Goal: Task Accomplishment & Management: Contribute content

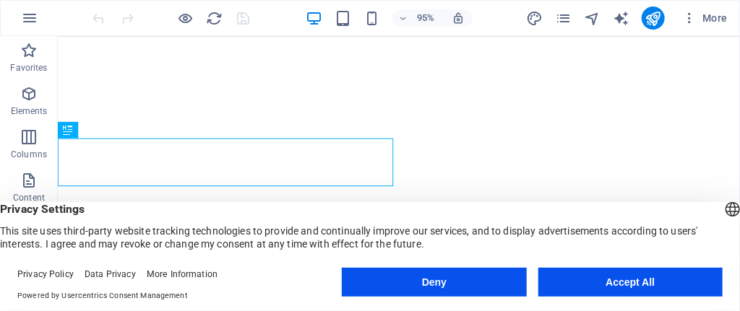
scroll to position [713, 0]
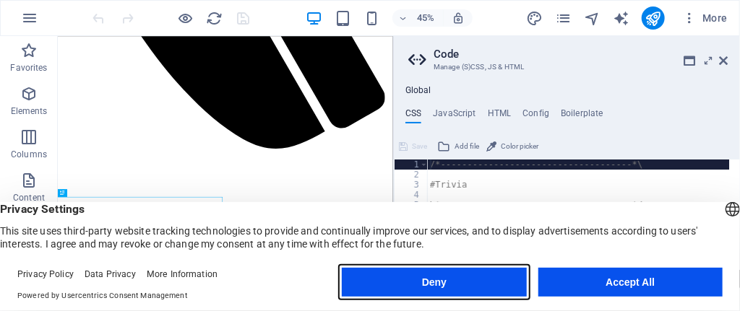
click at [478, 278] on button "Deny" at bounding box center [434, 282] width 184 height 29
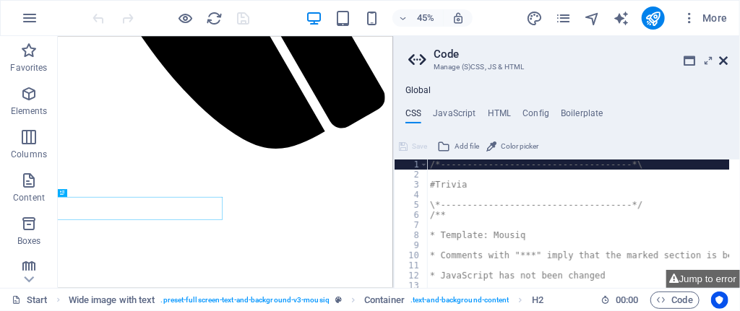
click at [726, 57] on icon at bounding box center [724, 61] width 9 height 12
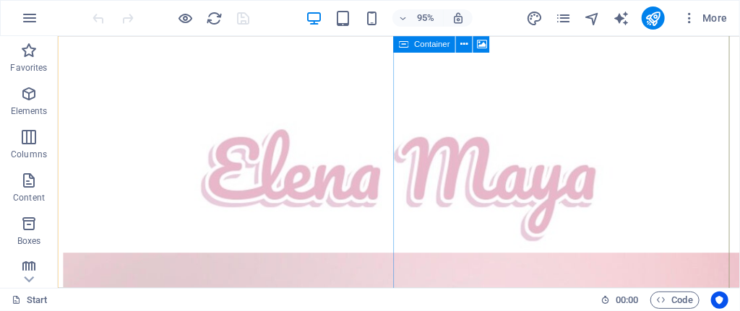
scroll to position [1252, 0]
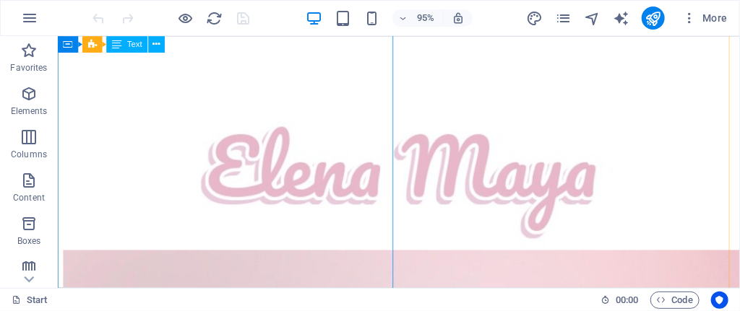
drag, startPoint x: 215, startPoint y: 205, endPoint x: 195, endPoint y: 202, distance: 20.4
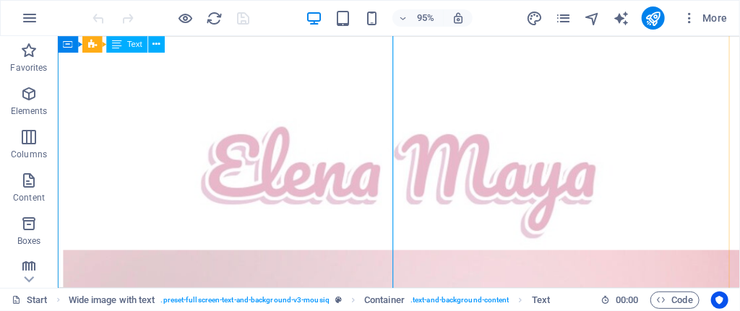
drag, startPoint x: 152, startPoint y: 204, endPoint x: 179, endPoint y: 201, distance: 26.9
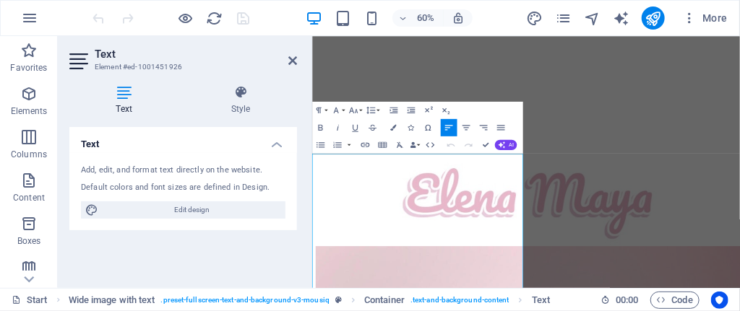
scroll to position [945, 0]
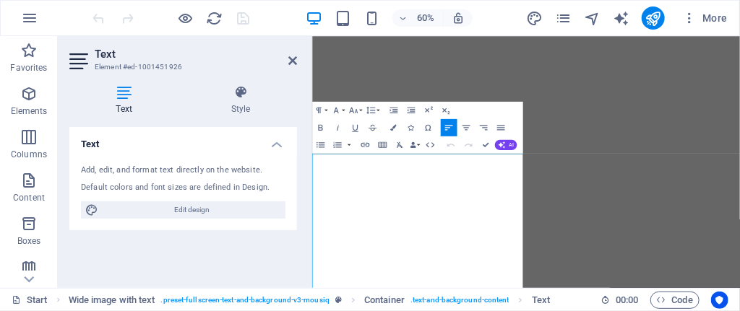
click at [160, 199] on div "Add, edit, and format text directly on the website. Default colors and font siz…" at bounding box center [183, 191] width 228 height 77
click at [291, 60] on icon at bounding box center [292, 61] width 9 height 12
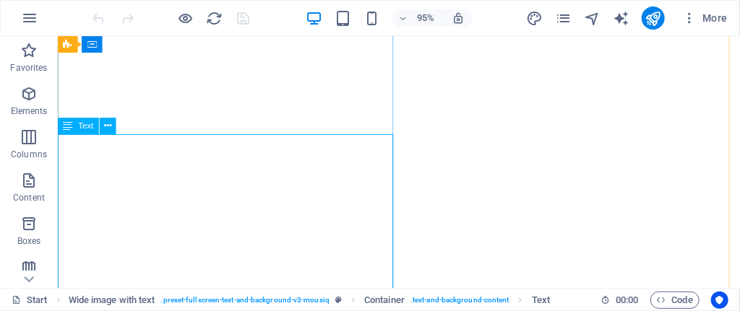
scroll to position [1042, 0]
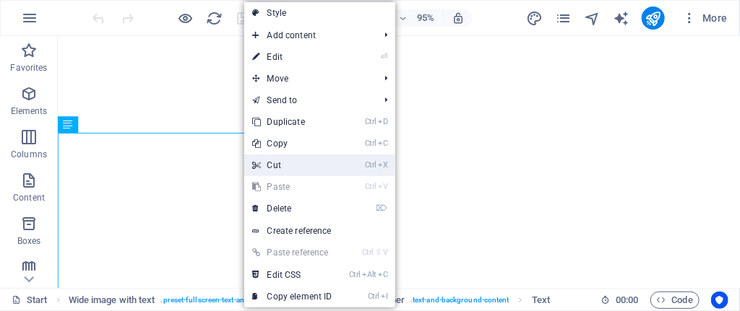
click at [244, 159] on link "Ctrl X Cut" at bounding box center [292, 166] width 97 height 22
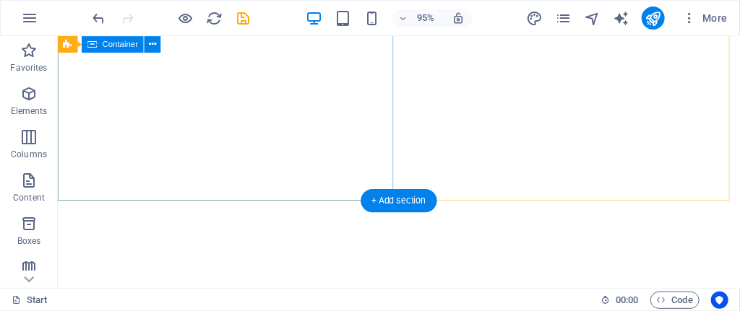
drag, startPoint x: 301, startPoint y: 195, endPoint x: 253, endPoint y: 166, distance: 56.2
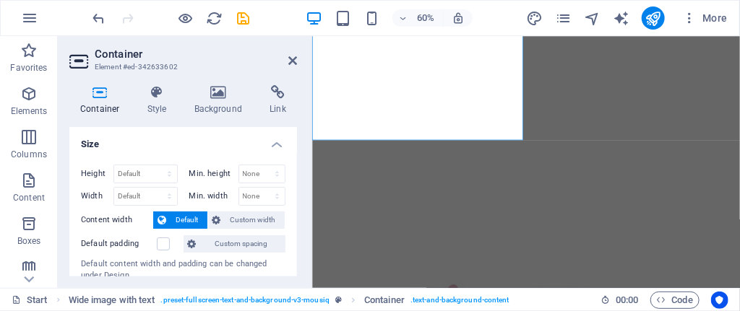
scroll to position [1053, 0]
click at [91, 11] on icon "undo" at bounding box center [99, 18] width 17 height 17
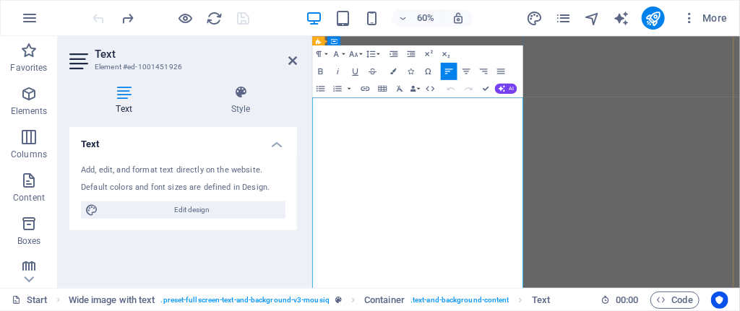
drag, startPoint x: 401, startPoint y: 333, endPoint x: 431, endPoint y: 329, distance: 29.9
click at [360, 85] on icon "button" at bounding box center [365, 88] width 10 height 10
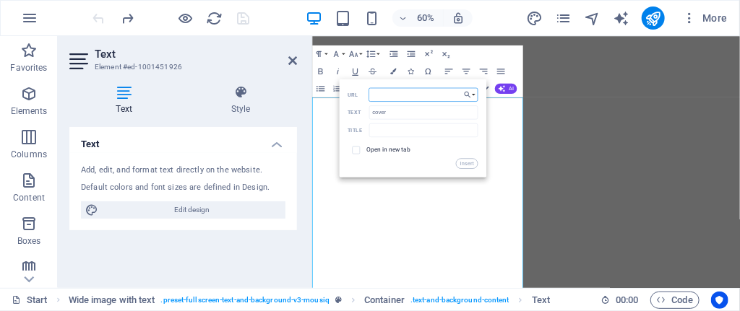
paste input "https://youtu.be/BIHzEafQxWE?si=8F7pATH3m7ypBc-C"
type input "https://youtu.be/BIHzEafQxWE?si=8F7pATH3m7ypBc-C"
click at [470, 162] on button "Insert" at bounding box center [467, 163] width 22 height 10
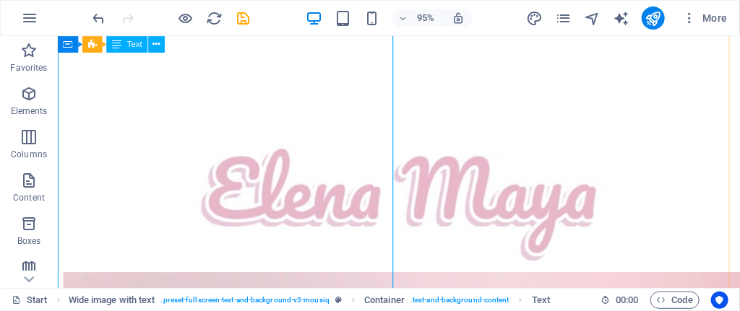
scroll to position [1227, 0]
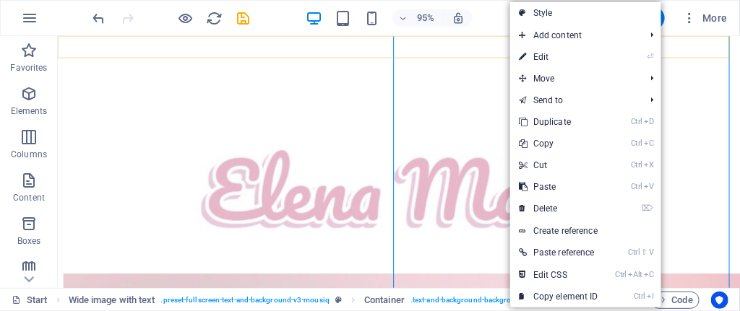
click at [739, 116] on div at bounding box center [416, 116] width 707 height 0
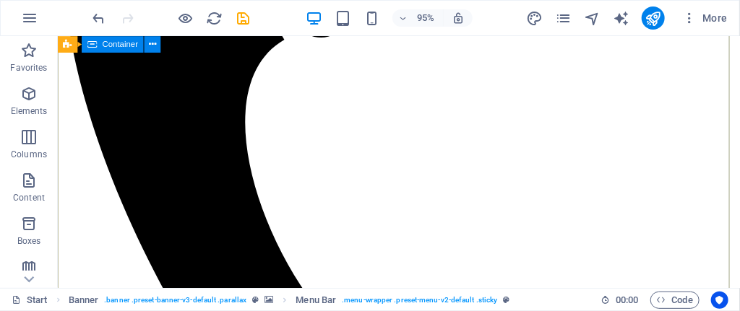
scroll to position [0, 0]
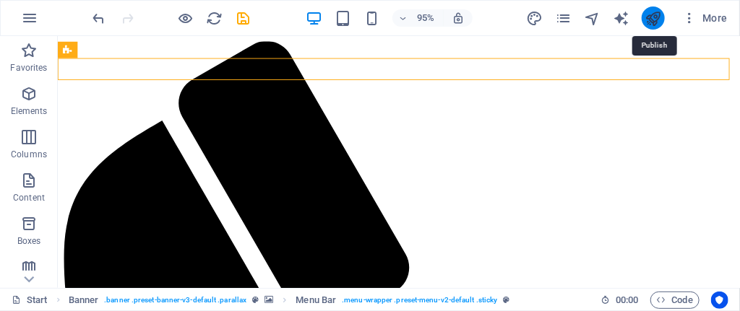
click at [645, 17] on icon "publish" at bounding box center [653, 18] width 17 height 17
checkbox input "false"
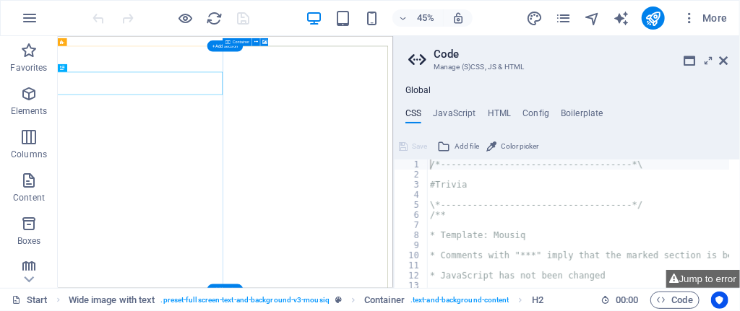
scroll to position [994, 0]
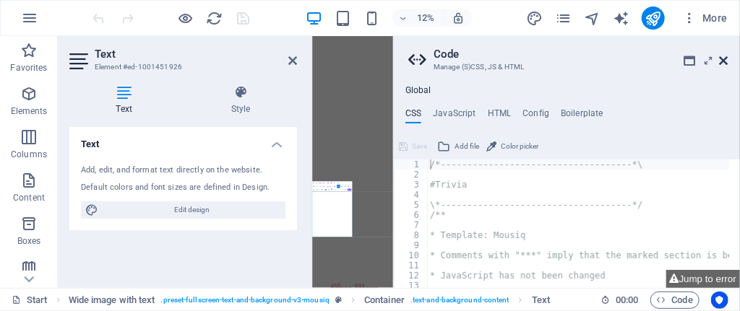
click at [726, 58] on icon at bounding box center [724, 61] width 9 height 12
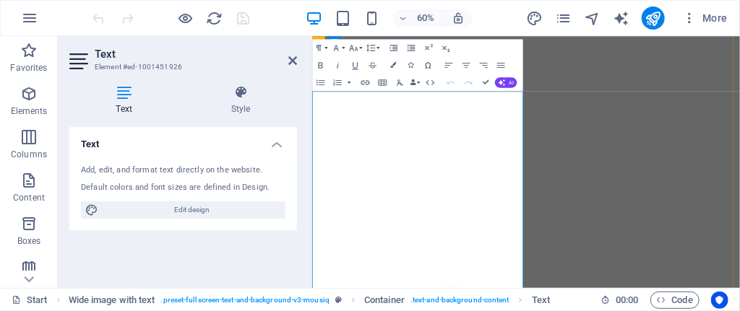
scroll to position [1117, 0]
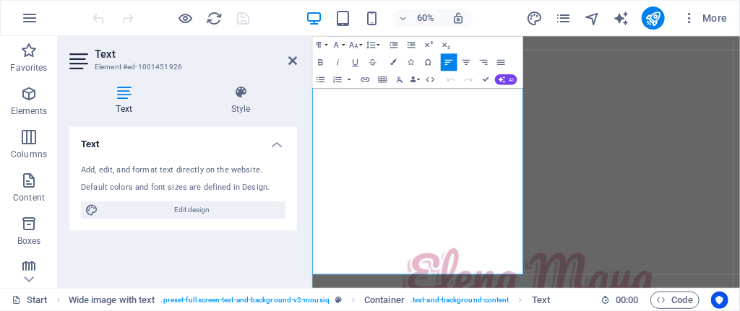
drag, startPoint x: 470, startPoint y: 345, endPoint x: 404, endPoint y: 332, distance: 66.9
drag, startPoint x: 468, startPoint y: 335, endPoint x: 409, endPoint y: 343, distance: 59.0
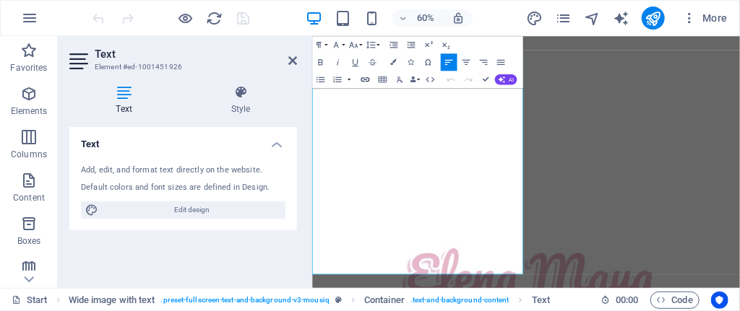
click at [365, 77] on icon "button" at bounding box center [365, 79] width 10 height 10
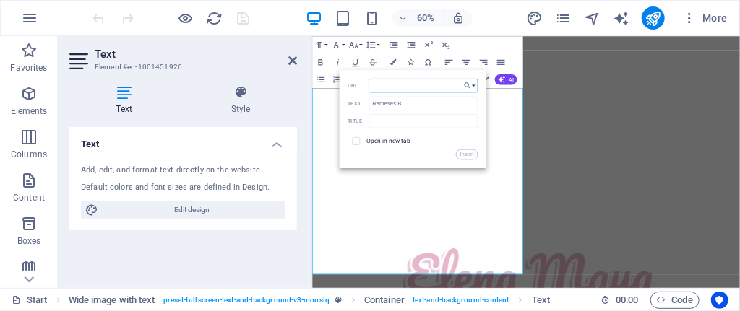
paste input "https://open.spotify.com/artist/06EfEcjc0vdvI6VNL0soIO?si=CHFAg0ZfSZ6-JdfwCvbdqA"
type input "https://open.spotify.com/artist/06EfEcjc0vdvI6VNL0soIO?si=CHFAg0ZfSZ6-JdfwCvbdqA"
click at [470, 150] on button "Insert" at bounding box center [467, 155] width 22 height 10
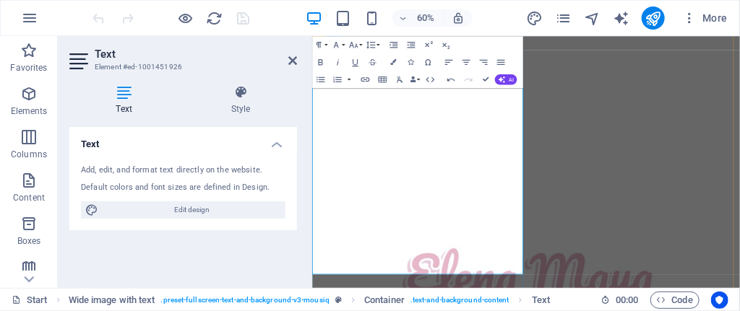
drag, startPoint x: 499, startPoint y: 338, endPoint x: 567, endPoint y: 343, distance: 68.8
type input "Zulu Abantu"
click at [363, 77] on icon "button" at bounding box center [365, 79] width 10 height 10
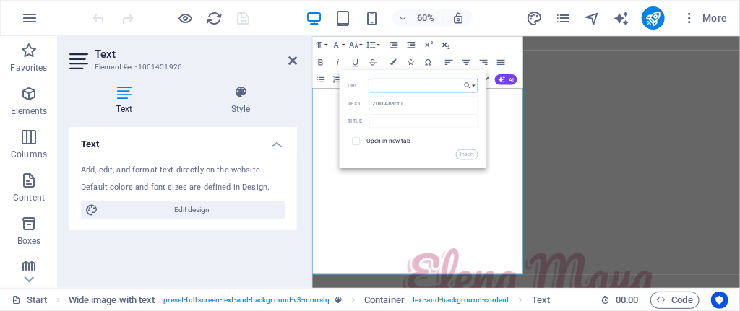
paste input "[URL][DOMAIN_NAME]"
type input "[URL][DOMAIN_NAME]"
click at [459, 152] on button "Insert" at bounding box center [467, 155] width 22 height 10
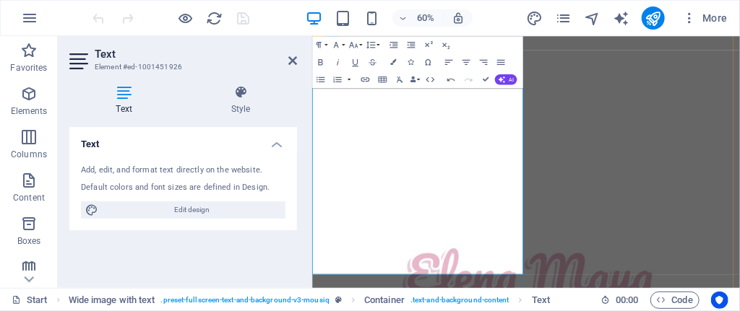
scroll to position [1166, 0]
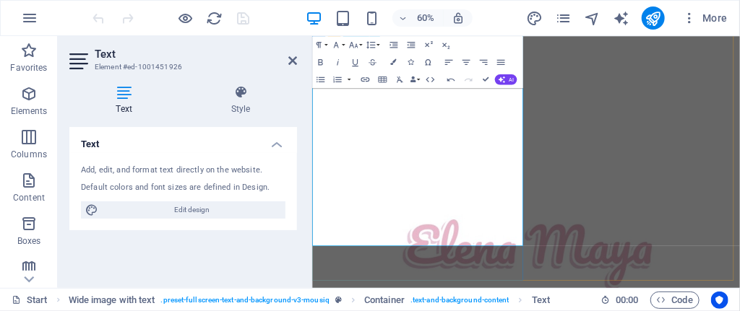
drag, startPoint x: 538, startPoint y: 333, endPoint x: 609, endPoint y: 335, distance: 70.8
type input "ad campaign"
click at [366, 74] on icon "button" at bounding box center [365, 79] width 10 height 10
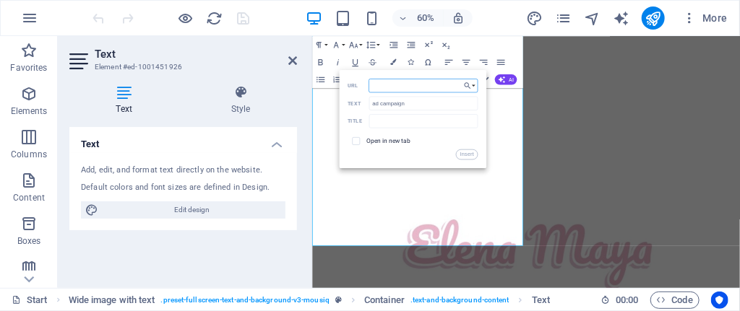
paste input "[URL][DOMAIN_NAME]"
type input "[URL][DOMAIN_NAME]"
click at [471, 151] on button "Insert" at bounding box center [467, 155] width 22 height 10
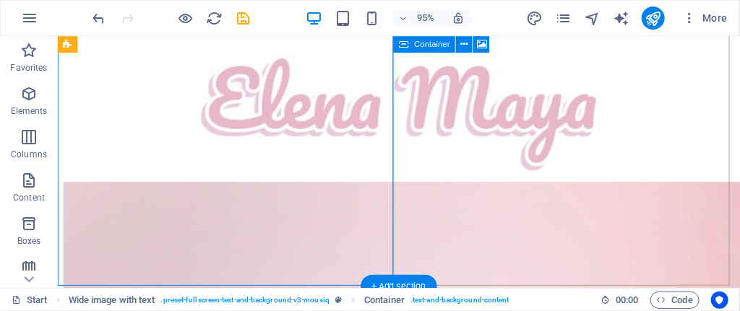
scroll to position [1324, 0]
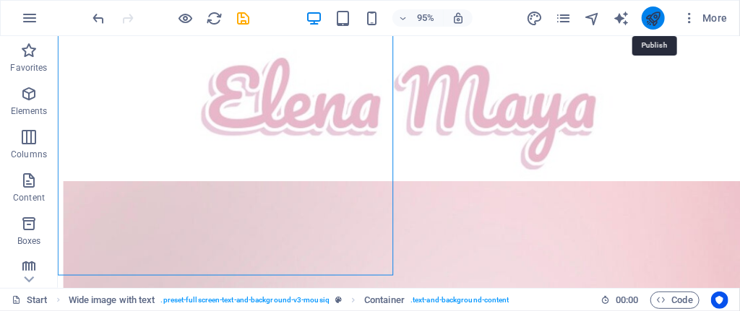
click at [657, 12] on icon "publish" at bounding box center [653, 18] width 17 height 17
checkbox input "false"
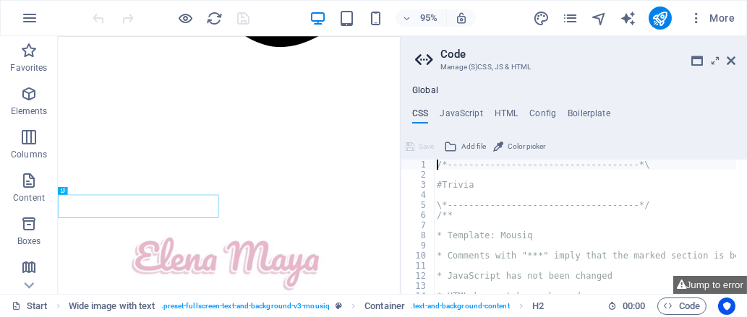
scroll to position [718, 0]
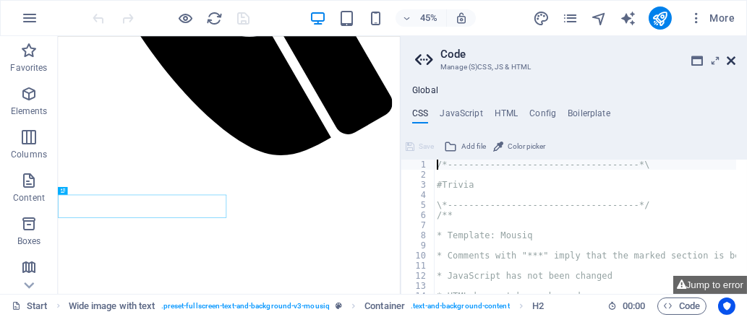
click at [727, 58] on icon at bounding box center [730, 61] width 9 height 12
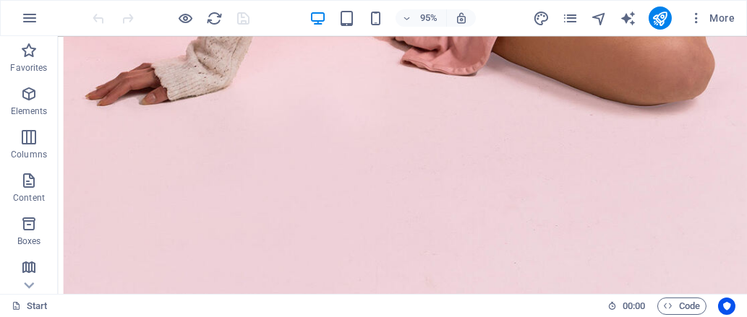
scroll to position [2295, 0]
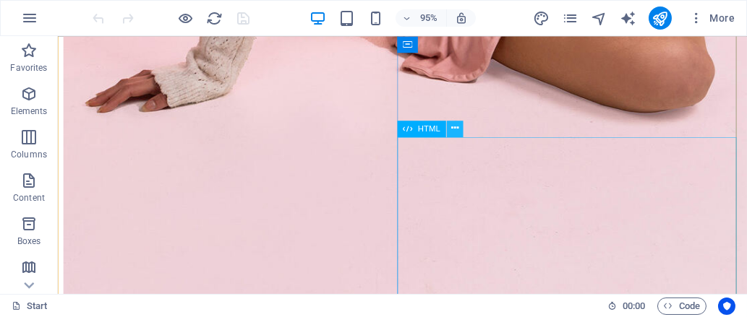
click at [452, 133] on icon at bounding box center [454, 128] width 7 height 14
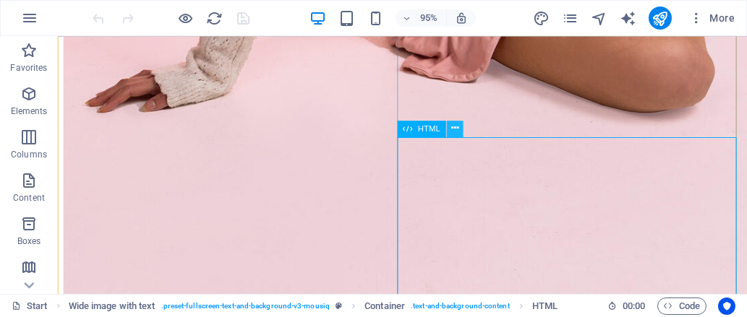
click at [457, 130] on icon at bounding box center [454, 128] width 7 height 14
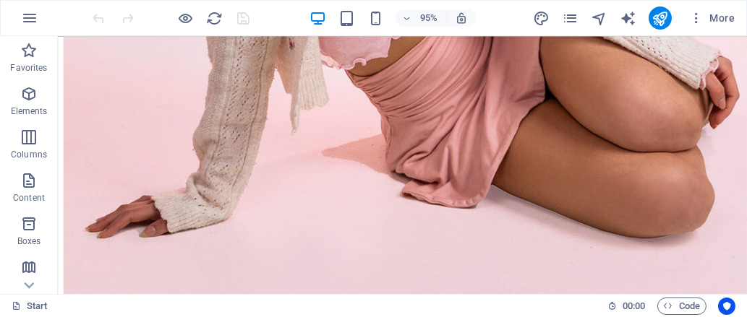
scroll to position [2061, 0]
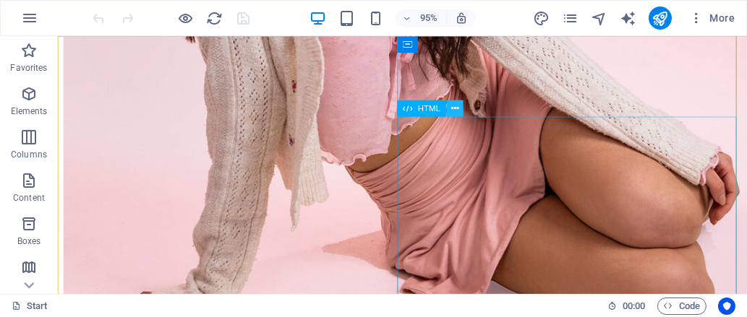
click at [455, 108] on icon at bounding box center [454, 108] width 7 height 14
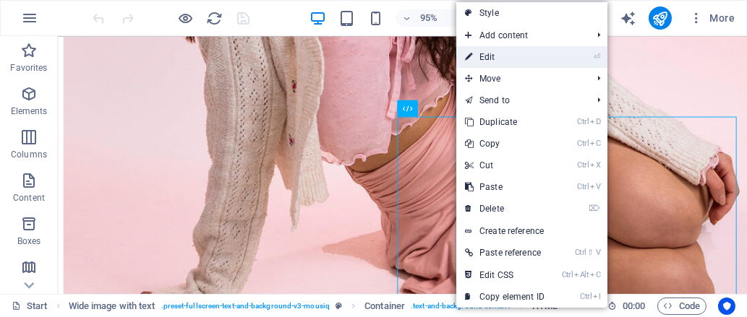
click at [491, 53] on link "⏎ Edit" at bounding box center [504, 57] width 97 height 22
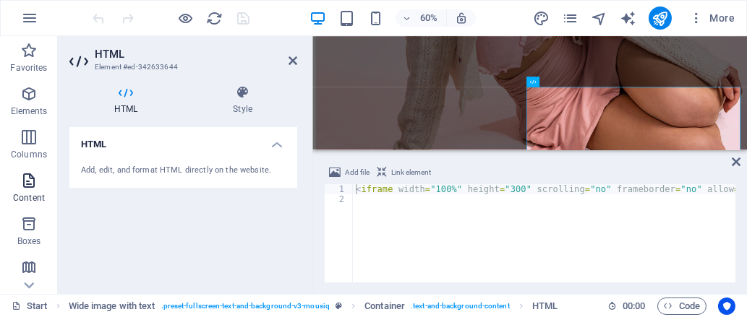
click at [27, 179] on icon "button" at bounding box center [28, 180] width 17 height 17
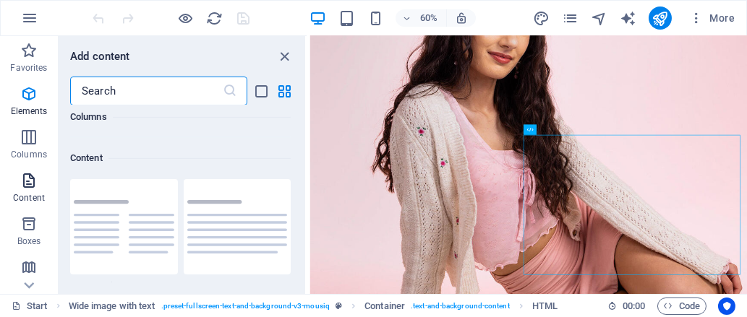
scroll to position [2529, 0]
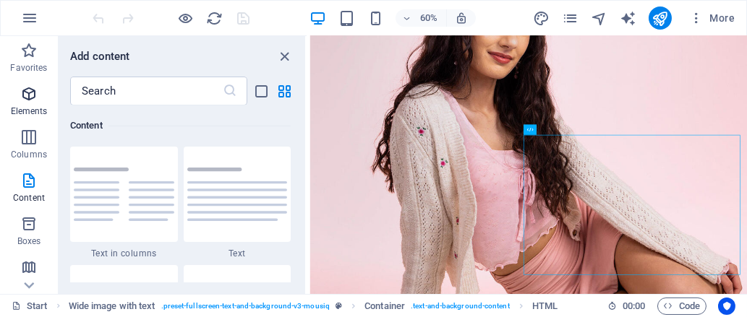
click at [25, 96] on icon "button" at bounding box center [28, 93] width 17 height 17
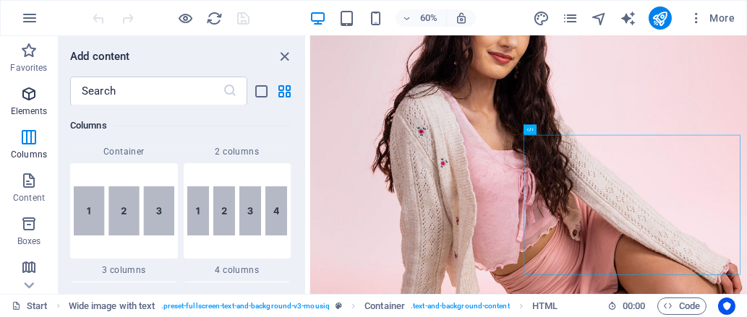
scroll to position [154, 0]
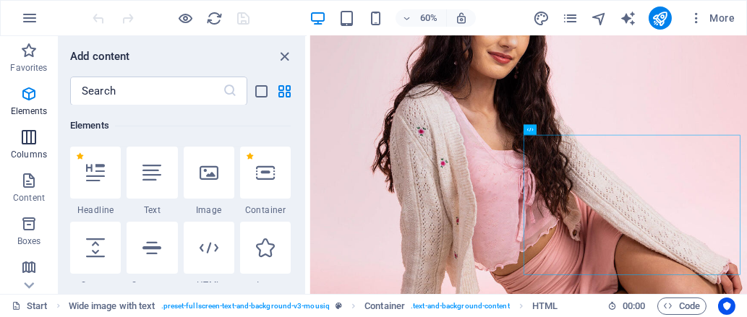
click at [28, 142] on icon "button" at bounding box center [28, 137] width 17 height 17
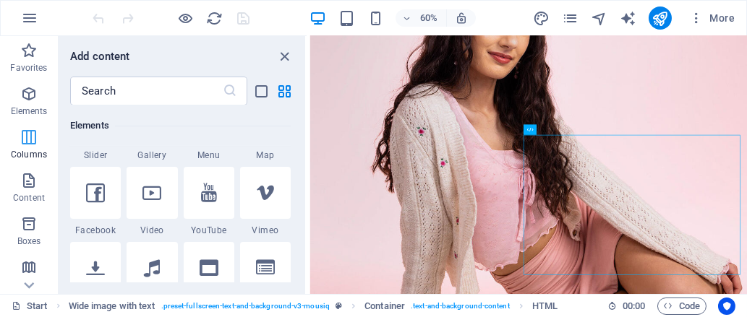
scroll to position [716, 0]
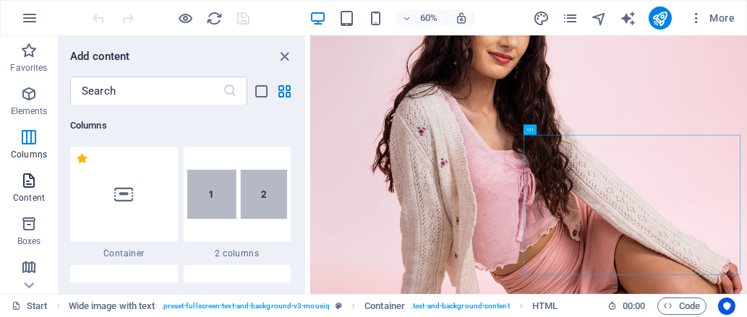
click at [28, 181] on icon "button" at bounding box center [28, 180] width 17 height 17
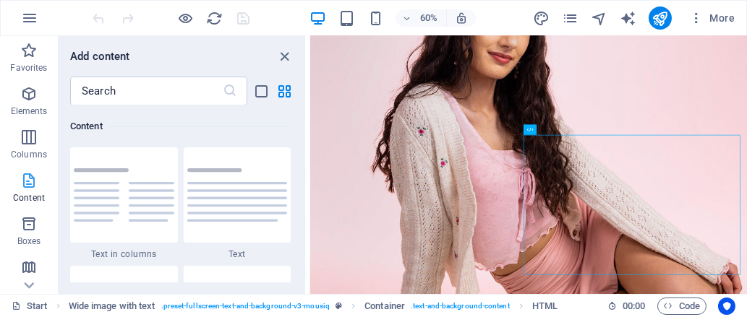
scroll to position [2529, 0]
click at [28, 222] on icon "button" at bounding box center [28, 223] width 17 height 17
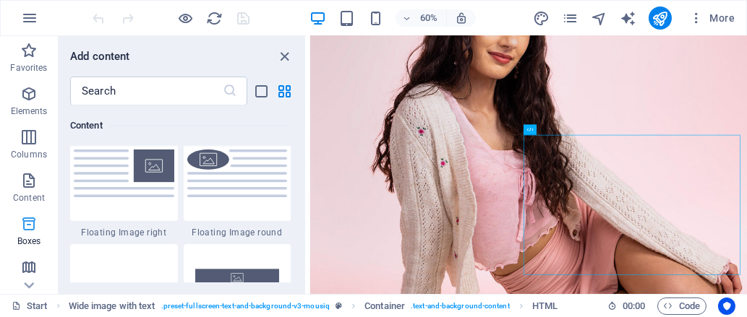
scroll to position [3986, 0]
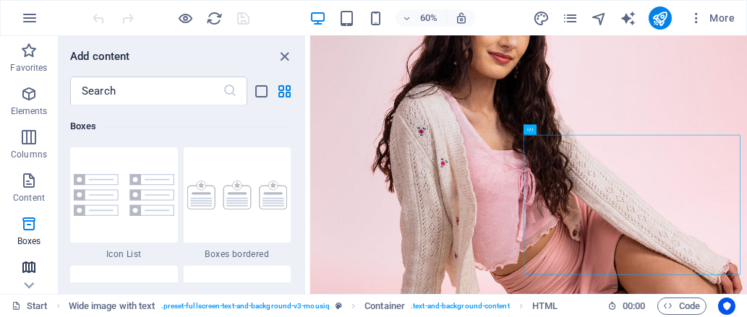
click at [29, 267] on icon "button" at bounding box center [28, 267] width 17 height 17
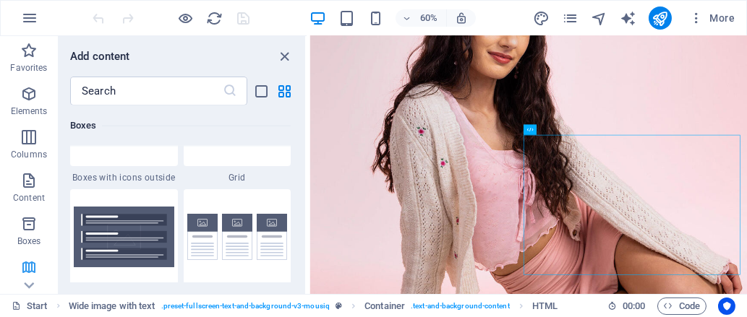
scroll to position [4614, 0]
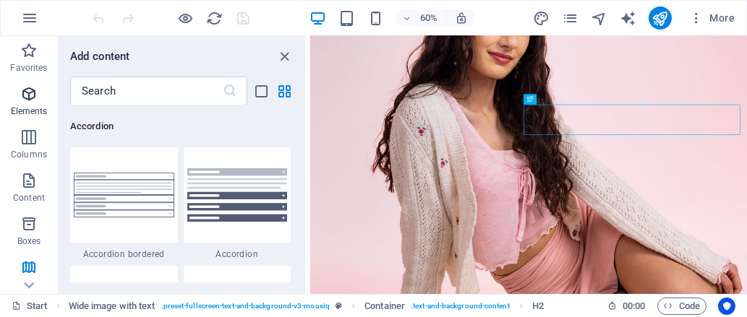
drag, startPoint x: 35, startPoint y: 96, endPoint x: 12, endPoint y: 98, distance: 23.2
click at [6, 95] on span "Elements" at bounding box center [29, 102] width 58 height 35
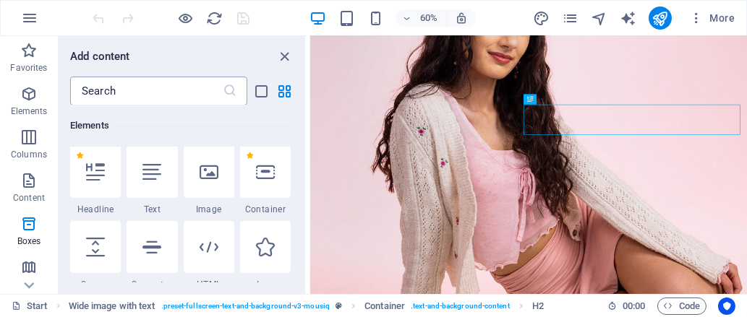
scroll to position [154, 0]
click at [124, 90] on input "text" at bounding box center [146, 91] width 152 height 29
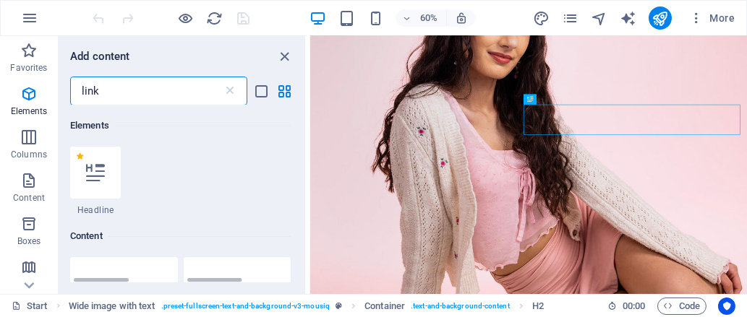
scroll to position [0, 0]
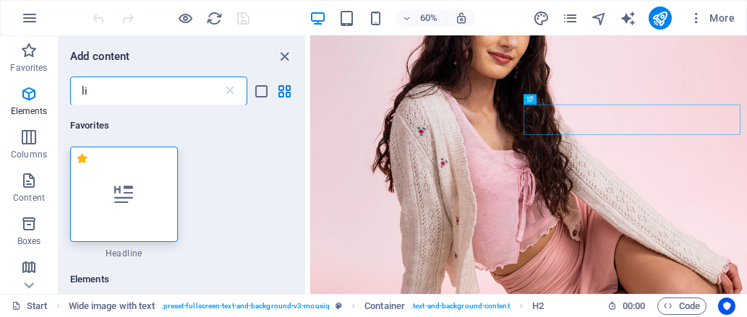
type input "l"
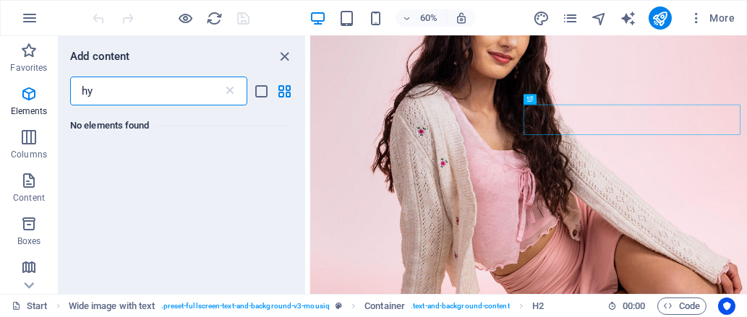
type input "h"
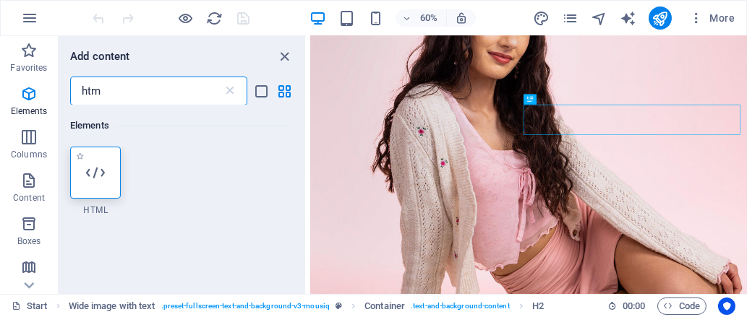
type input "htm"
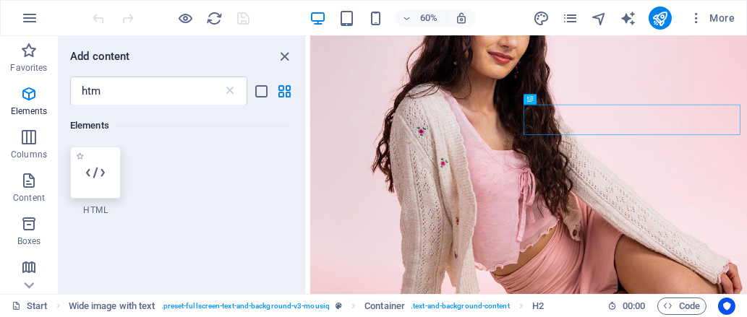
click at [104, 179] on icon at bounding box center [95, 172] width 19 height 19
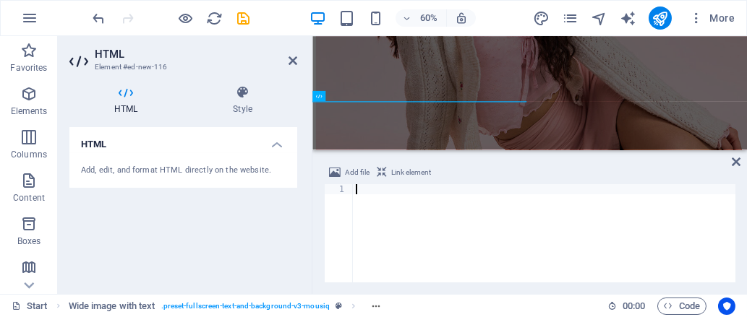
scroll to position [1918, 0]
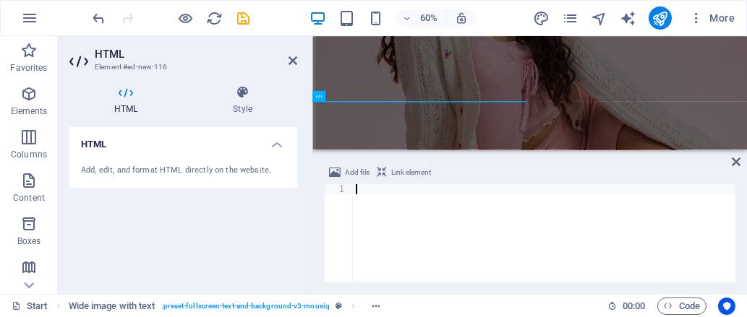
click at [400, 169] on span "Link element" at bounding box center [411, 172] width 40 height 17
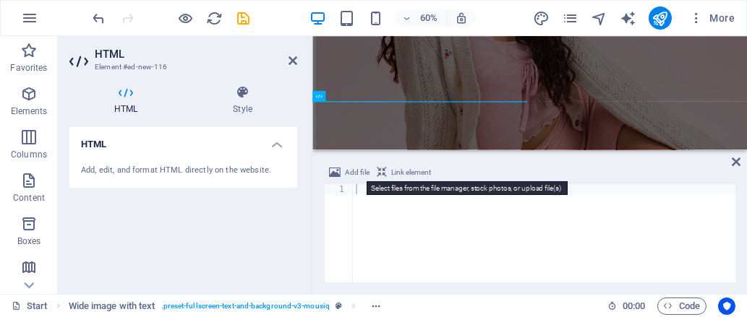
click at [354, 172] on span "Add file" at bounding box center [357, 172] width 25 height 17
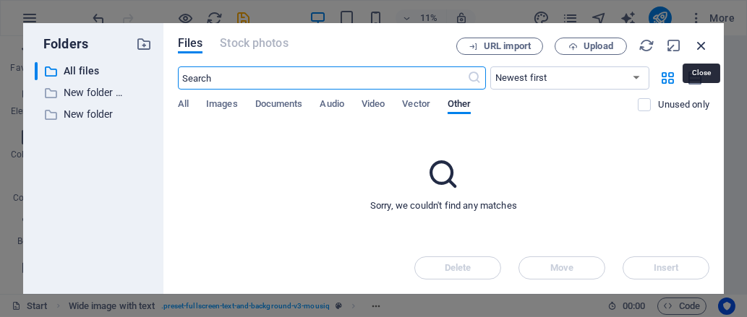
click at [705, 42] on icon "button" at bounding box center [701, 46] width 16 height 16
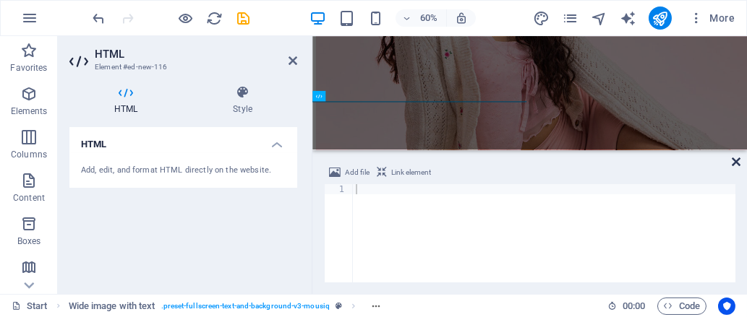
click at [737, 162] on icon at bounding box center [735, 162] width 9 height 12
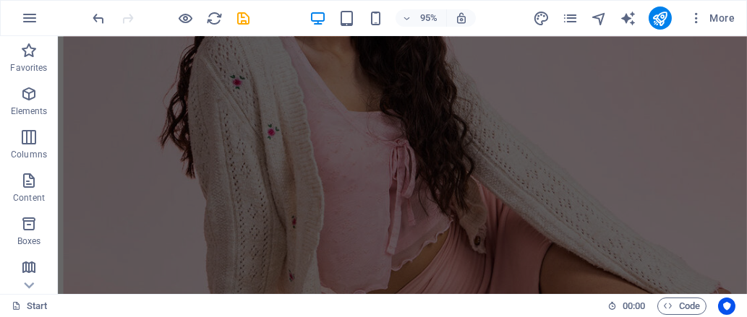
drag, startPoint x: 567, startPoint y: 50, endPoint x: 555, endPoint y: 123, distance: 74.0
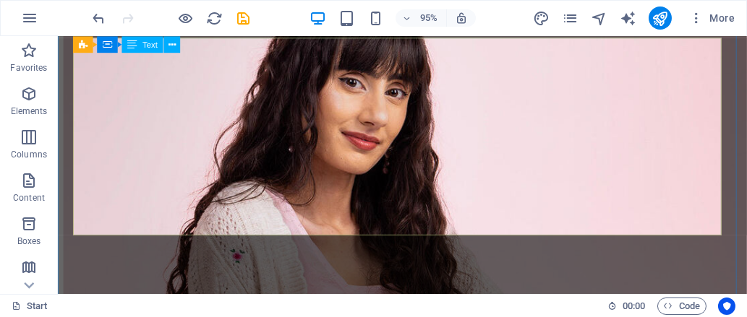
scroll to position [2021, 0]
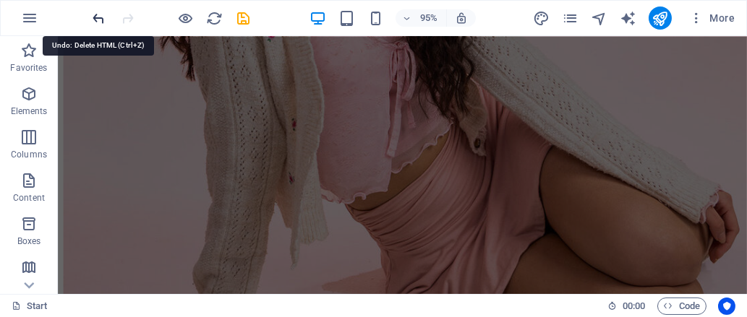
click at [97, 10] on icon "undo" at bounding box center [99, 18] width 17 height 17
click at [129, 17] on icon "redo" at bounding box center [128, 18] width 17 height 17
click at [102, 17] on icon "undo" at bounding box center [99, 18] width 17 height 17
click at [128, 14] on icon "redo" at bounding box center [128, 18] width 17 height 17
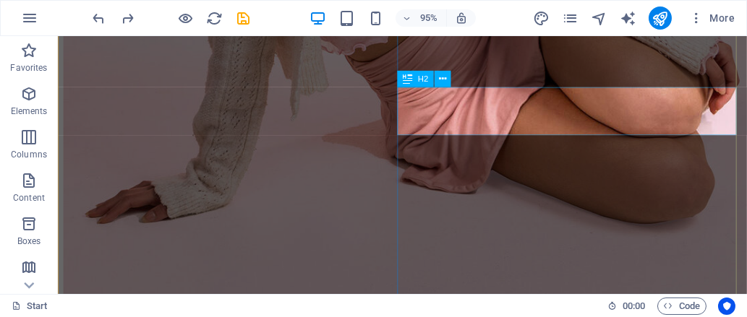
scroll to position [2012, 0]
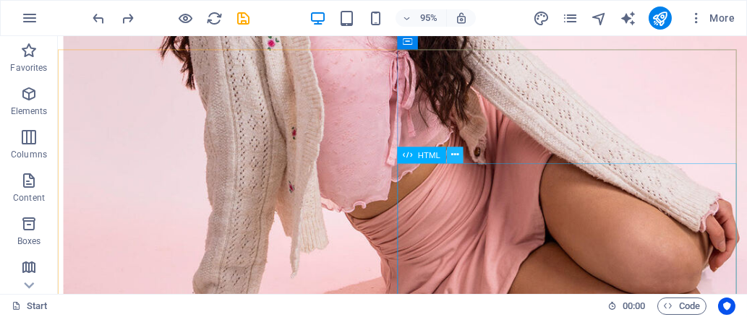
click at [451, 152] on icon at bounding box center [454, 154] width 7 height 14
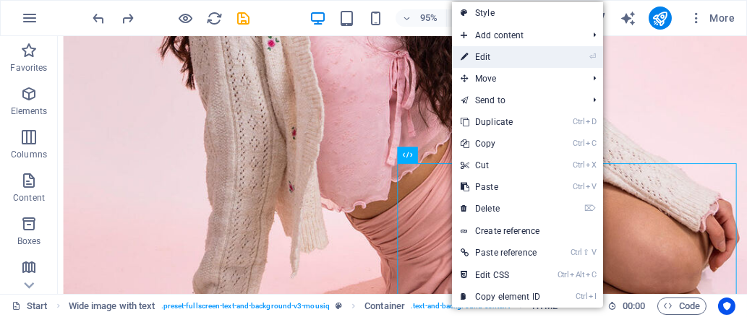
click at [494, 56] on link "⏎ Edit" at bounding box center [500, 57] width 97 height 22
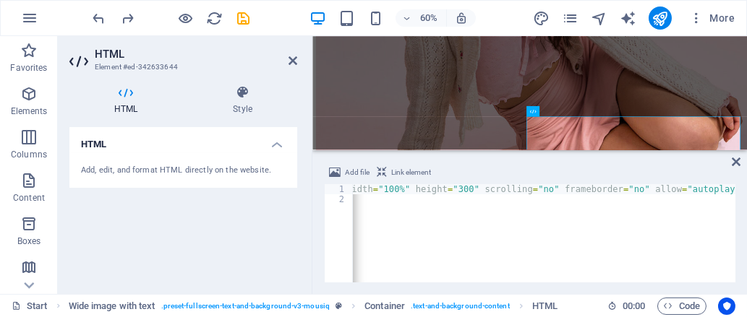
scroll to position [0, 54]
click at [396, 168] on span "Link element" at bounding box center [411, 172] width 40 height 17
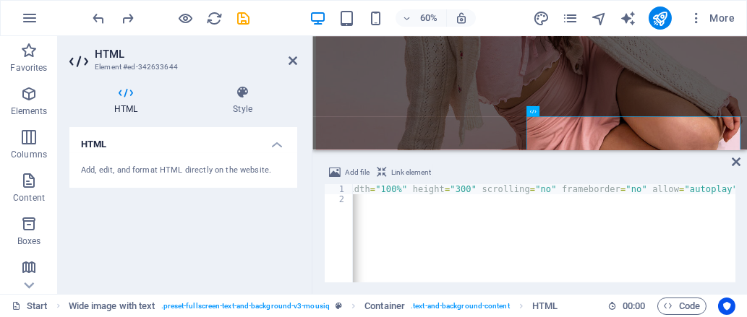
click at [396, 168] on span "Link element" at bounding box center [411, 172] width 40 height 17
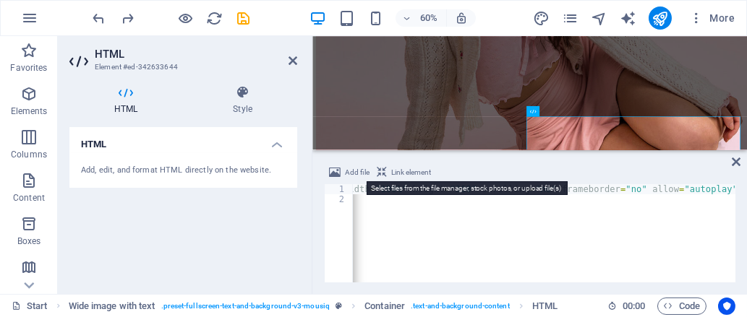
click at [356, 170] on span "Add file" at bounding box center [357, 172] width 25 height 17
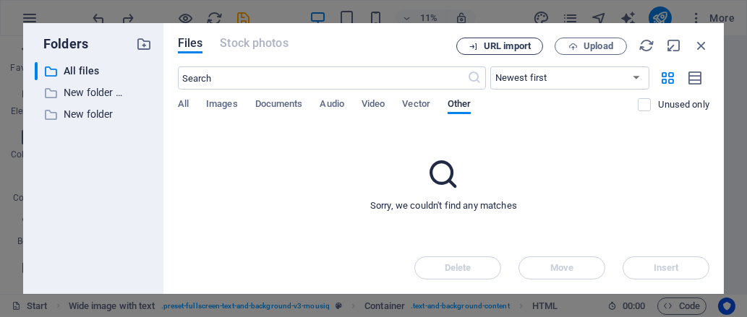
click at [497, 48] on span "URL import" at bounding box center [507, 46] width 47 height 9
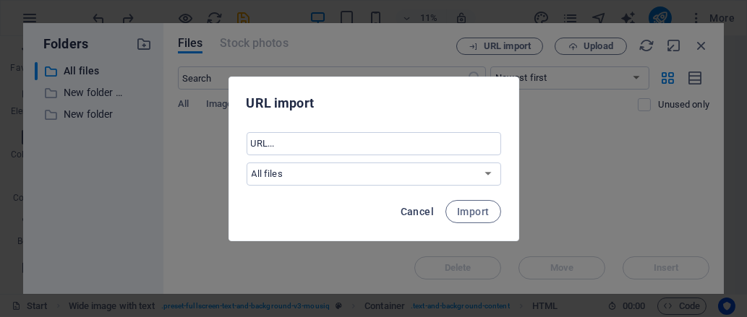
click at [424, 207] on span "Cancel" at bounding box center [416, 212] width 33 height 12
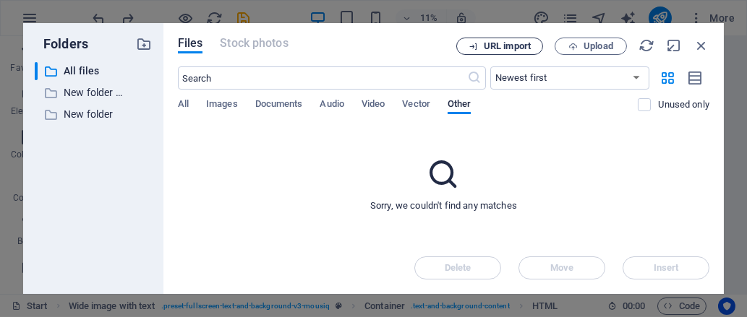
click at [480, 51] on button "URL import" at bounding box center [499, 46] width 87 height 17
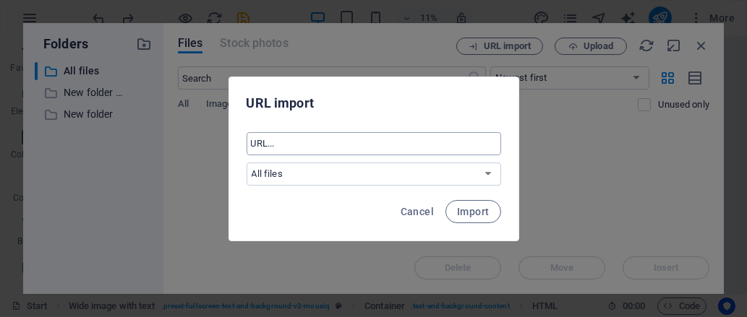
click at [343, 154] on input "text" at bounding box center [373, 143] width 254 height 23
paste input "https://youtu.be/cv1xHgVWlh4?si=5U8rsKkeWWRWl2_q"
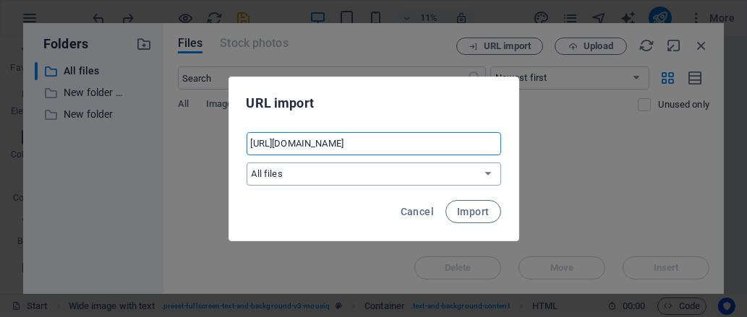
type input "https://youtu.be/cv1xHgVWlh4?si=5U8rsKkeWWRWl2_q"
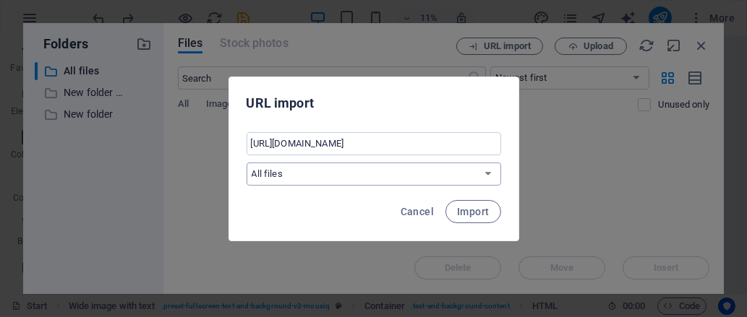
click at [396, 176] on select "All files New folder (1) New folder" at bounding box center [373, 174] width 254 height 23
click at [464, 207] on span "Import" at bounding box center [473, 212] width 32 height 12
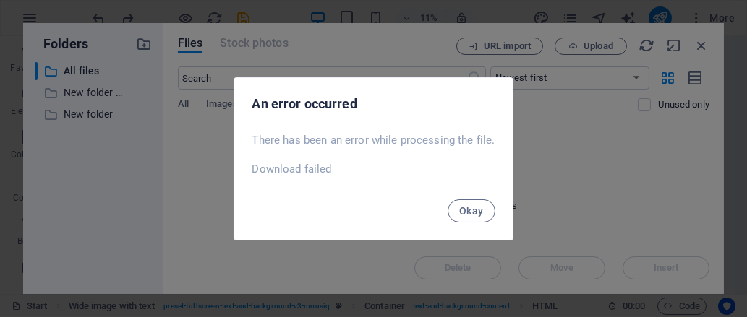
click at [464, 207] on span "Okay" at bounding box center [471, 211] width 25 height 12
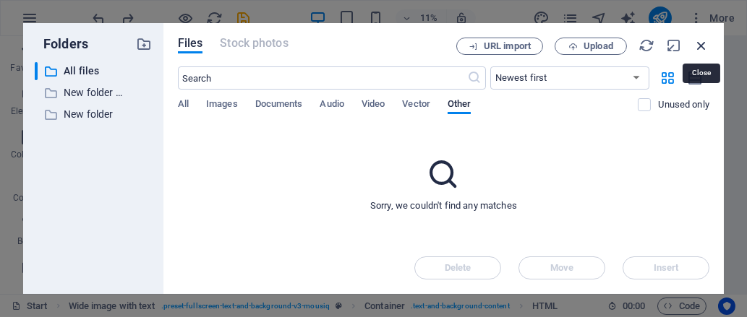
click at [705, 40] on icon "button" at bounding box center [701, 46] width 16 height 16
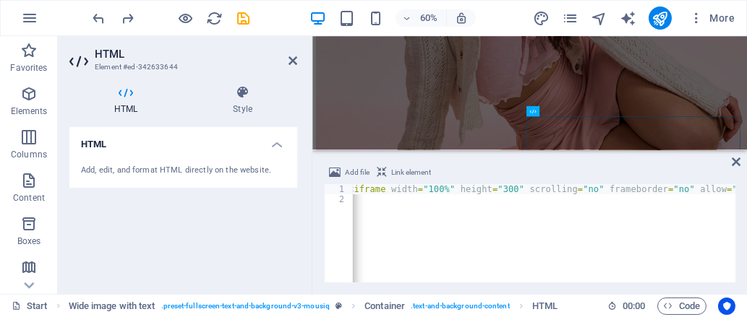
scroll to position [0, 0]
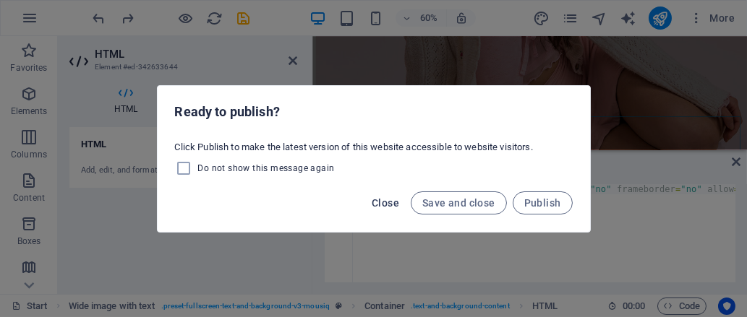
click at [398, 199] on span "Close" at bounding box center [384, 203] width 27 height 12
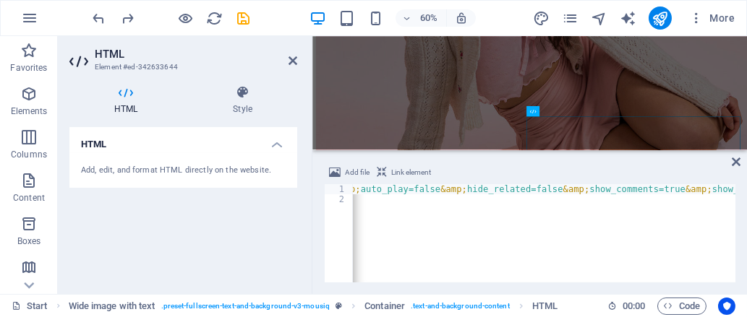
scroll to position [0, 775]
click at [731, 161] on icon at bounding box center [735, 162] width 9 height 12
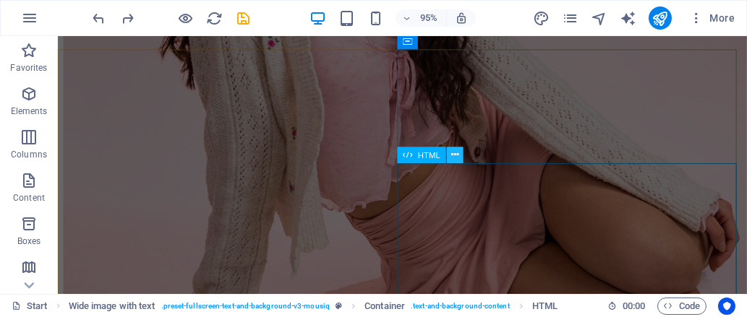
click at [452, 155] on icon at bounding box center [454, 154] width 7 height 14
click at [453, 155] on icon at bounding box center [454, 154] width 7 height 14
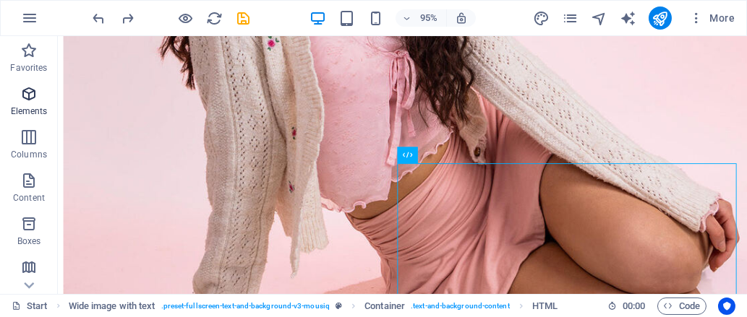
click at [18, 99] on span "Elements" at bounding box center [29, 102] width 58 height 35
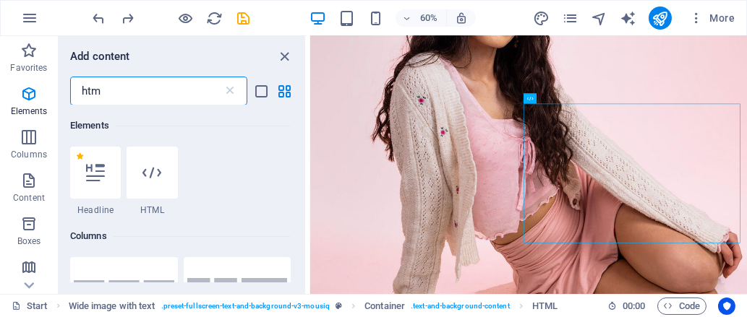
scroll to position [0, 0]
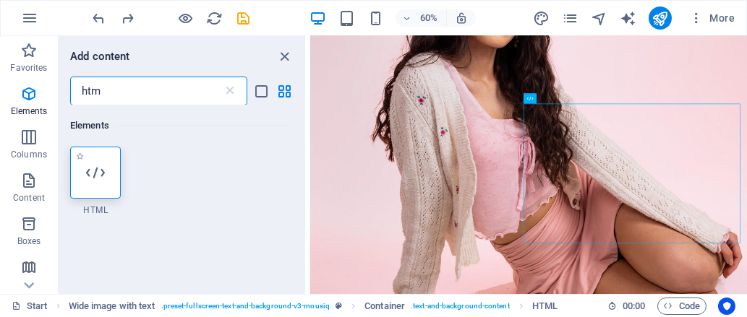
type input "htm"
click at [93, 190] on div at bounding box center [95, 173] width 51 height 52
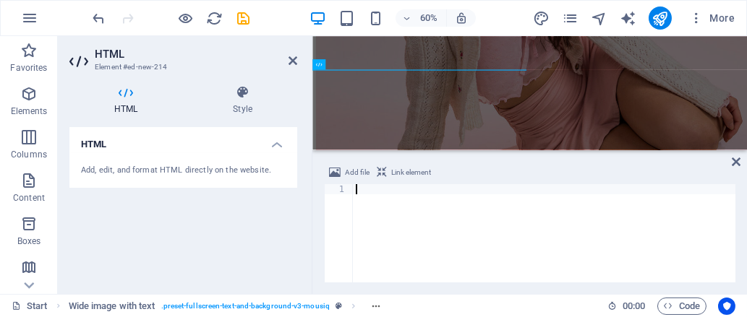
scroll to position [1970, 0]
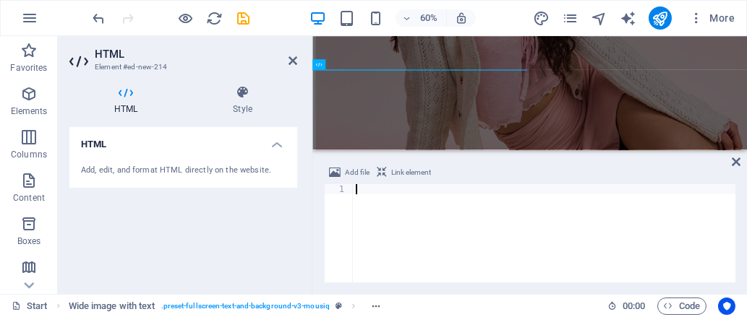
click at [408, 169] on span "Link element" at bounding box center [411, 172] width 40 height 17
click at [367, 192] on div at bounding box center [544, 243] width 382 height 119
paste textarea "https://youtu.be/cv1xHgVWlh4?si=5U8rsKkeWWRWl2_q"
type textarea "https://youtu.be/cv1xHgVWlh4?si=5U8rsKkeWWRWl2_q"
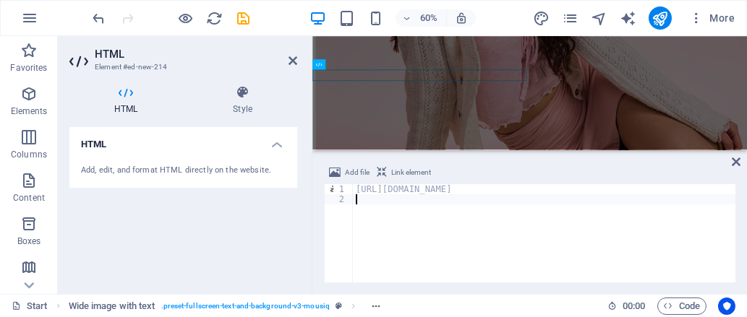
type textarea "https://youtu.be/cv1xHgVWlh4?si=5U8rsKkeWWRWl2_q"
click at [509, 172] on div "Add file Link element" at bounding box center [529, 174] width 411 height 21
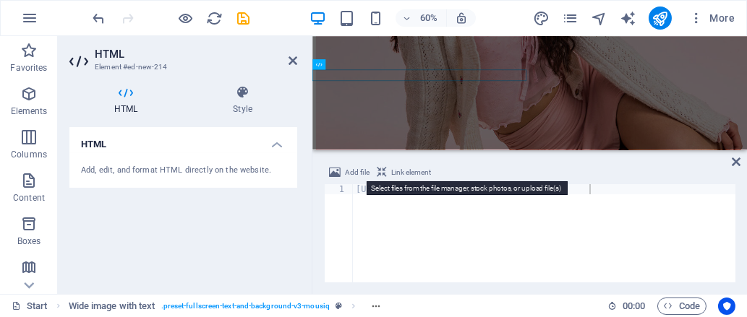
click at [351, 164] on span "Add file" at bounding box center [357, 172] width 25 height 17
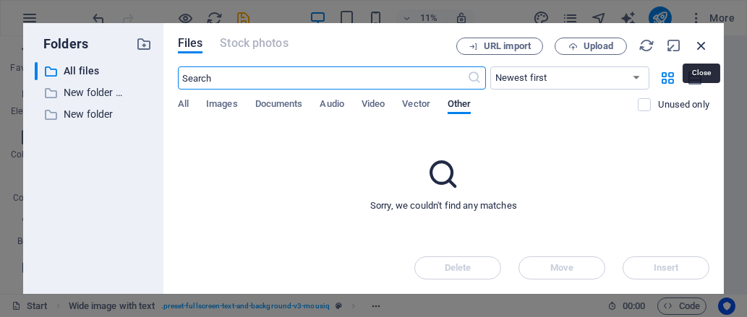
click at [702, 46] on icon "button" at bounding box center [701, 46] width 16 height 16
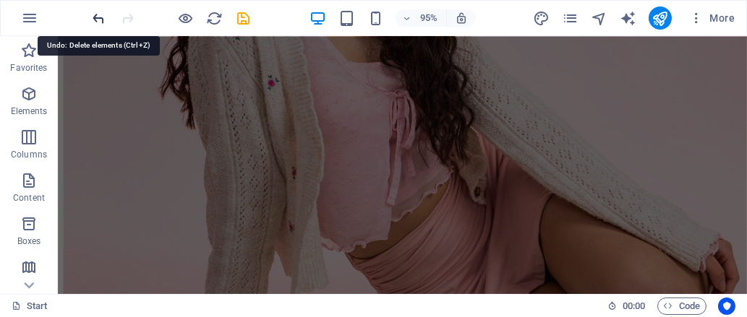
click at [98, 16] on icon "undo" at bounding box center [99, 18] width 17 height 17
click at [122, 17] on icon "redo" at bounding box center [128, 18] width 17 height 17
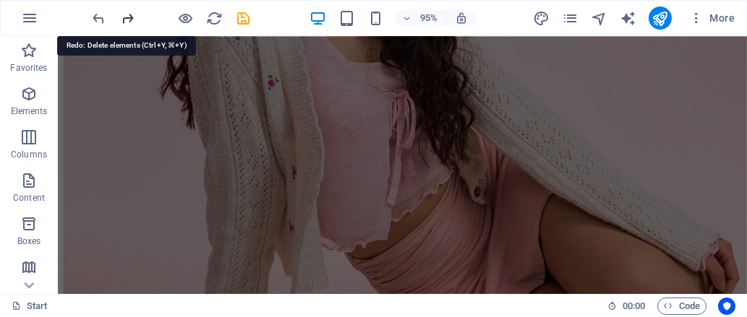
click at [122, 17] on icon "redo" at bounding box center [128, 18] width 17 height 17
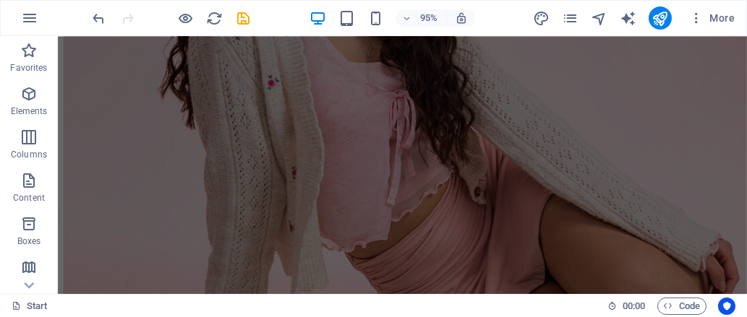
click at [122, 17] on div at bounding box center [171, 18] width 162 height 23
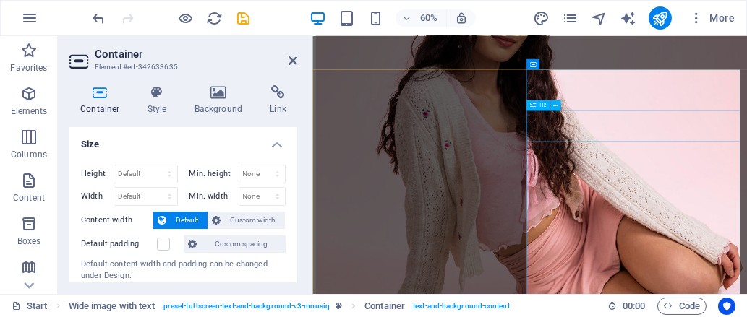
click at [28, 100] on icon "button" at bounding box center [28, 93] width 17 height 17
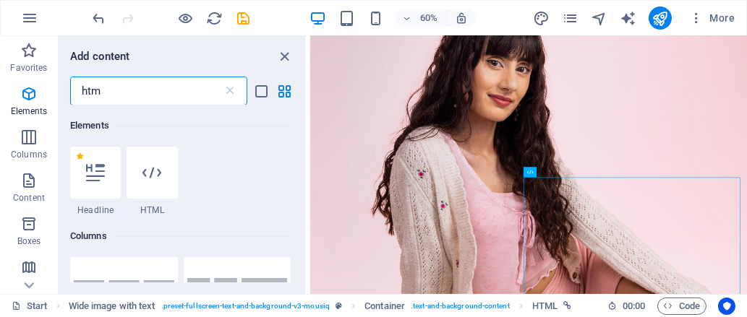
scroll to position [0, 0]
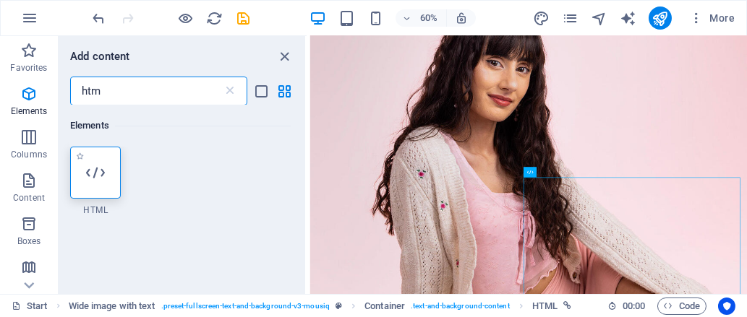
type input "htm"
click at [96, 176] on icon at bounding box center [95, 172] width 19 height 19
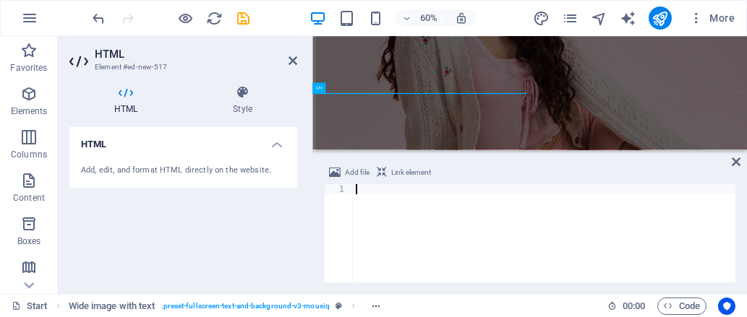
scroll to position [1932, 0]
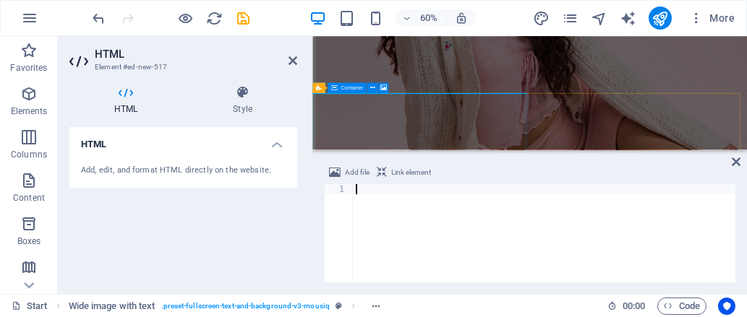
paste textarea "<iframe width="560" height="315" src="https://www.youtube.com/embed/cv1xHgVWlh4…"
type textarea "<iframe width="560" height="315" src="https://www.youtube.com/embed/cv1xHgVWlh4…"
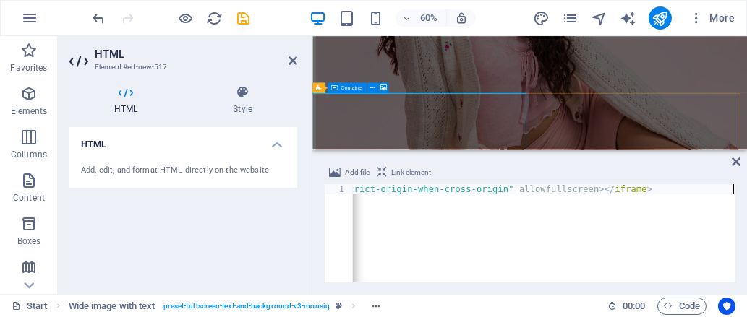
scroll to position [0, 1220]
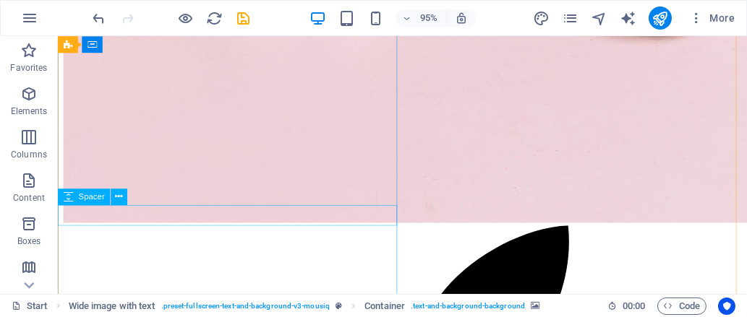
scroll to position [2379, 0]
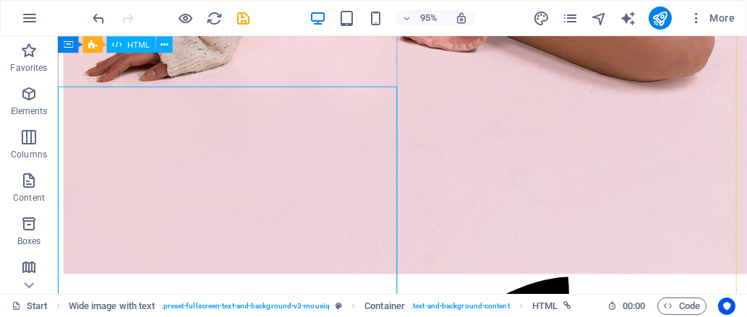
scroll to position [2324, 0]
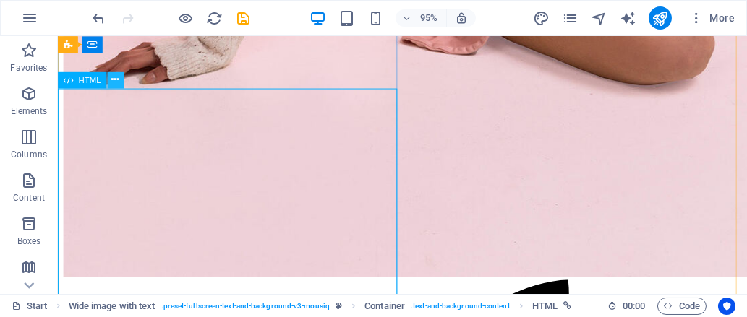
click at [117, 84] on icon at bounding box center [114, 80] width 7 height 14
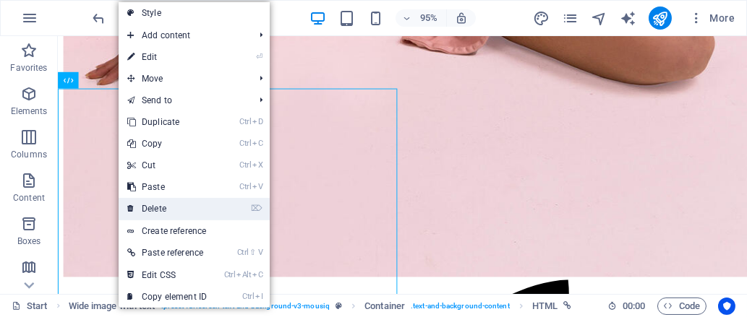
click at [172, 215] on link "⌦ Delete" at bounding box center [167, 209] width 97 height 22
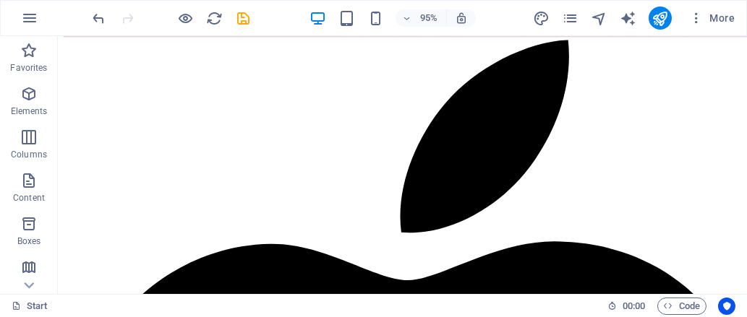
scroll to position [2275, 0]
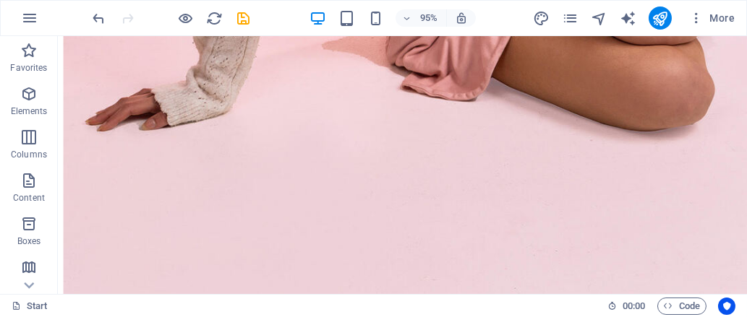
drag, startPoint x: 178, startPoint y: 227, endPoint x: 199, endPoint y: 155, distance: 75.5
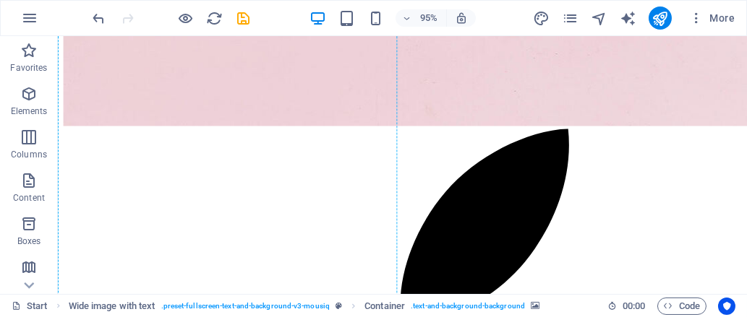
scroll to position [2290, 0]
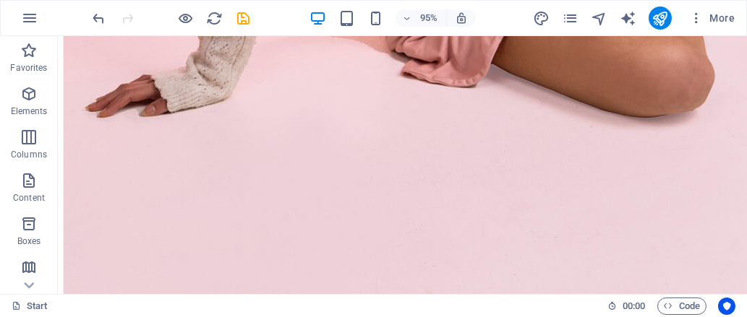
drag, startPoint x: 199, startPoint y: 155, endPoint x: 226, endPoint y: 175, distance: 33.5
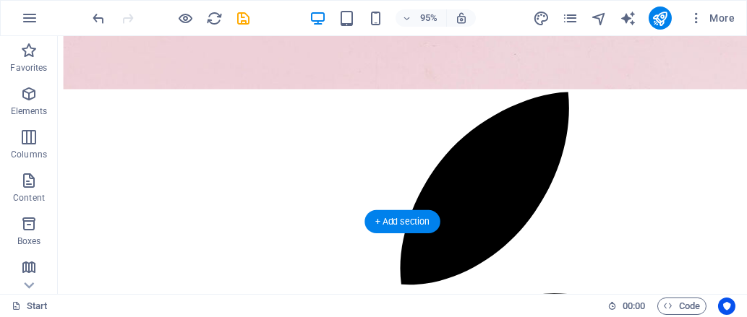
drag, startPoint x: 175, startPoint y: 254, endPoint x: 156, endPoint y: 167, distance: 88.7
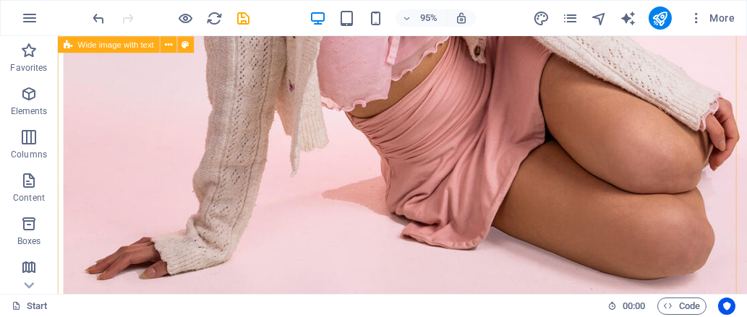
scroll to position [2075, 0]
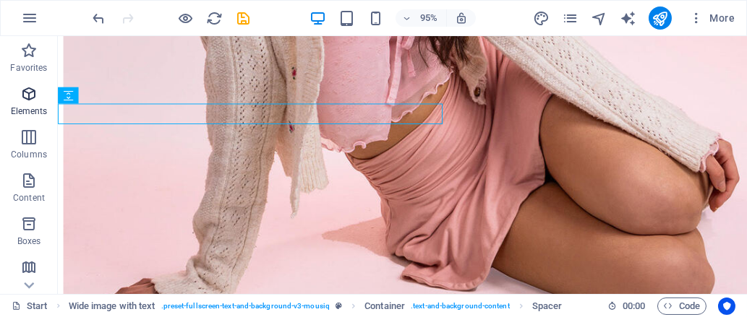
click at [28, 104] on span "Elements" at bounding box center [29, 102] width 58 height 35
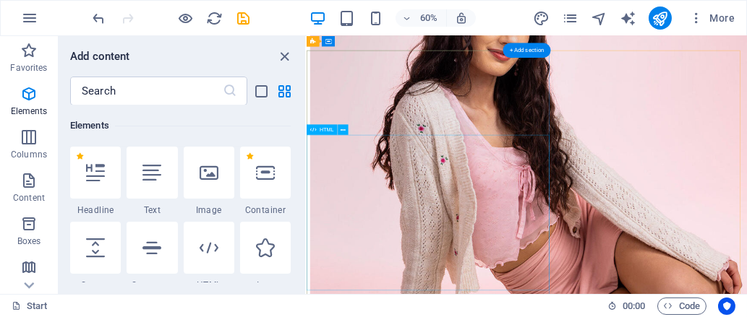
scroll to position [1964, 0]
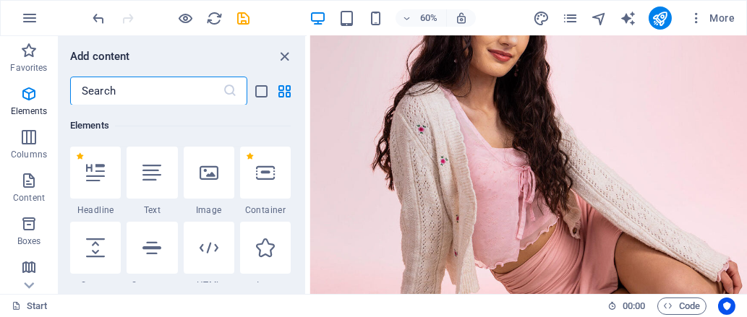
click at [116, 98] on input "text" at bounding box center [146, 91] width 152 height 29
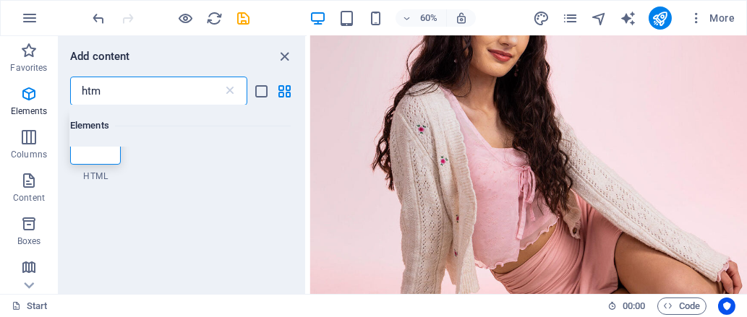
scroll to position [0, 0]
type input "html"
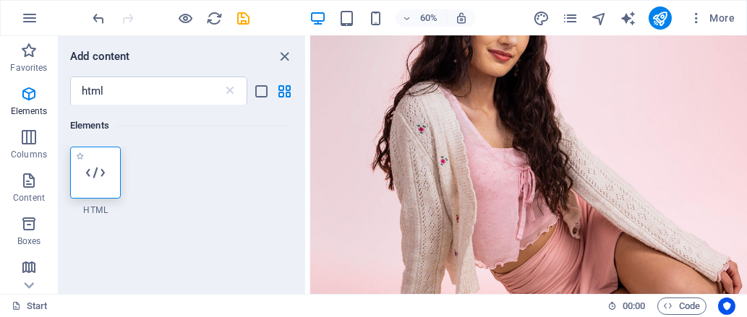
click at [106, 172] on div at bounding box center [95, 173] width 51 height 52
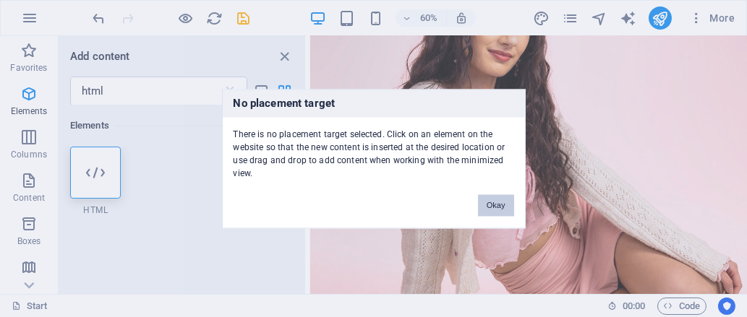
click at [505, 201] on button "Okay" at bounding box center [496, 205] width 36 height 22
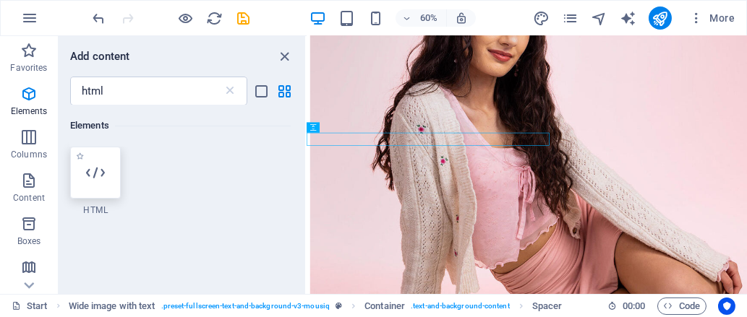
click at [103, 180] on icon at bounding box center [95, 172] width 19 height 19
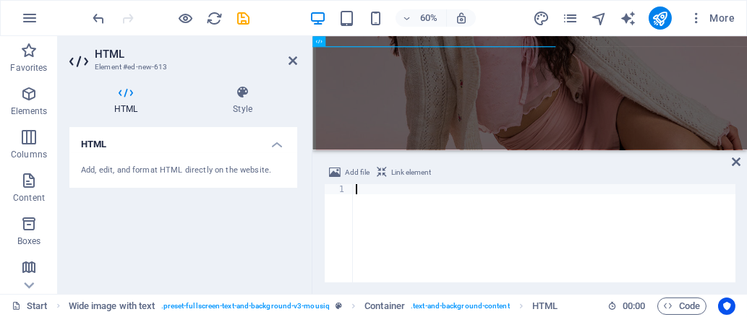
scroll to position [2068, 0]
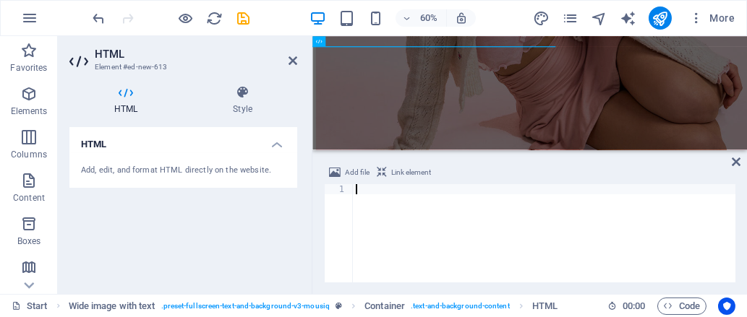
paste textarea "<iframe width="560" height="315" src="https://www.youtube.com/embed/99GPZTkYKx0…"
type textarea "<iframe width="560" height="315" src="https://www.youtube.com/embed/99GPZTkYKx0…"
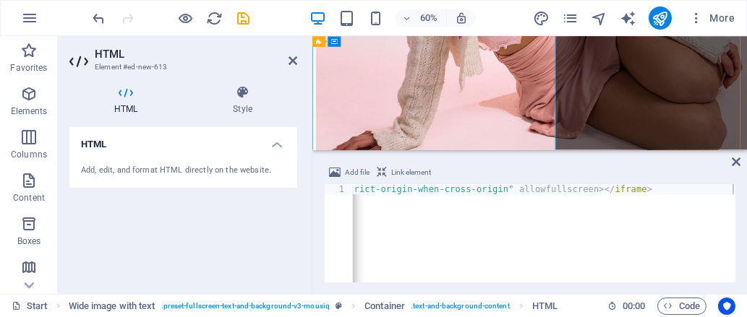
scroll to position [2102, 0]
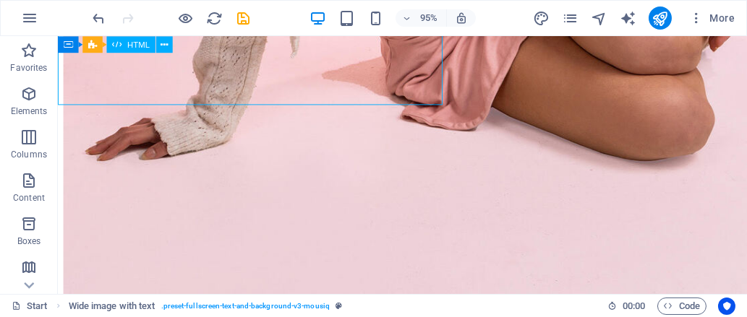
scroll to position [2012, 0]
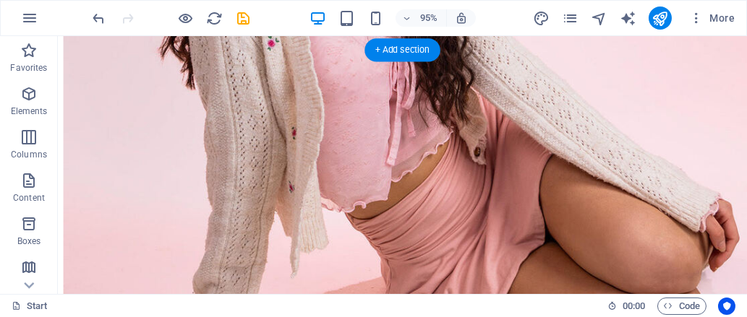
drag, startPoint x: 390, startPoint y: 87, endPoint x: 367, endPoint y: 184, distance: 98.9
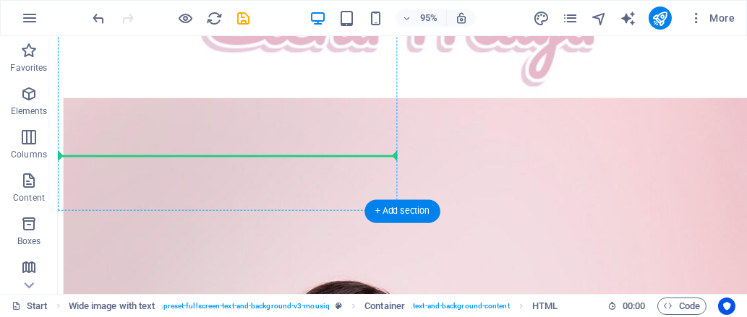
scroll to position [1392, 0]
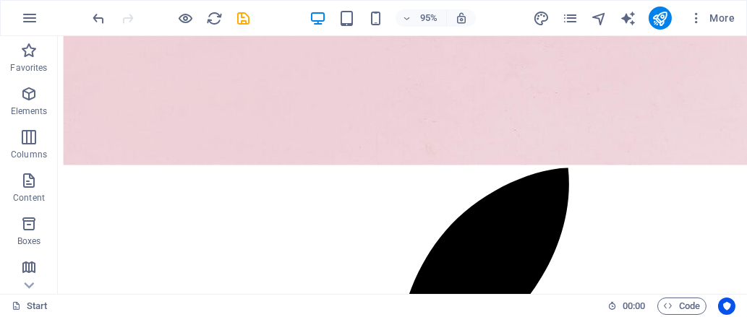
drag, startPoint x: 367, startPoint y: 184, endPoint x: 323, endPoint y: 204, distance: 48.5
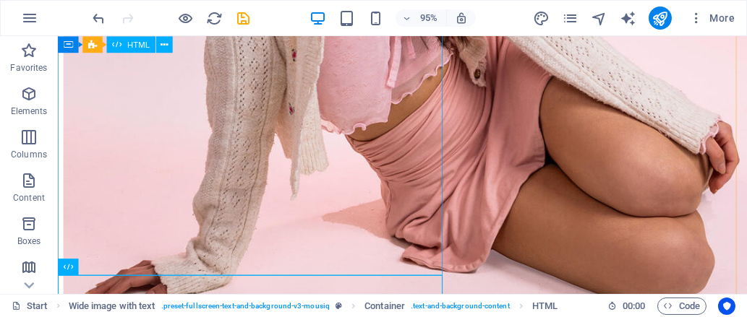
scroll to position [2094, 0]
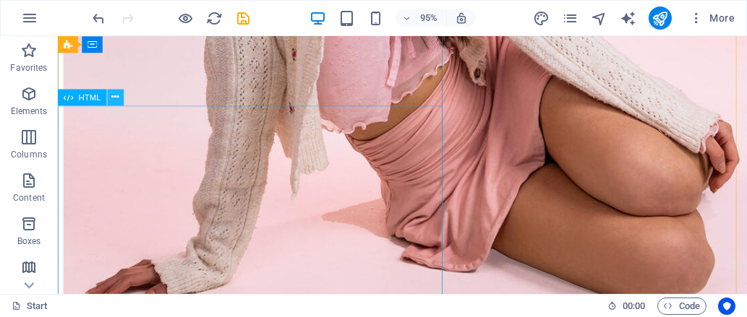
click at [110, 98] on button at bounding box center [115, 97] width 17 height 17
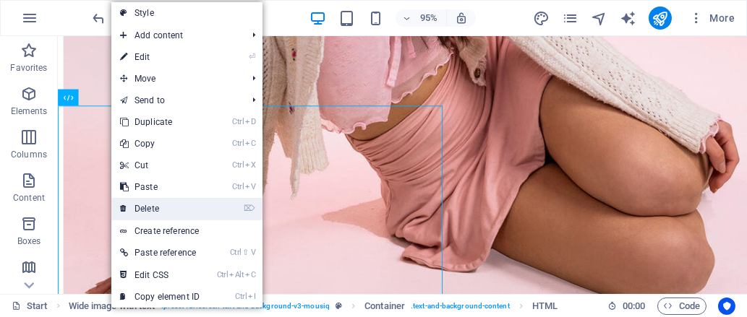
click at [162, 208] on link "⌦ Delete" at bounding box center [159, 209] width 97 height 22
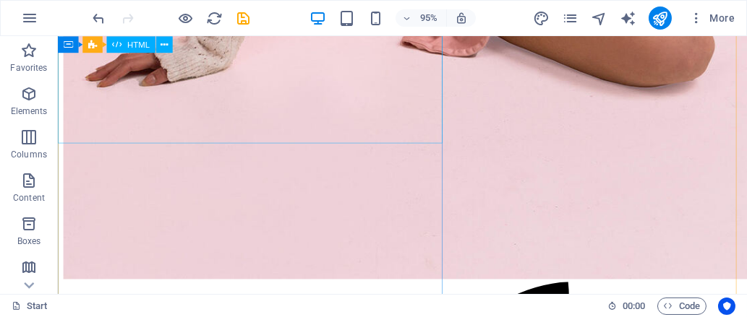
scroll to position [2287, 0]
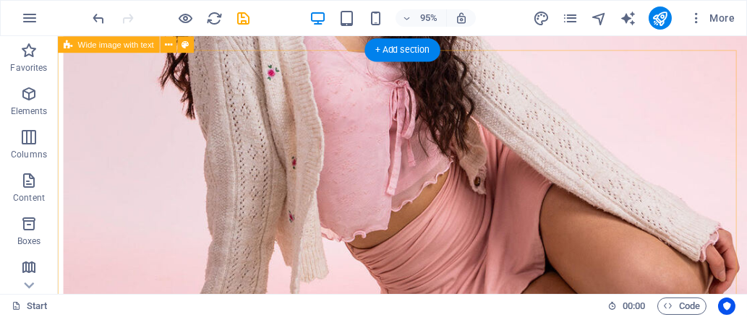
scroll to position [1973, 0]
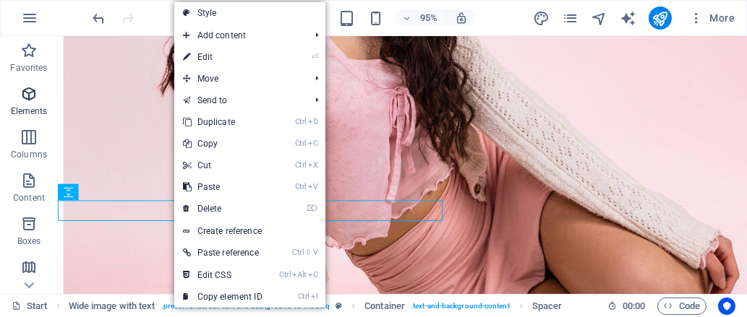
click at [30, 95] on icon "button" at bounding box center [28, 93] width 17 height 17
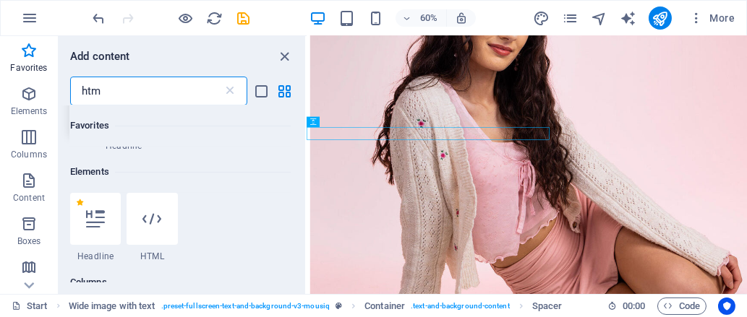
scroll to position [0, 0]
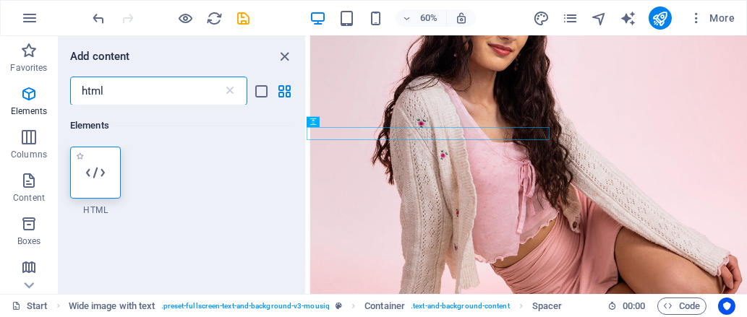
type input "html"
click at [111, 160] on div at bounding box center [95, 173] width 51 height 52
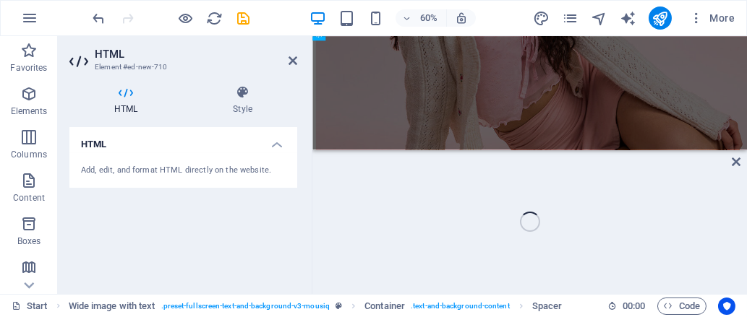
scroll to position [2077, 0]
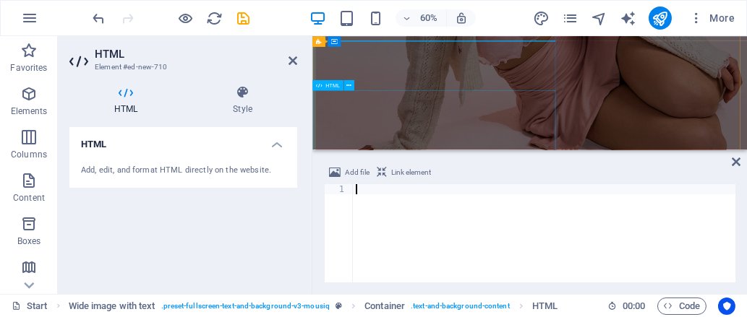
paste textarea "<iframe width="560" height="315" src="https://www.youtube.com/embed/3FF9eZSIb_k…"
type textarea "<iframe width="560" height="315" src="https://www.youtube.com/embed/3FF9eZSIb_k…"
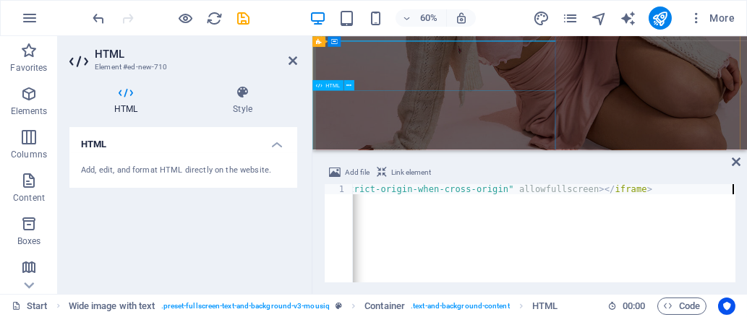
scroll to position [2309, 0]
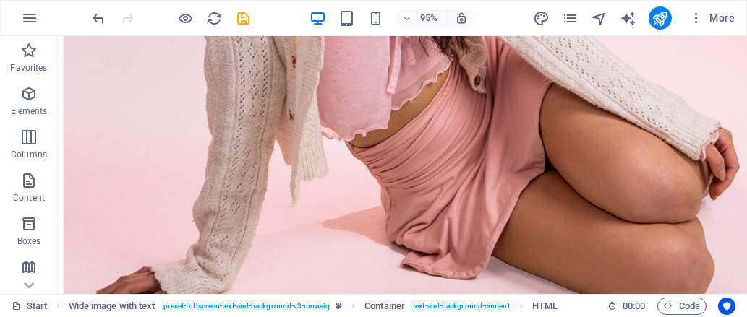
scroll to position [2096, 0]
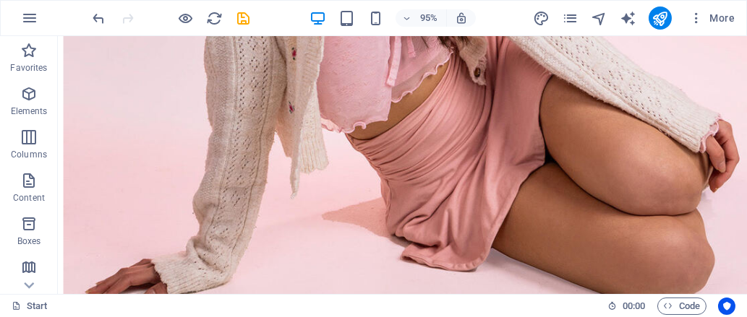
drag, startPoint x: 384, startPoint y: 160, endPoint x: 394, endPoint y: 116, distance: 45.2
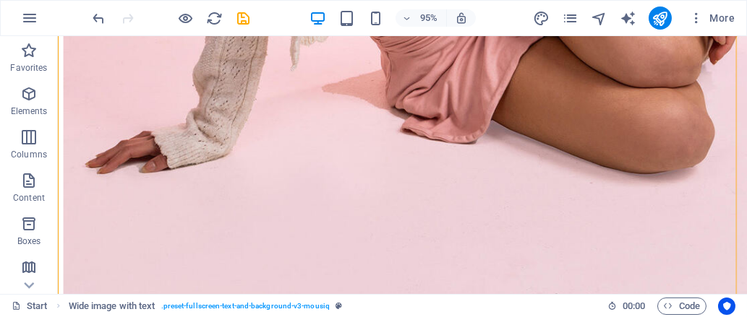
scroll to position [2234, 0]
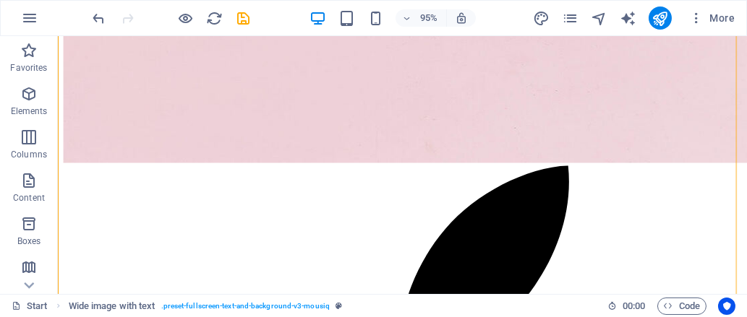
scroll to position [2432, 0]
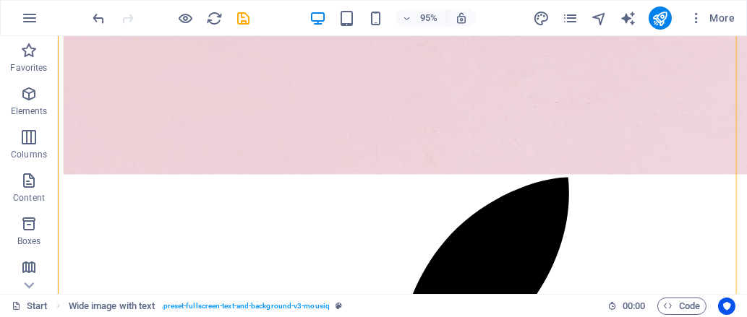
drag, startPoint x: 425, startPoint y: 61, endPoint x: 386, endPoint y: 233, distance: 175.7
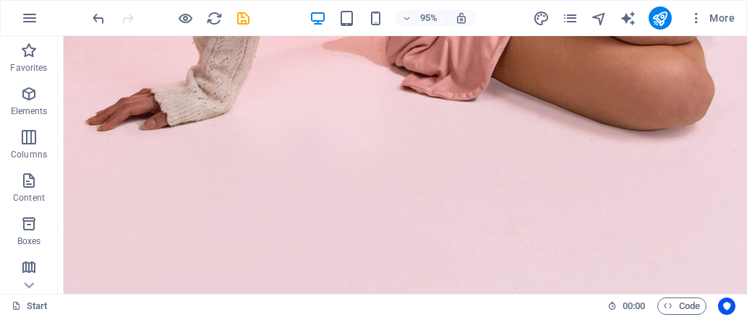
scroll to position [2043, 0]
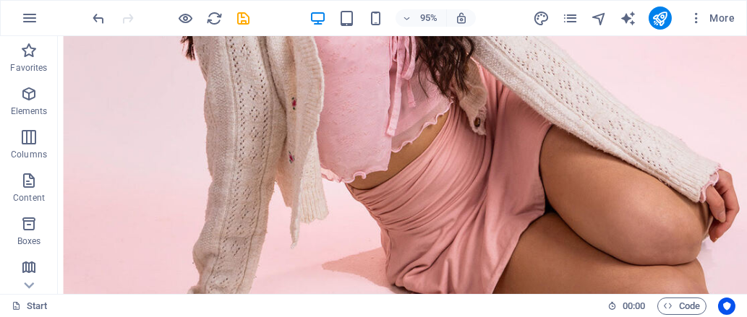
drag, startPoint x: 358, startPoint y: 220, endPoint x: 340, endPoint y: 141, distance: 80.7
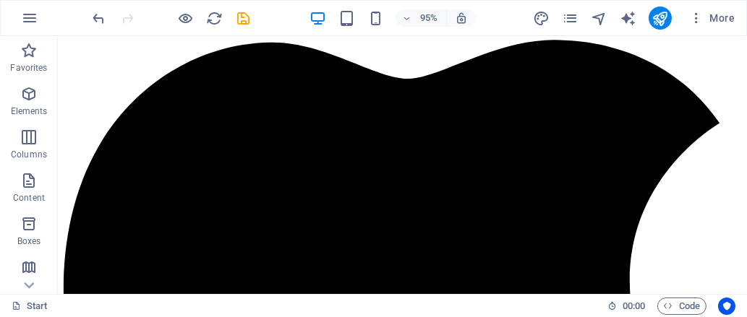
scroll to position [2784, 0]
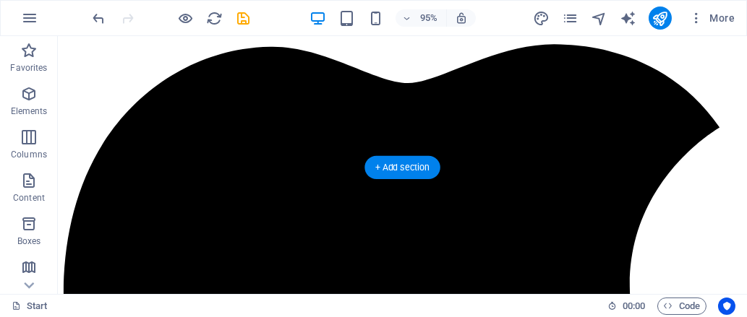
drag, startPoint x: 390, startPoint y: 74, endPoint x: 379, endPoint y: 147, distance: 73.8
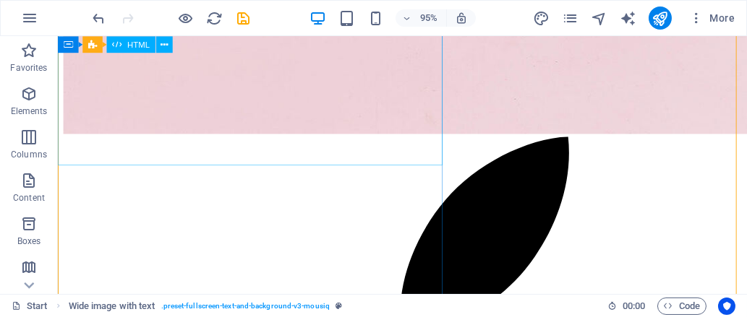
scroll to position [2474, 0]
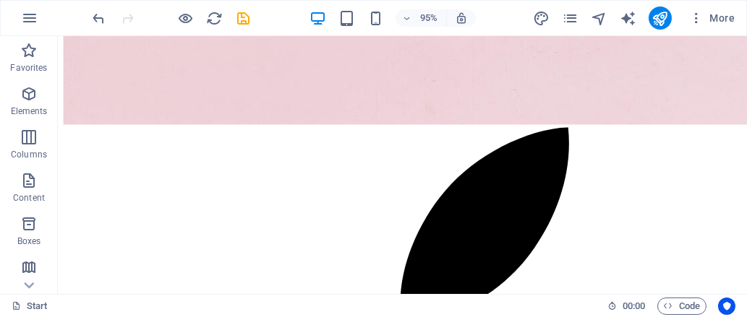
scroll to position [2251, 0]
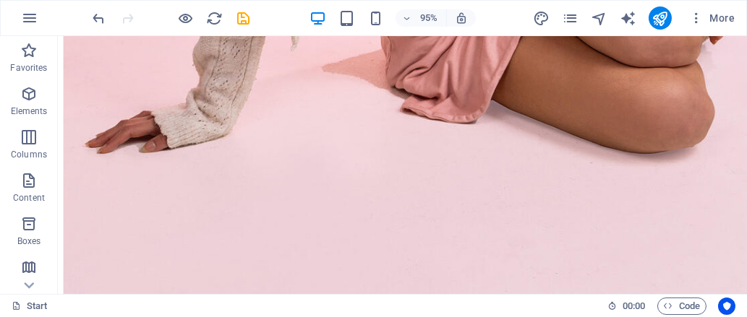
drag, startPoint x: 377, startPoint y: 241, endPoint x: 364, endPoint y: 164, distance: 78.5
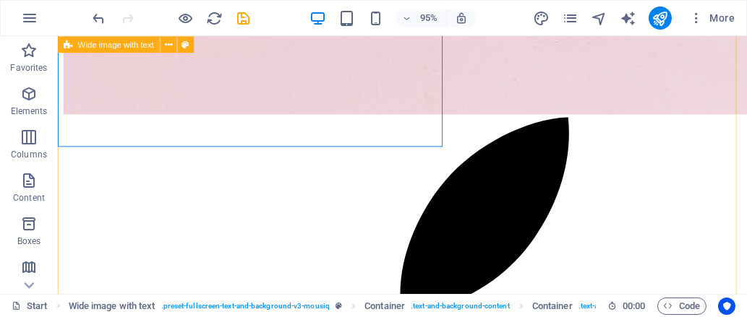
scroll to position [2545, 0]
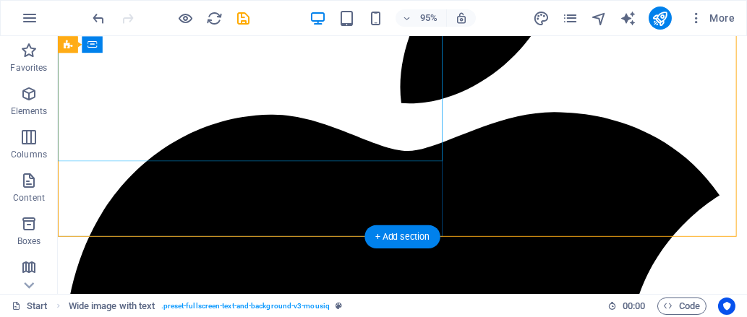
scroll to position [2712, 0]
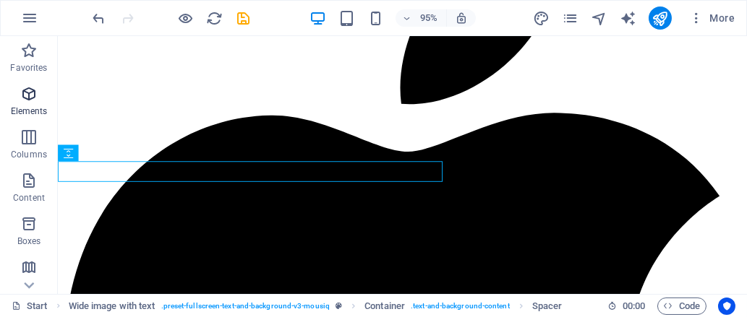
click at [32, 98] on icon "button" at bounding box center [28, 93] width 17 height 17
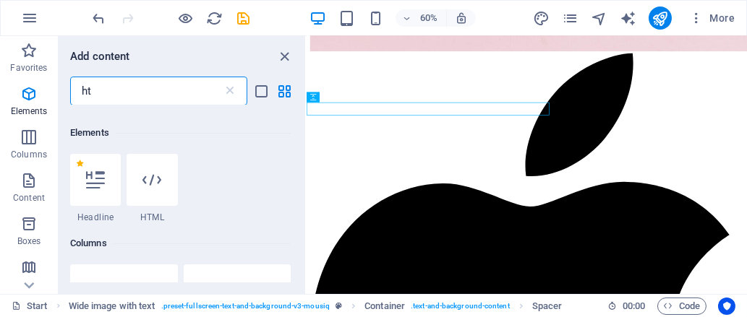
scroll to position [0, 0]
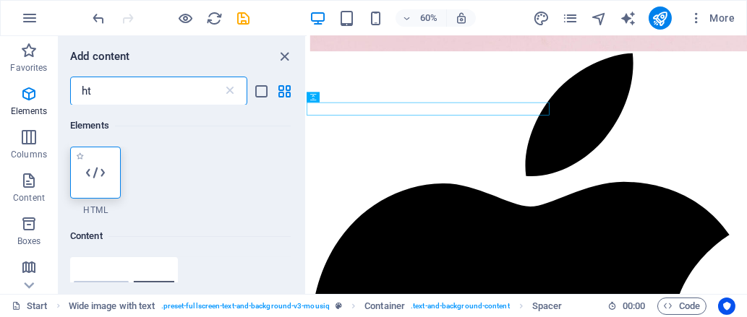
type input "ht"
click at [101, 168] on icon at bounding box center [95, 172] width 19 height 19
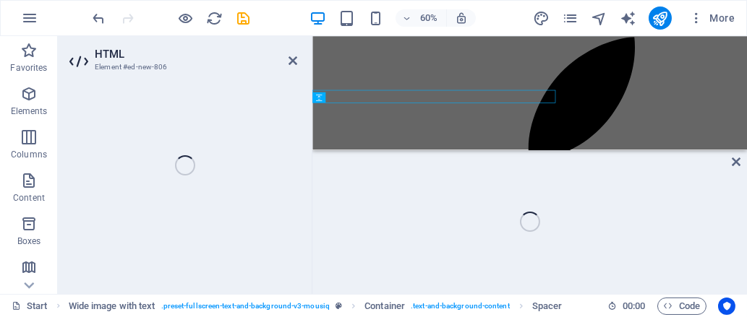
scroll to position [1989, 0]
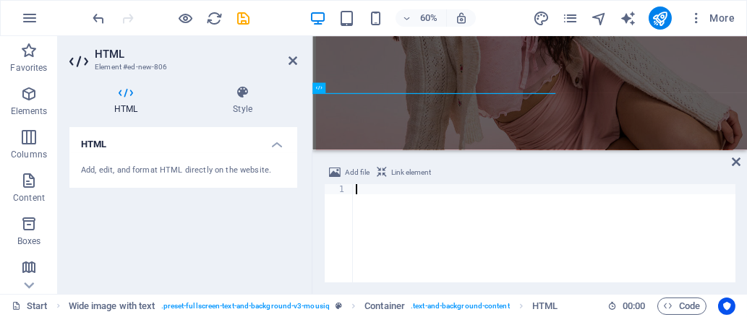
type textarea "<iframe width="560" height="315" src="https://www.youtube.com/embed/Jo1fGEl9boI…"
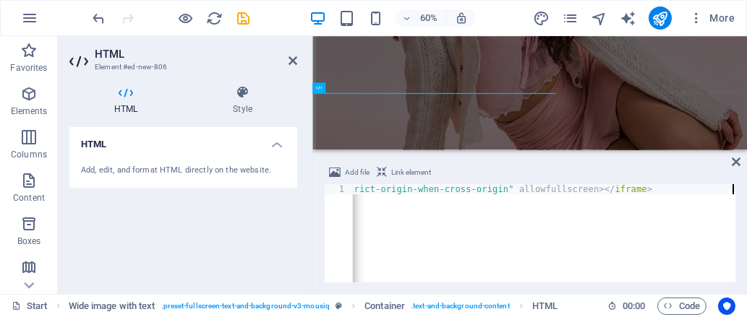
scroll to position [0, 1220]
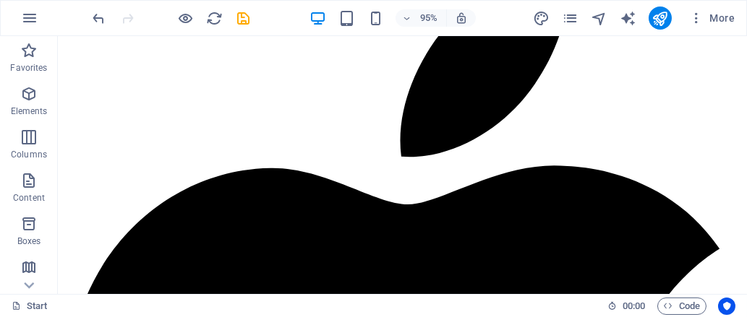
scroll to position [2657, 0]
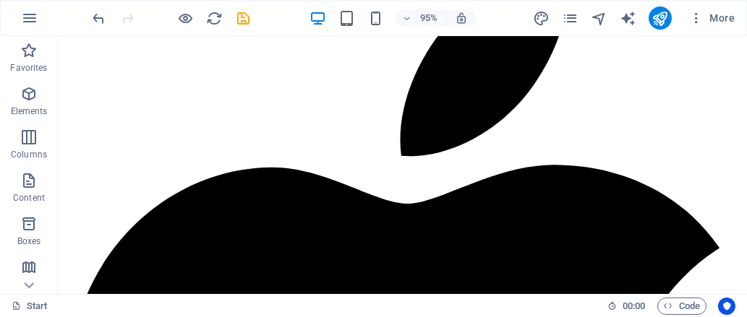
drag, startPoint x: 408, startPoint y: 155, endPoint x: 377, endPoint y: 241, distance: 91.0
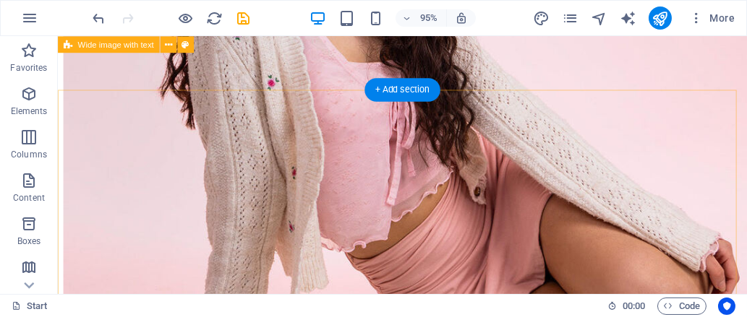
scroll to position [1970, 0]
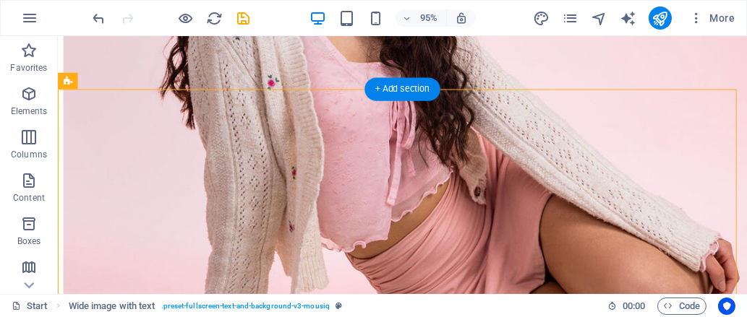
drag, startPoint x: 266, startPoint y: 176, endPoint x: 266, endPoint y: 143, distance: 32.5
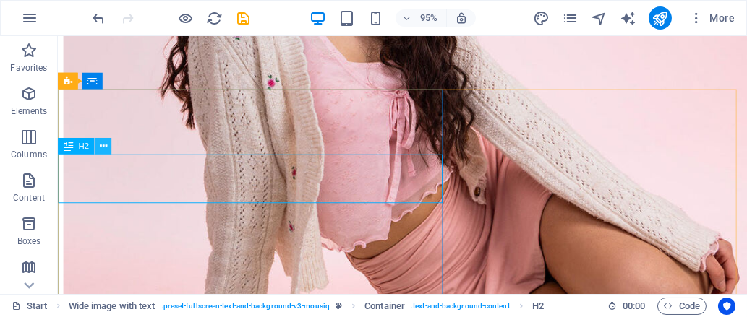
click at [100, 142] on icon at bounding box center [103, 146] width 7 height 14
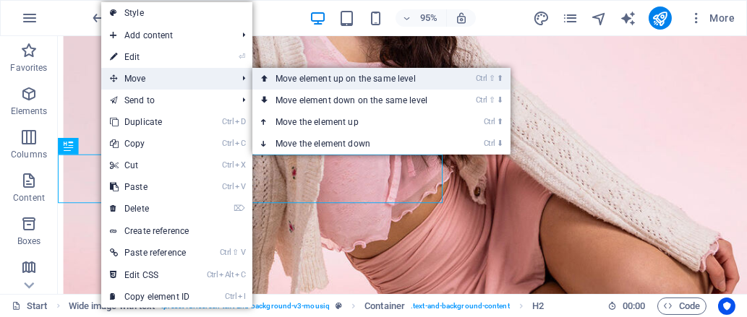
click at [342, 80] on link "Ctrl ⇧ ⬆ Move element up on the same level" at bounding box center [354, 79] width 204 height 22
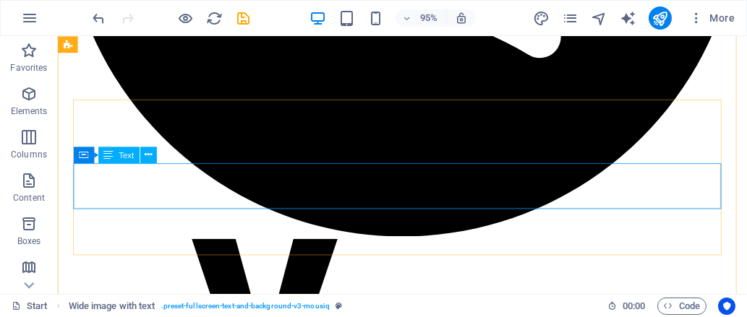
scroll to position [3962, 0]
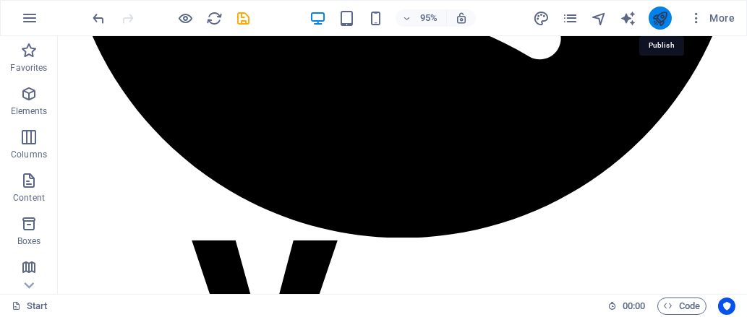
click at [657, 10] on icon "publish" at bounding box center [659, 18] width 17 height 17
checkbox input "false"
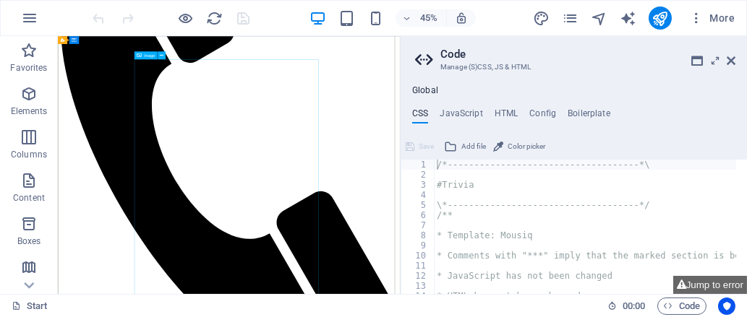
scroll to position [271, 0]
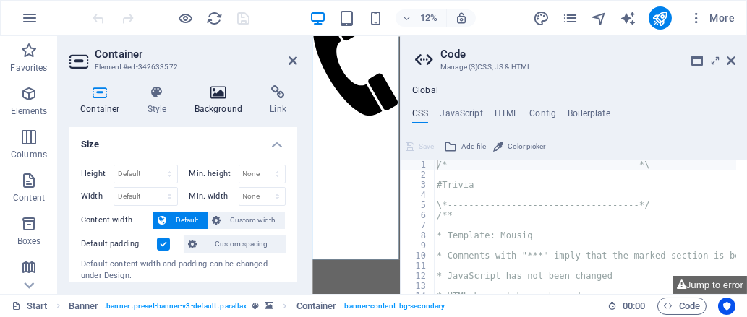
click at [228, 93] on icon at bounding box center [219, 92] width 70 height 14
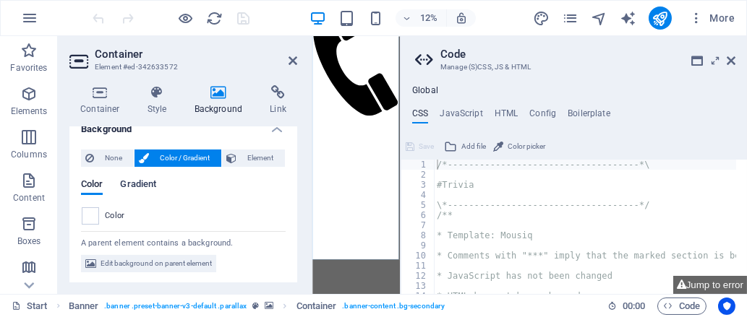
scroll to position [14, 0]
click at [731, 63] on icon at bounding box center [730, 61] width 9 height 12
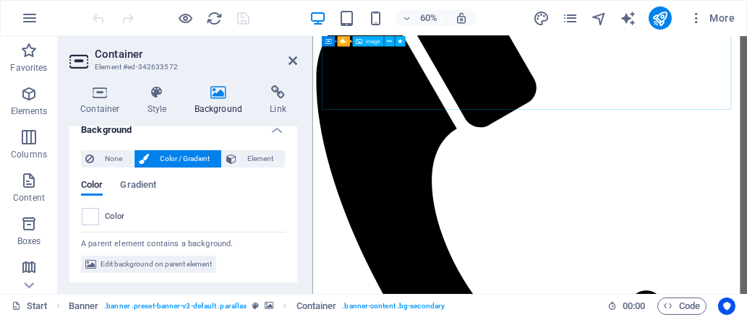
scroll to position [162, 0]
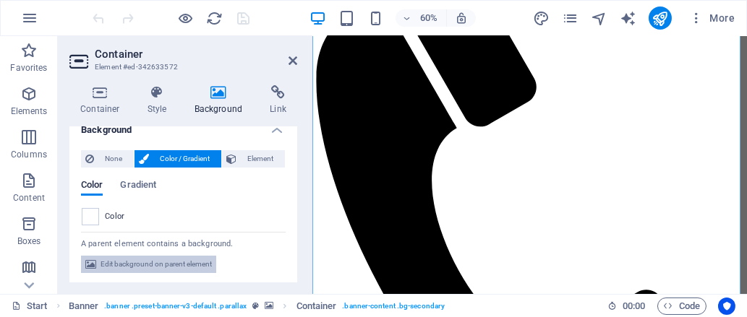
click at [109, 259] on span "Edit background on parent element" at bounding box center [155, 264] width 111 height 17
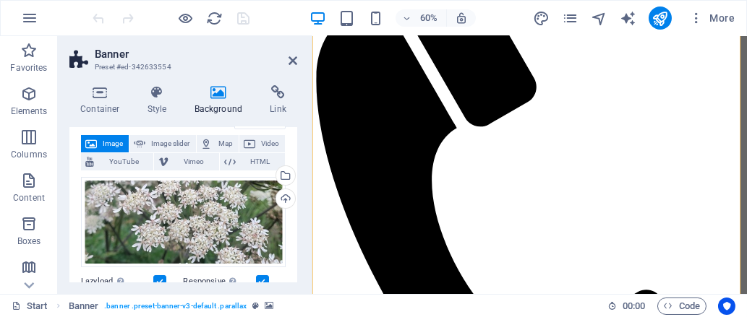
scroll to position [80, 0]
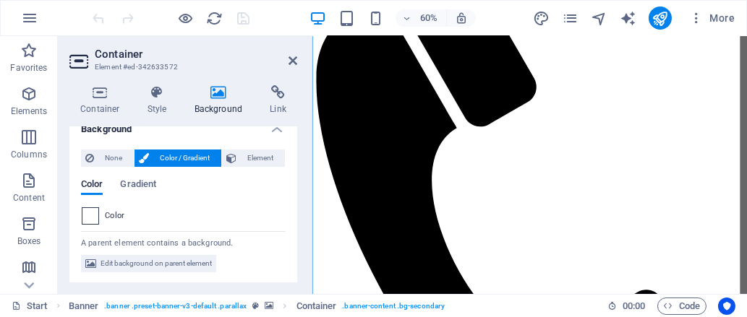
scroll to position [14, 0]
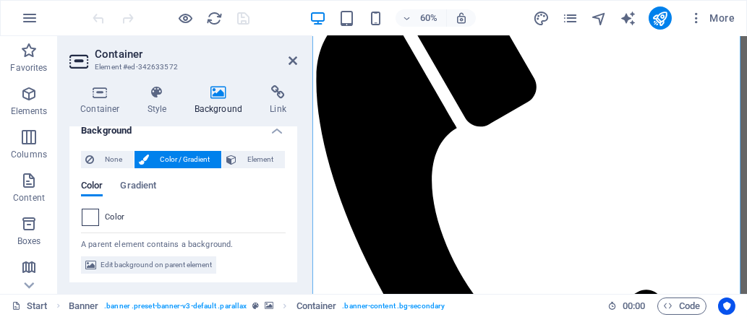
click at [96, 213] on span at bounding box center [90, 218] width 16 height 16
type input "#ffffff"
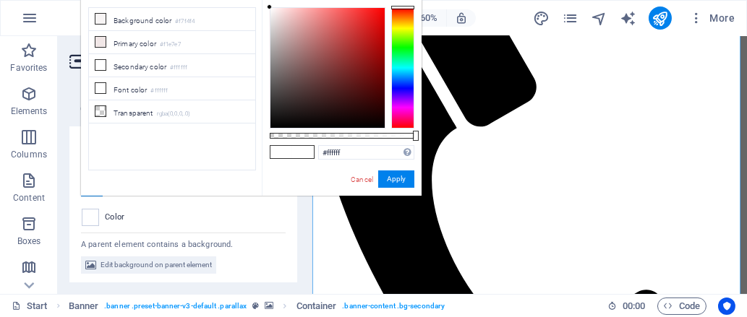
click at [134, 216] on div "Color" at bounding box center [183, 217] width 203 height 17
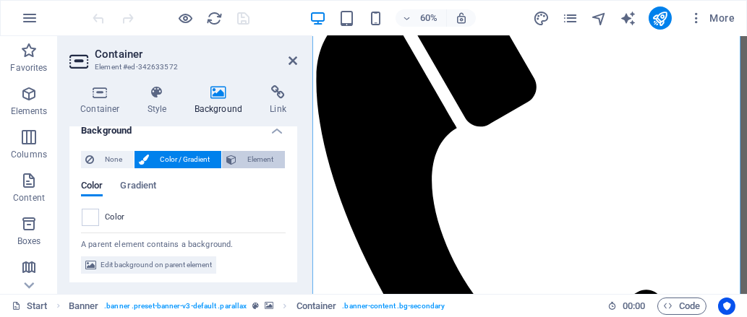
click at [254, 152] on span "Element" at bounding box center [261, 159] width 40 height 17
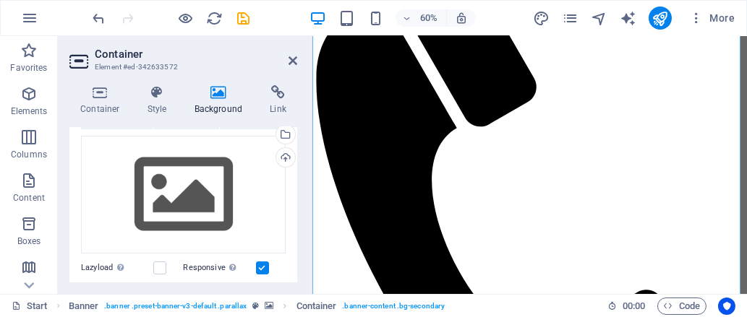
scroll to position [119, 0]
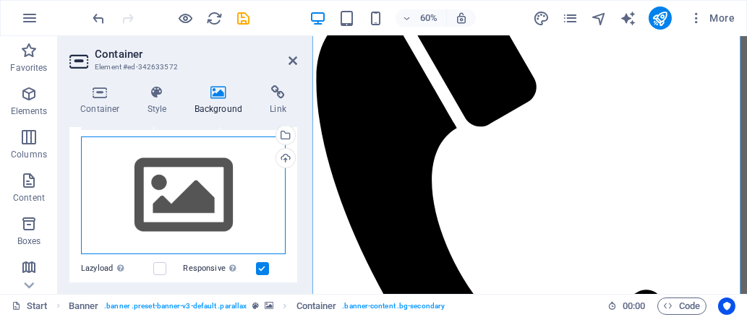
click at [186, 218] on div "Drag files here, click to choose files or select files from Files or our free s…" at bounding box center [183, 196] width 205 height 119
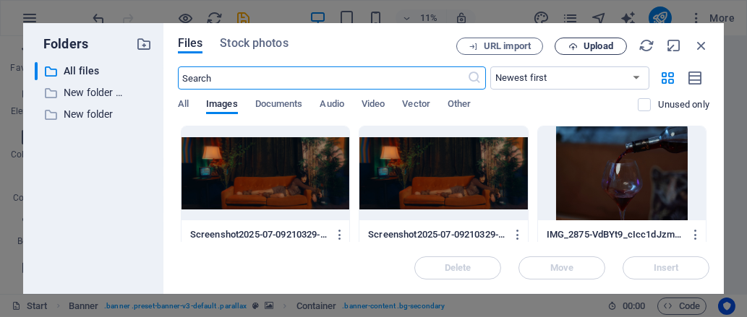
click at [605, 39] on button "Upload" at bounding box center [590, 46] width 72 height 17
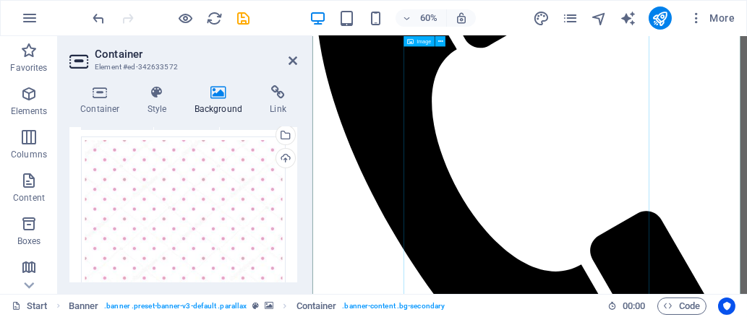
scroll to position [296, 0]
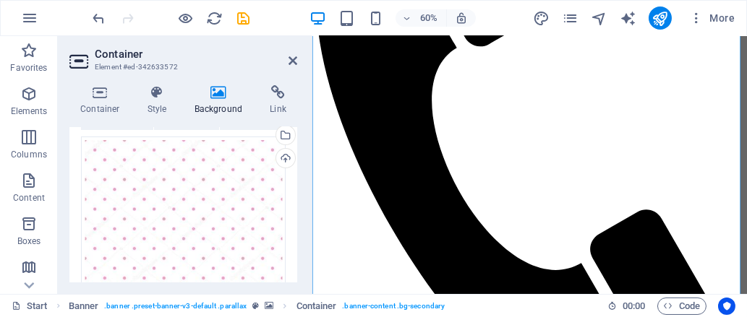
click at [298, 58] on aside "Container Element #ed-342633572 Container Style Background Link Size Height Def…" at bounding box center [185, 165] width 254 height 258
click at [295, 58] on icon at bounding box center [292, 61] width 9 height 12
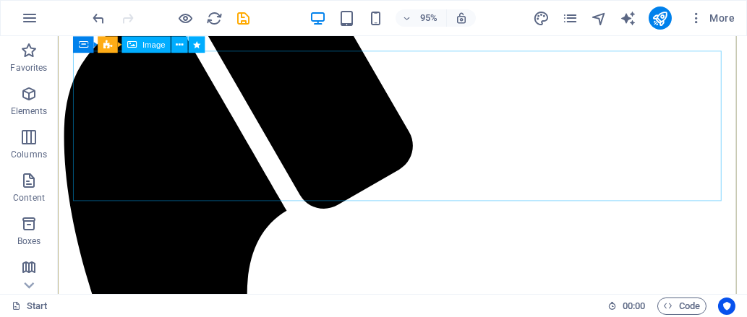
scroll to position [112, 0]
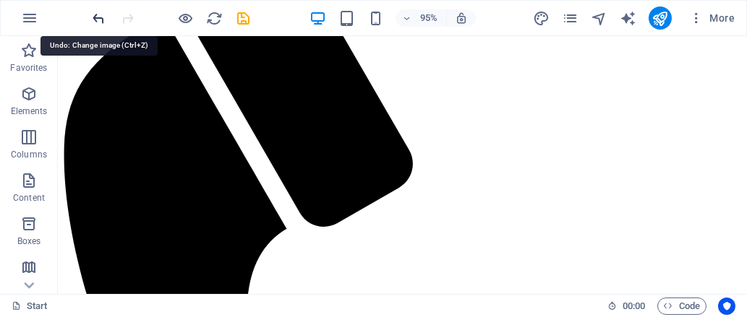
click at [98, 15] on icon "undo" at bounding box center [99, 18] width 17 height 17
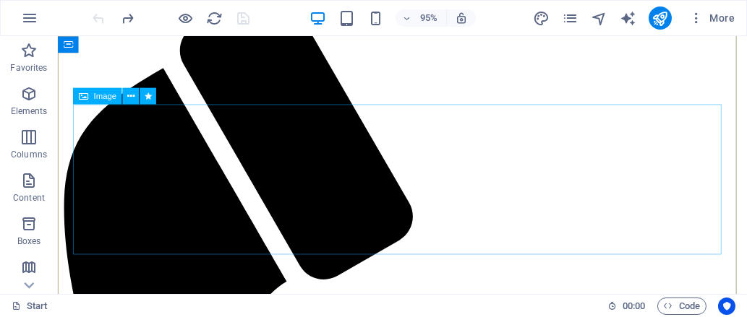
scroll to position [58, 0]
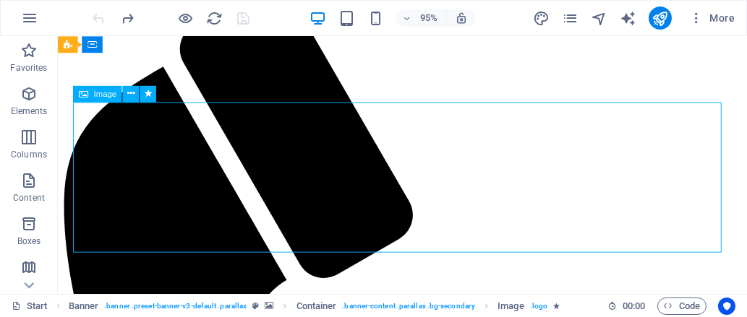
select select "px"
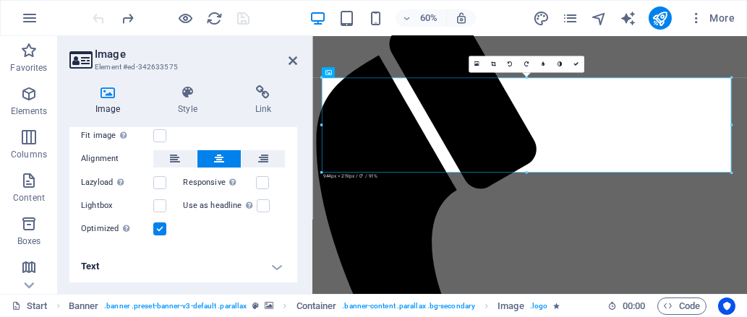
scroll to position [32, 0]
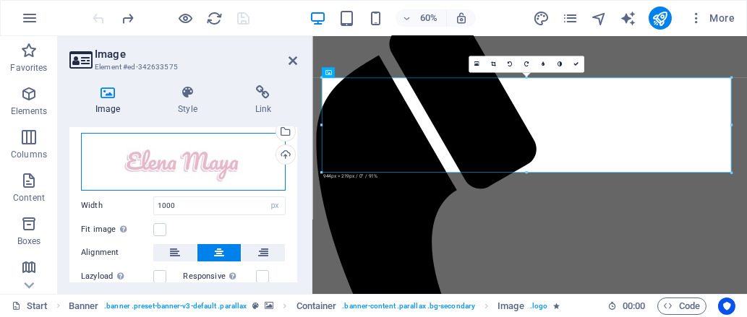
click at [206, 166] on div "Drag files here, click to choose files or select files from Files or our free s…" at bounding box center [183, 162] width 205 height 58
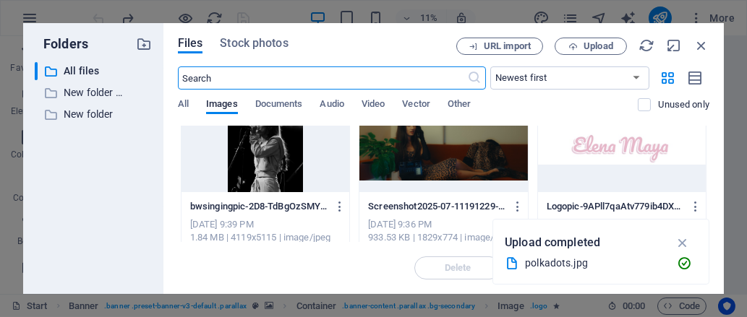
scroll to position [939, 0]
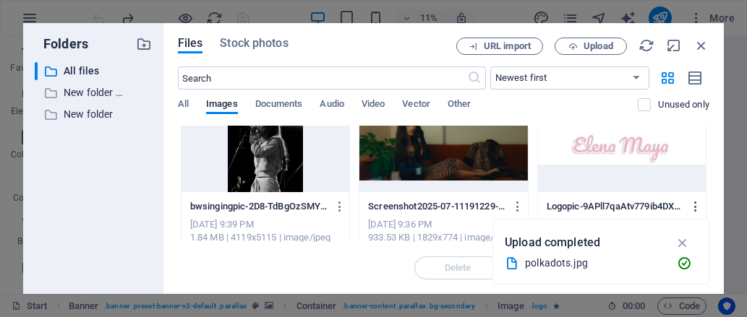
click at [693, 203] on icon "button" at bounding box center [696, 206] width 14 height 13
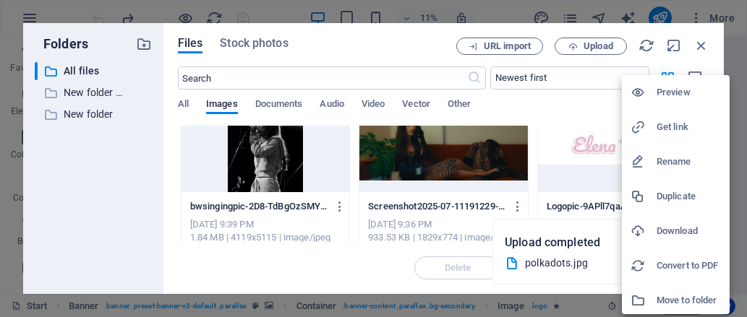
click at [668, 242] on li "Download" at bounding box center [676, 231] width 108 height 35
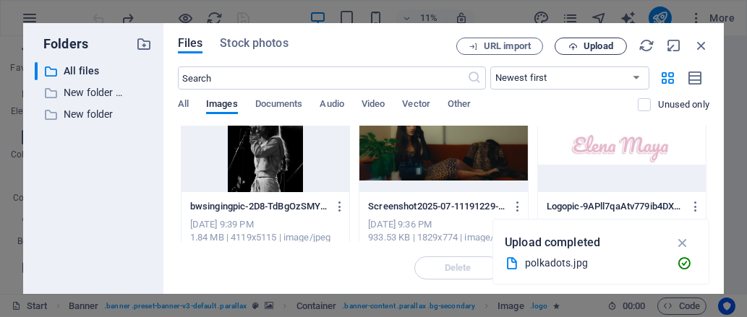
click at [585, 48] on span "Upload" at bounding box center [598, 46] width 30 height 9
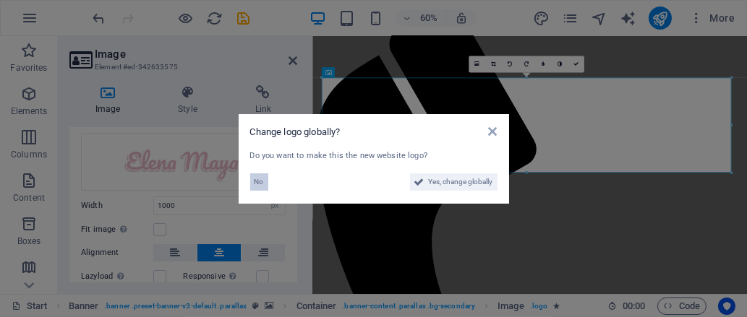
click at [259, 180] on span "No" at bounding box center [258, 181] width 9 height 17
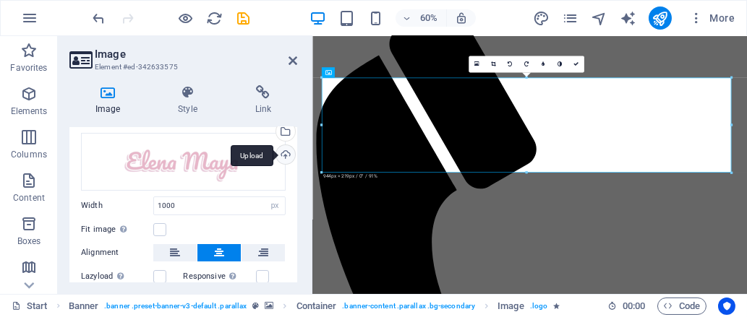
click at [284, 149] on div "Upload" at bounding box center [284, 156] width 22 height 22
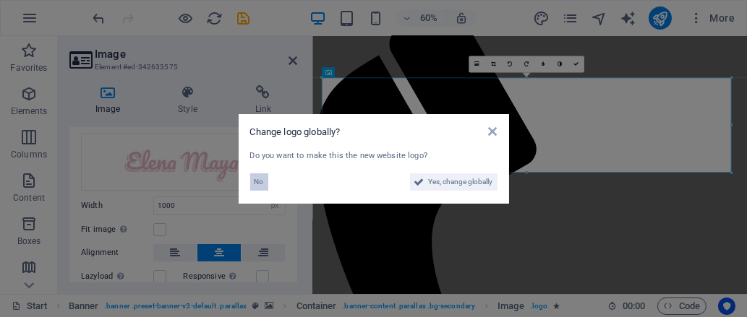
click at [266, 181] on button "No" at bounding box center [259, 181] width 18 height 17
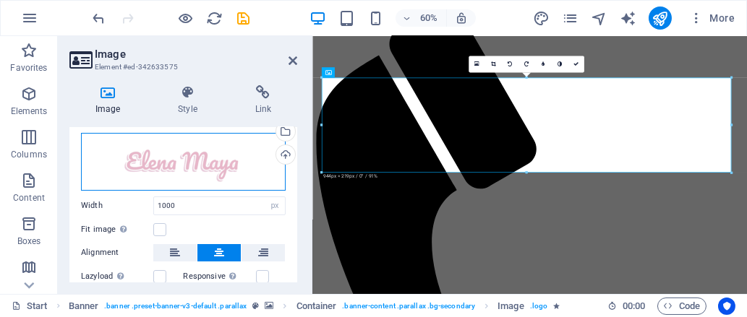
click at [229, 173] on div "Drag files here, click to choose files or select files from Files or our free s…" at bounding box center [183, 162] width 205 height 58
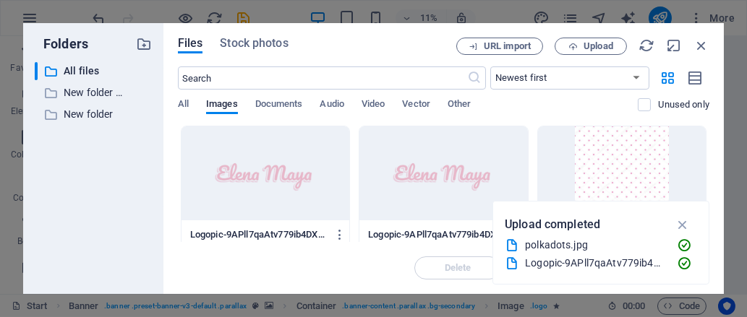
click at [53, 166] on div "​ All files All files ​ New folder (1) New folder (1) ​ New folder New folder" at bounding box center [93, 172] width 117 height 220
click at [304, 192] on div at bounding box center [265, 173] width 168 height 94
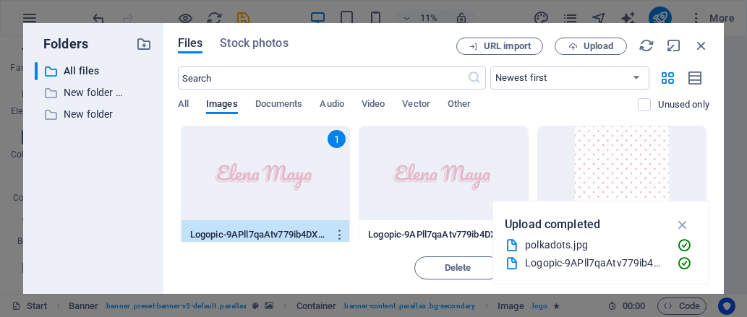
click at [304, 192] on div "1" at bounding box center [265, 173] width 168 height 94
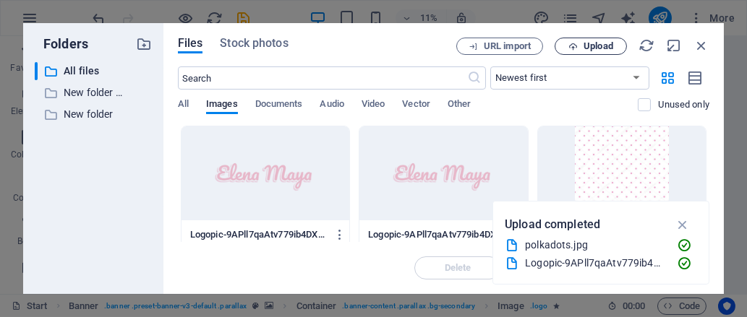
click at [582, 46] on span "Upload" at bounding box center [590, 46] width 59 height 9
click at [709, 38] on div "Files Stock photos URL import Upload ​ Newest first Oldest first Name (A-Z) Nam…" at bounding box center [443, 158] width 560 height 271
click at [698, 43] on icon "button" at bounding box center [701, 46] width 16 height 16
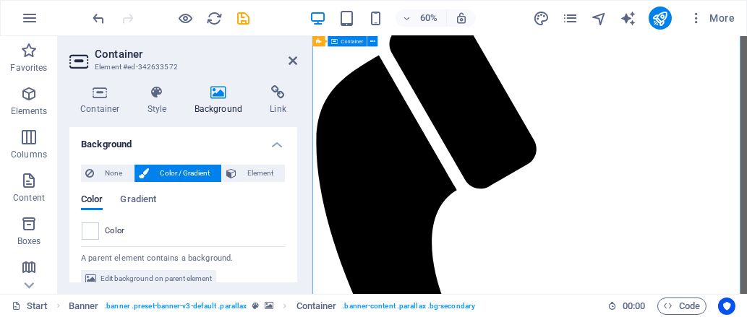
click at [82, 228] on span at bounding box center [90, 231] width 16 height 16
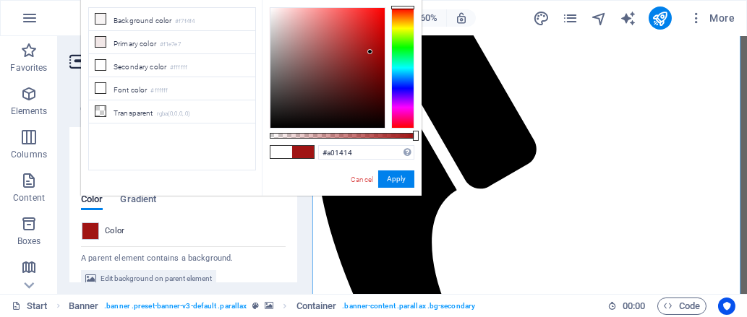
click at [370, 52] on div at bounding box center [327, 68] width 114 height 120
drag, startPoint x: 341, startPoint y: 30, endPoint x: 329, endPoint y: 42, distance: 16.9
click at [329, 42] on div at bounding box center [327, 68] width 114 height 120
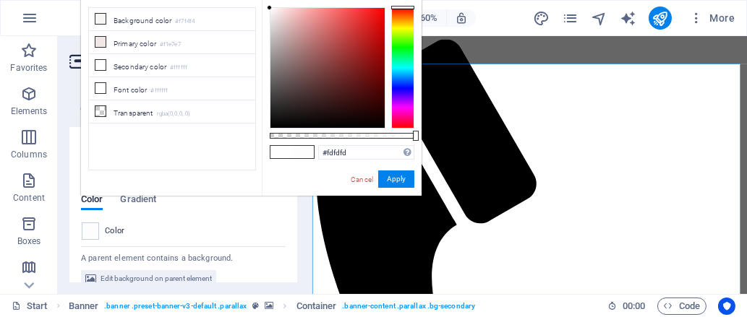
drag, startPoint x: 326, startPoint y: 31, endPoint x: 263, endPoint y: 8, distance: 67.0
click at [263, 8] on div "#fdfdfd Supported formats #0852ed rgb(8, 82, 237) rgba(8, 82, 237, 90%) hsv(221…" at bounding box center [342, 202] width 160 height 405
click at [365, 179] on link "Cancel" at bounding box center [361, 179] width 25 height 11
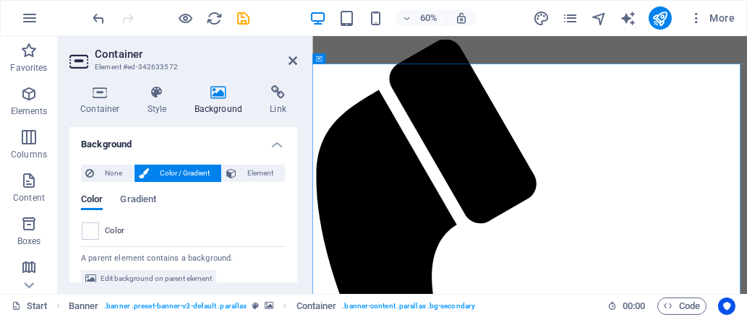
scroll to position [15, 0]
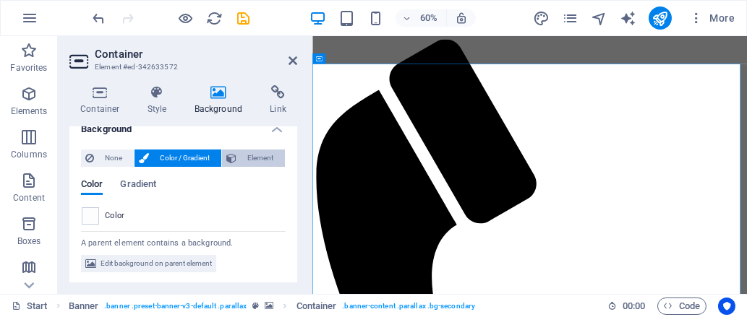
click at [242, 152] on span "Element" at bounding box center [261, 158] width 40 height 17
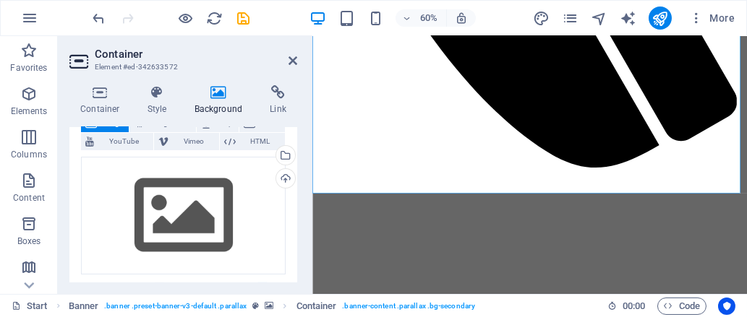
scroll to position [716, 0]
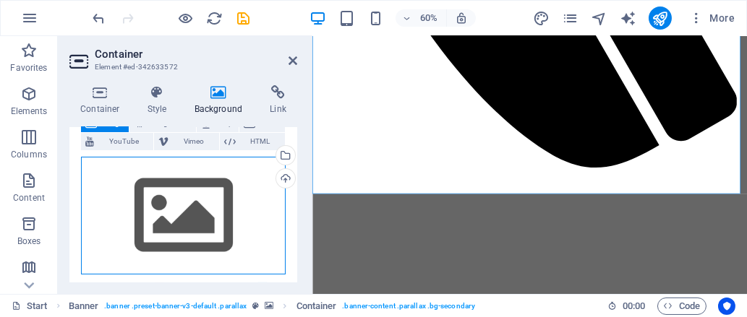
click at [208, 199] on div "Drag files here, click to choose files or select files from Files or our free s…" at bounding box center [183, 216] width 205 height 119
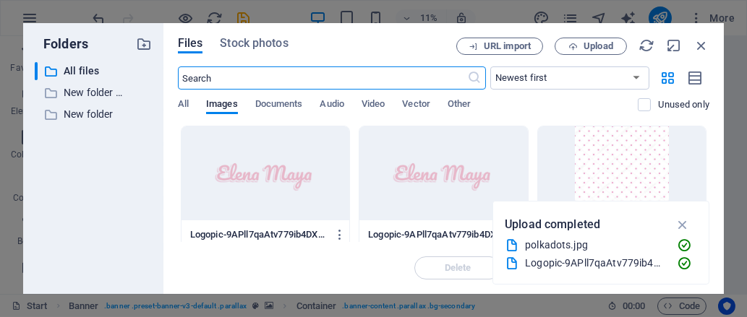
click at [585, 174] on div at bounding box center [622, 173] width 168 height 94
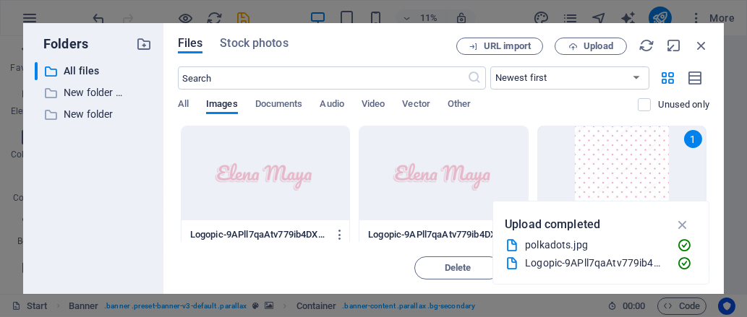
click at [585, 174] on div "1" at bounding box center [622, 173] width 168 height 94
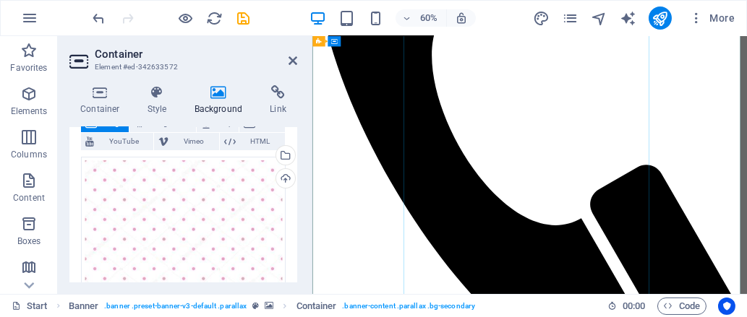
scroll to position [374, 0]
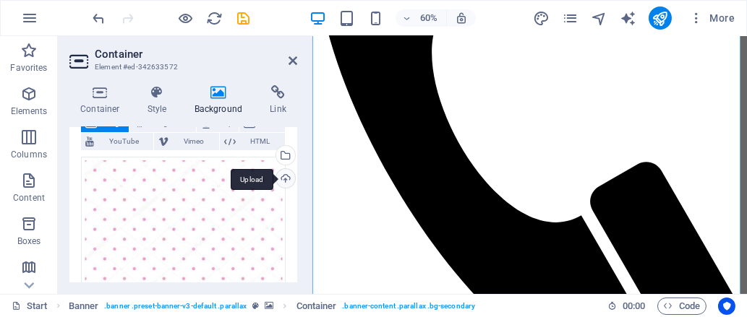
click at [283, 177] on div "Upload" at bounding box center [284, 180] width 22 height 22
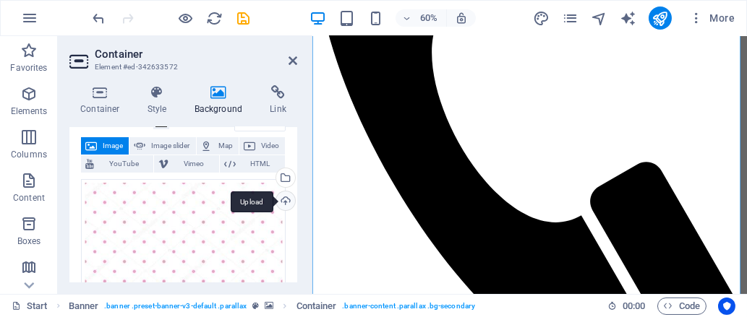
click at [280, 194] on div "Upload" at bounding box center [284, 203] width 22 height 22
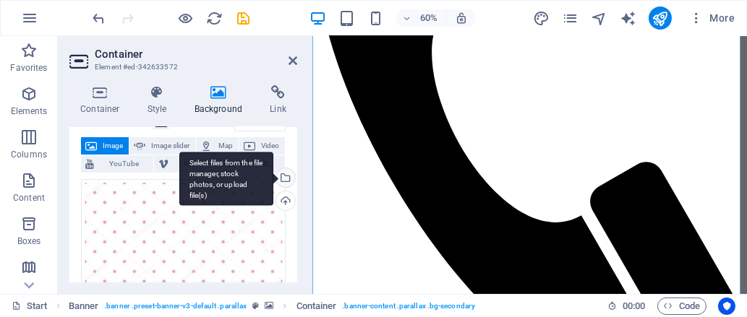
click at [283, 176] on div "Select files from the file manager, stock photos, or upload file(s)" at bounding box center [284, 179] width 22 height 22
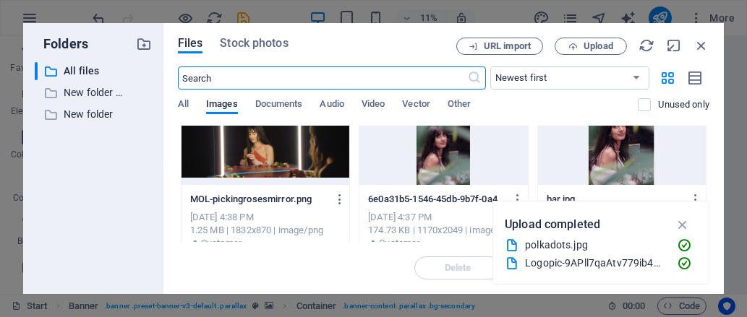
scroll to position [1857, 0]
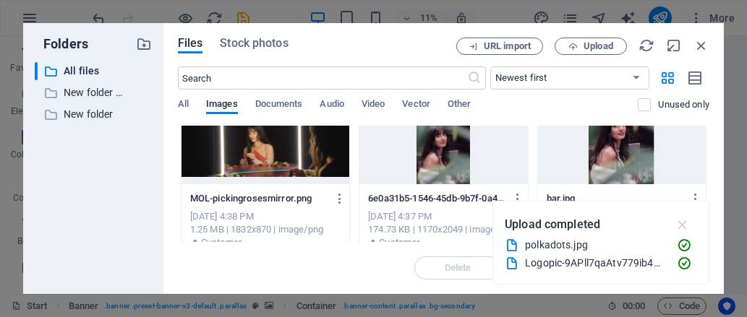
click at [684, 225] on icon "button" at bounding box center [682, 225] width 17 height 16
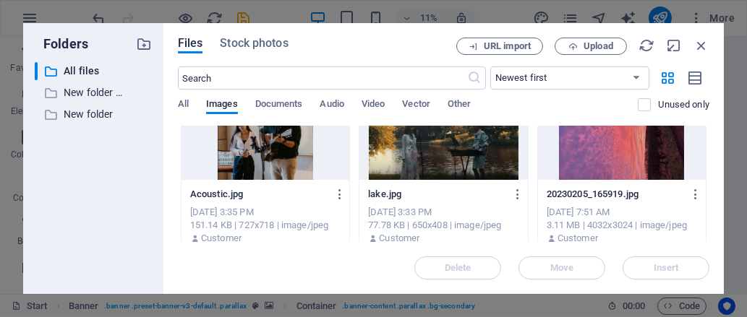
scroll to position [2405, 0]
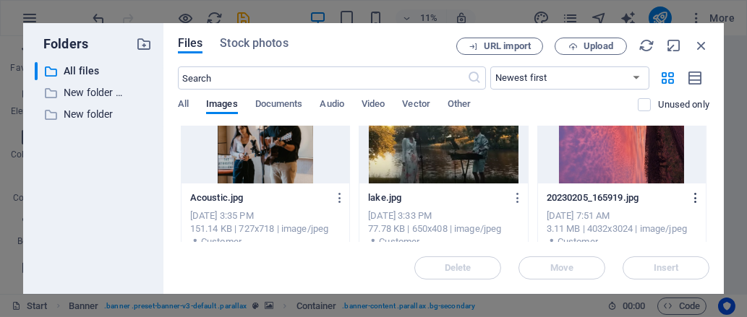
click at [690, 199] on icon "button" at bounding box center [696, 198] width 14 height 13
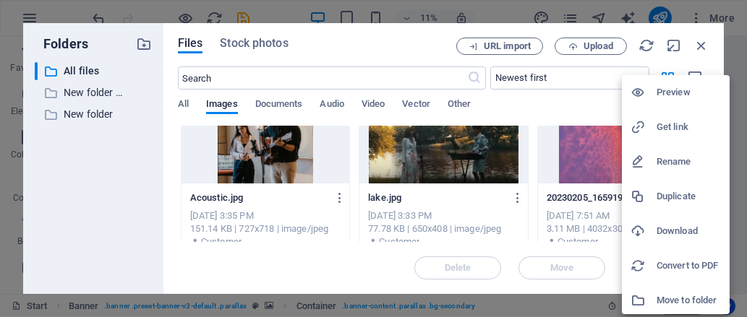
click at [593, 150] on div at bounding box center [373, 158] width 747 height 317
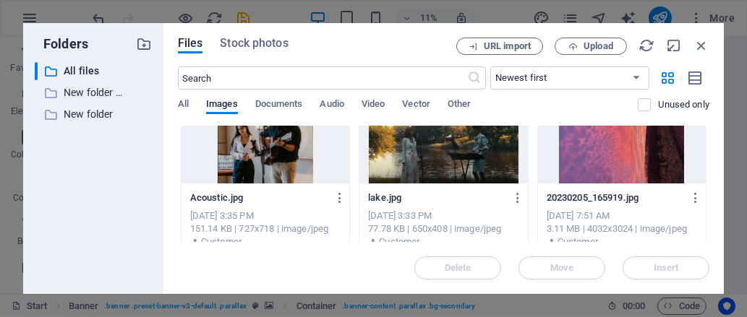
click at [593, 150] on div at bounding box center [622, 137] width 168 height 94
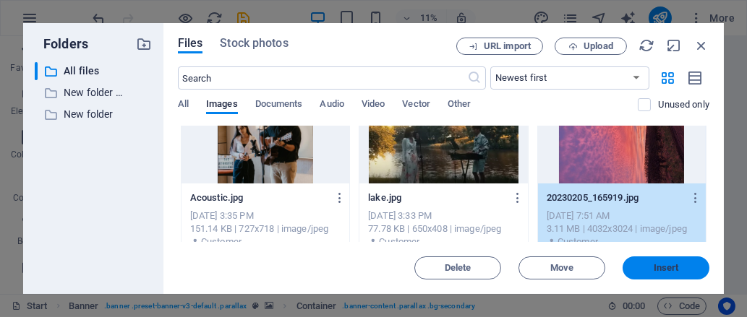
click at [645, 266] on span "Insert" at bounding box center [665, 268] width 75 height 9
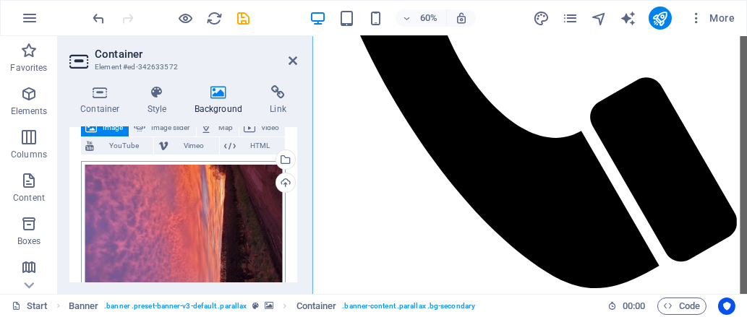
scroll to position [56, 0]
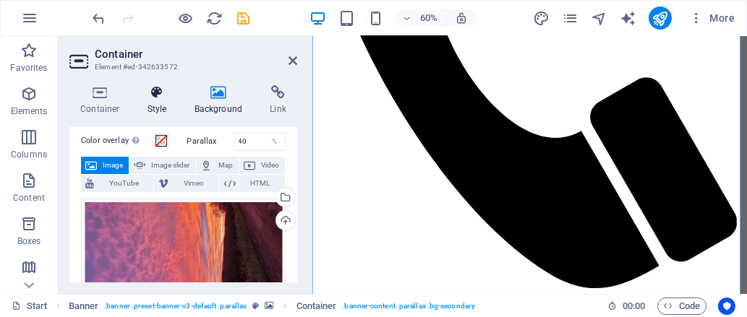
click at [155, 93] on icon at bounding box center [157, 92] width 41 height 14
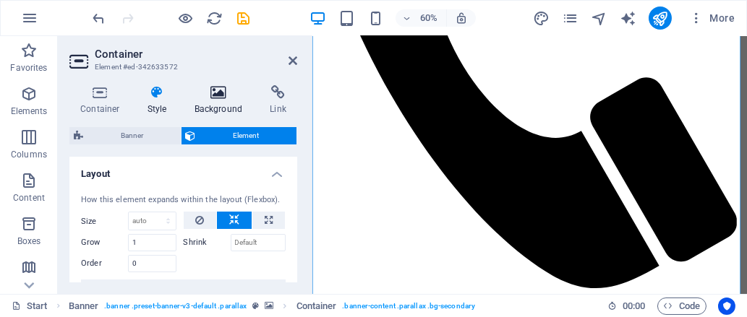
click at [207, 87] on icon at bounding box center [219, 92] width 70 height 14
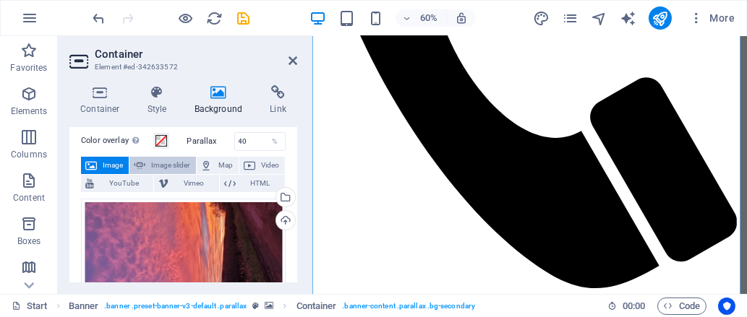
scroll to position [0, 0]
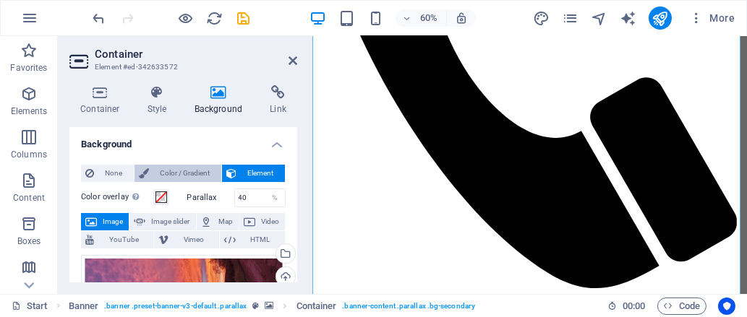
click at [202, 172] on span "Color / Gradient" at bounding box center [185, 173] width 64 height 17
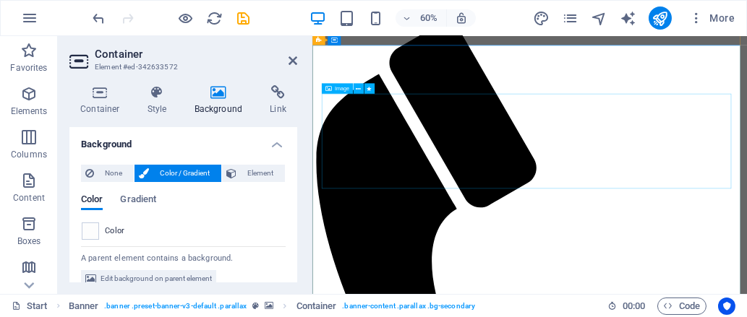
scroll to position [27, 0]
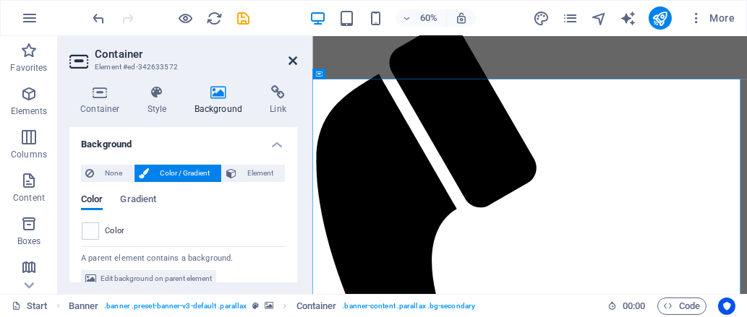
click at [289, 63] on icon at bounding box center [292, 61] width 9 height 12
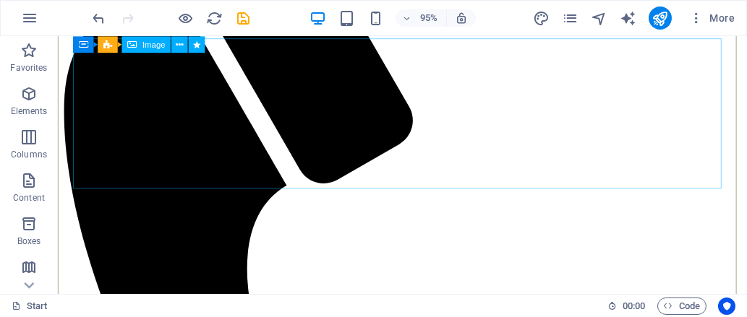
scroll to position [108, 0]
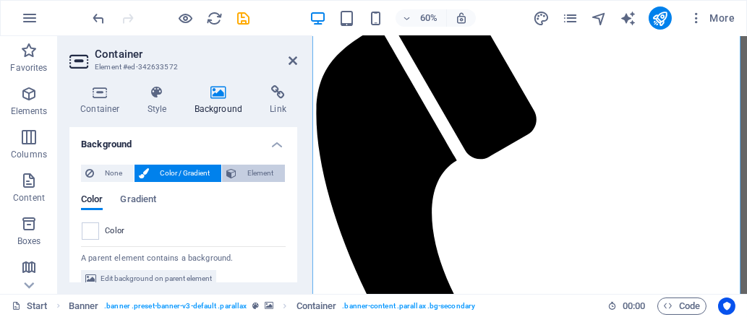
click at [241, 177] on span "Element" at bounding box center [261, 173] width 40 height 17
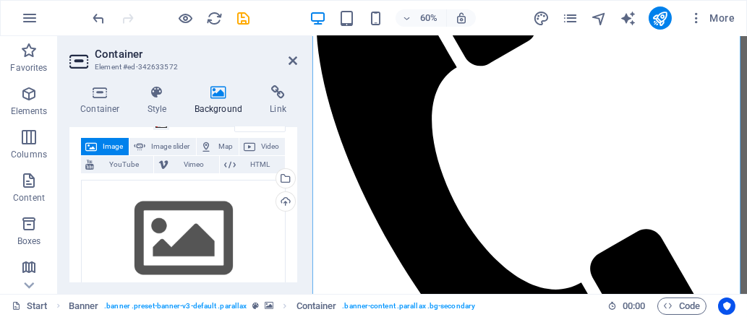
scroll to position [90, 0]
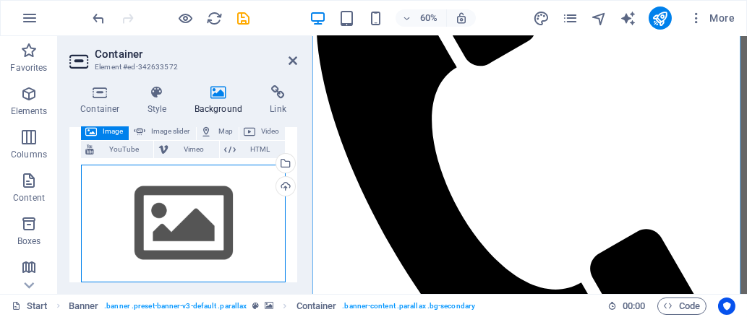
click at [189, 199] on div "Drag files here, click to choose files or select files from Files or our free s…" at bounding box center [183, 224] width 205 height 119
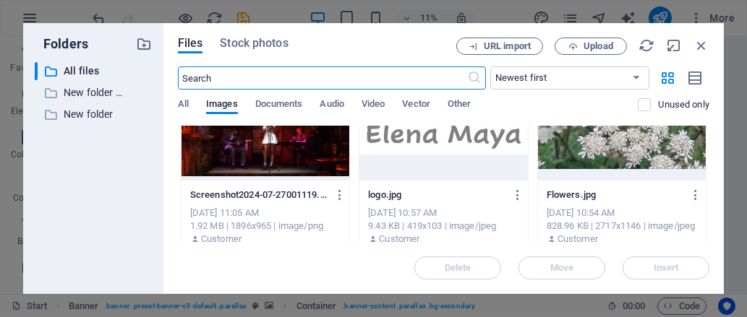
scroll to position [2773, 0]
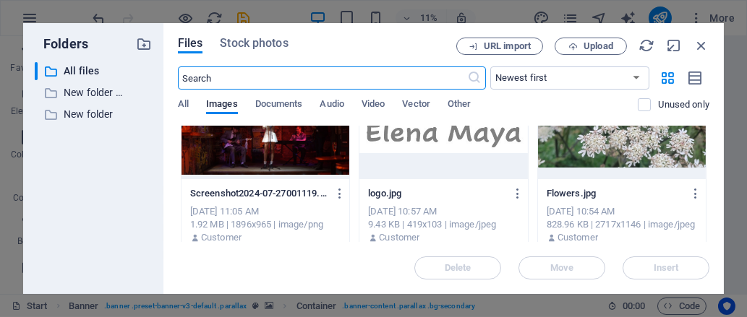
click at [596, 154] on div at bounding box center [622, 132] width 168 height 94
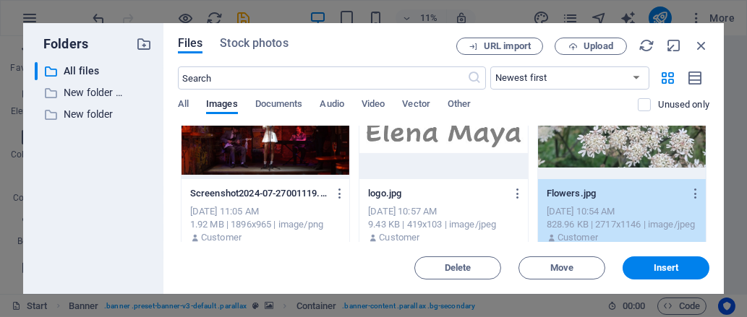
click at [596, 154] on div "1" at bounding box center [622, 132] width 168 height 94
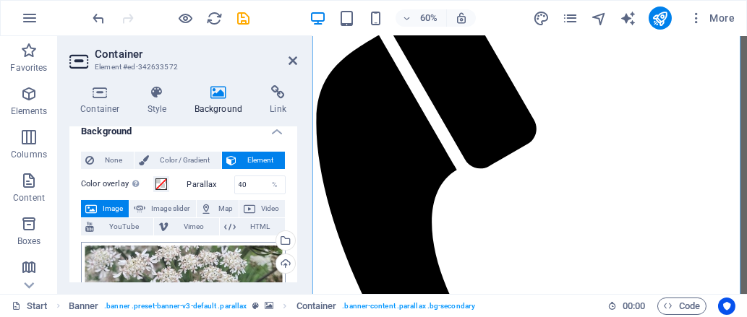
scroll to position [0, 0]
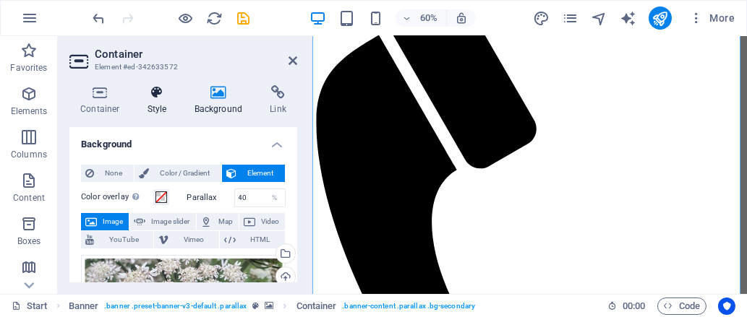
click at [163, 93] on icon at bounding box center [157, 92] width 41 height 14
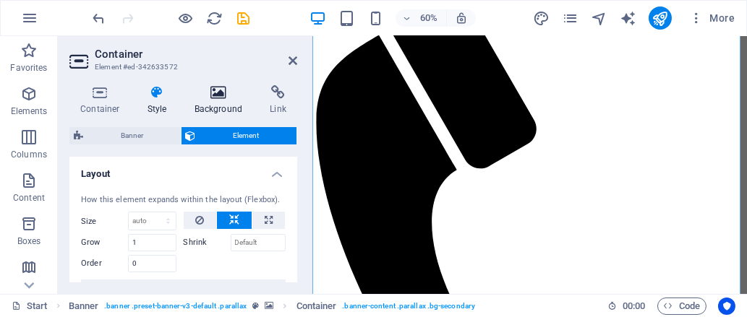
click at [197, 105] on h4 "Background" at bounding box center [222, 100] width 76 height 30
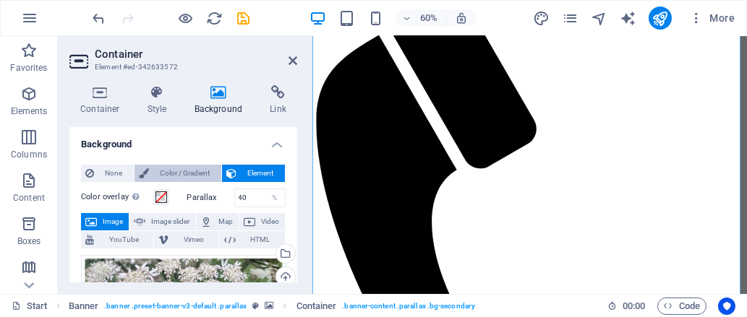
click at [155, 179] on span "Color / Gradient" at bounding box center [185, 173] width 64 height 17
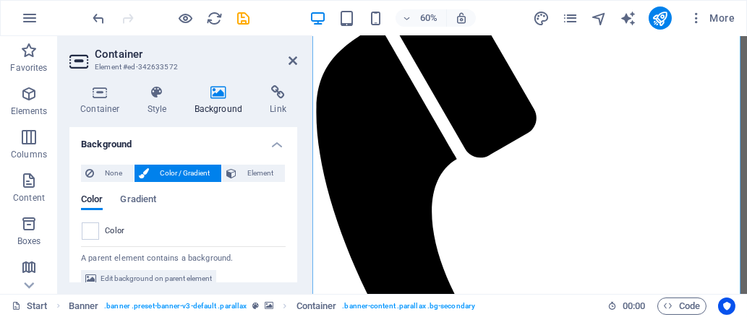
scroll to position [15, 0]
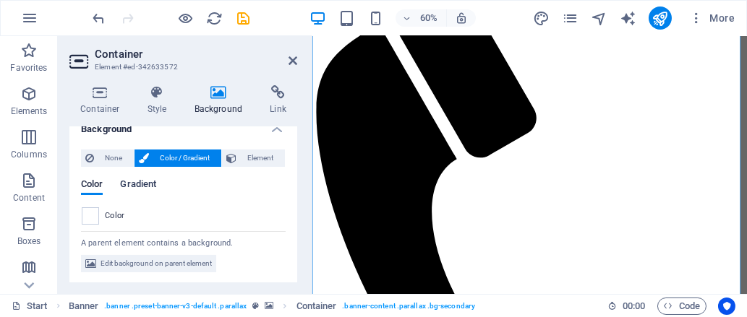
click at [147, 180] on span "Gradient" at bounding box center [138, 186] width 36 height 20
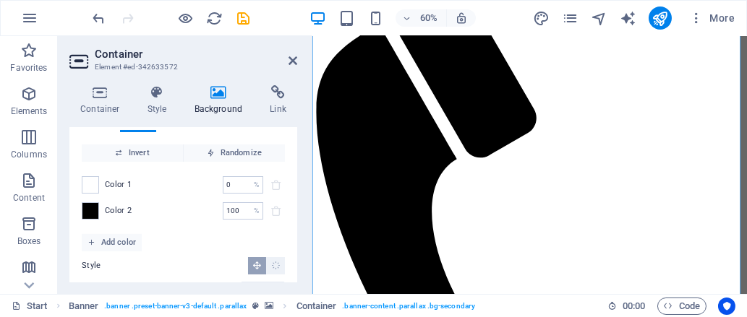
scroll to position [80, 0]
click at [80, 213] on div "None Color / Gradient Element Stretch background to full-width Color overlay Pl…" at bounding box center [183, 234] width 228 height 320
click at [84, 212] on span at bounding box center [90, 210] width 16 height 16
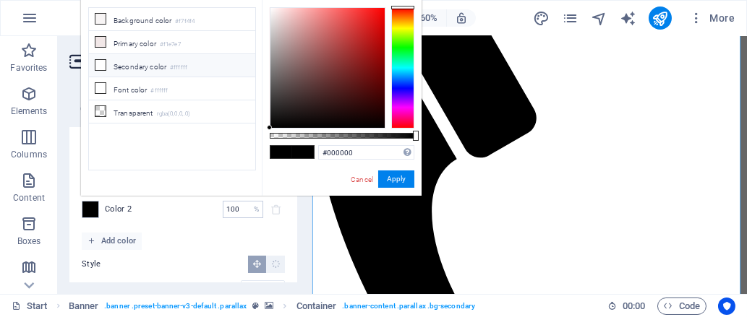
click at [408, 113] on div at bounding box center [402, 67] width 23 height 121
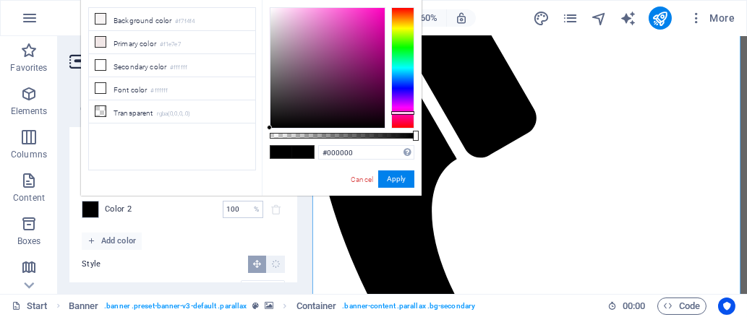
click at [404, 108] on div at bounding box center [402, 67] width 23 height 121
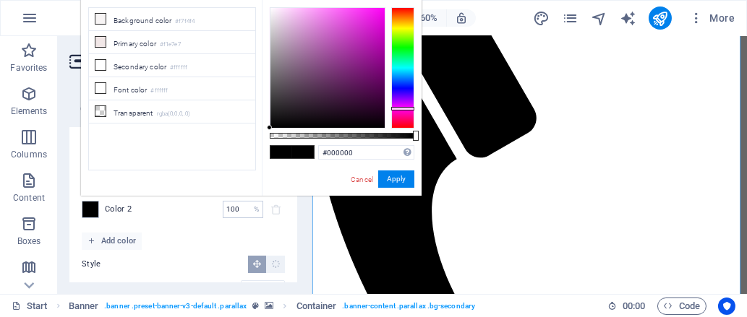
click at [398, 113] on div at bounding box center [402, 67] width 23 height 121
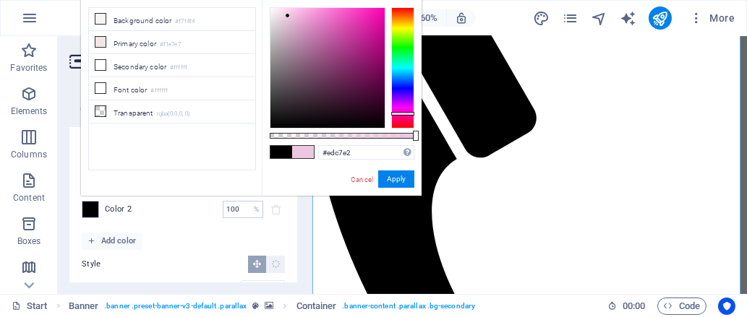
click at [288, 16] on div at bounding box center [327, 68] width 114 height 120
click at [272, 6] on div "#edc7e2 Supported formats #0852ed rgb(8, 82, 237) rgba(8, 82, 237, 90%) hsv(221…" at bounding box center [342, 202] width 160 height 405
click at [395, 119] on div at bounding box center [402, 67] width 23 height 121
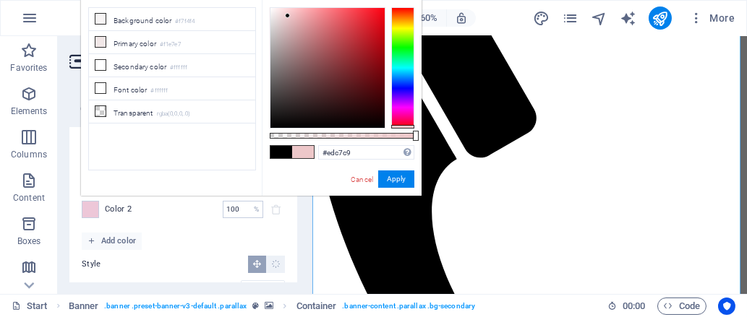
click at [400, 126] on div at bounding box center [402, 67] width 23 height 121
click at [400, 126] on div at bounding box center [402, 127] width 23 height 4
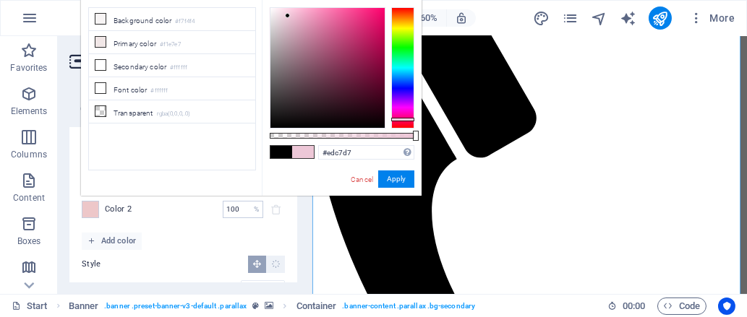
click at [402, 119] on div at bounding box center [402, 67] width 23 height 121
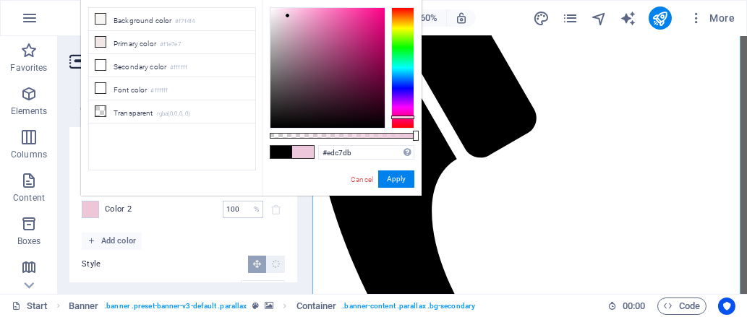
click at [402, 117] on div at bounding box center [402, 118] width 23 height 4
click at [293, 11] on div at bounding box center [327, 68] width 114 height 120
drag, startPoint x: 293, startPoint y: 11, endPoint x: 266, endPoint y: -4, distance: 31.4
click at [266, 0] on html "elenamaya.com Start Favorites Elements Columns Content Boxes Accordion Tables F…" at bounding box center [373, 158] width 747 height 317
click at [353, 179] on link "Cancel" at bounding box center [361, 179] width 25 height 11
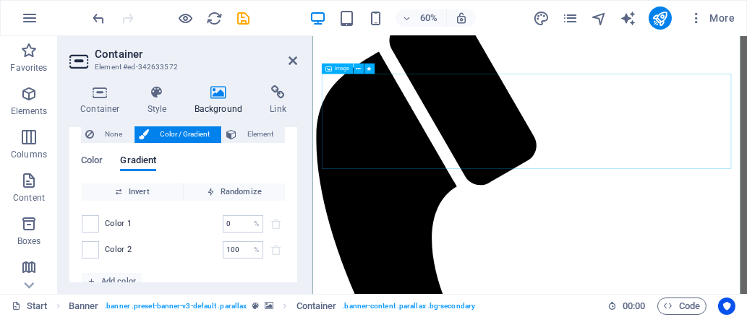
scroll to position [87, 0]
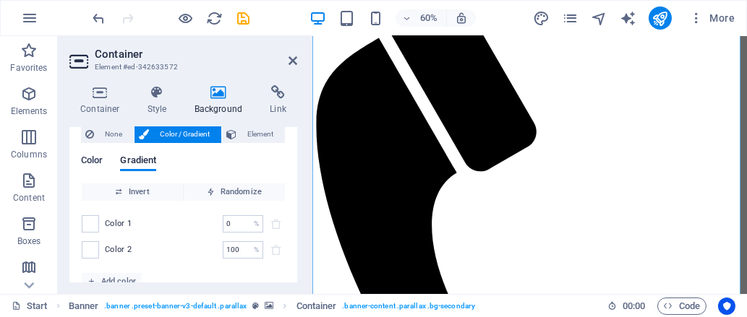
click at [96, 159] on span "Color" at bounding box center [92, 162] width 22 height 20
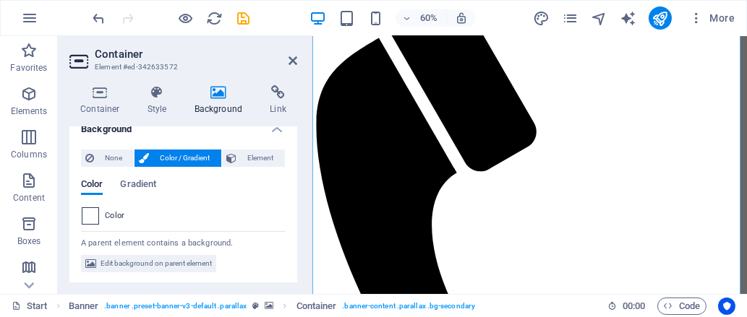
click at [94, 215] on span at bounding box center [90, 216] width 16 height 16
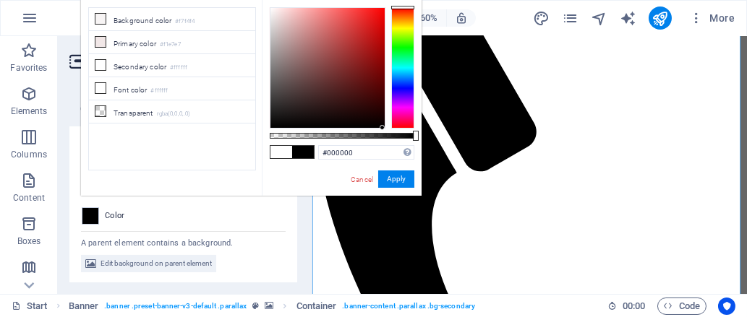
drag, startPoint x: 377, startPoint y: 121, endPoint x: 392, endPoint y: 137, distance: 21.5
click at [392, 129] on div at bounding box center [342, 67] width 145 height 121
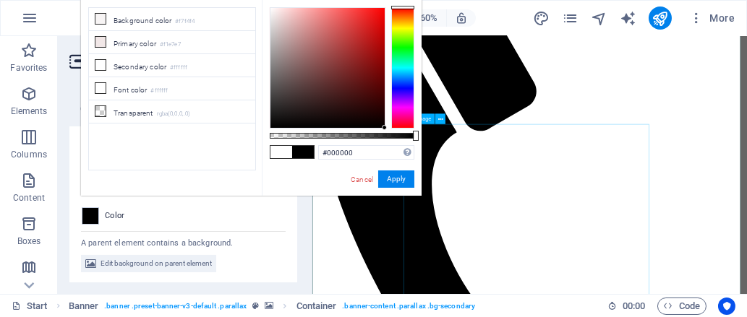
scroll to position [138, 0]
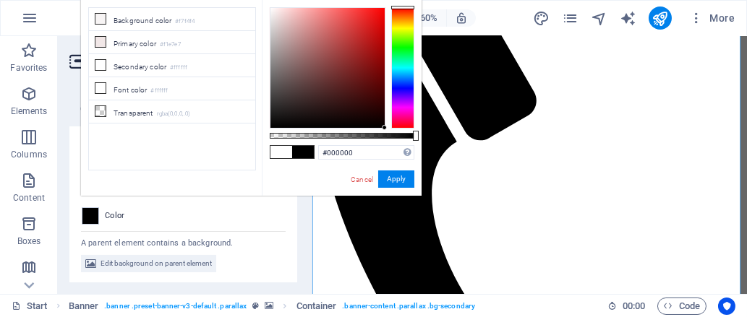
click at [273, 6] on div "#000000 Supported formats #0852ed rgb(8, 82, 237) rgba(8, 82, 237, 90%) hsv(221…" at bounding box center [342, 202] width 160 height 405
type input "#ffffff"
drag, startPoint x: 274, startPoint y: 11, endPoint x: 196, endPoint y: -37, distance: 91.5
click at [196, 0] on html "elenamaya.com Start Favorites Elements Columns Content Boxes Accordion Tables F…" at bounding box center [373, 158] width 747 height 317
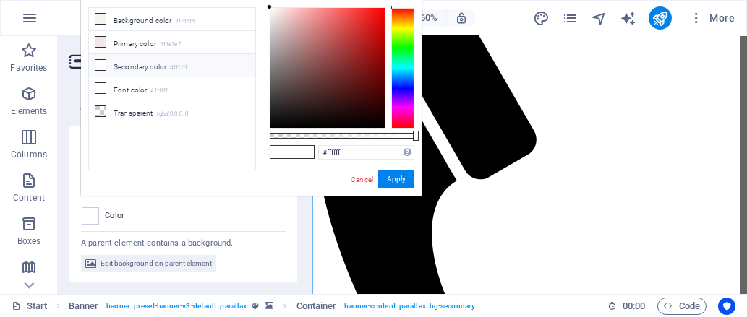
click at [369, 179] on link "Cancel" at bounding box center [361, 179] width 25 height 11
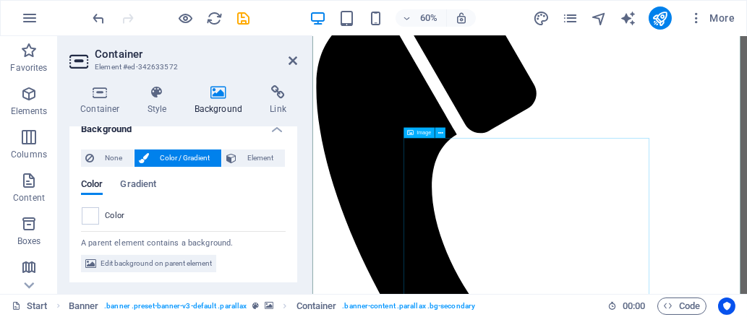
scroll to position [109, 0]
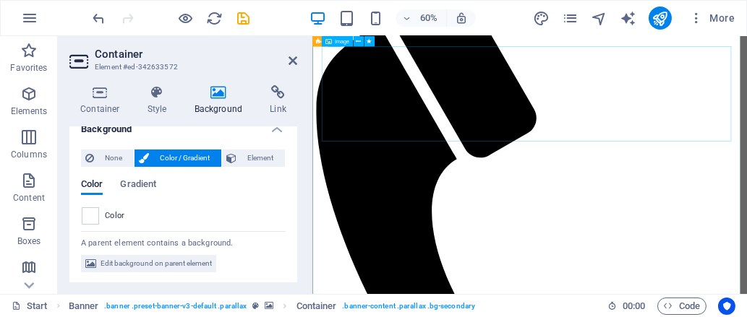
select select "px"
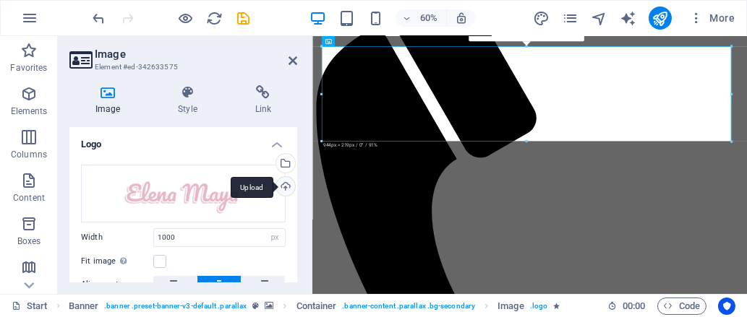
click at [281, 183] on div "Upload" at bounding box center [284, 188] width 22 height 22
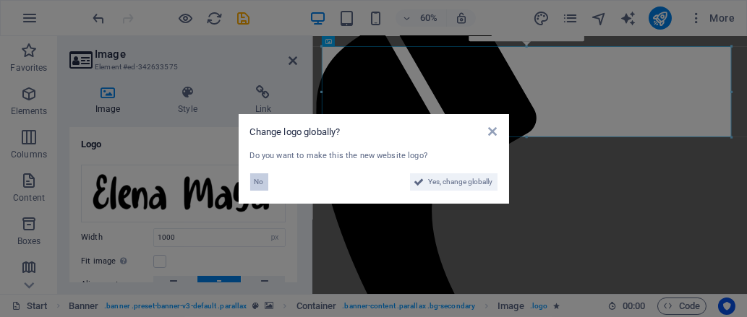
click at [265, 181] on button "No" at bounding box center [259, 181] width 18 height 17
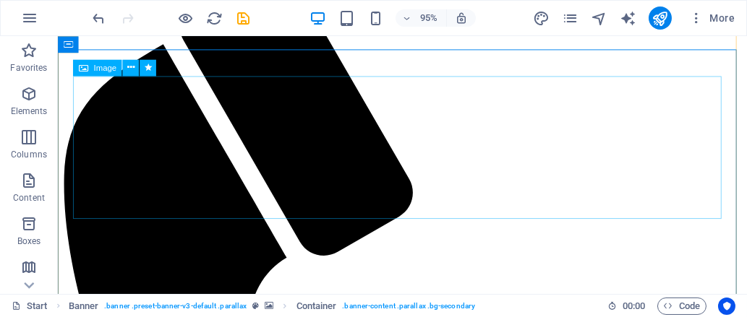
scroll to position [86, 0]
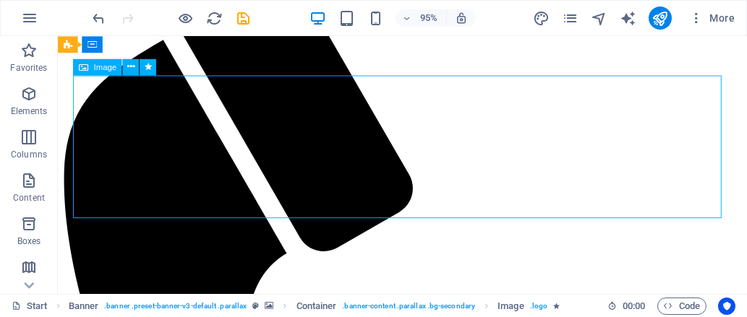
select select "px"
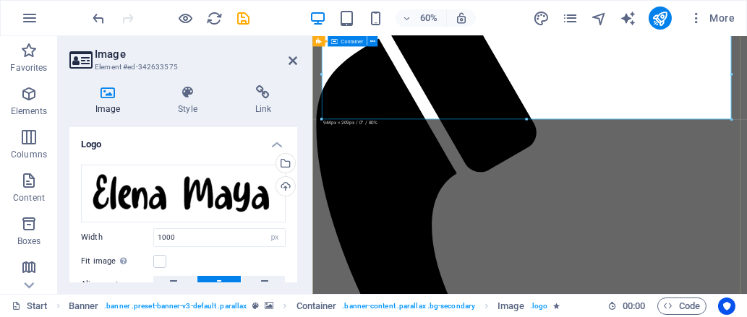
scroll to position [154, 0]
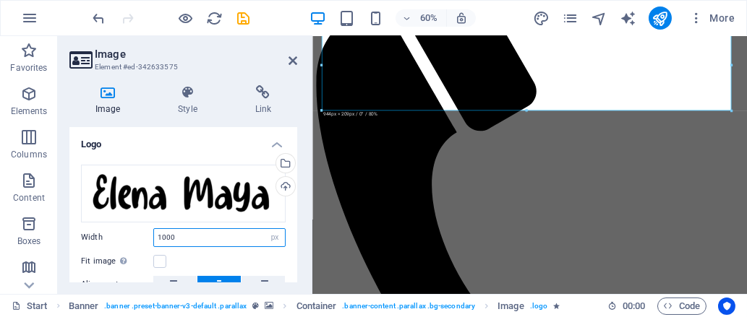
click at [177, 233] on input "1000" at bounding box center [219, 237] width 131 height 17
type input "9"
type input "600"
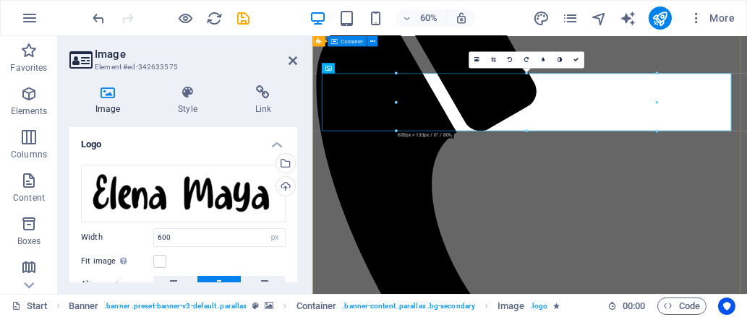
scroll to position [64, 0]
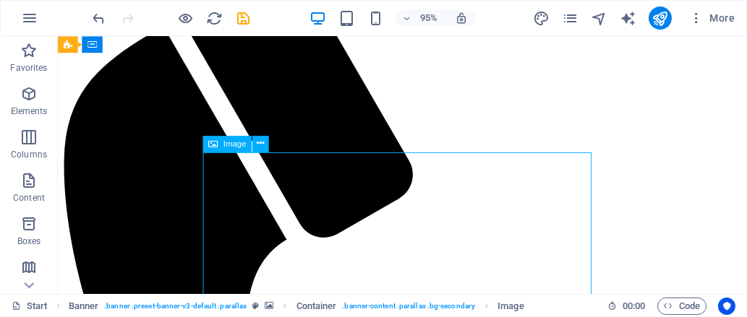
scroll to position [103, 0]
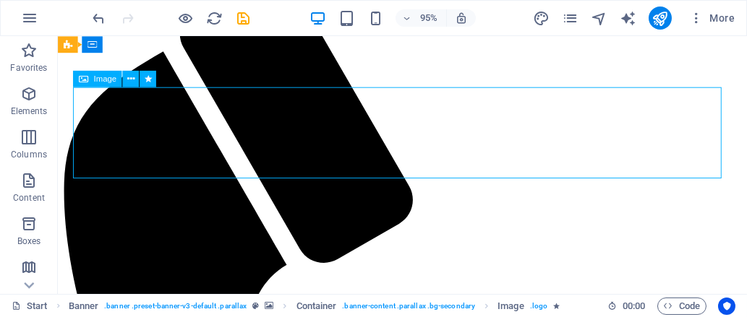
scroll to position [73, 0]
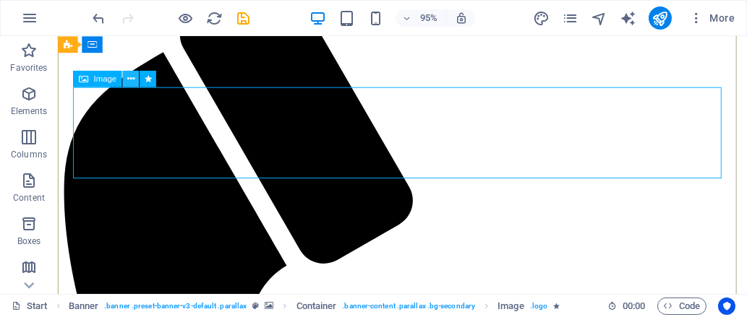
click at [126, 81] on button at bounding box center [131, 79] width 17 height 17
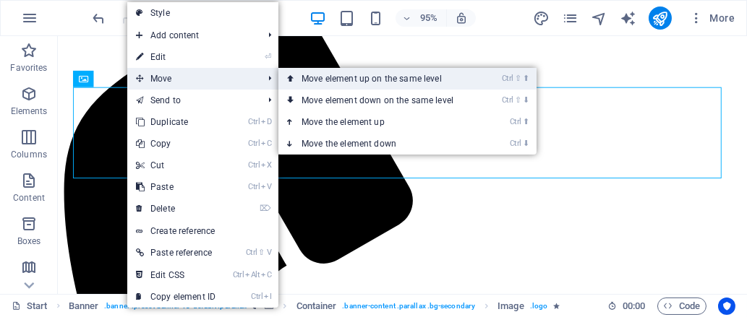
click at [340, 83] on link "Ctrl ⇧ ⬆ Move element up on the same level" at bounding box center [380, 79] width 204 height 22
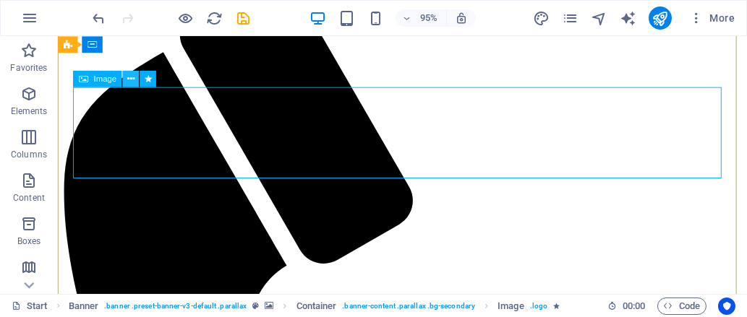
click at [131, 78] on icon at bounding box center [130, 79] width 7 height 14
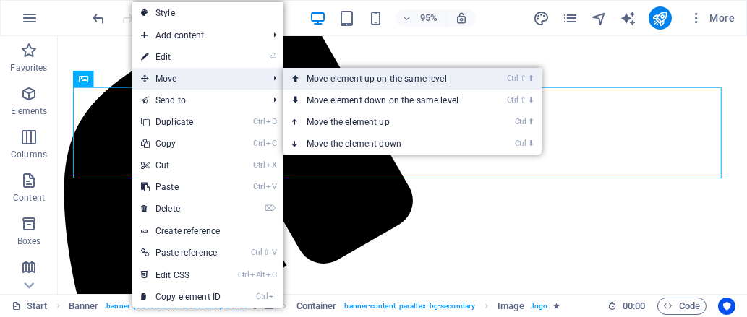
click at [363, 87] on link "Ctrl ⇧ ⬆ Move element up on the same level" at bounding box center [385, 79] width 204 height 22
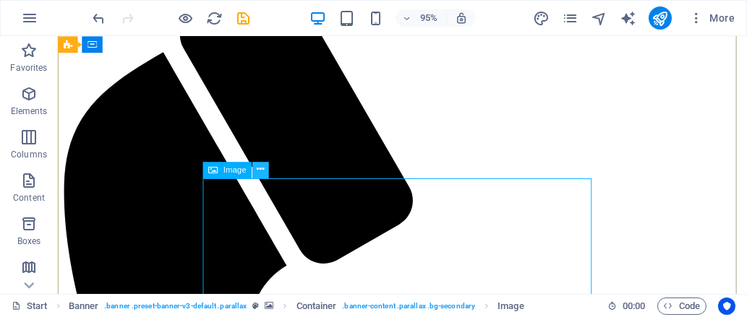
click at [259, 171] on icon at bounding box center [260, 170] width 7 height 14
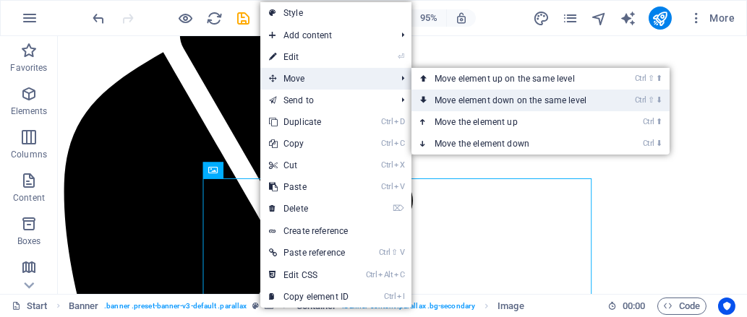
click at [497, 99] on link "Ctrl ⇧ ⬇ Move element down on the same level" at bounding box center [513, 101] width 204 height 22
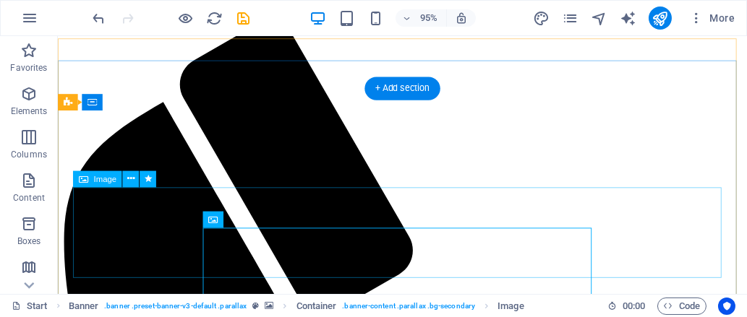
scroll to position [0, 0]
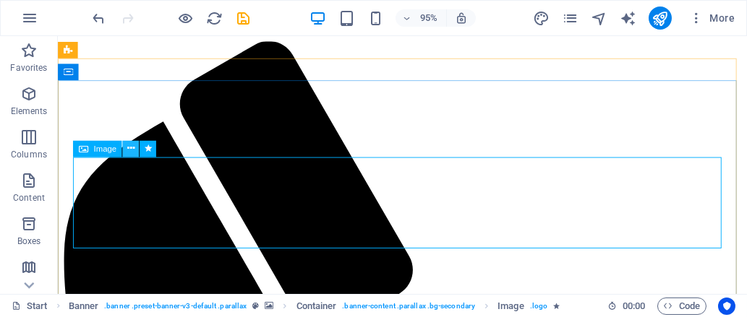
click at [129, 152] on icon at bounding box center [130, 149] width 7 height 14
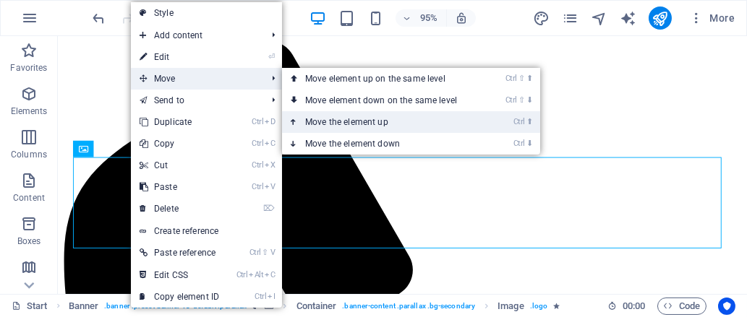
click at [362, 121] on link "Ctrl ⬆ Move the element up" at bounding box center [384, 122] width 204 height 22
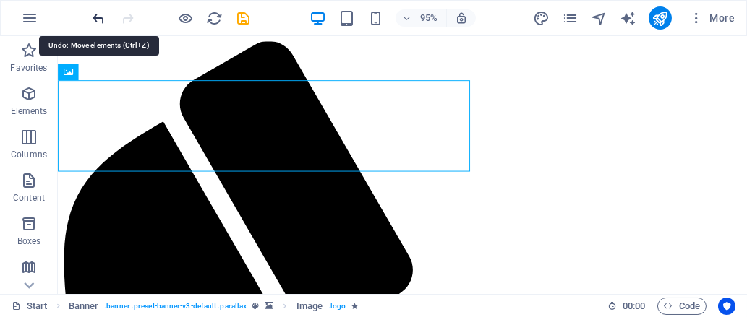
click at [95, 14] on icon "undo" at bounding box center [99, 18] width 17 height 17
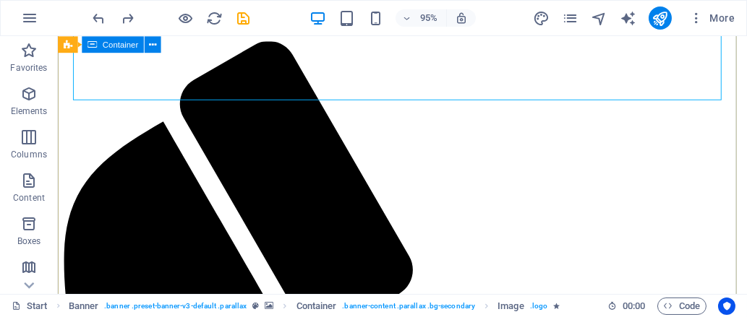
scroll to position [236, 0]
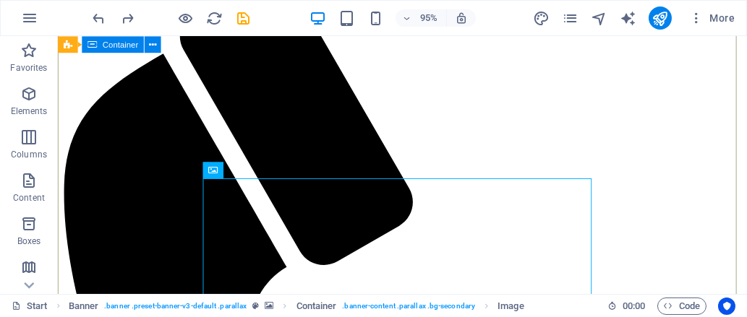
scroll to position [73, 0]
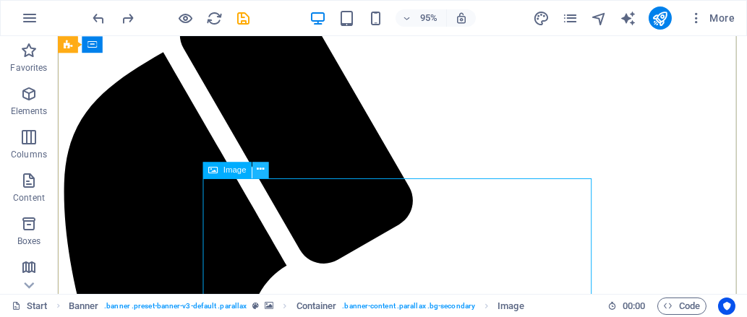
click at [263, 168] on icon at bounding box center [260, 170] width 7 height 14
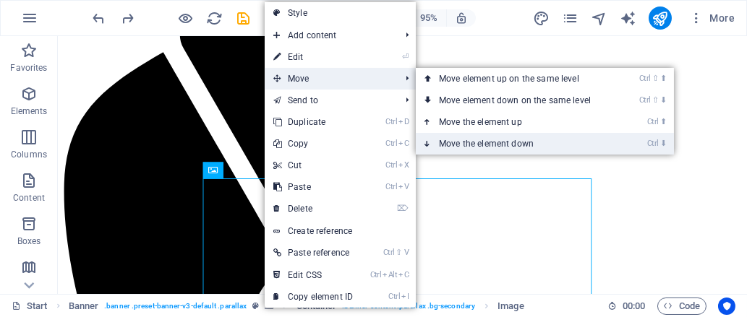
click at [486, 140] on link "Ctrl ⬇ Move the element down" at bounding box center [518, 144] width 204 height 22
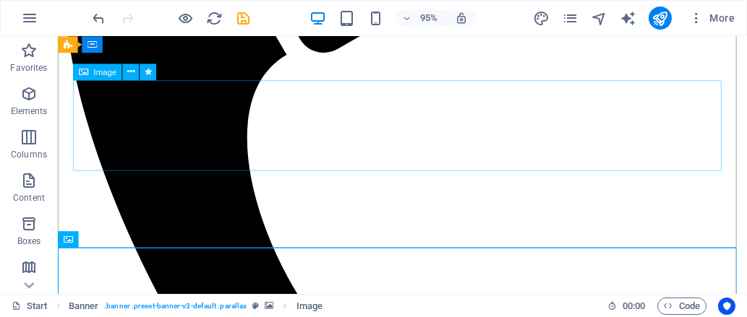
scroll to position [0, 0]
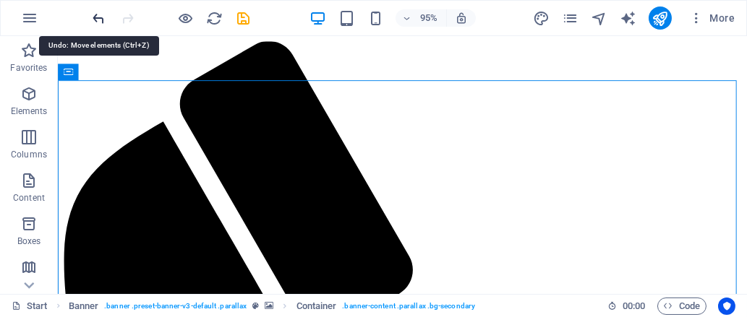
click at [92, 12] on icon "undo" at bounding box center [99, 18] width 17 height 17
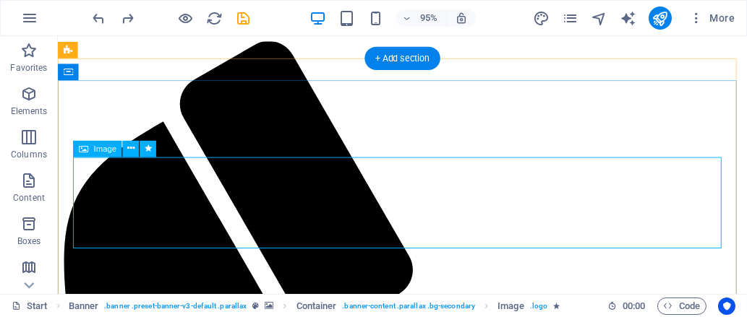
select select "px"
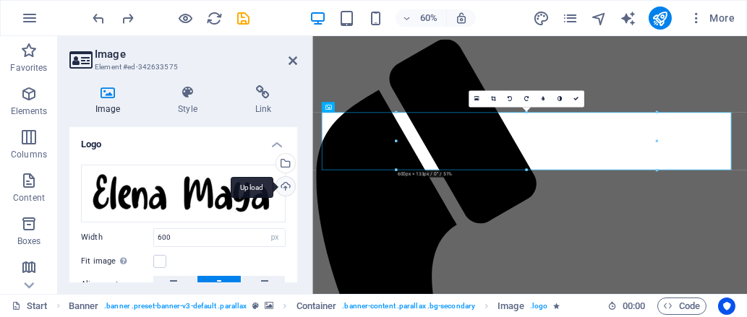
click at [283, 185] on div "Upload" at bounding box center [284, 188] width 22 height 22
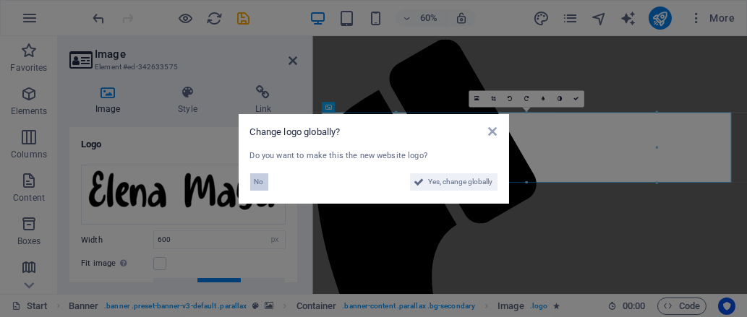
click at [265, 185] on button "No" at bounding box center [259, 181] width 18 height 17
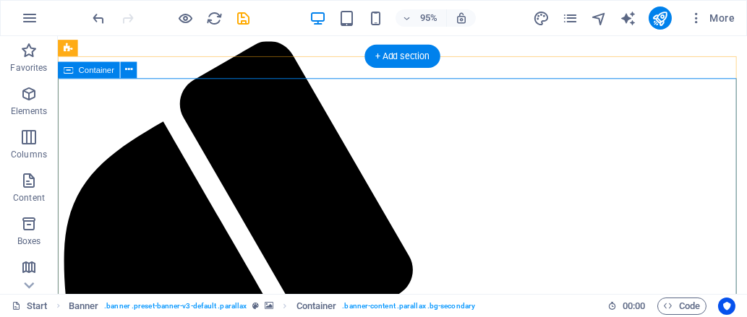
scroll to position [2, 0]
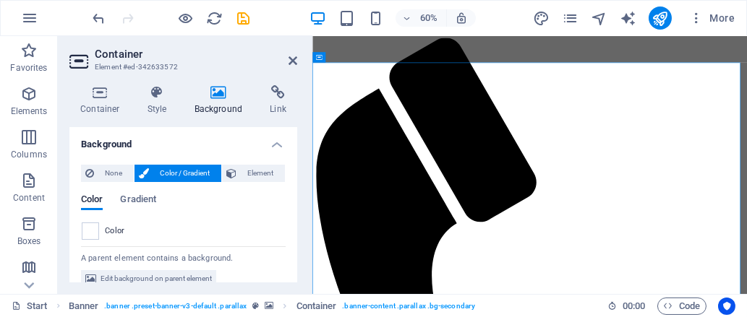
click at [248, 183] on div "Color Gradient Color" at bounding box center [183, 212] width 205 height 58
click at [248, 176] on span "Element" at bounding box center [261, 173] width 40 height 17
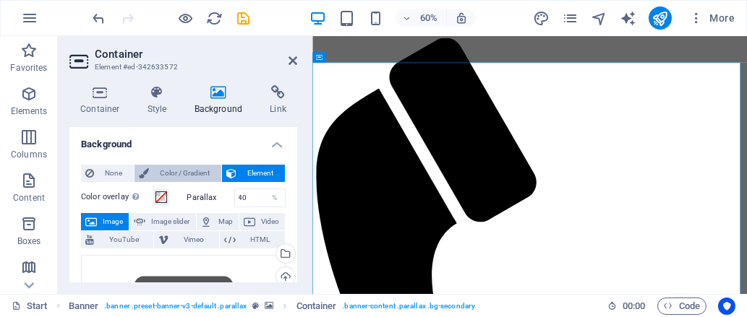
click at [215, 168] on button "Color / Gradient" at bounding box center [177, 173] width 87 height 17
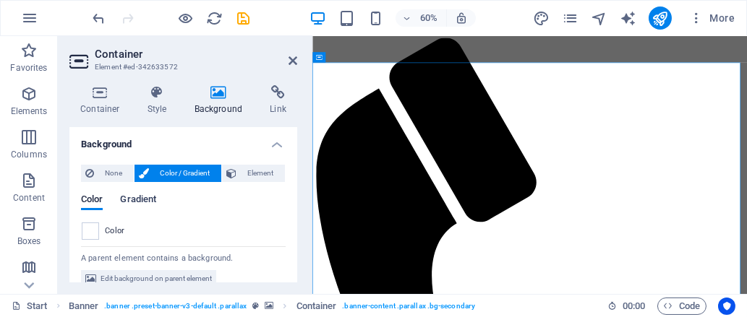
click at [129, 199] on span "Gradient" at bounding box center [138, 201] width 36 height 20
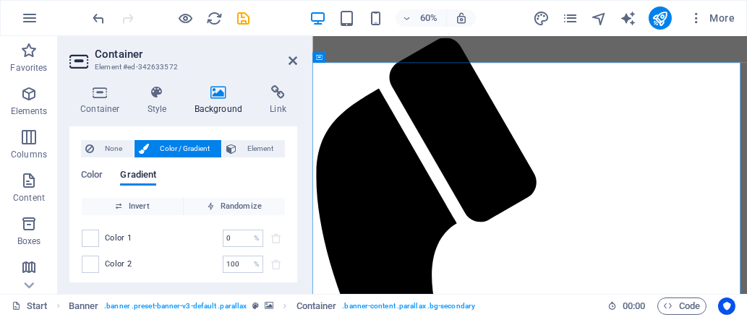
scroll to position [25, 0]
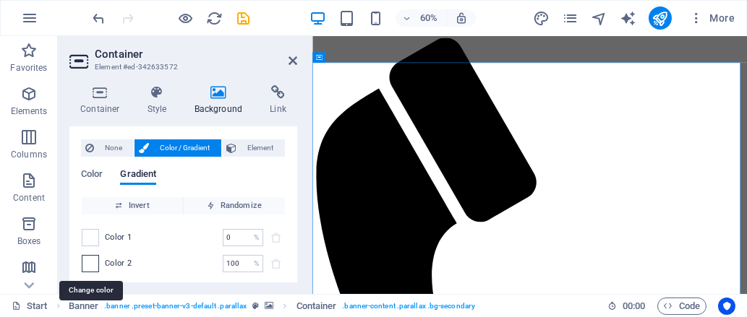
click at [96, 262] on span at bounding box center [90, 264] width 16 height 16
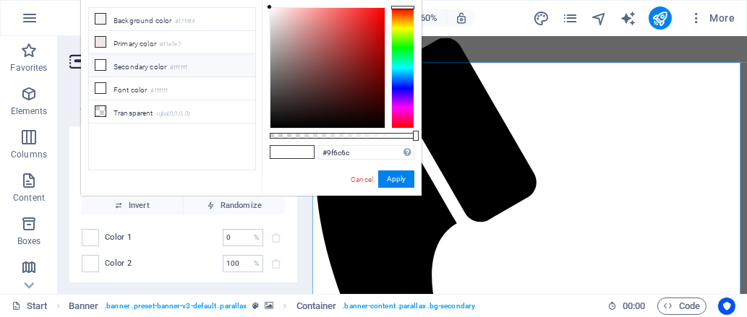
click at [306, 53] on div at bounding box center [327, 68] width 114 height 120
click at [391, 105] on div at bounding box center [402, 67] width 23 height 121
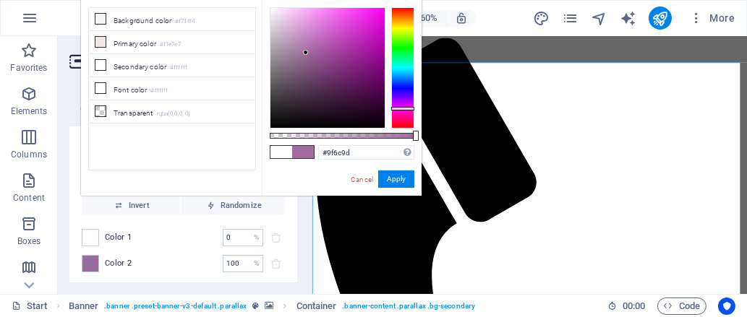
click at [403, 108] on div at bounding box center [402, 67] width 23 height 121
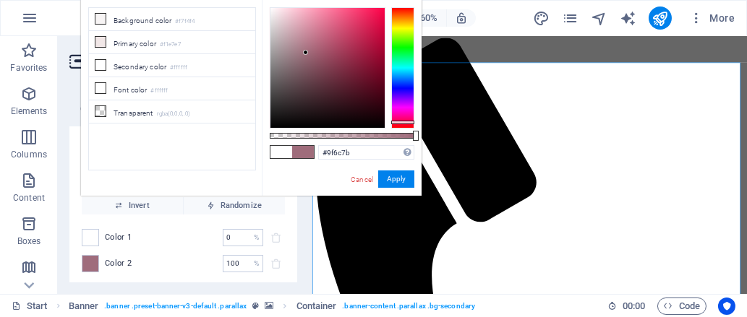
drag, startPoint x: 403, startPoint y: 108, endPoint x: 402, endPoint y: 122, distance: 13.8
click at [402, 122] on div at bounding box center [402, 123] width 23 height 4
click at [298, 19] on div at bounding box center [327, 68] width 114 height 120
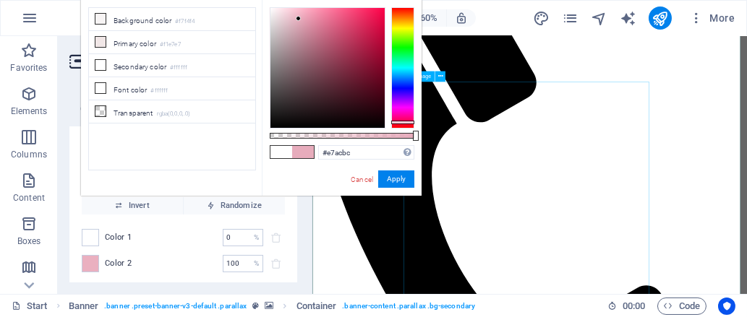
scroll to position [146, 0]
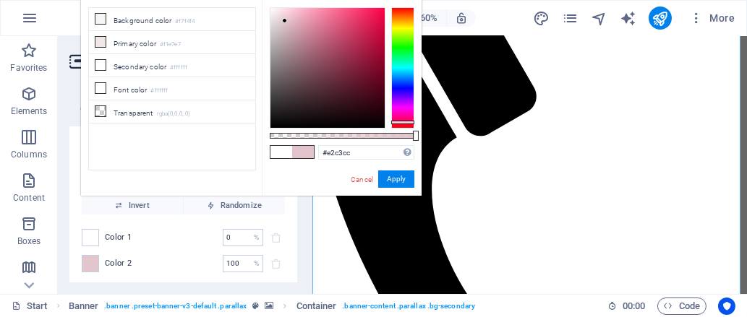
drag, startPoint x: 291, startPoint y: 12, endPoint x: 285, endPoint y: 21, distance: 10.8
click at [285, 21] on div at bounding box center [327, 68] width 114 height 120
type input "#ffffff"
drag, startPoint x: 278, startPoint y: 20, endPoint x: 238, endPoint y: -13, distance: 51.9
click at [238, 0] on html "elenamaya.com Start Favorites Elements Columns Content Boxes Accordion Tables F…" at bounding box center [373, 158] width 747 height 317
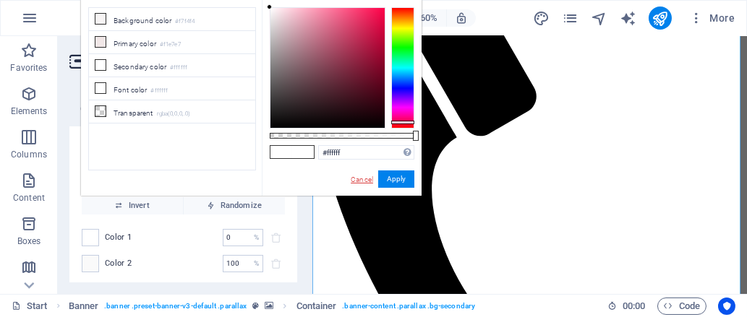
click at [357, 179] on link "Cancel" at bounding box center [361, 179] width 25 height 11
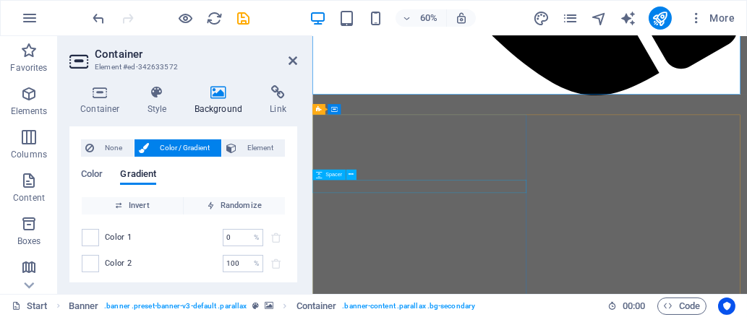
scroll to position [841, 0]
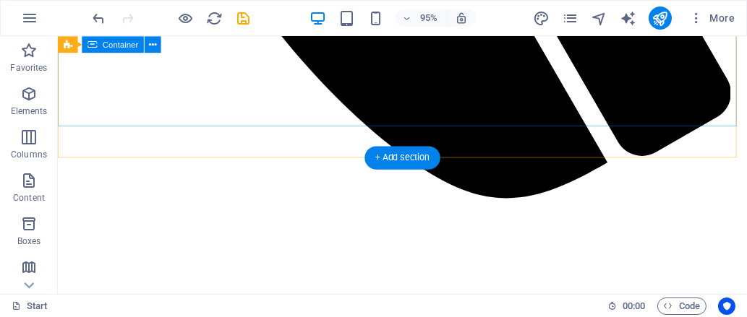
scroll to position [844, 0]
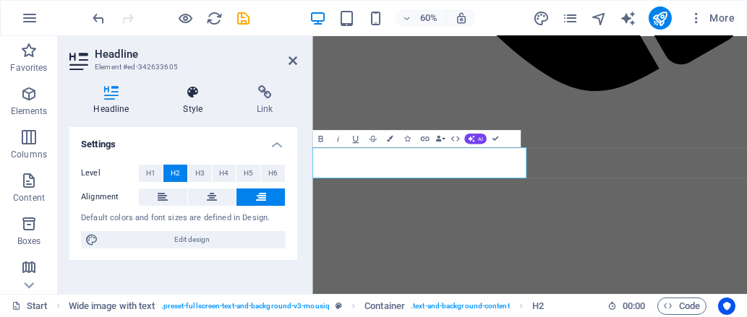
click at [186, 100] on h4 "Style" at bounding box center [196, 100] width 74 height 30
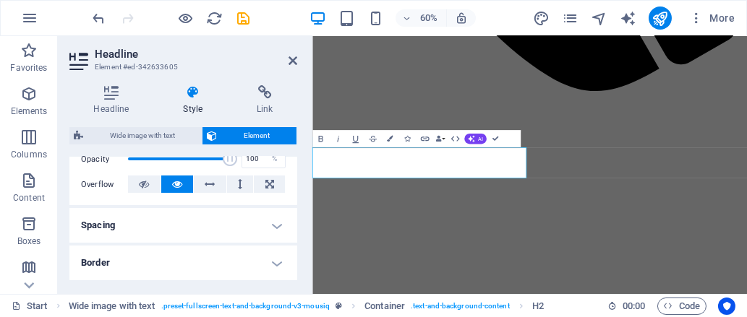
scroll to position [220, 0]
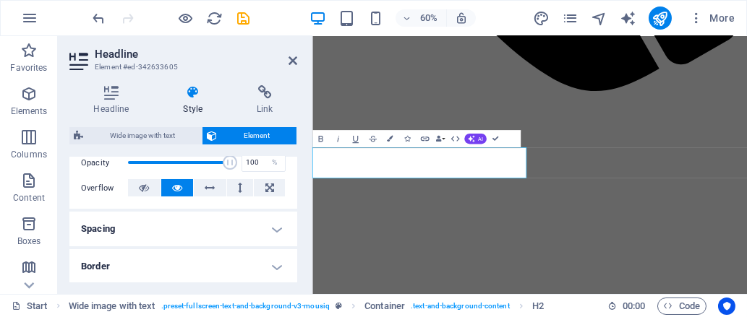
click at [161, 125] on div "Headline Style Link Settings Level H1 H2 H3 H4 H5 H6 Alignment Default colors a…" at bounding box center [183, 183] width 228 height 197
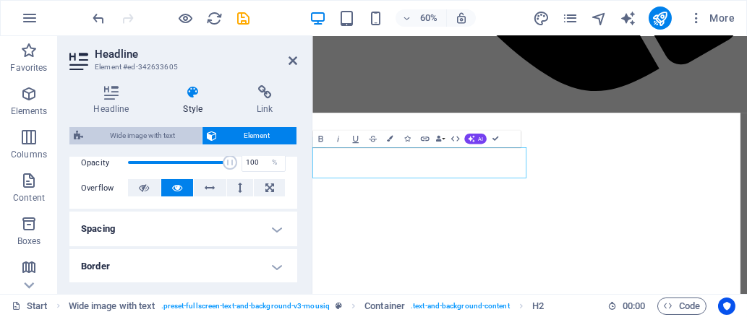
click at [160, 133] on span "Wide image with text" at bounding box center [142, 135] width 110 height 17
select select "%"
select select "rem"
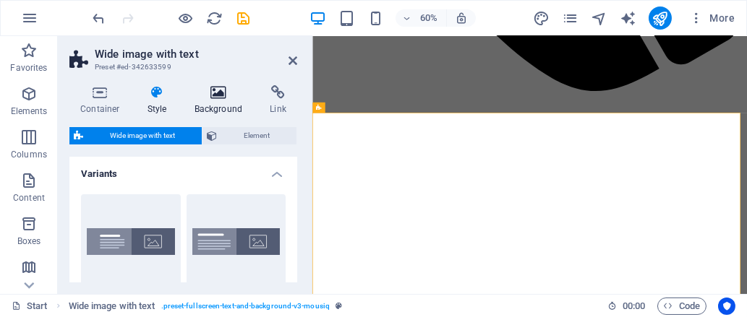
click at [215, 101] on h4 "Background" at bounding box center [222, 100] width 76 height 30
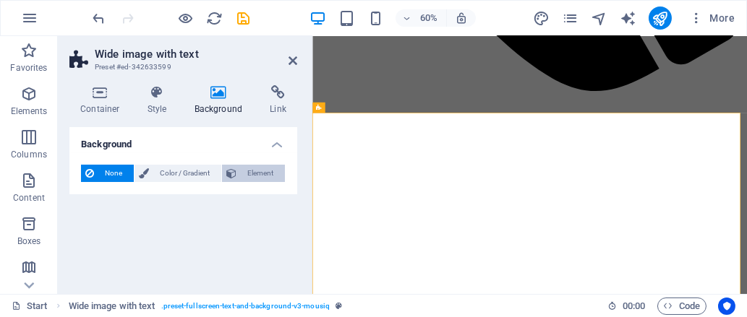
click at [250, 178] on span "Element" at bounding box center [261, 173] width 40 height 17
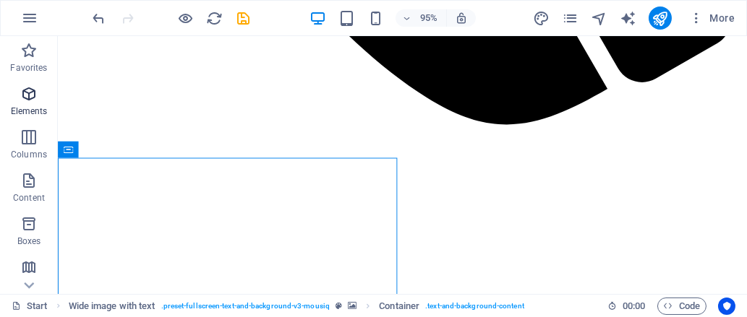
click at [23, 110] on p "Elements" at bounding box center [29, 112] width 37 height 12
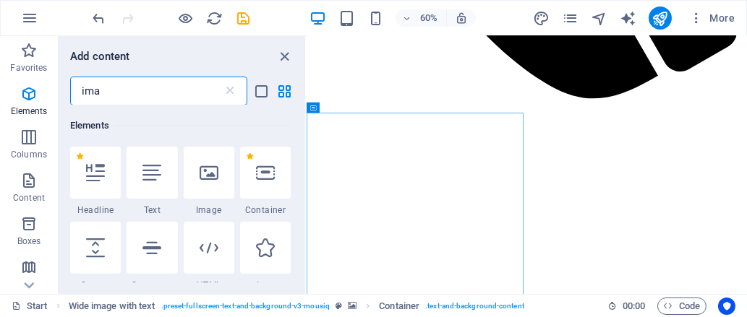
scroll to position [0, 0]
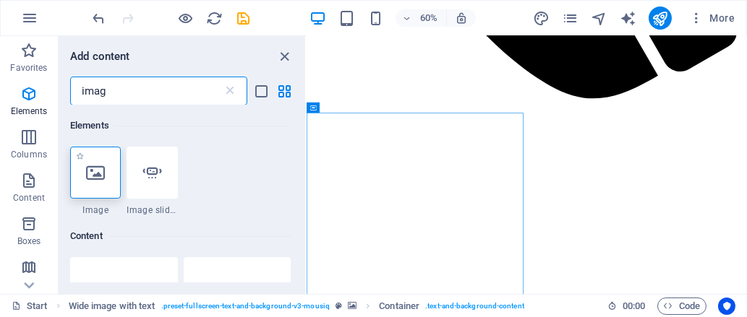
type input "imag"
click at [93, 175] on icon at bounding box center [95, 172] width 19 height 19
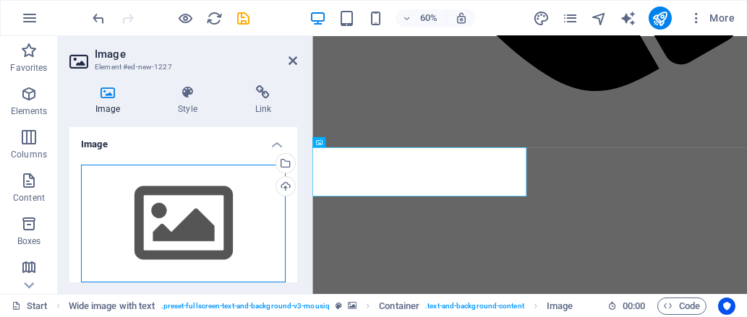
click at [184, 178] on div "Drag files here, click to choose files or select files from Files or our free s…" at bounding box center [183, 224] width 205 height 119
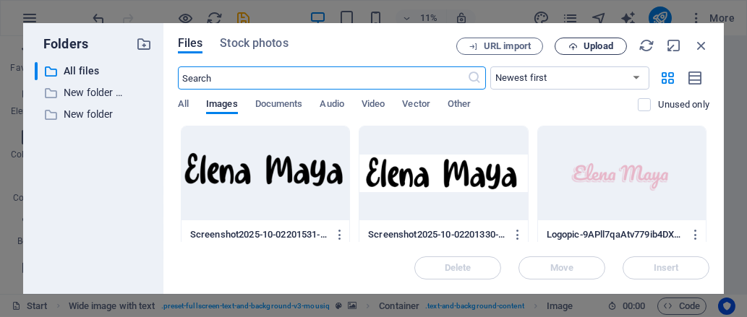
click at [609, 49] on span "Upload" at bounding box center [598, 46] width 30 height 9
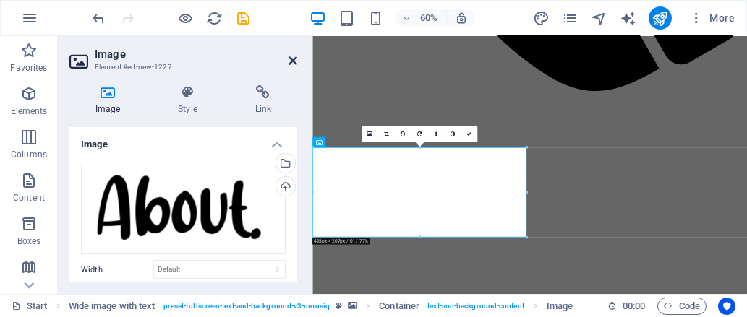
click at [290, 57] on icon at bounding box center [292, 61] width 9 height 12
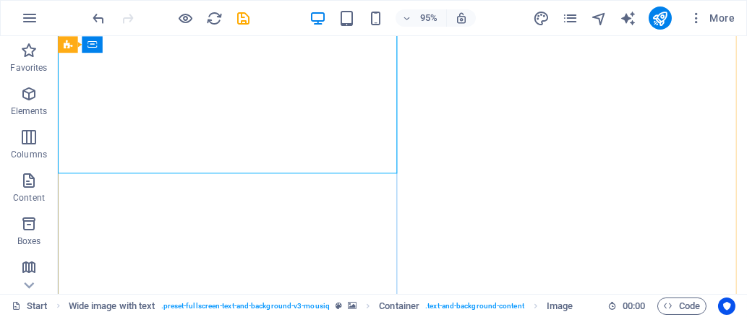
scroll to position [1034, 0]
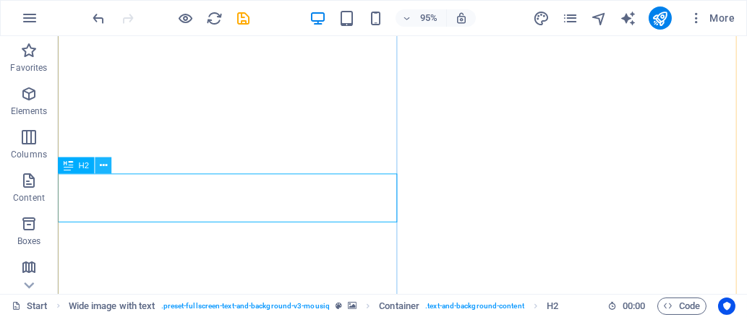
click at [100, 166] on icon at bounding box center [103, 165] width 7 height 14
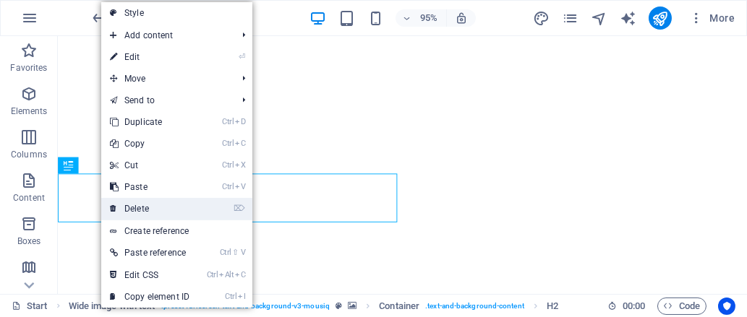
click at [145, 207] on link "⌦ Delete" at bounding box center [149, 209] width 97 height 22
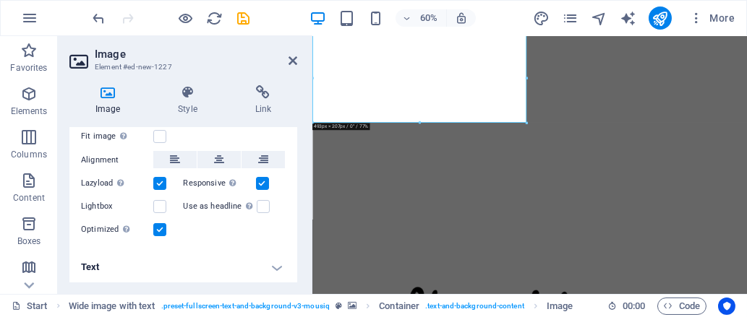
scroll to position [156, 0]
click at [189, 88] on icon at bounding box center [187, 92] width 71 height 14
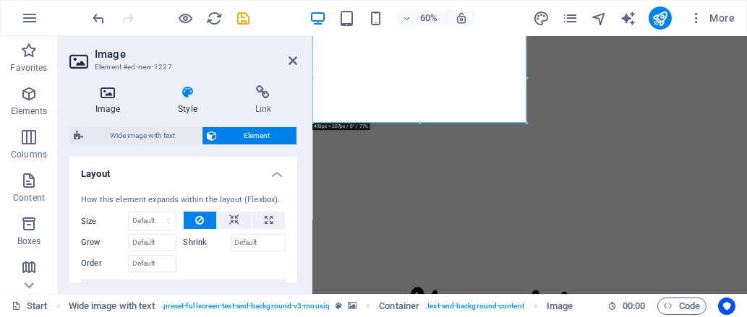
click at [100, 90] on icon at bounding box center [107, 92] width 77 height 14
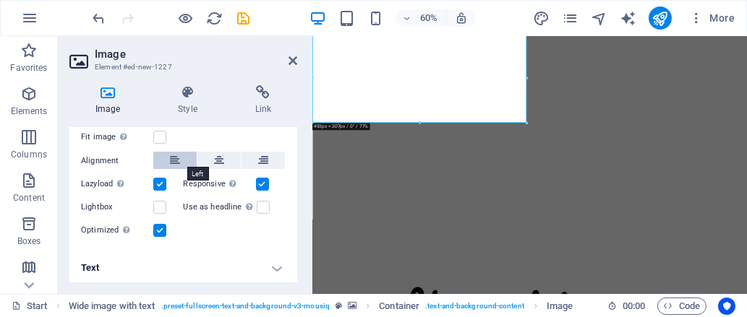
click at [178, 160] on icon at bounding box center [175, 160] width 10 height 17
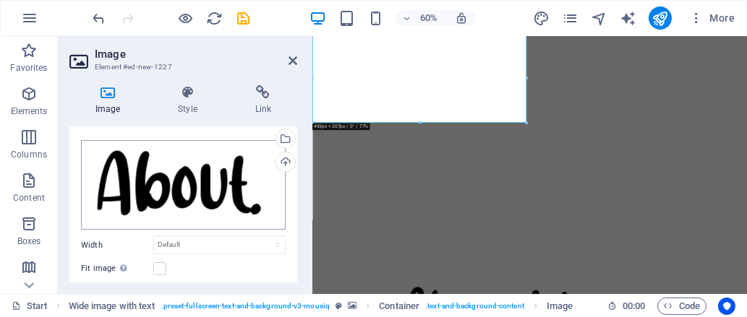
scroll to position [22, 0]
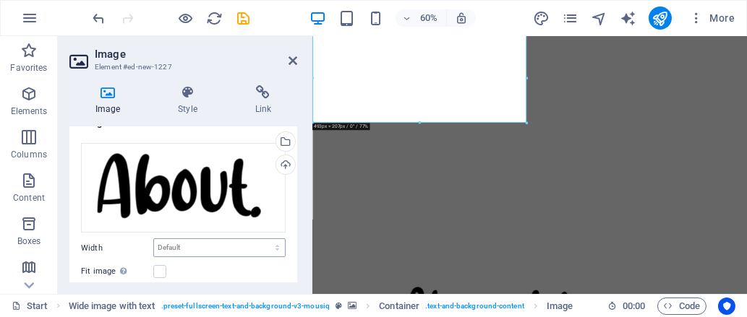
click at [214, 238] on div "Drag files here, click to choose files or select files from Files or our free s…" at bounding box center [183, 259] width 228 height 254
drag, startPoint x: 214, startPoint y: 238, endPoint x: 190, endPoint y: 247, distance: 25.6
click at [190, 247] on select "Default auto px rem % em vh vw" at bounding box center [219, 247] width 131 height 17
select select "%"
click at [262, 239] on select "Default auto px rem % em vh vw" at bounding box center [219, 247] width 131 height 17
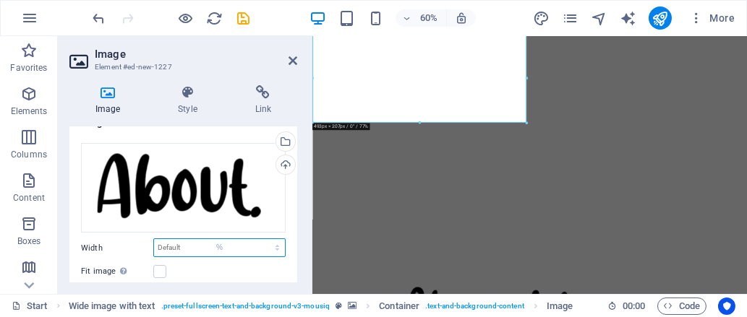
type input "100"
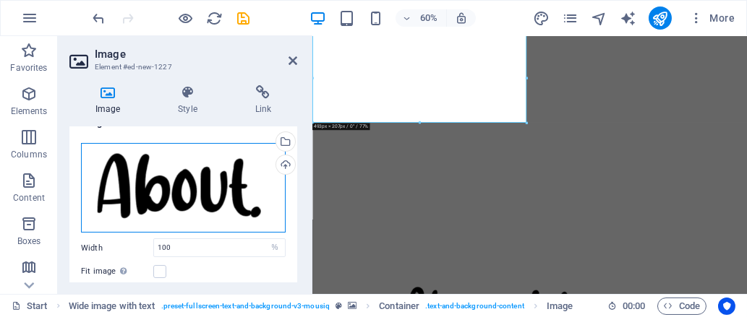
click at [210, 207] on div "Drag files here, click to choose files or select files from Files or our free s…" at bounding box center [183, 188] width 205 height 90
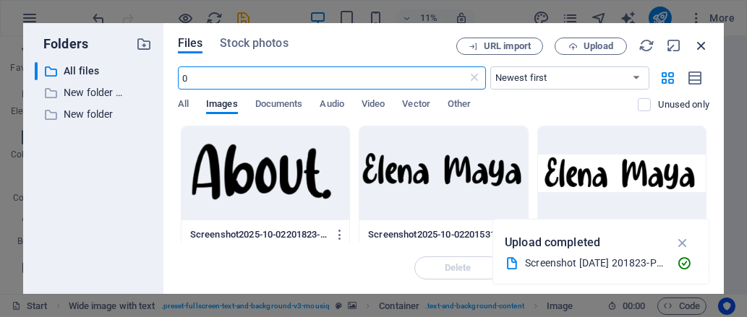
type input "0"
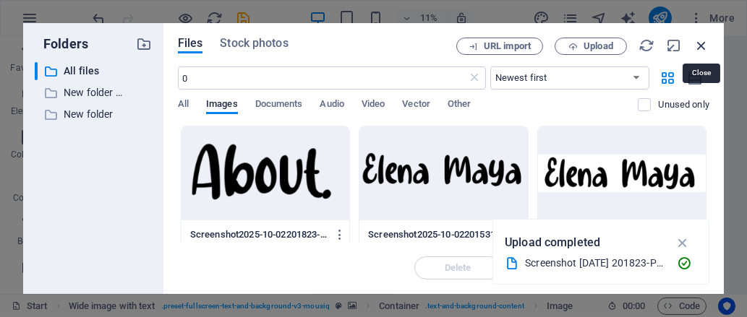
click at [698, 42] on icon "button" at bounding box center [701, 46] width 16 height 16
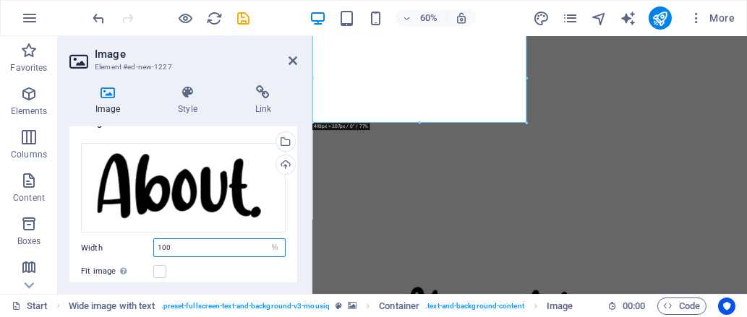
click at [191, 241] on input "100" at bounding box center [219, 247] width 131 height 17
type input "1"
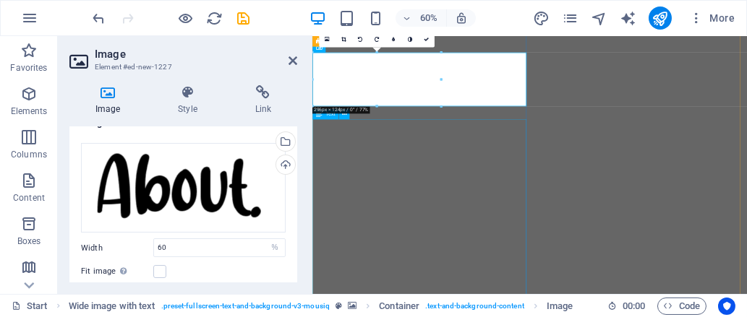
scroll to position [1002, 0]
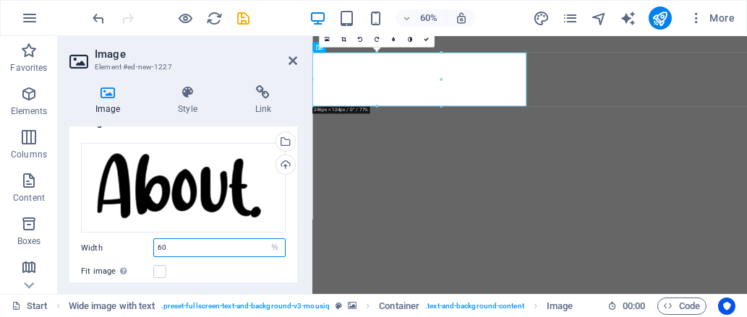
click at [206, 245] on input "60" at bounding box center [219, 247] width 131 height 17
type input "6"
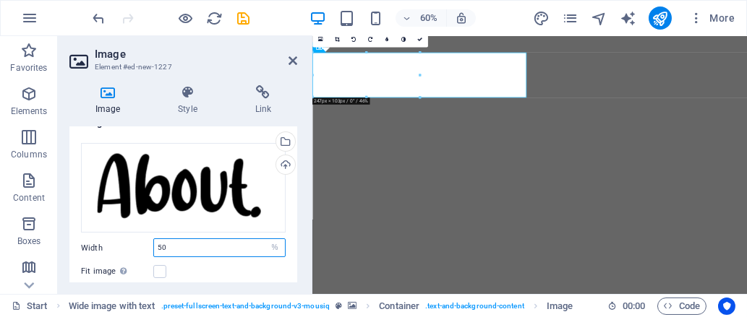
click at [229, 247] on input "50" at bounding box center [219, 247] width 131 height 17
type input "5"
type input "40"
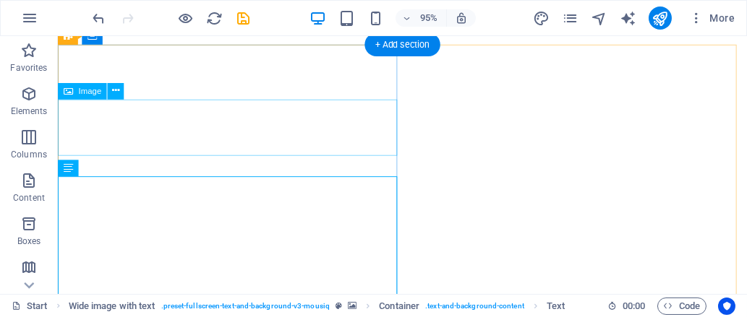
scroll to position [963, 0]
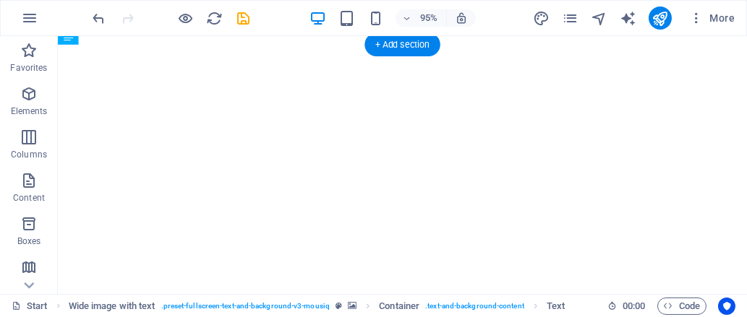
drag, startPoint x: 170, startPoint y: 189, endPoint x: 169, endPoint y: 167, distance: 22.4
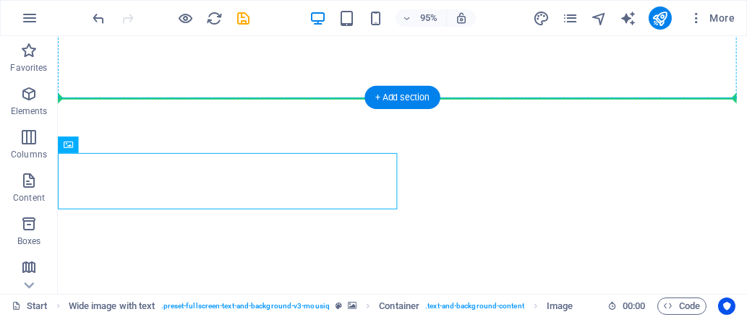
scroll to position [882, 0]
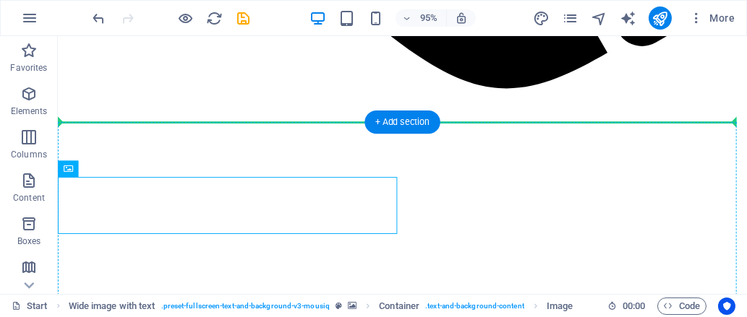
drag, startPoint x: 232, startPoint y: 110, endPoint x: 231, endPoint y: 143, distance: 33.3
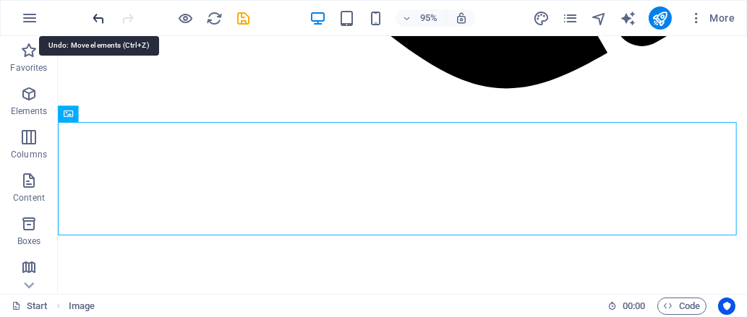
click at [101, 17] on icon "undo" at bounding box center [99, 18] width 17 height 17
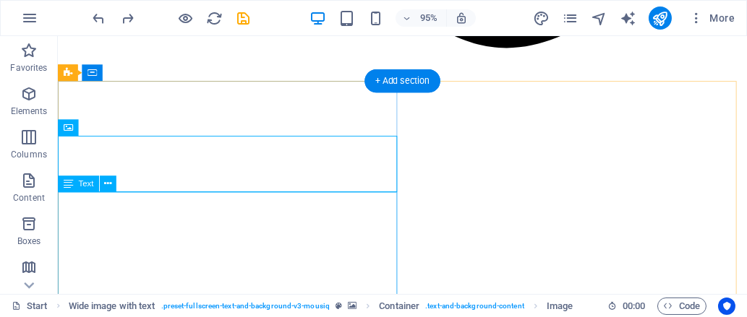
scroll to position [965, 0]
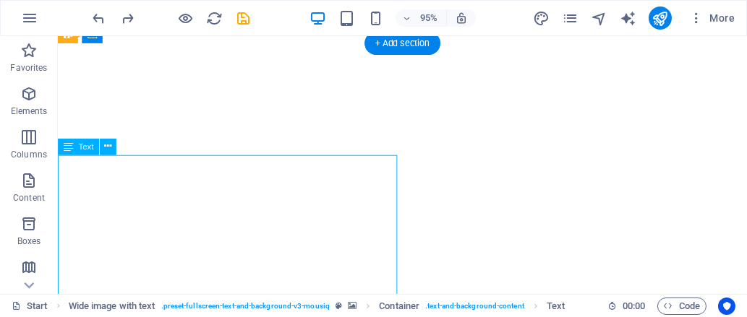
drag, startPoint x: 176, startPoint y: 210, endPoint x: 171, endPoint y: 254, distance: 44.4
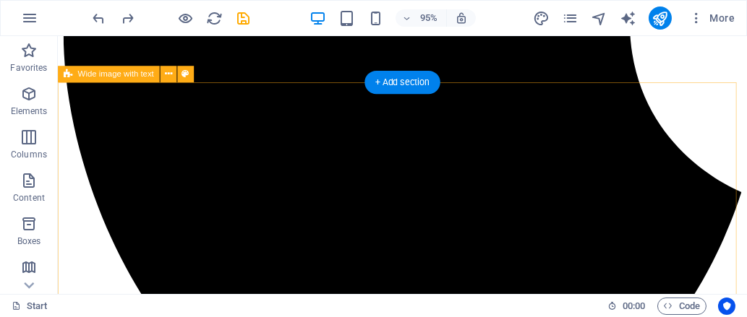
scroll to position [1948, 0]
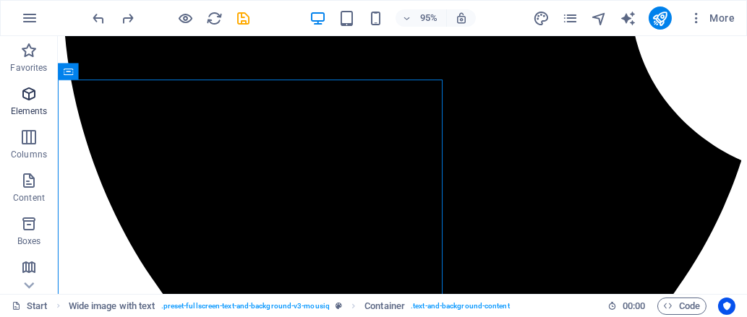
click at [27, 95] on icon "button" at bounding box center [28, 93] width 17 height 17
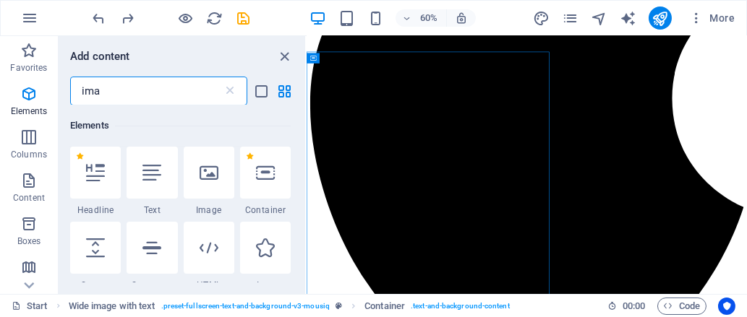
scroll to position [0, 0]
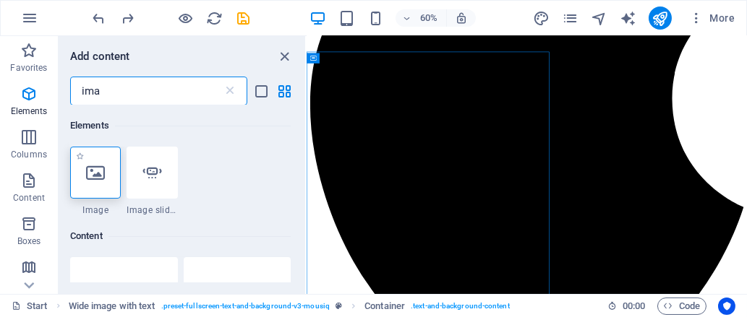
type input "ima"
click at [98, 164] on icon at bounding box center [95, 172] width 19 height 19
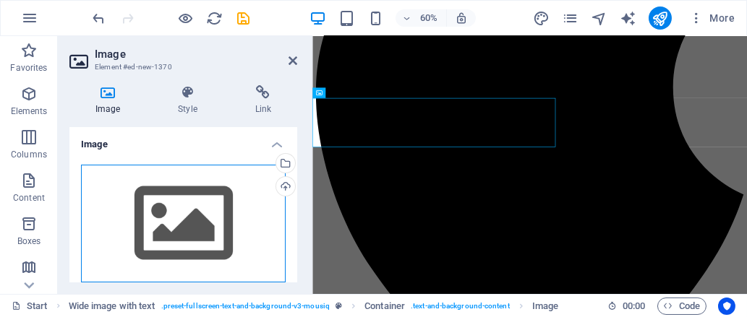
click at [241, 192] on div "Drag files here, click to choose files or select files from Files or our free s…" at bounding box center [183, 224] width 205 height 119
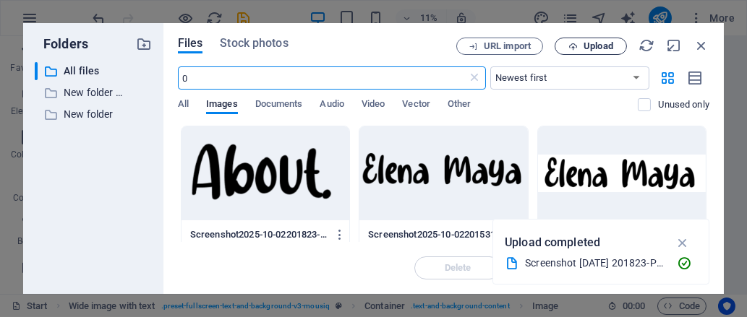
click at [601, 43] on span "Upload" at bounding box center [598, 46] width 30 height 9
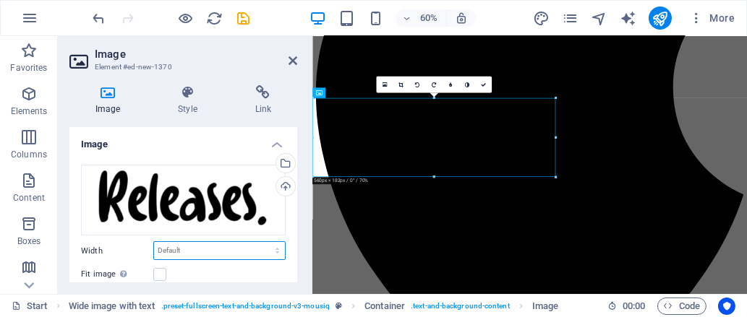
click at [181, 255] on select "Default auto px rem % em vh vw" at bounding box center [219, 250] width 131 height 17
select select "%"
click at [262, 242] on select "Default auto px rem % em vh vw" at bounding box center [219, 250] width 131 height 17
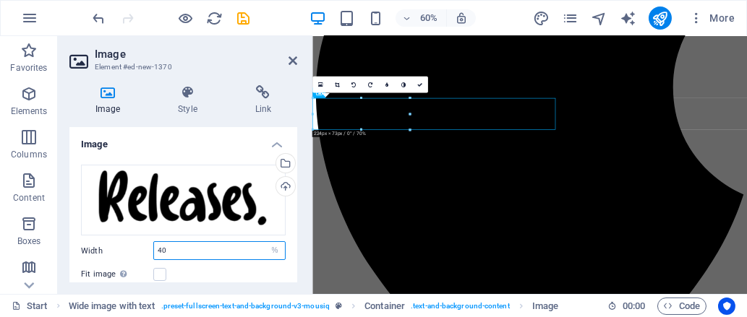
click at [194, 248] on input "40" at bounding box center [219, 250] width 131 height 17
type input "4"
type input "60"
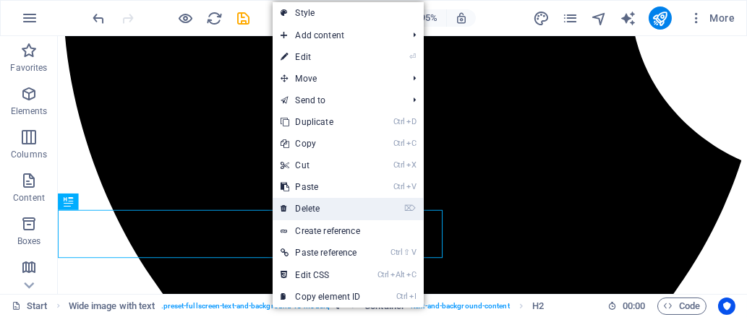
click at [322, 214] on link "⌦ Delete" at bounding box center [320, 209] width 97 height 22
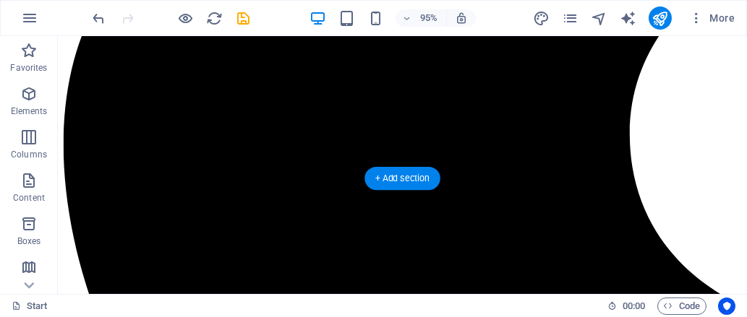
scroll to position [1882, 0]
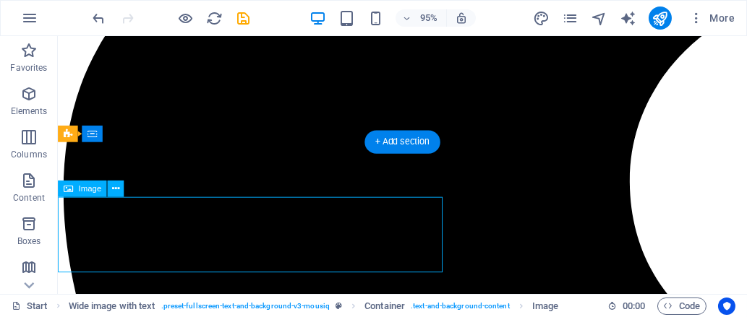
select select "%"
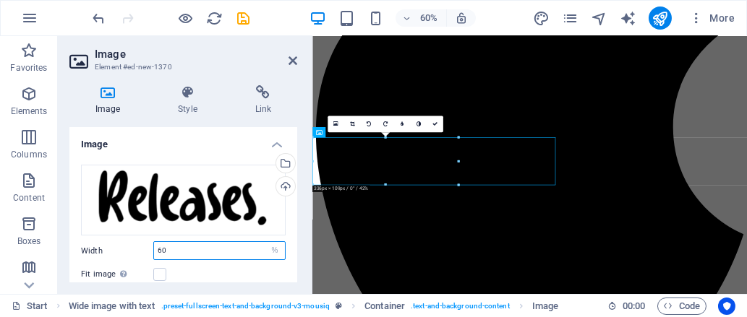
click at [181, 244] on input "60" at bounding box center [219, 250] width 131 height 17
type input "6"
type input "40"
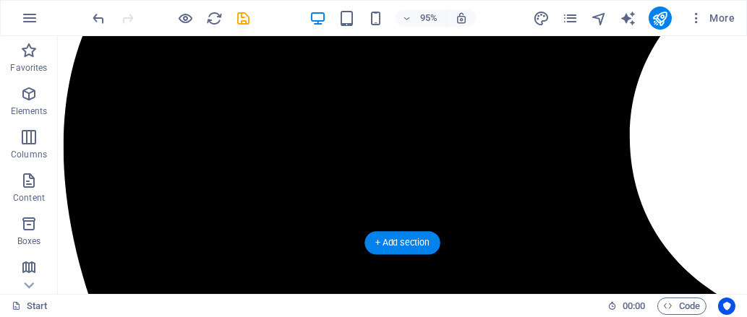
scroll to position [1776, 0]
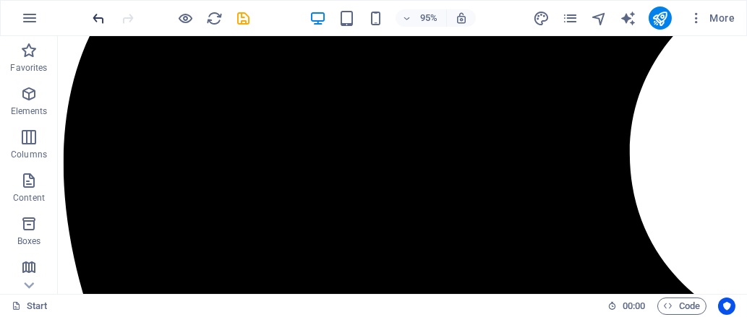
click at [93, 17] on icon "undo" at bounding box center [99, 18] width 17 height 17
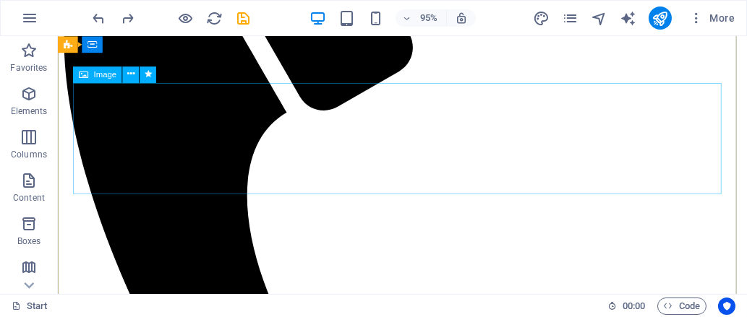
scroll to position [65, 0]
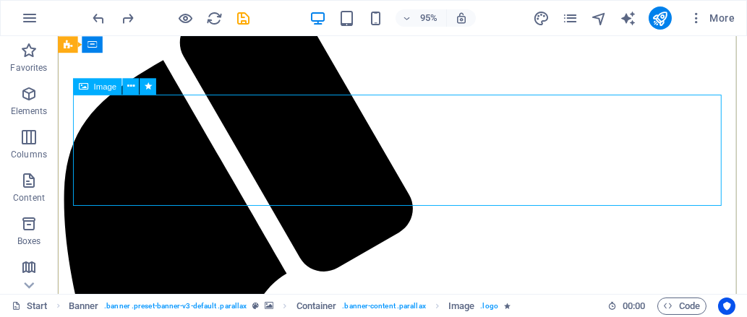
select select "px"
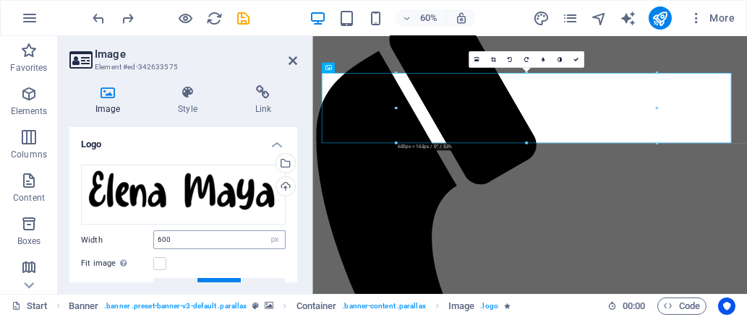
click at [184, 248] on div "600 Default auto px rem % em vh vw" at bounding box center [219, 240] width 132 height 19
drag, startPoint x: 177, startPoint y: 234, endPoint x: 140, endPoint y: 228, distance: 37.3
click at [140, 228] on div "Drag files here, click to choose files or select files from Files or our free s…" at bounding box center [183, 265] width 228 height 225
type input "550"
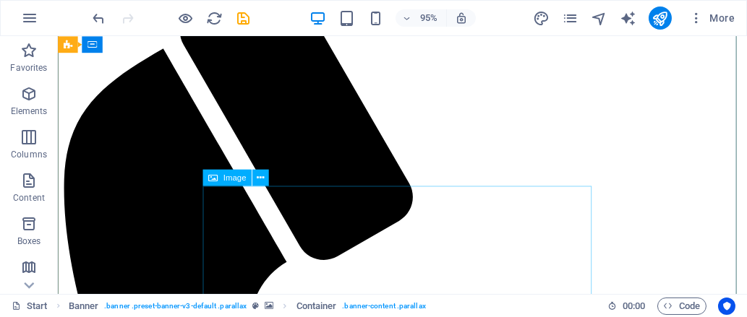
scroll to position [77, 0]
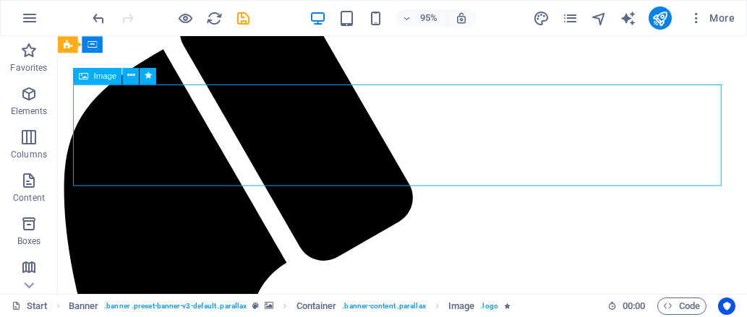
select select "px"
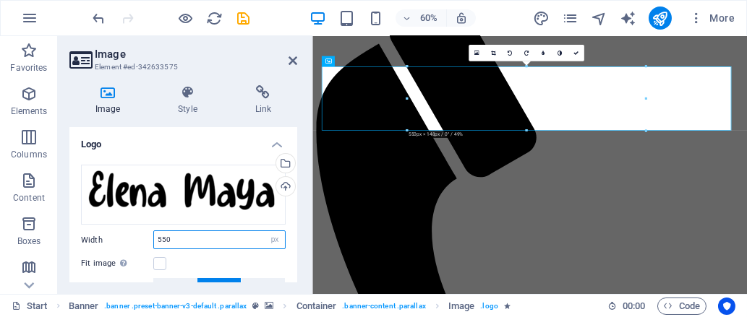
drag, startPoint x: 186, startPoint y: 240, endPoint x: 142, endPoint y: 233, distance: 45.3
click at [142, 233] on div "Width 550 Default auto px rem % em vh vw" at bounding box center [183, 240] width 205 height 19
type input "400"
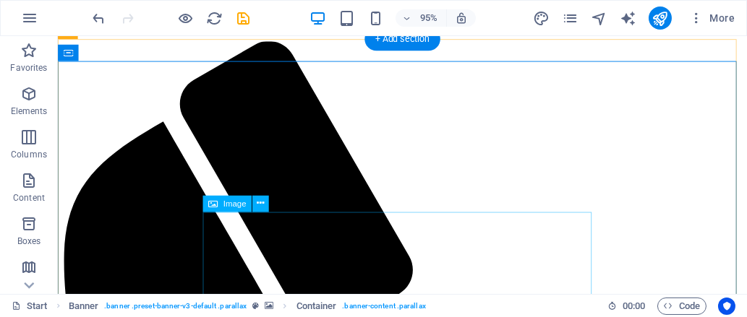
scroll to position [20, 0]
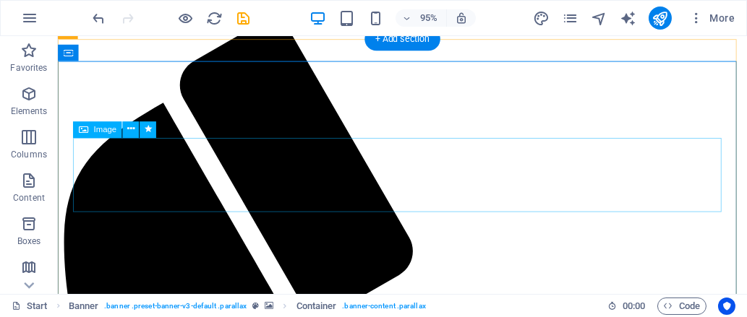
select select "px"
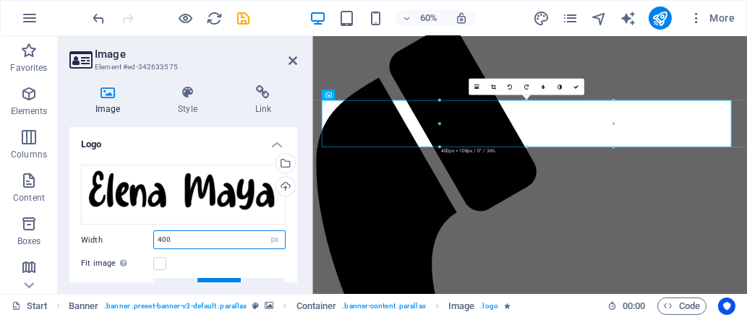
drag, startPoint x: 177, startPoint y: 237, endPoint x: 134, endPoint y: 235, distance: 43.4
click at [134, 235] on div "Width 400 Default auto px rem % em vh vw" at bounding box center [183, 240] width 205 height 19
click at [134, 236] on label "Width" at bounding box center [117, 240] width 72 height 8
type input "600"
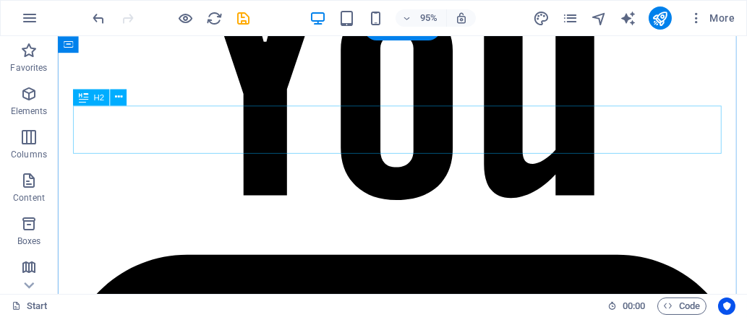
scroll to position [3139, 0]
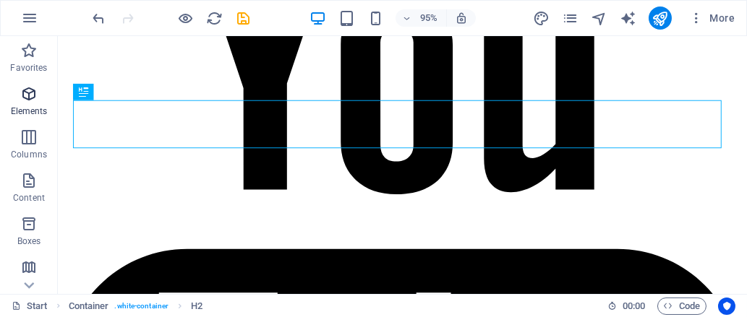
click at [28, 95] on icon "button" at bounding box center [28, 93] width 17 height 17
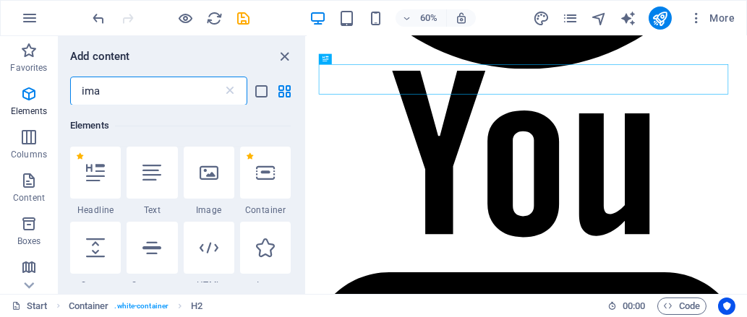
scroll to position [0, 0]
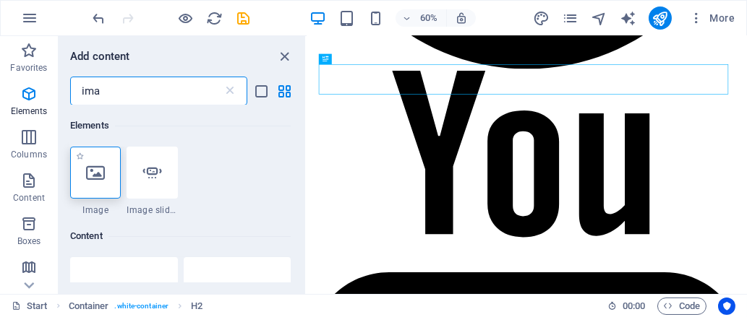
type input "ima"
click at [88, 182] on div at bounding box center [95, 173] width 51 height 52
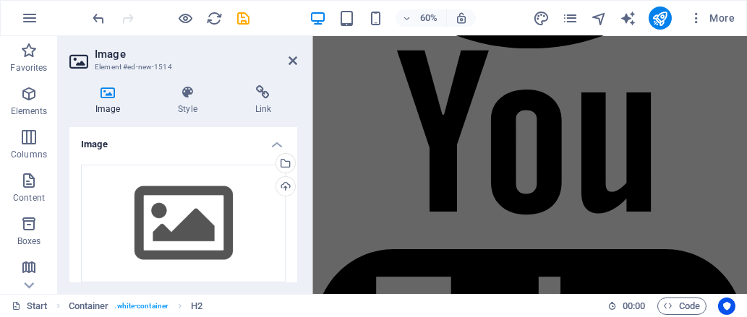
scroll to position [3239, 0]
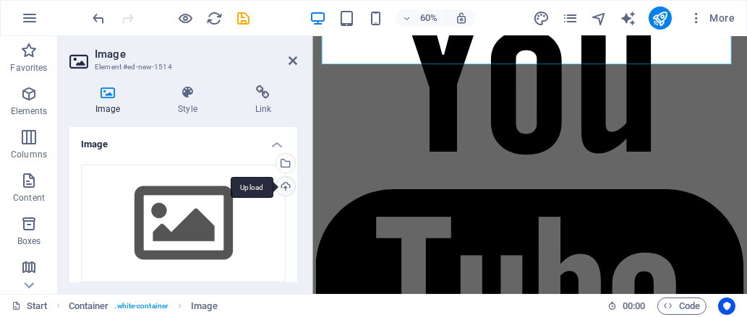
click at [279, 189] on div "Upload" at bounding box center [284, 188] width 22 height 22
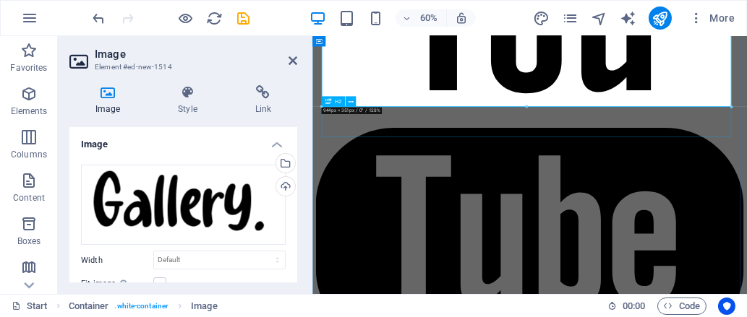
scroll to position [3335, 0]
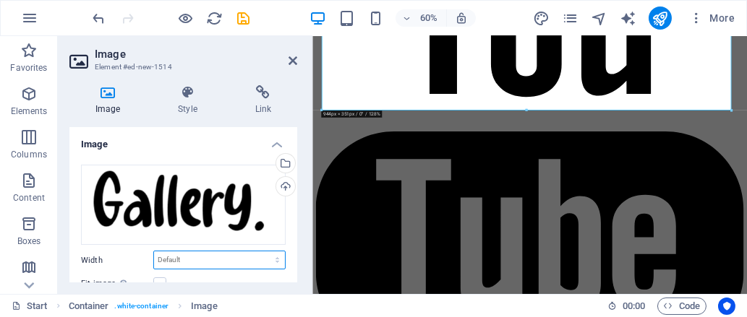
click at [186, 257] on select "Default auto px rem % em vh vw" at bounding box center [219, 260] width 131 height 17
select select "%"
click at [262, 252] on select "Default auto px rem % em vh vw" at bounding box center [219, 260] width 131 height 17
type input "40"
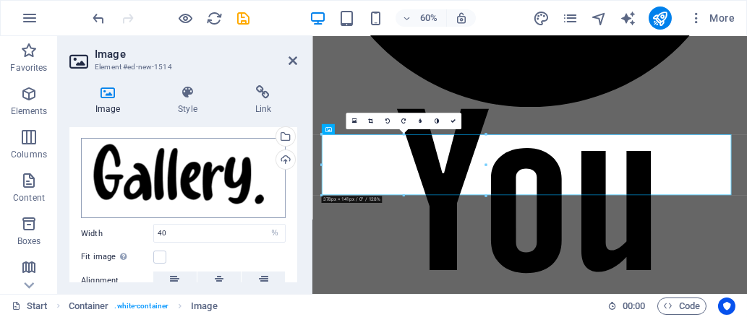
scroll to position [28, 0]
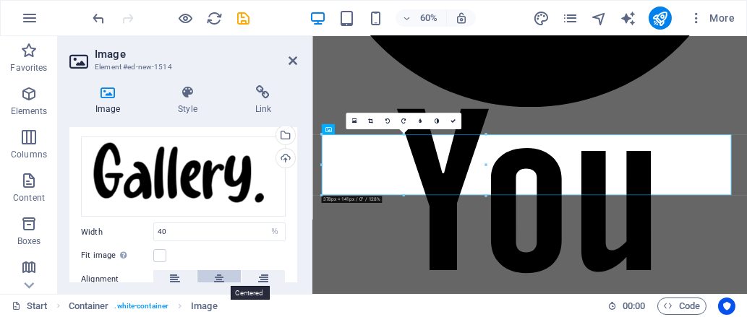
click at [210, 277] on button at bounding box center [218, 278] width 43 height 17
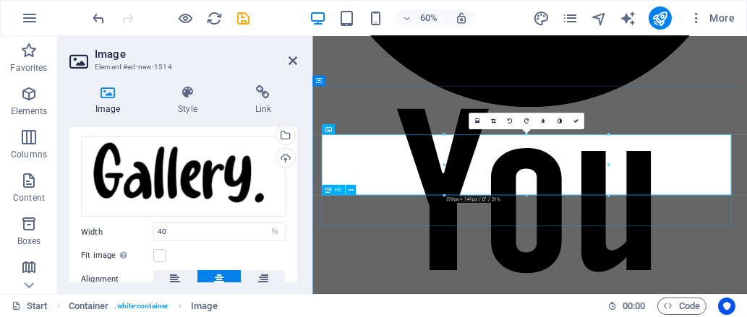
drag, startPoint x: 703, startPoint y: 306, endPoint x: 859, endPoint y: 233, distance: 171.4
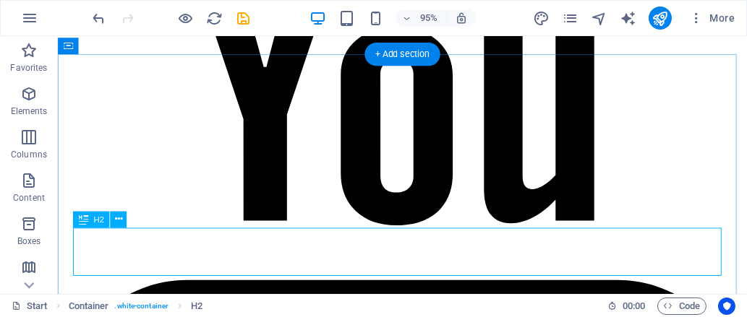
scroll to position [3106, 0]
click at [115, 220] on icon at bounding box center [118, 219] width 7 height 14
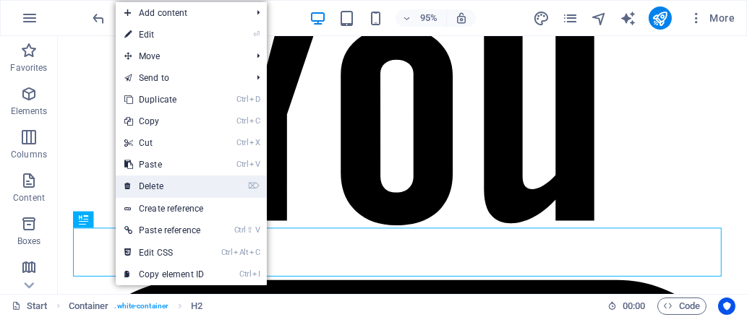
click at [173, 186] on link "⌦ Delete" at bounding box center [164, 187] width 97 height 22
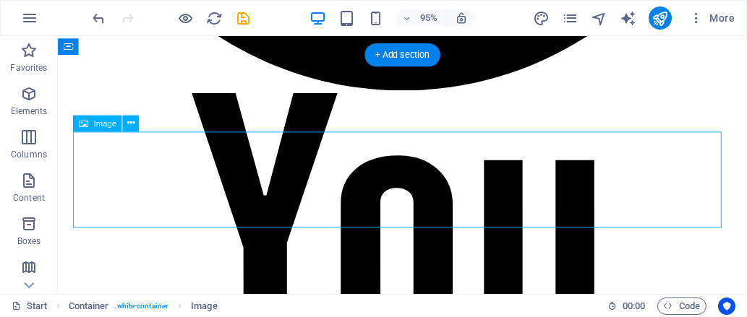
select select "%"
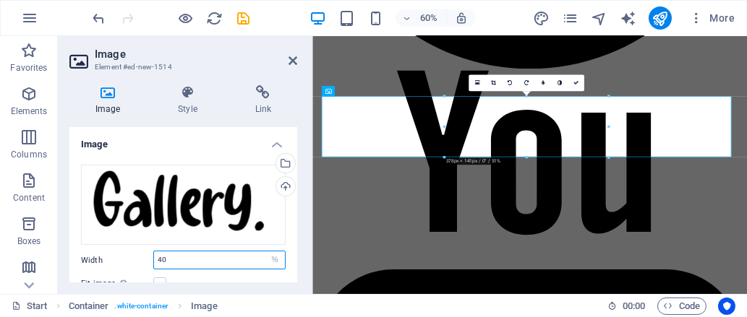
drag, startPoint x: 186, startPoint y: 255, endPoint x: 134, endPoint y: 252, distance: 52.8
click at [134, 252] on div "Width 40 Default auto px rem % em vh vw" at bounding box center [183, 260] width 205 height 19
type input "30"
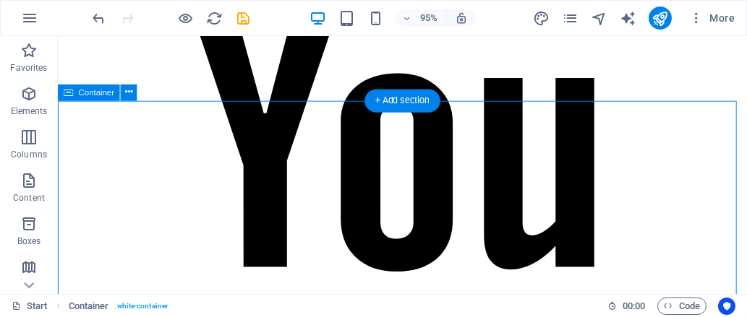
scroll to position [3056, 0]
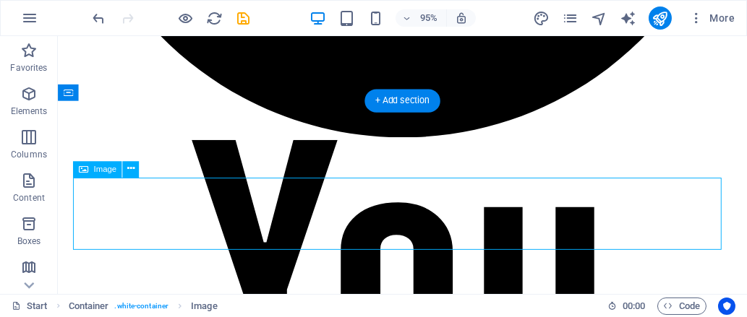
select select "%"
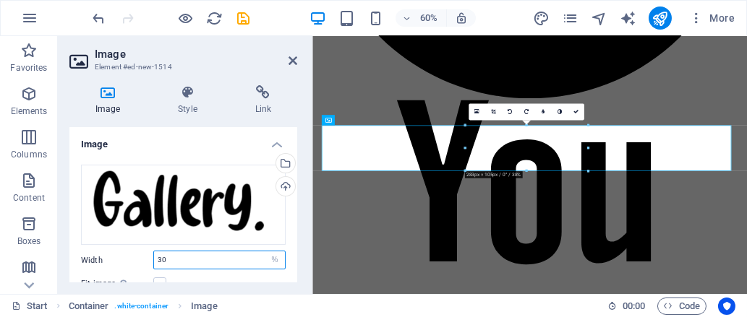
drag, startPoint x: 173, startPoint y: 252, endPoint x: 137, endPoint y: 257, distance: 36.5
click at [137, 257] on div "Width 30 Default auto px rem % em vh vw" at bounding box center [183, 260] width 205 height 19
type input "26"
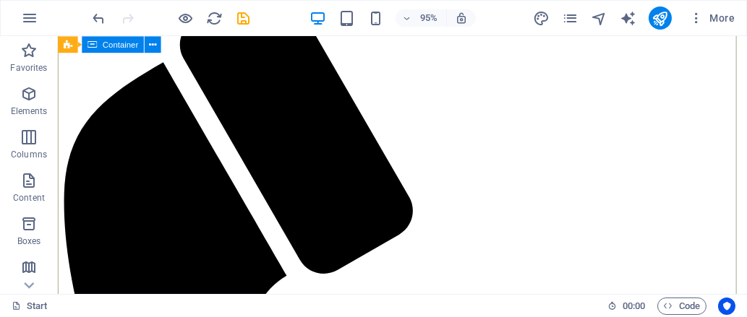
scroll to position [0, 0]
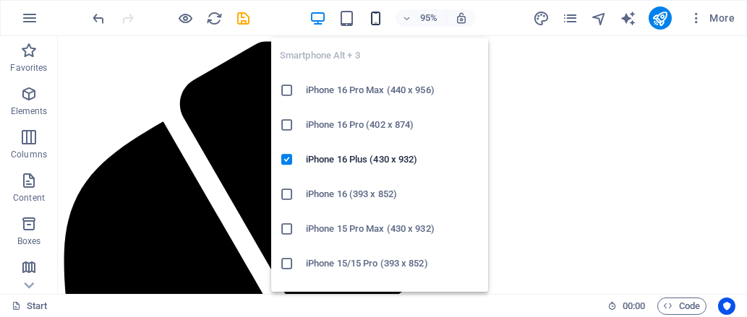
click at [369, 19] on icon "button" at bounding box center [375, 18] width 17 height 17
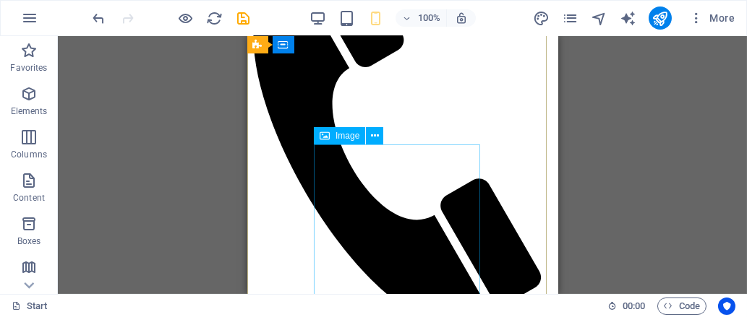
scroll to position [71, 0]
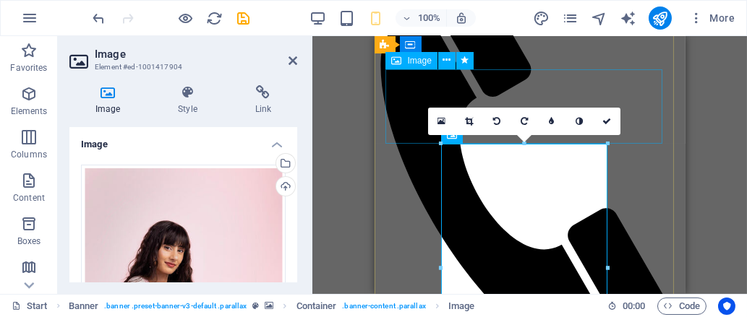
select select "px"
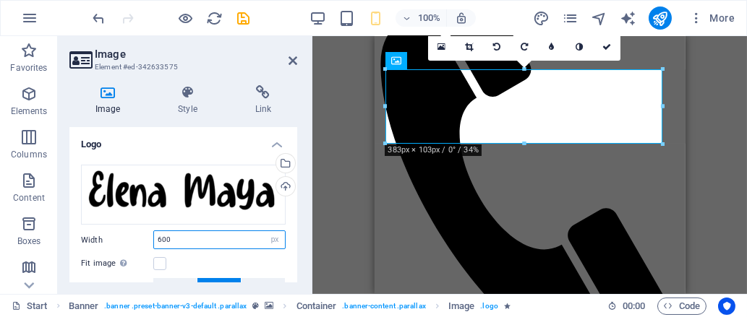
drag, startPoint x: 188, startPoint y: 234, endPoint x: 129, endPoint y: 232, distance: 59.3
click at [129, 232] on div "Width 600 Default auto px rem % em vh vw" at bounding box center [183, 240] width 205 height 19
click at [193, 246] on input "400" at bounding box center [219, 239] width 131 height 17
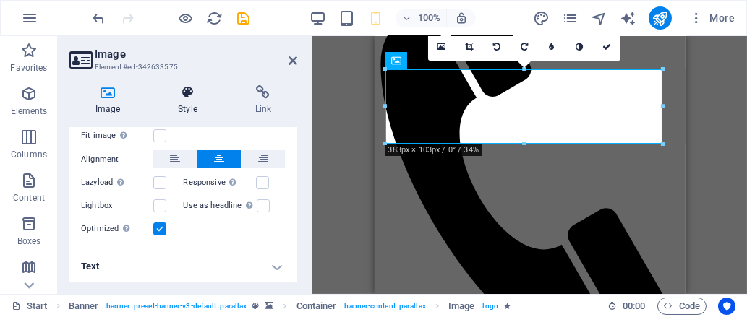
click at [179, 107] on h4 "Style" at bounding box center [190, 100] width 77 height 30
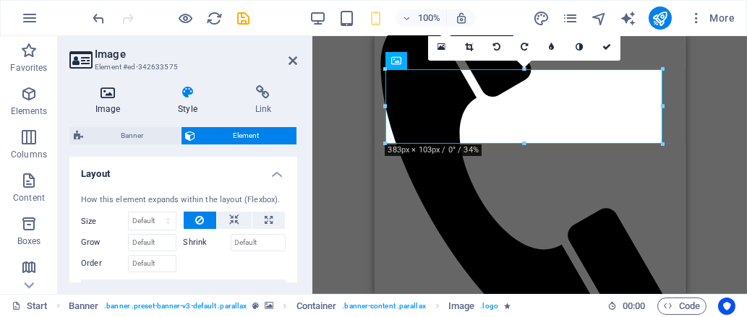
click at [125, 90] on icon at bounding box center [107, 92] width 77 height 14
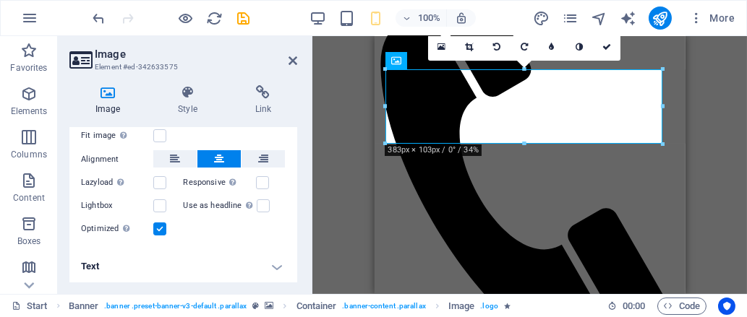
scroll to position [0, 0]
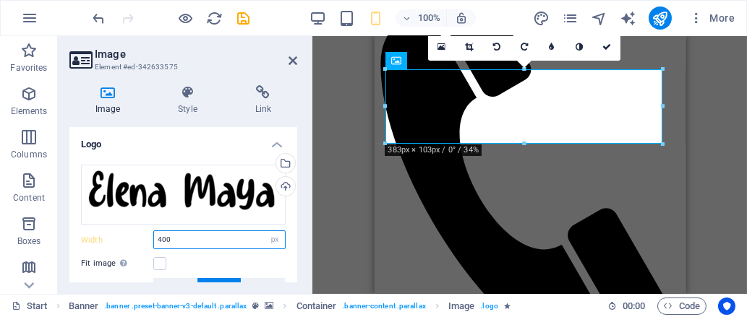
drag, startPoint x: 176, startPoint y: 233, endPoint x: 143, endPoint y: 227, distance: 33.7
click at [143, 227] on div "Drag files here, click to choose files or select files from Files or our free s…" at bounding box center [183, 265] width 228 height 225
type input "300"
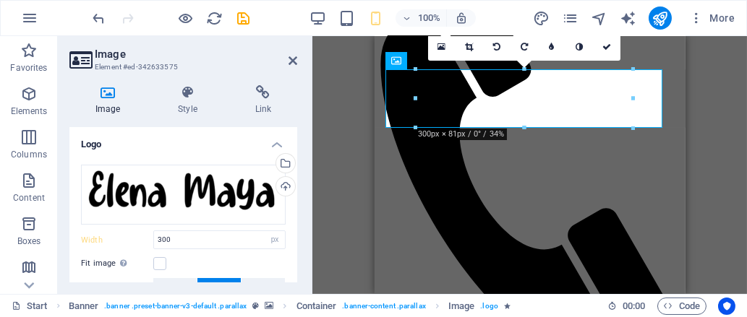
click at [739, 241] on div "H2 Wide image with text Wide image with text Container Preset Banner Banner Con…" at bounding box center [529, 165] width 434 height 258
click at [714, 209] on div "H2 Wide image with text Wide image with text Container Preset Banner Banner Con…" at bounding box center [529, 165] width 434 height 258
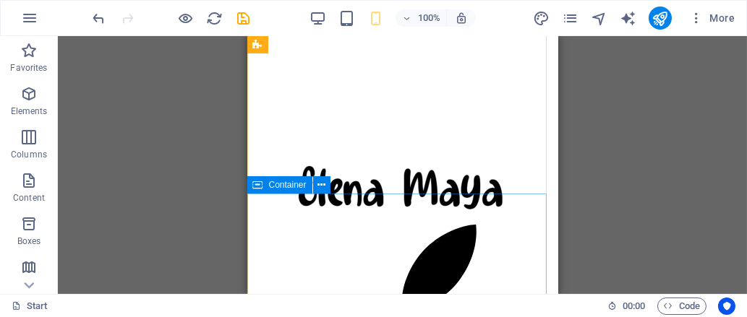
scroll to position [562, 0]
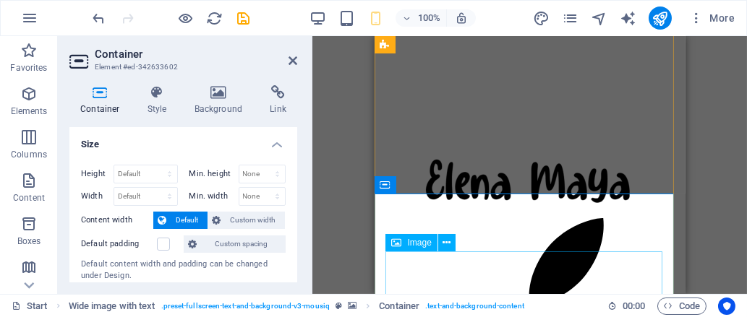
click at [446, 243] on icon at bounding box center [446, 243] width 8 height 15
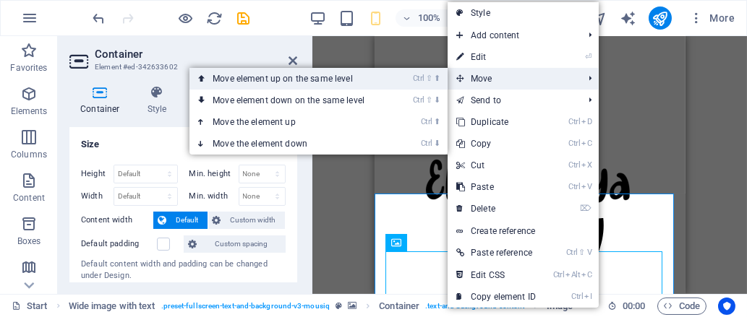
click at [402, 77] on li "Ctrl ⇧ ⬆ Move element up on the same level" at bounding box center [318, 79] width 258 height 22
click at [347, 79] on link "Ctrl ⇧ ⬆ Move element up on the same level" at bounding box center [291, 79] width 204 height 22
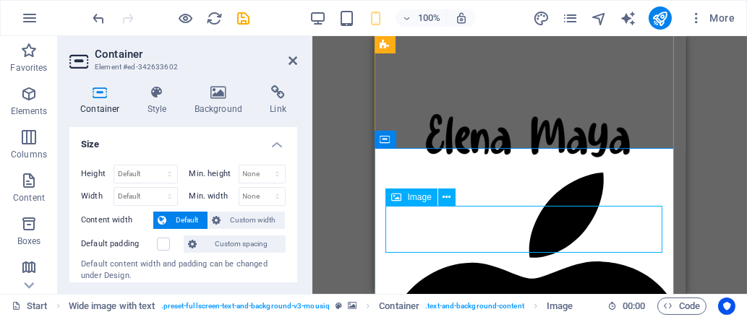
scroll to position [608, 0]
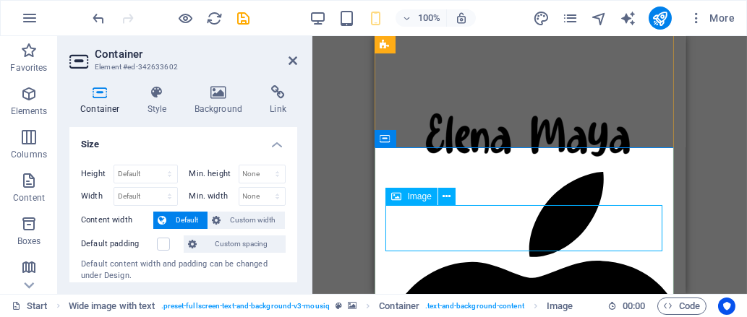
click at [446, 190] on icon at bounding box center [446, 196] width 8 height 15
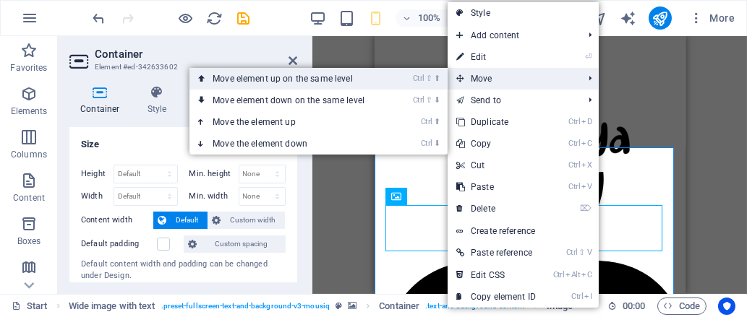
click at [407, 77] on li "Ctrl ⇧ ⬆ Move element up on the same level" at bounding box center [318, 79] width 258 height 22
click at [364, 74] on link "Ctrl ⇧ ⬆ Move element up on the same level" at bounding box center [291, 79] width 204 height 22
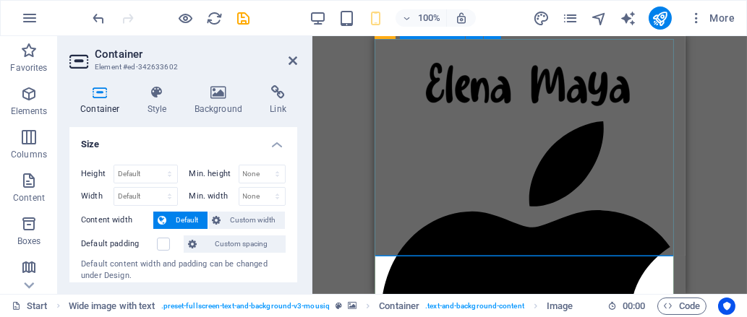
scroll to position [671, 0]
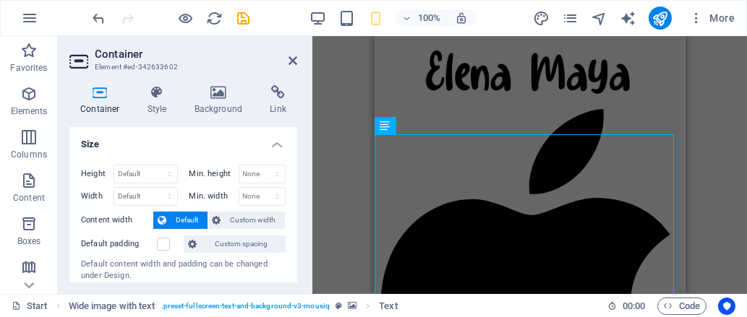
click at [746, 185] on html "elenamaya.com Start Favorites Elements Columns Content Boxes Accordion Tables F…" at bounding box center [373, 158] width 747 height 317
click at [734, 184] on div "Drag here to replace the existing content. Press “Ctrl” if you want to create a…" at bounding box center [529, 165] width 434 height 258
click at [716, 165] on div "Drag here to replace the existing content. Press “Ctrl” if you want to create a…" at bounding box center [529, 165] width 434 height 258
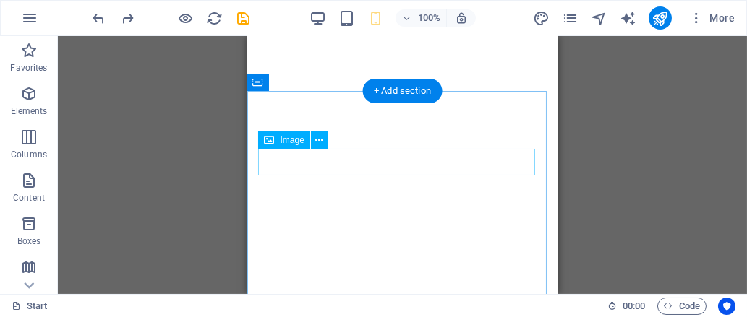
scroll to position [2795, 0]
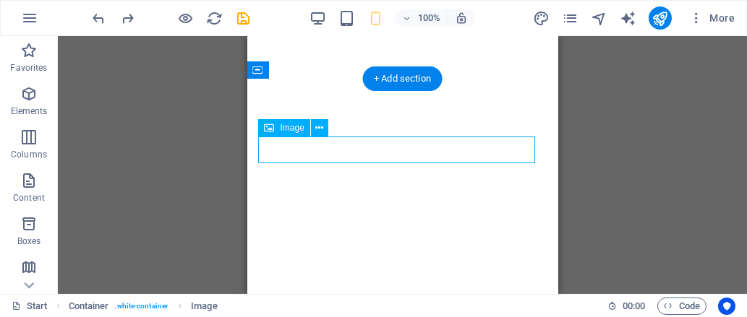
select select "%"
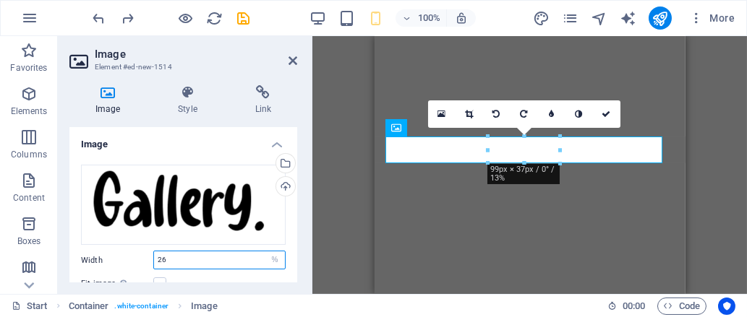
drag, startPoint x: 179, startPoint y: 254, endPoint x: 100, endPoint y: 280, distance: 83.0
click at [100, 280] on div "Drag files here, click to choose files or select files from Files or our free s…" at bounding box center [183, 275] width 228 height 245
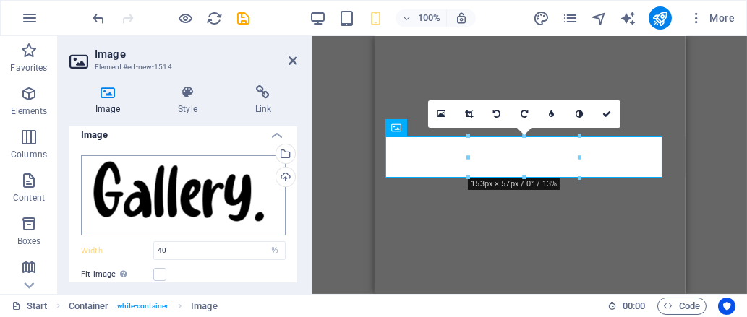
scroll to position [8, 0]
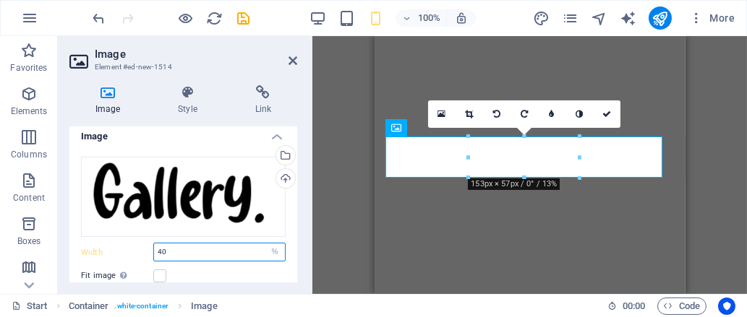
drag, startPoint x: 176, startPoint y: 244, endPoint x: 119, endPoint y: 255, distance: 58.8
click at [119, 255] on div "Width 40 Default auto px rem % em vh vw" at bounding box center [183, 252] width 205 height 19
type input "30"
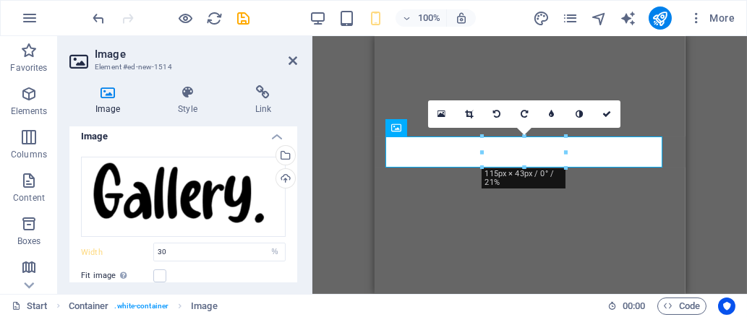
click at [716, 226] on div "H2 Wide image with text Wide image with text Container Preset Banner Banner Con…" at bounding box center [529, 165] width 434 height 258
click at [727, 204] on div "H2 Wide image with text Wide image with text Container Preset Banner Banner Con…" at bounding box center [529, 165] width 434 height 258
click at [337, 168] on div "H2 Wide image with text Wide image with text Container Preset Banner Banner Con…" at bounding box center [529, 165] width 434 height 258
click at [619, 109] on link at bounding box center [606, 113] width 27 height 27
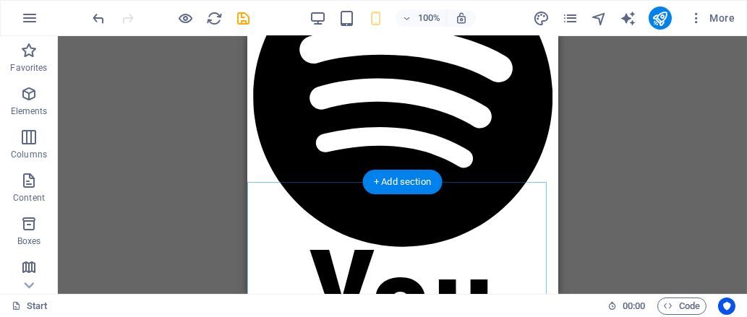
scroll to position [1180, 0]
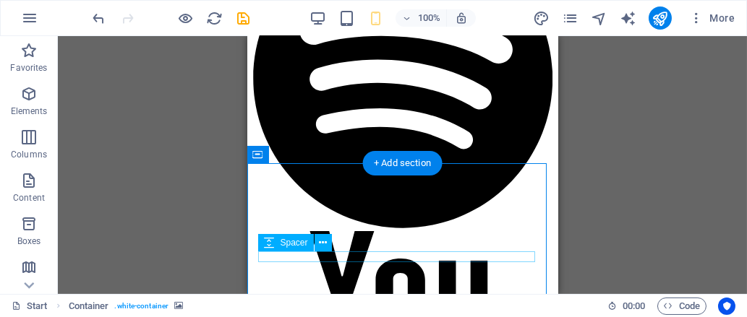
scroll to position [1224, 0]
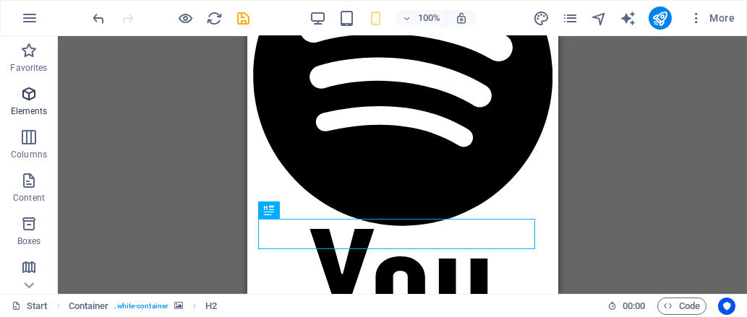
click at [24, 97] on icon "button" at bounding box center [28, 93] width 17 height 17
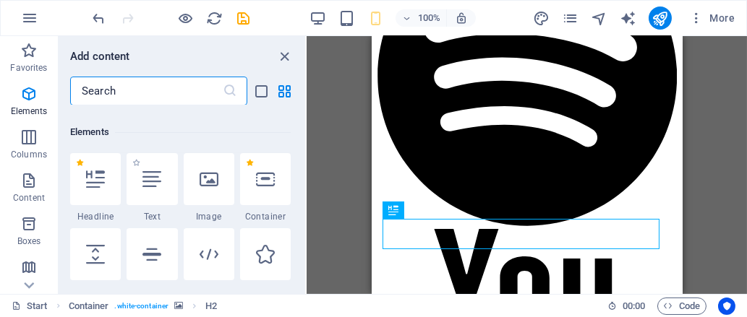
scroll to position [154, 0]
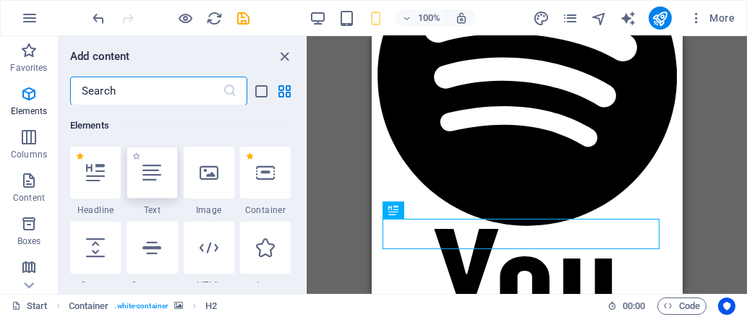
type input "m"
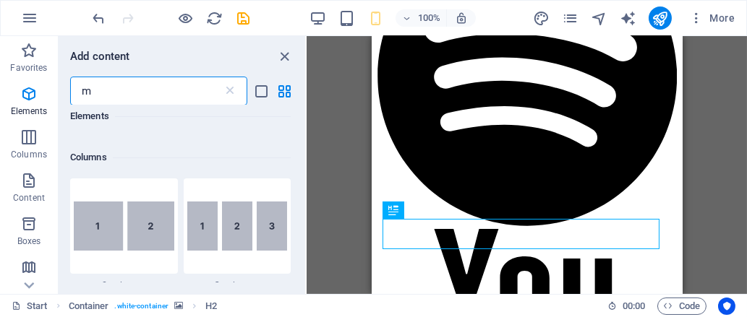
scroll to position [0, 0]
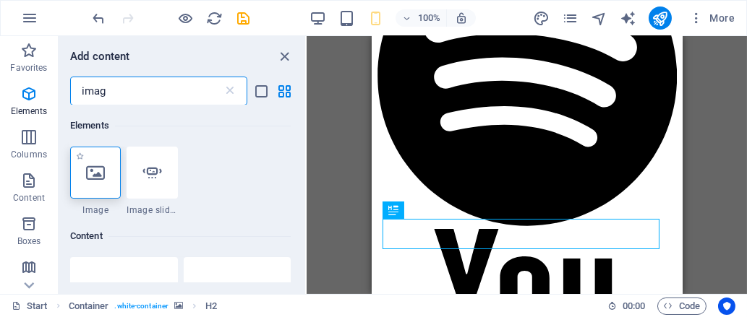
type input "imag"
click at [100, 172] on icon at bounding box center [95, 172] width 19 height 19
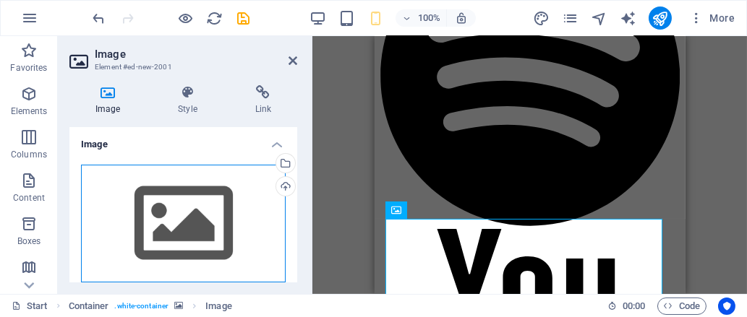
click at [186, 176] on div "Drag files here, click to choose files or select files from Files or our free s…" at bounding box center [183, 224] width 205 height 119
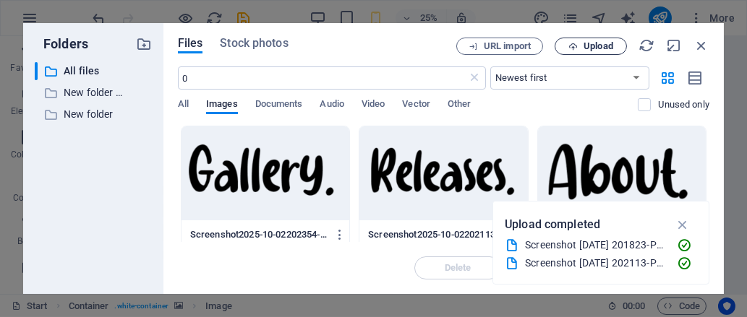
click at [599, 42] on span "Upload" at bounding box center [598, 46] width 30 height 9
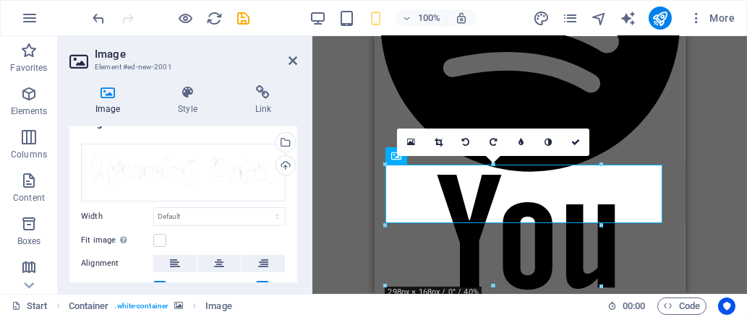
scroll to position [17, 0]
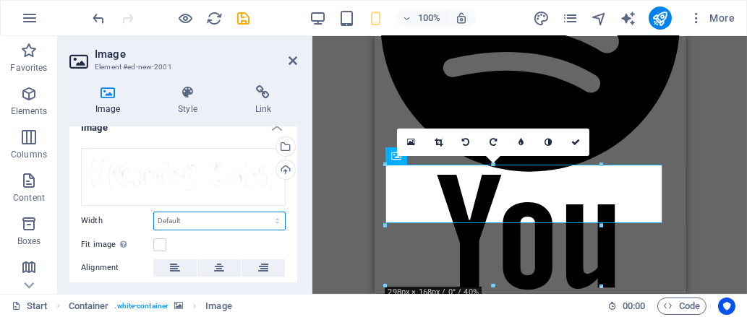
click at [192, 212] on select "Default auto px rem % em vh vw" at bounding box center [219, 220] width 131 height 17
select select "%"
click at [262, 212] on select "Default auto px rem % em vh vw" at bounding box center [219, 220] width 131 height 17
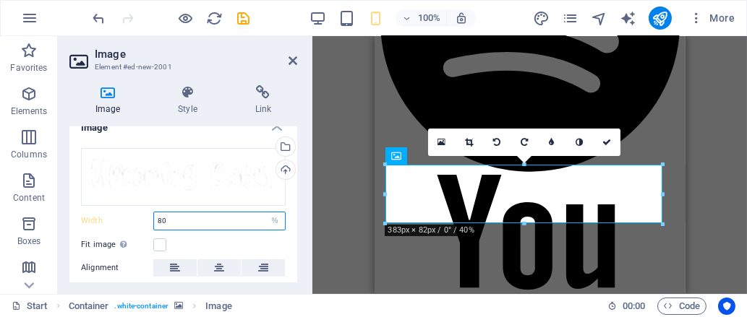
type input "80"
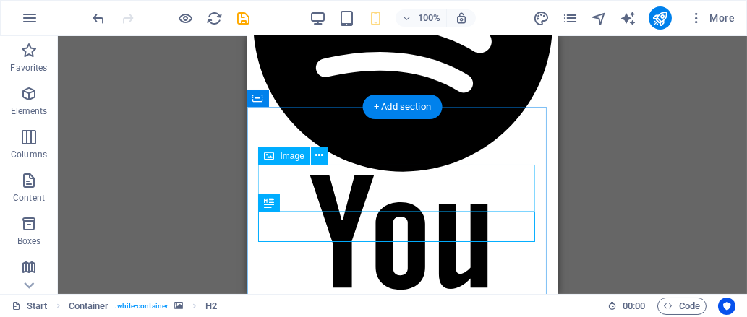
scroll to position [1287, 0]
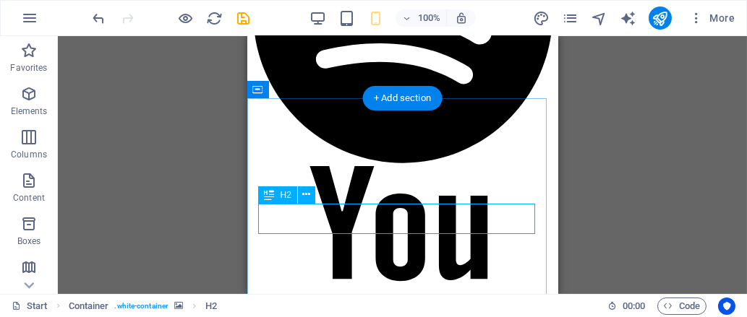
click at [311, 195] on button at bounding box center [306, 194] width 17 height 17
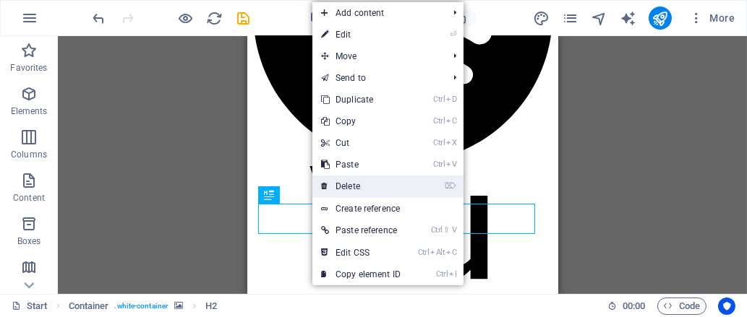
click at [335, 189] on link "⌦ Delete" at bounding box center [360, 187] width 97 height 22
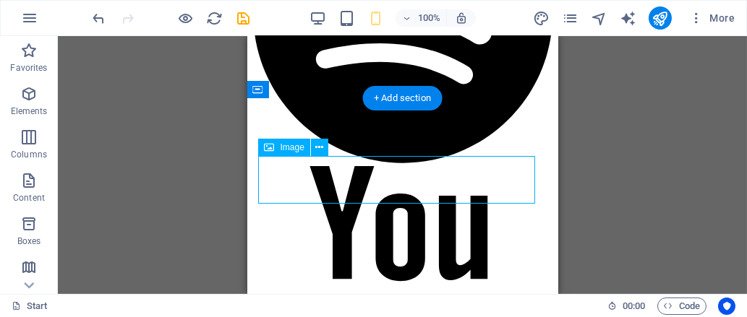
select select "%"
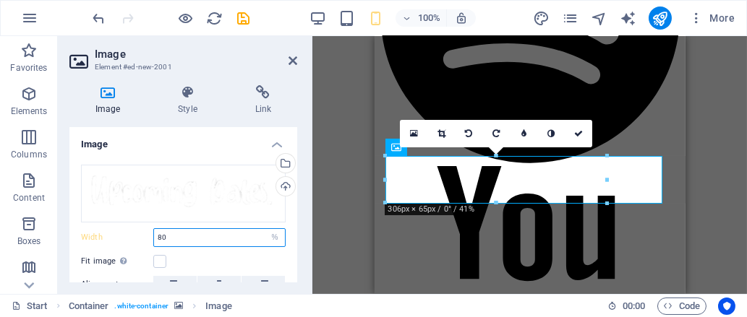
click at [175, 230] on input "80" at bounding box center [219, 237] width 131 height 17
type input "8"
type input "70"
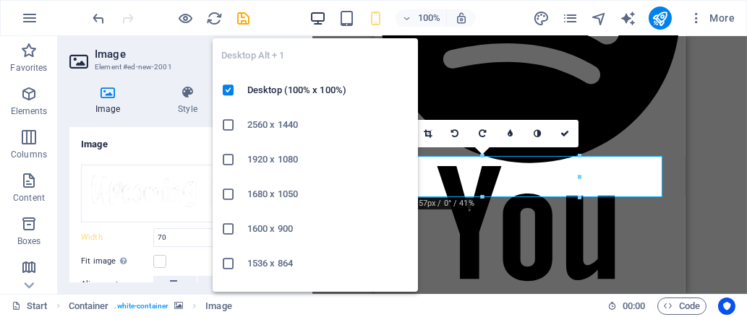
click at [311, 20] on icon "button" at bounding box center [317, 18] width 17 height 17
select select "DISABLED_OPTION_VALUE"
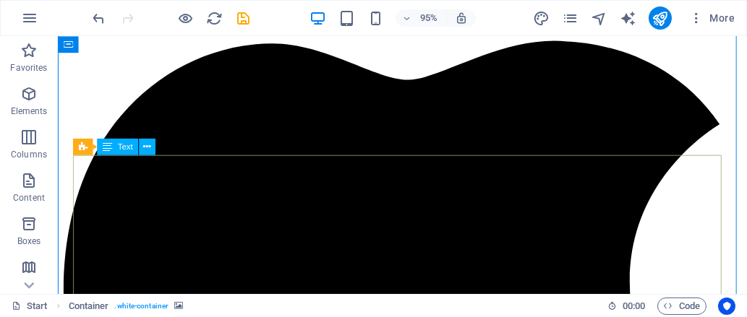
scroll to position [1632, 0]
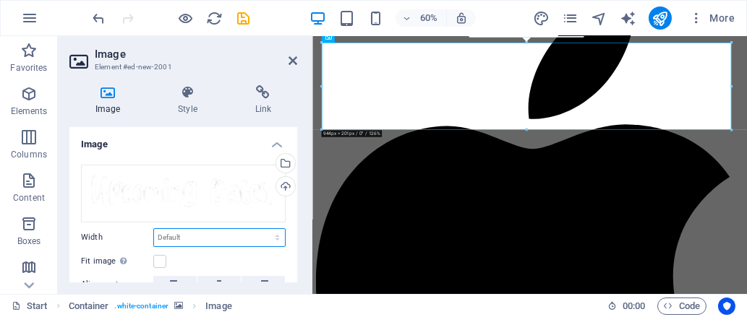
click at [199, 236] on select "Default auto px rem % em vh vw" at bounding box center [219, 237] width 131 height 17
select select "%"
click at [262, 229] on select "Default auto px rem % em vh vw" at bounding box center [219, 237] width 131 height 17
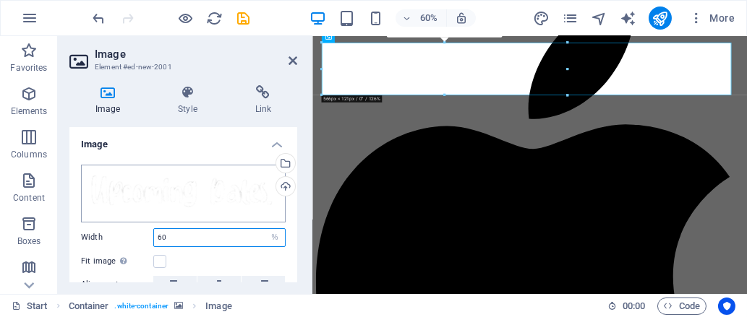
type input "60"
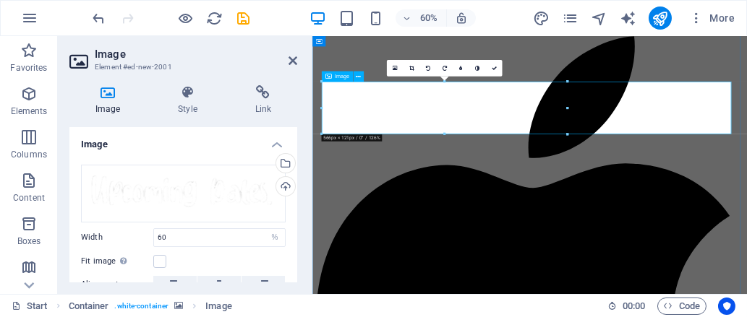
scroll to position [1568, 0]
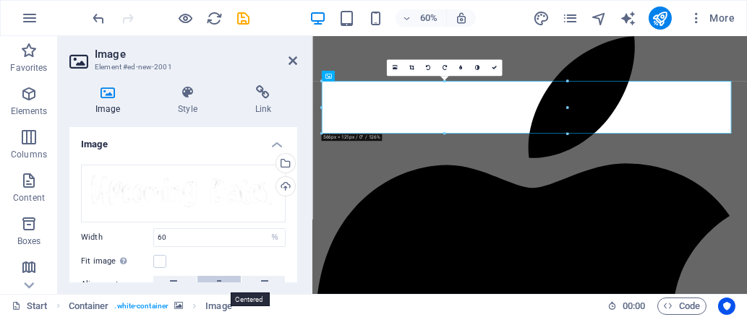
click at [219, 276] on icon at bounding box center [219, 284] width 10 height 17
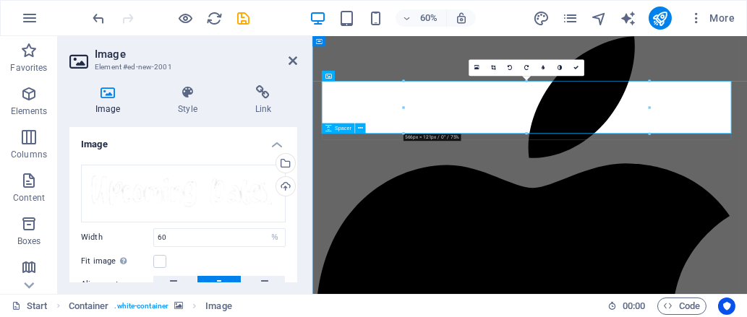
select select "px"
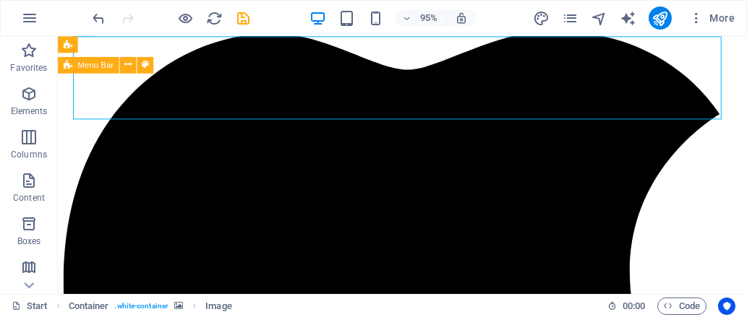
scroll to position [1643, 0]
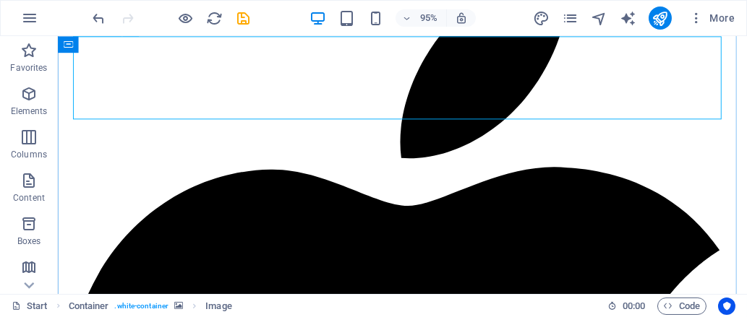
select select "%"
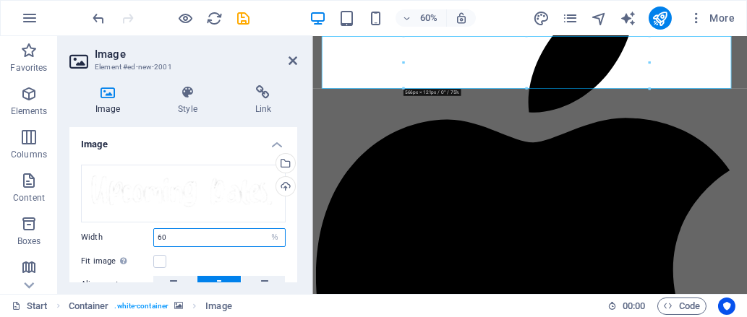
click at [183, 239] on input "60" at bounding box center [219, 237] width 131 height 17
type input "6"
type input "50"
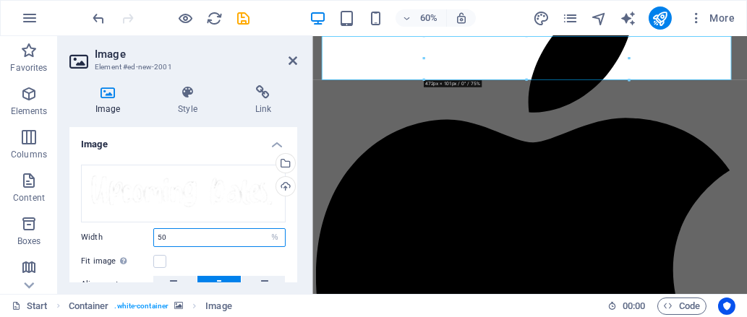
click at [183, 239] on input "50" at bounding box center [219, 237] width 131 height 17
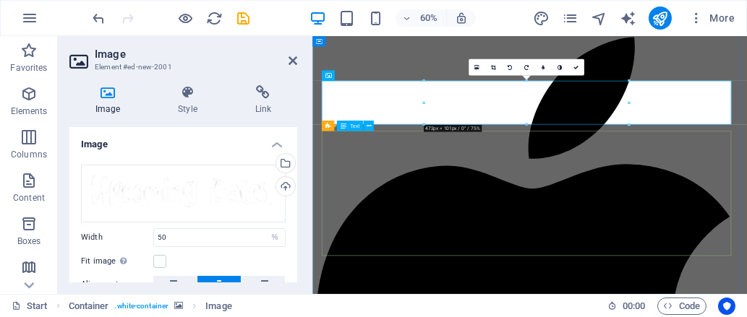
scroll to position [1568, 0]
click at [576, 71] on link at bounding box center [575, 68] width 17 height 17
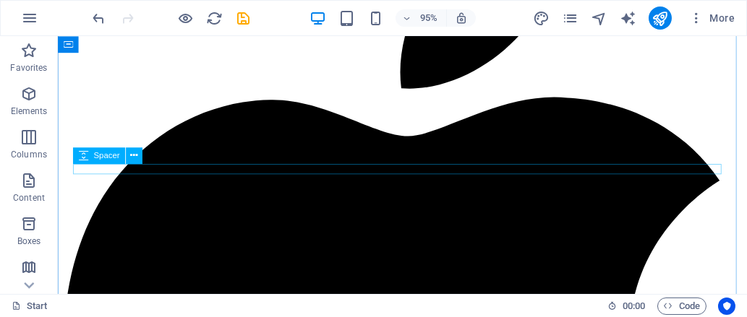
scroll to position [1581, 0]
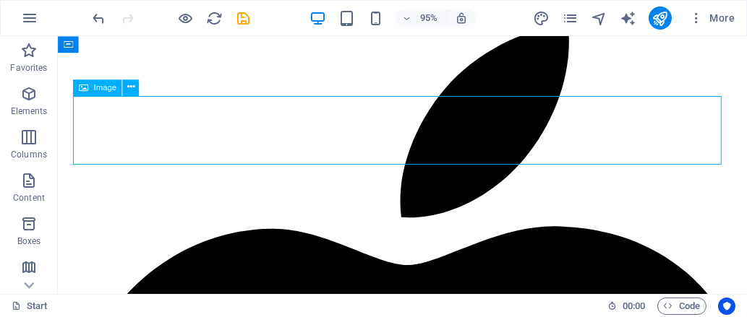
select select "%"
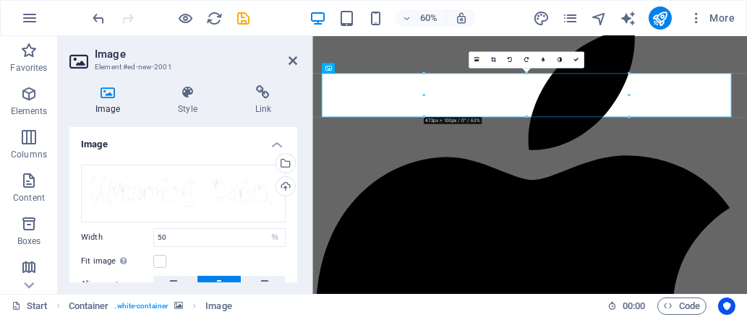
click at [213, 249] on div "Drag files here, click to choose files or select files from Files or our free s…" at bounding box center [183, 264] width 228 height 222
drag, startPoint x: 213, startPoint y: 249, endPoint x: 210, endPoint y: 242, distance: 8.1
click at [210, 242] on input "50" at bounding box center [219, 237] width 131 height 17
type input "5"
type input "46"
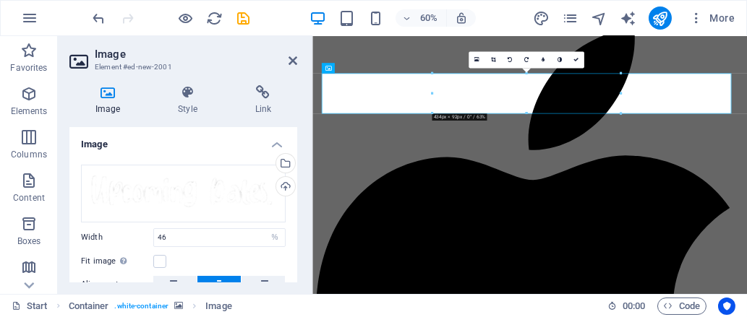
drag, startPoint x: 481, startPoint y: 293, endPoint x: 283, endPoint y: 404, distance: 227.4
click at [481, 294] on div "Start Container . white-container Image 00 : 00 Code" at bounding box center [373, 305] width 747 height 23
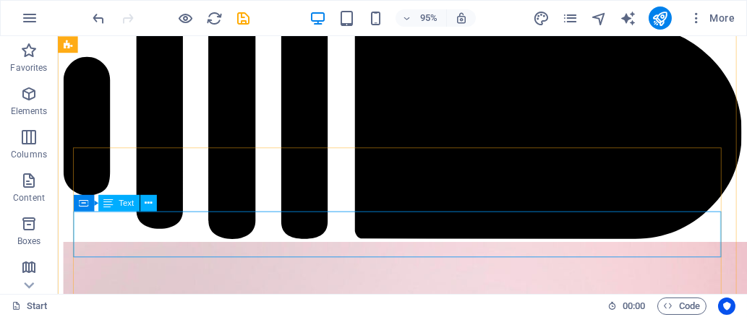
scroll to position [3913, 0]
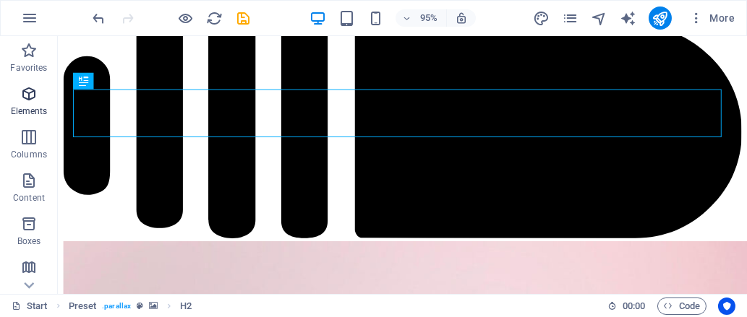
click at [21, 105] on span "Elements" at bounding box center [29, 102] width 58 height 35
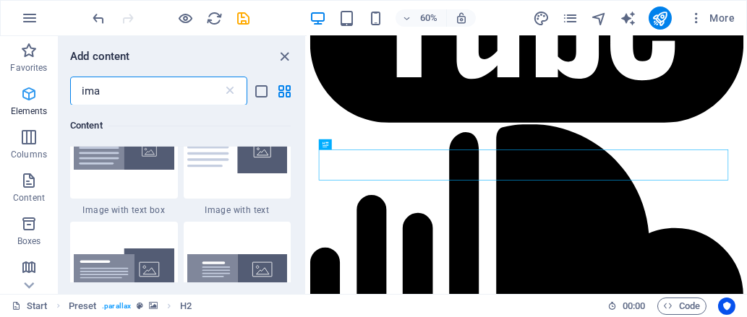
scroll to position [0, 0]
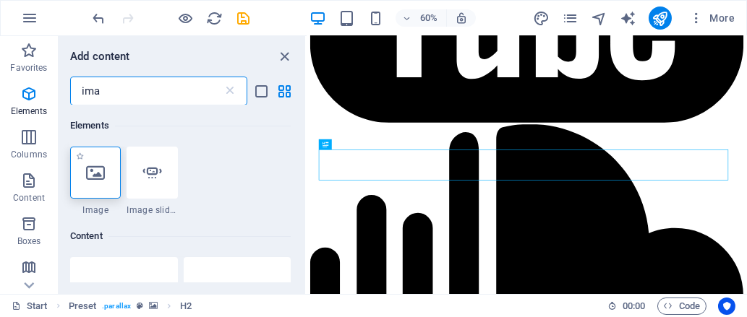
type input "ima"
click at [112, 182] on div at bounding box center [95, 173] width 51 height 52
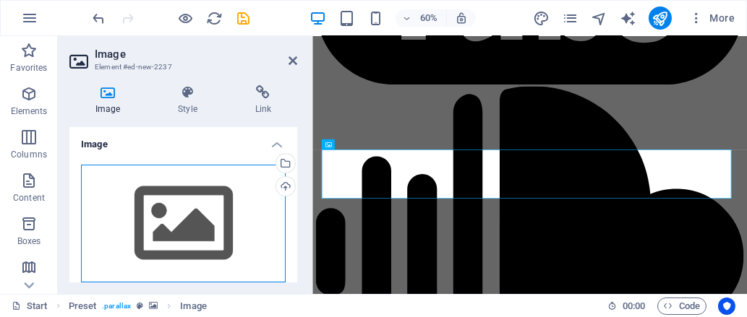
click at [204, 202] on div "Drag files here, click to choose files or select files from Files or our free s…" at bounding box center [183, 224] width 205 height 119
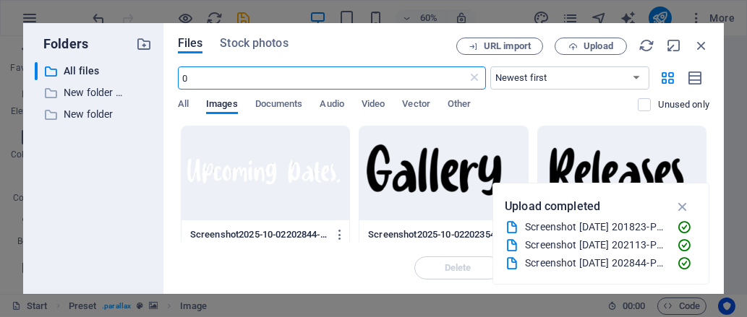
scroll to position [4119, 0]
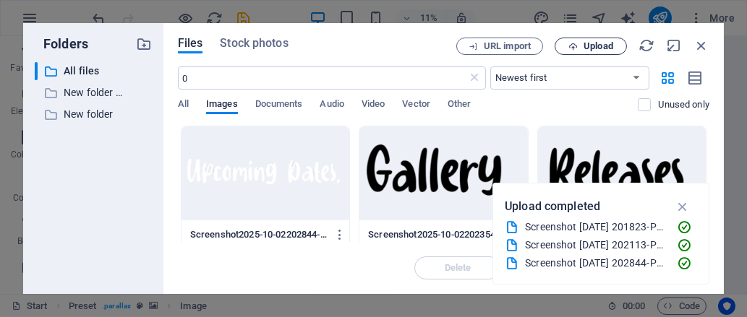
click at [580, 38] on button "Upload" at bounding box center [590, 46] width 72 height 17
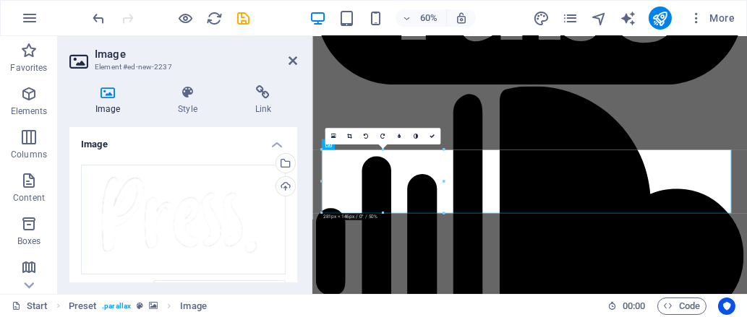
scroll to position [86, 0]
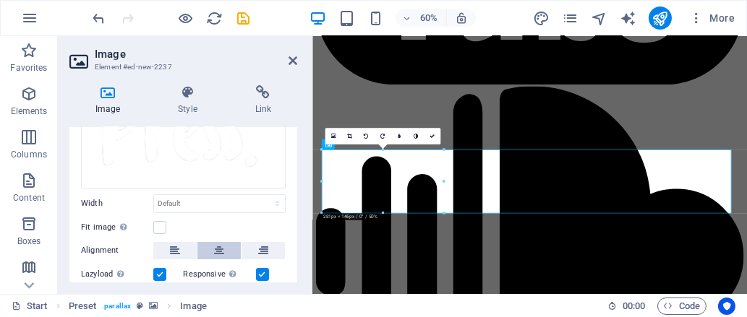
click at [221, 244] on icon at bounding box center [219, 250] width 10 height 17
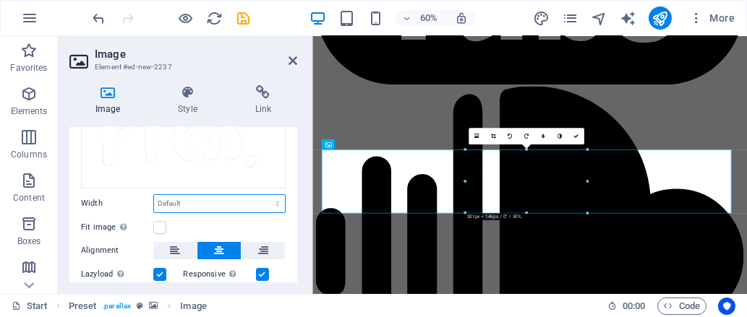
click at [199, 197] on select "Default auto px rem % em vh vw" at bounding box center [219, 203] width 131 height 17
select select "%"
click at [262, 195] on select "Default auto px rem % em vh vw" at bounding box center [219, 203] width 131 height 17
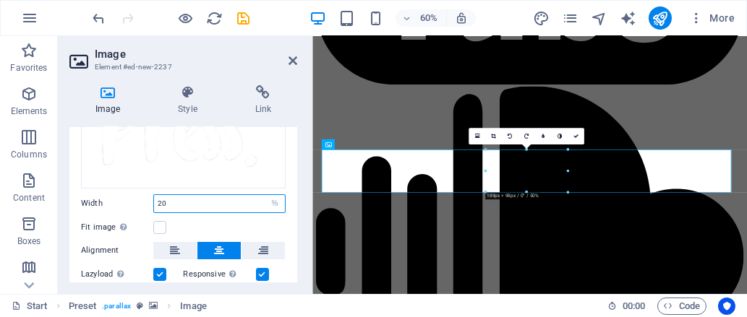
click at [224, 204] on input "20" at bounding box center [219, 203] width 131 height 17
type input "24"
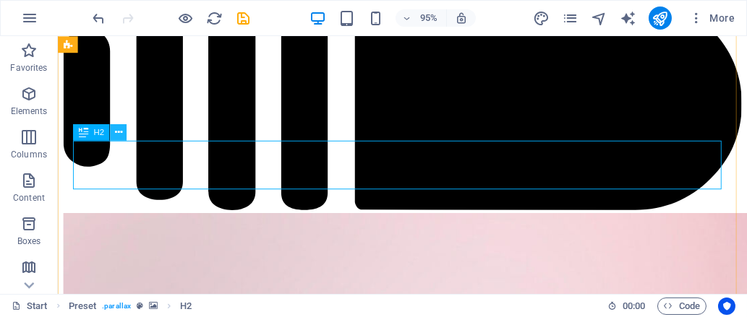
click at [122, 136] on button at bounding box center [119, 132] width 17 height 17
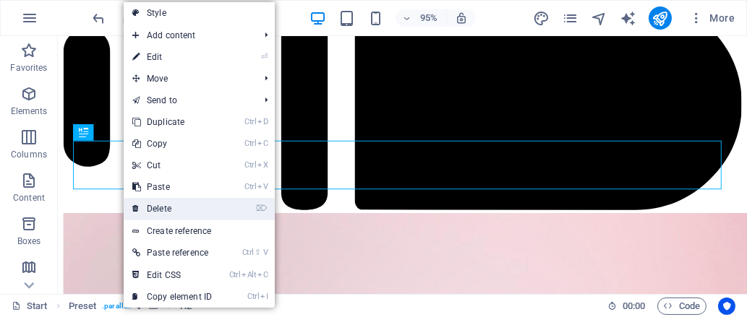
click at [178, 214] on link "⌦ Delete" at bounding box center [172, 209] width 97 height 22
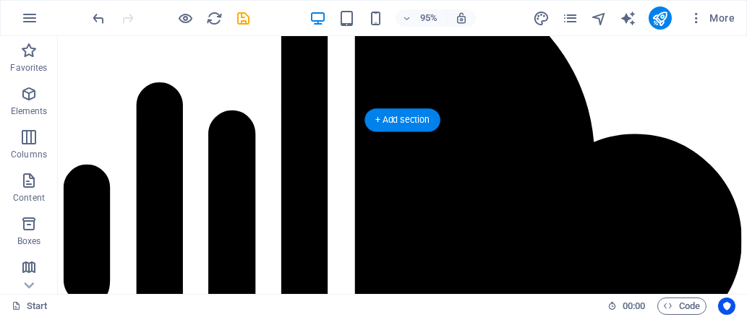
scroll to position [3817, 0]
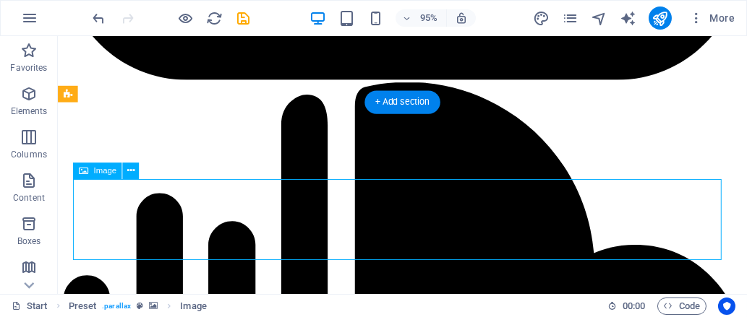
select select "%"
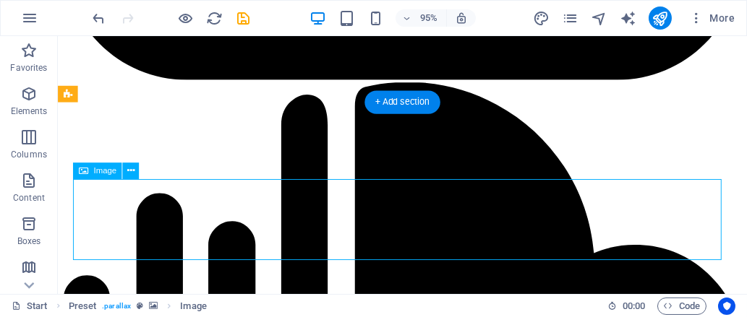
select select "%"
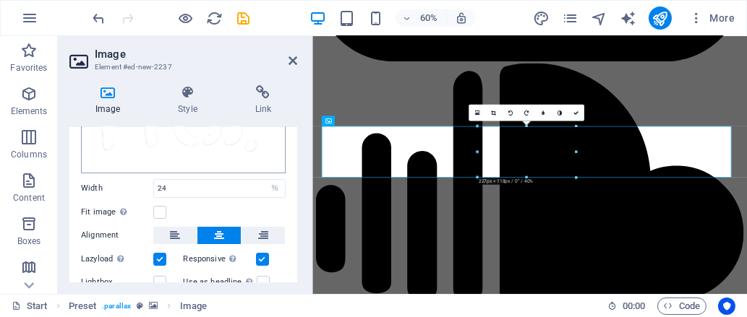
scroll to position [103, 0]
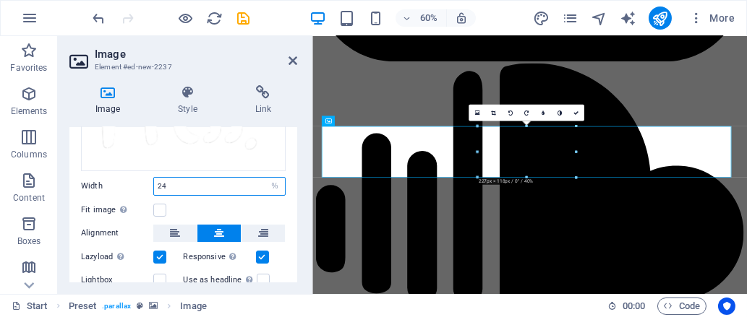
click at [200, 184] on input "24" at bounding box center [219, 186] width 131 height 17
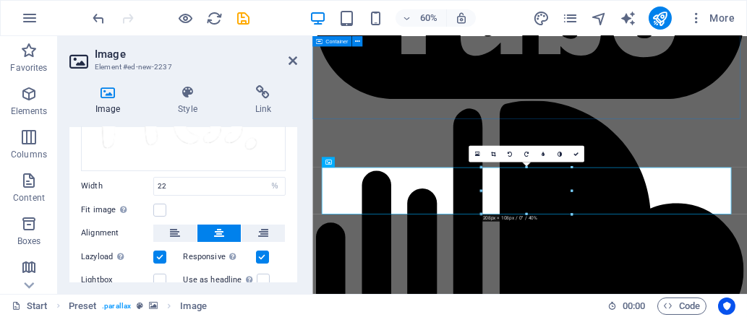
scroll to position [3758, 0]
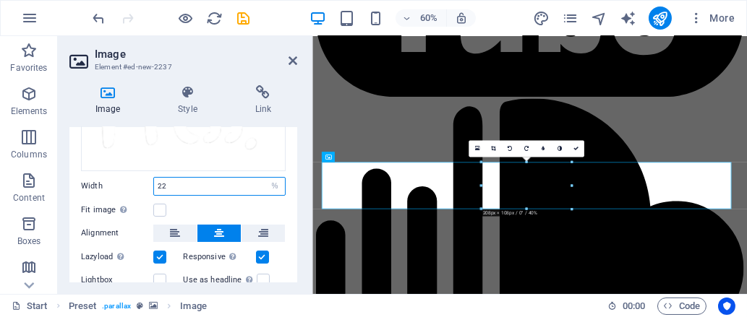
click at [189, 186] on input "22" at bounding box center [219, 186] width 131 height 17
type input "20"
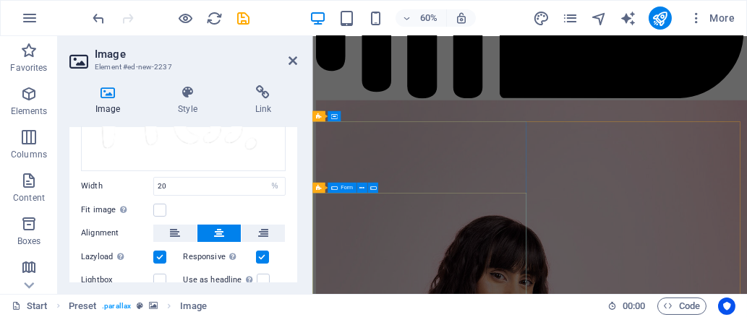
scroll to position [4153, 0]
click at [373, 7] on div "60%" at bounding box center [392, 18] width 167 height 23
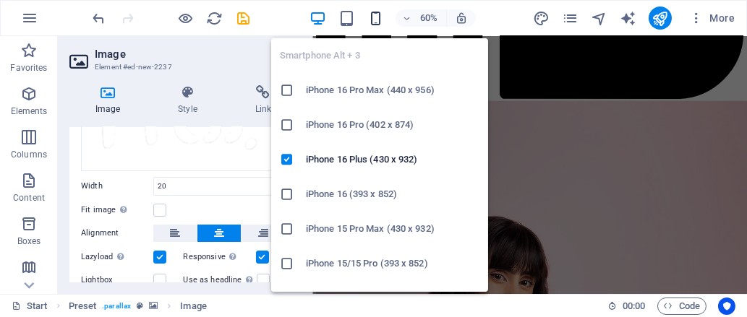
click at [374, 17] on icon "button" at bounding box center [375, 18] width 17 height 17
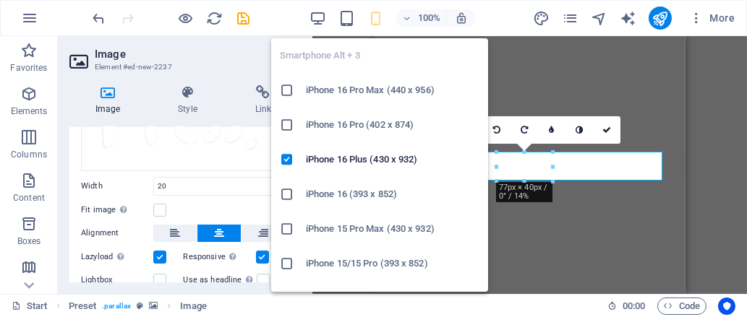
scroll to position [3371, 0]
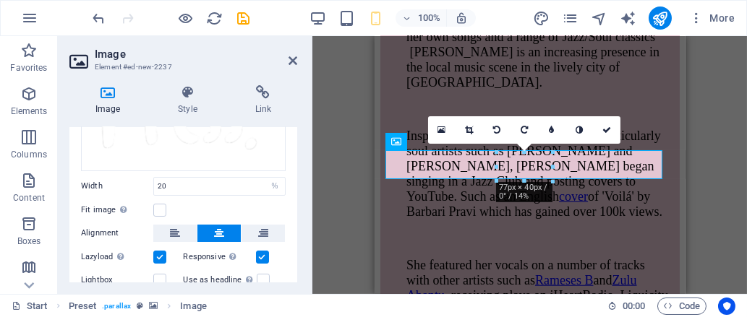
click at [700, 183] on div "H2 Wide image with text Wide image with text Container Preset Banner Banner Con…" at bounding box center [529, 165] width 434 height 258
click at [344, 197] on div "H2 Wide image with text Wide image with text Container Preset Banner Banner Con…" at bounding box center [529, 165] width 434 height 258
click at [286, 61] on header "Image Element #ed-new-2237" at bounding box center [183, 55] width 228 height 38
click at [291, 57] on icon at bounding box center [292, 61] width 9 height 12
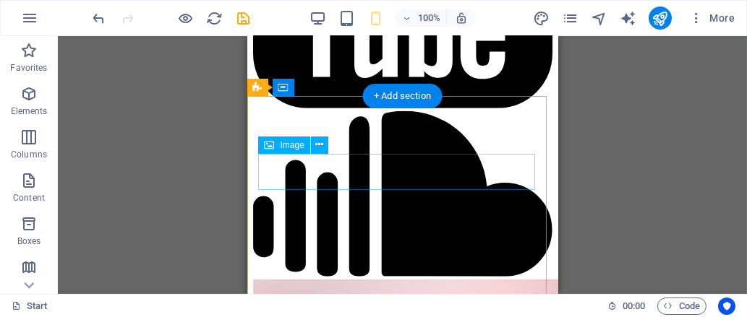
scroll to position [1690, 0]
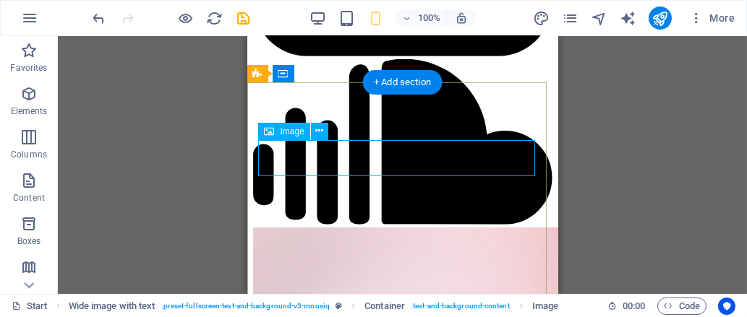
select select "%"
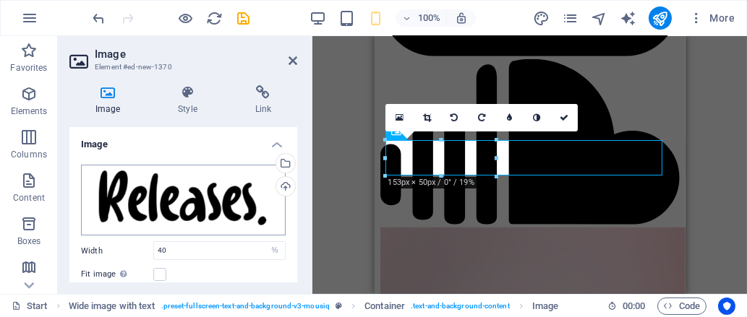
scroll to position [113, 0]
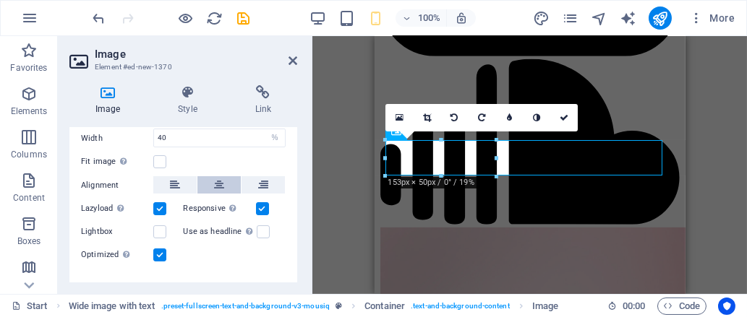
click at [226, 182] on button at bounding box center [218, 184] width 43 height 17
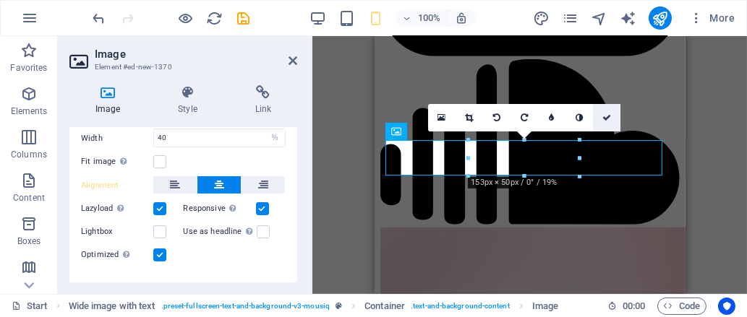
click at [610, 113] on icon at bounding box center [606, 117] width 9 height 9
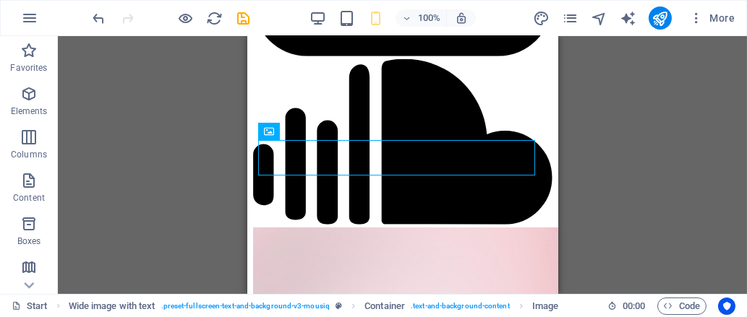
click at [616, 172] on div "H2 Wide image with text Wide image with text Container Preset Banner Banner Con…" at bounding box center [402, 165] width 689 height 258
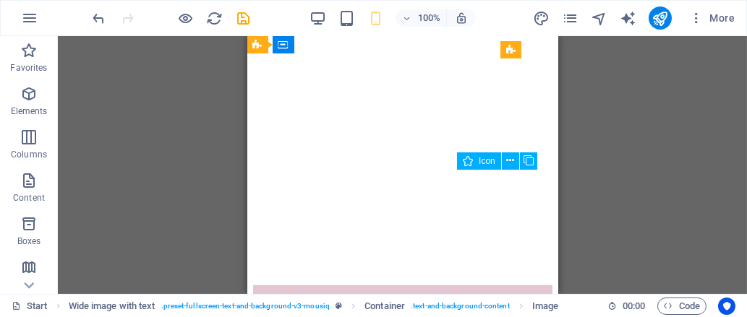
scroll to position [2795, 0]
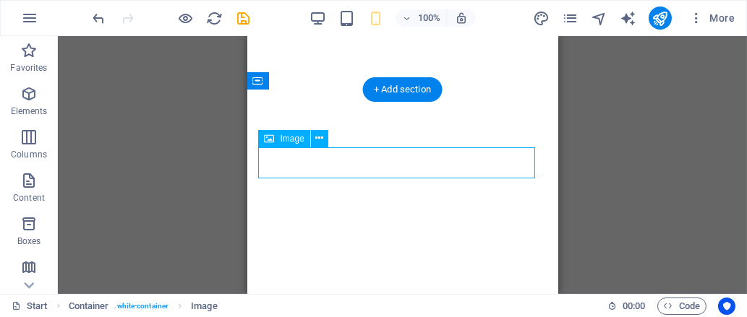
select select "%"
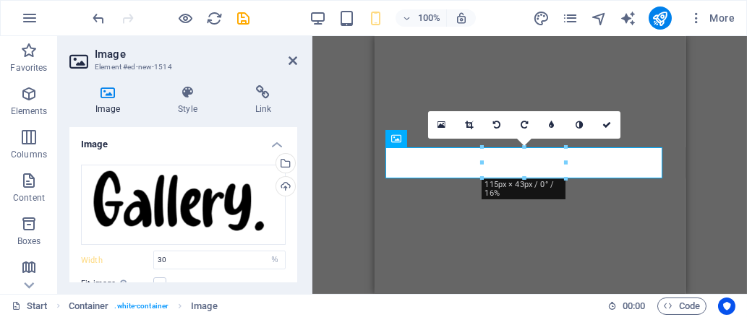
click at [192, 271] on div "Drag files here, click to choose files or select files from Files or our free s…" at bounding box center [183, 275] width 228 height 245
click at [186, 259] on input "30" at bounding box center [219, 260] width 131 height 17
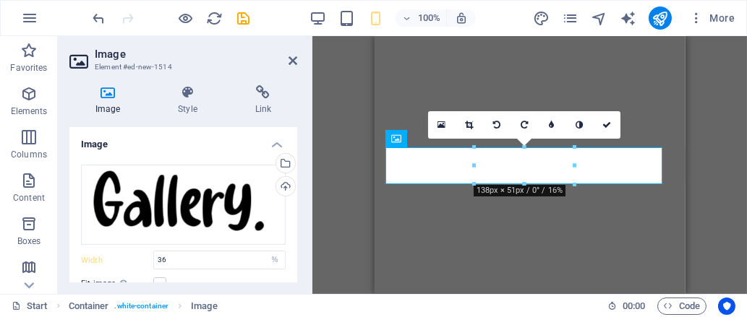
click at [330, 260] on div "H2 Wide image with text Wide image with text Container Preset Banner Banner Con…" at bounding box center [529, 165] width 434 height 258
click at [171, 262] on input "36" at bounding box center [219, 260] width 131 height 17
type input "33"
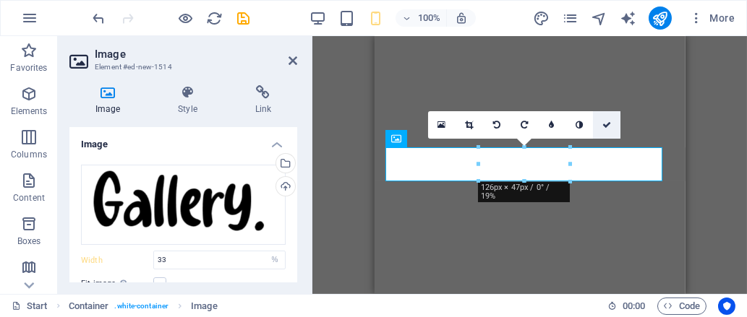
click at [612, 125] on link at bounding box center [606, 124] width 27 height 27
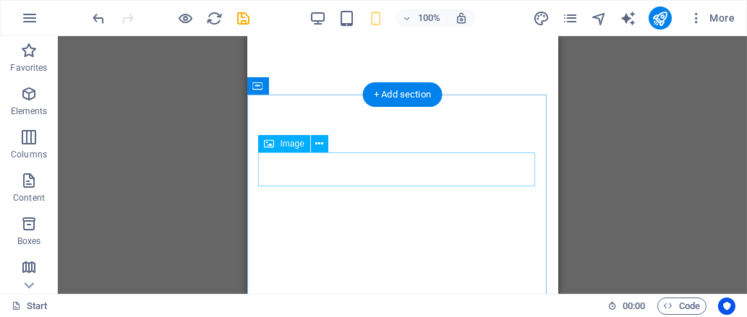
scroll to position [2849, 0]
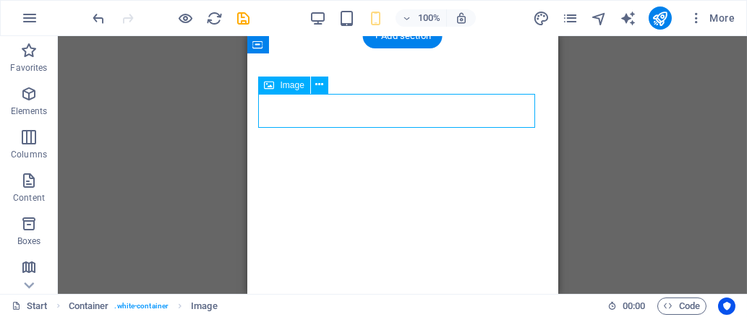
select select "%"
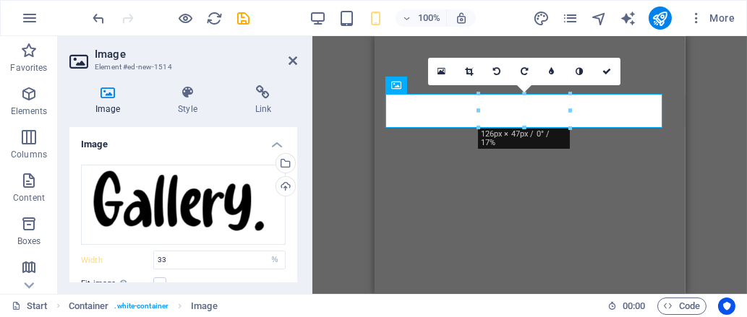
click at [191, 248] on div "Drag files here, click to choose files or select files from Files or our free s…" at bounding box center [183, 275] width 228 height 245
click at [194, 264] on input "33" at bounding box center [219, 260] width 131 height 17
type input "34"
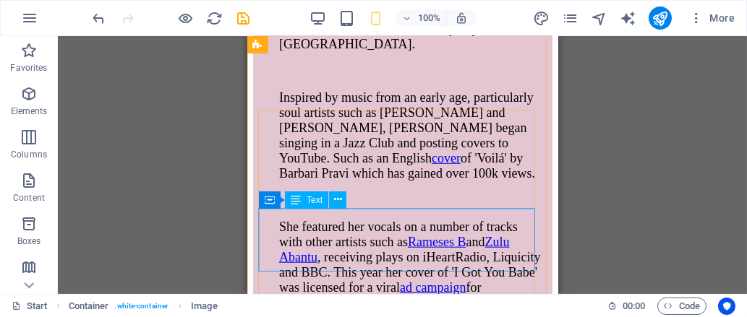
scroll to position [3384, 0]
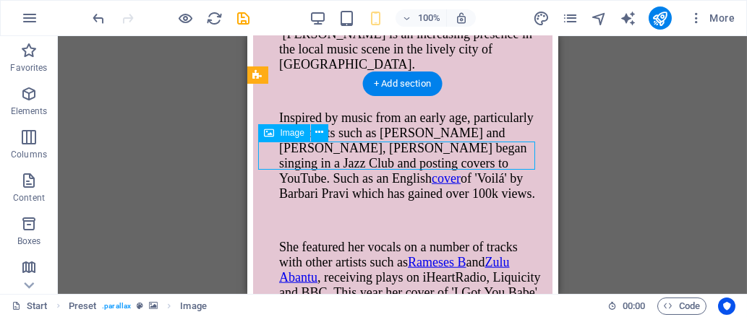
select select "%"
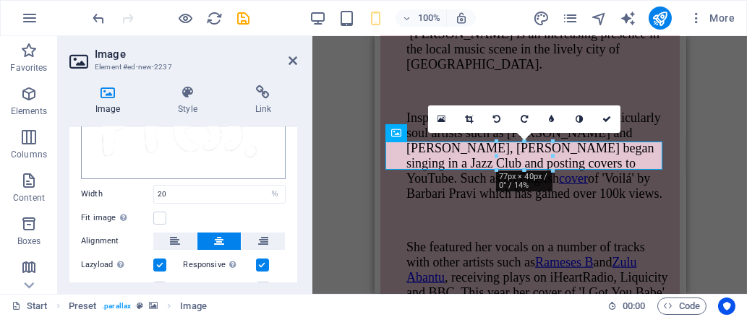
scroll to position [95, 0]
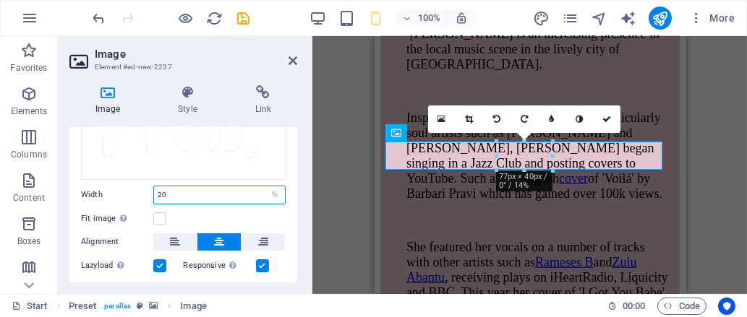
click at [183, 195] on input "20" at bounding box center [219, 194] width 131 height 17
type input "24"
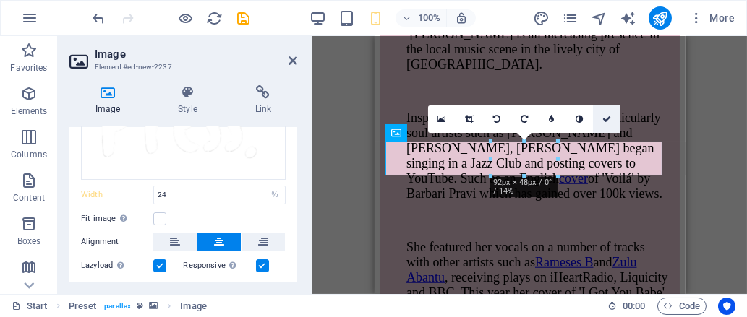
click at [598, 117] on link at bounding box center [606, 119] width 27 height 27
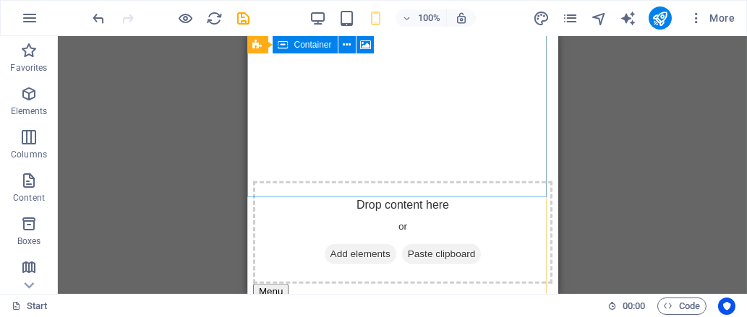
scroll to position [3937, 0]
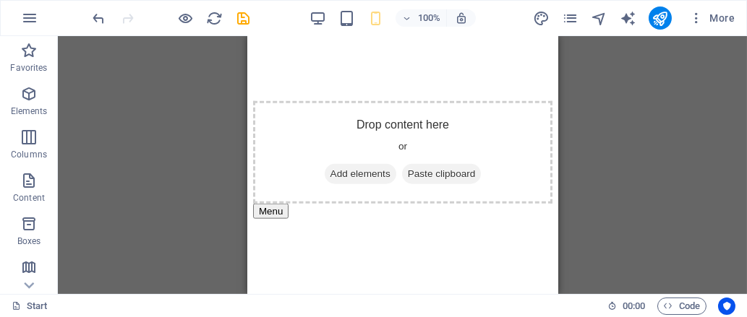
click at [635, 166] on div "H2 Wide image with text Wide image with text Container Preset Banner Banner Con…" at bounding box center [402, 165] width 689 height 258
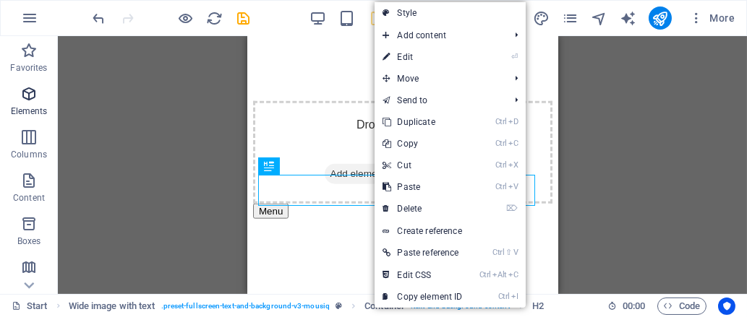
click at [27, 93] on icon "button" at bounding box center [28, 93] width 17 height 17
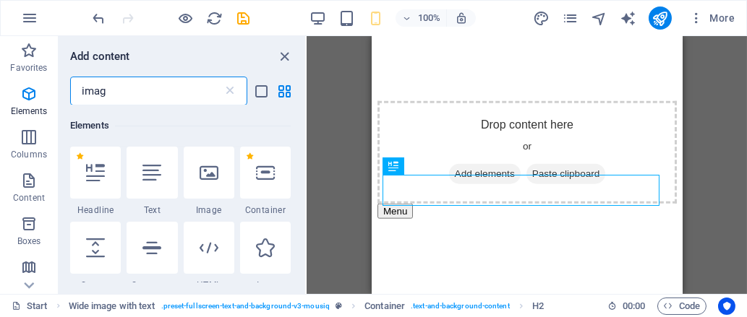
scroll to position [0, 0]
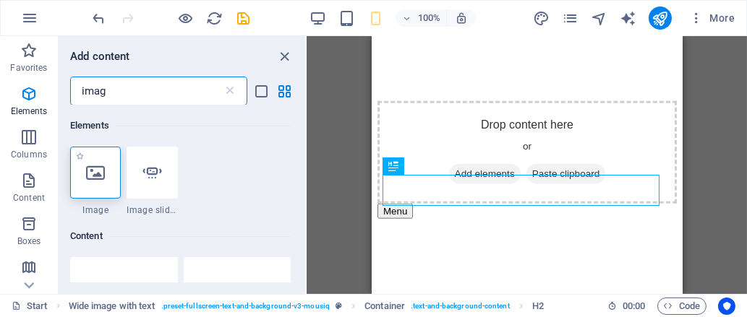
type input "imag"
click at [97, 180] on icon at bounding box center [95, 172] width 19 height 19
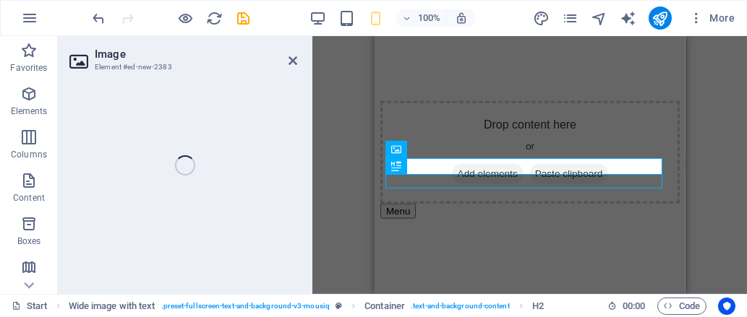
scroll to position [4018, 0]
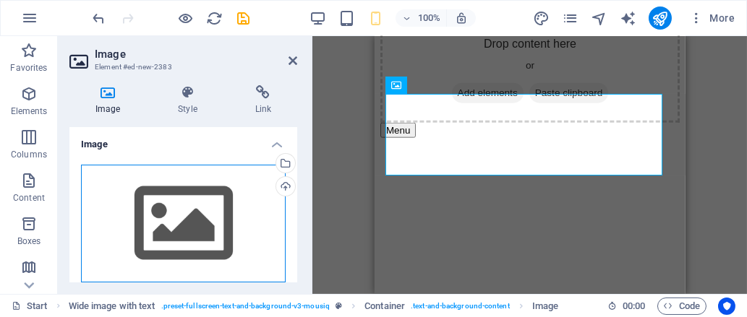
click at [165, 199] on div "Drag files here, click to choose files or select files from Files or our free s…" at bounding box center [183, 224] width 205 height 119
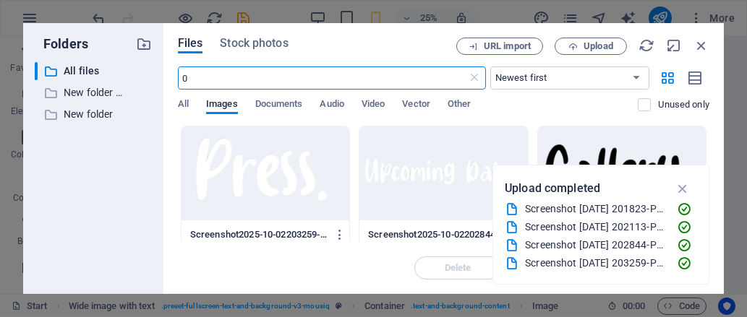
scroll to position [4212, 0]
click at [579, 42] on span "Upload" at bounding box center [590, 46] width 59 height 9
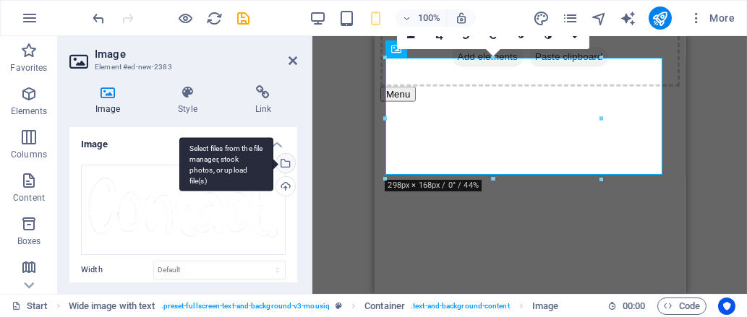
scroll to position [22, 0]
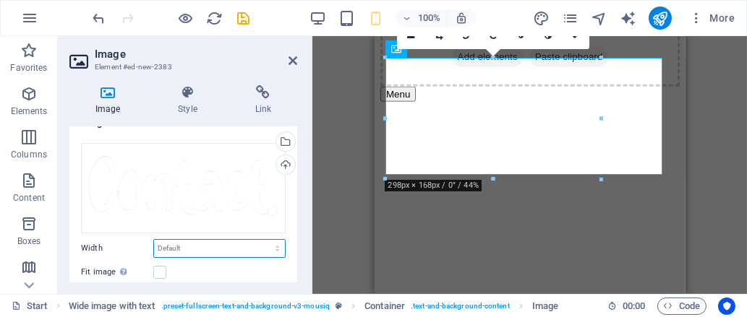
click at [196, 240] on select "Default auto px rem % em vh vw" at bounding box center [219, 248] width 131 height 17
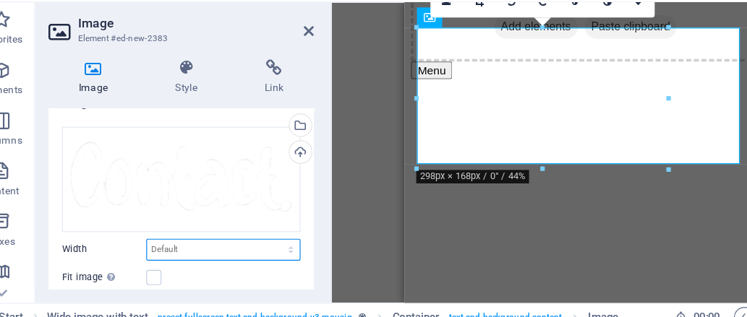
click at [195, 250] on select "Default auto px rem % em vh vw" at bounding box center [219, 248] width 131 height 17
select select "%"
click at [262, 240] on select "Default auto px rem % em vh vw" at bounding box center [219, 248] width 131 height 17
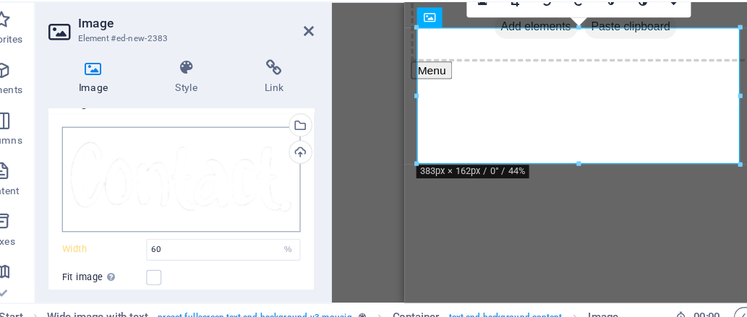
scroll to position [4007, 0]
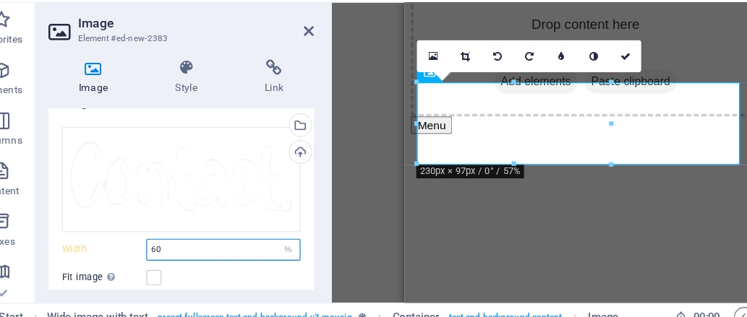
click at [194, 246] on input "60" at bounding box center [219, 248] width 131 height 17
type input "6"
type input "40"
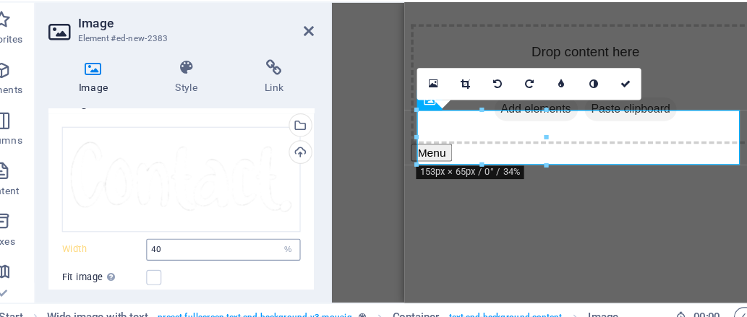
scroll to position [54, 0]
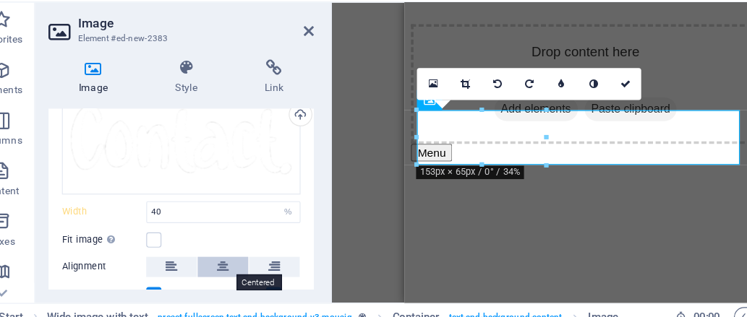
click at [226, 254] on button at bounding box center [218, 262] width 43 height 17
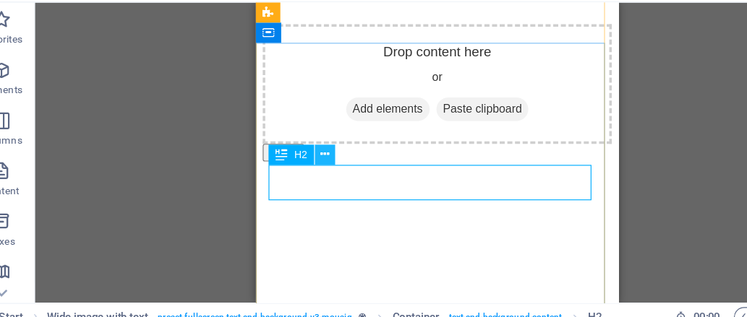
click at [306, 166] on icon at bounding box center [306, 166] width 8 height 15
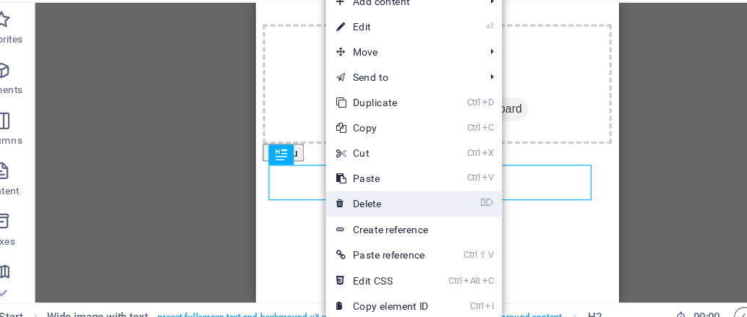
click at [349, 212] on link "⌦ Delete" at bounding box center [355, 209] width 97 height 22
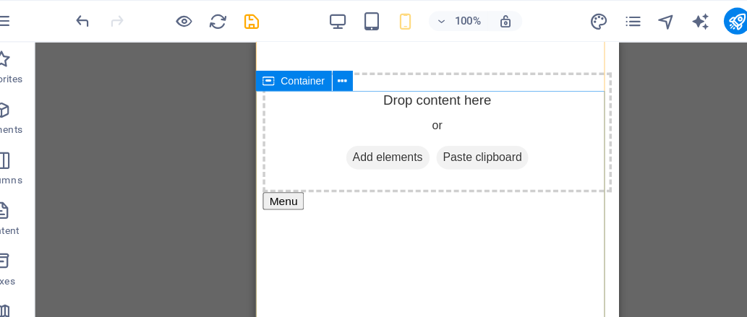
scroll to position [3975, 0]
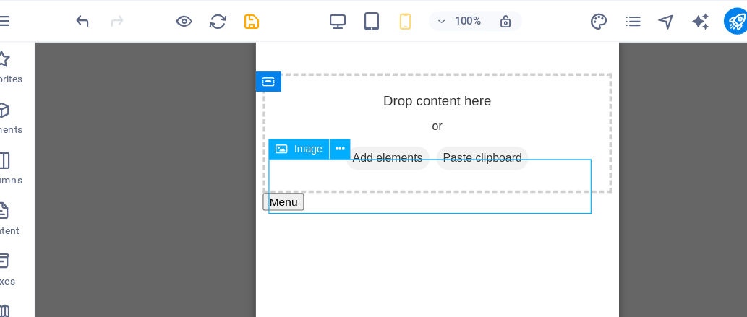
select select "%"
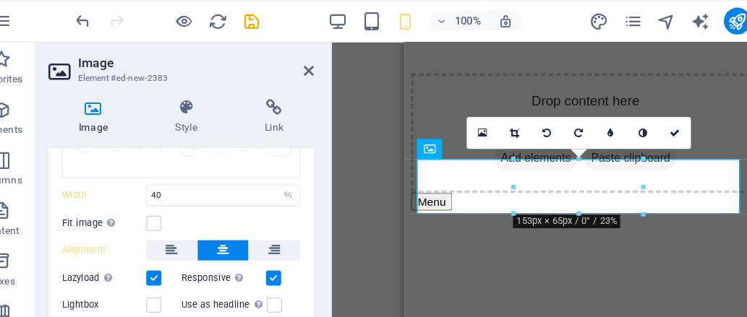
scroll to position [100, 0]
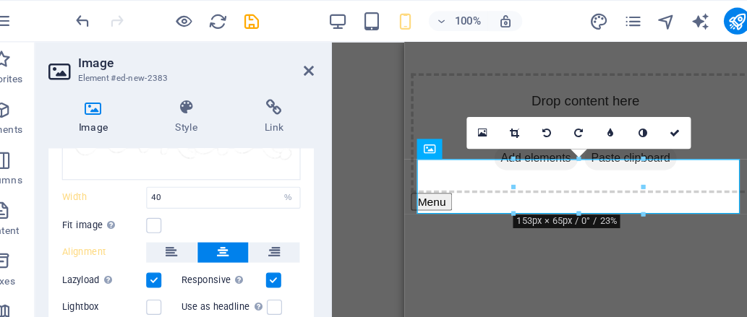
click at [182, 155] on div "Drag files here, click to choose files or select files from Files or our free s…" at bounding box center [183, 180] width 228 height 254
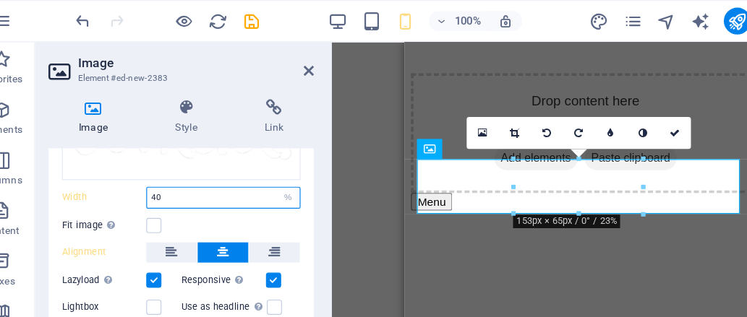
click at [183, 164] on input "40" at bounding box center [219, 169] width 131 height 17
type input "4"
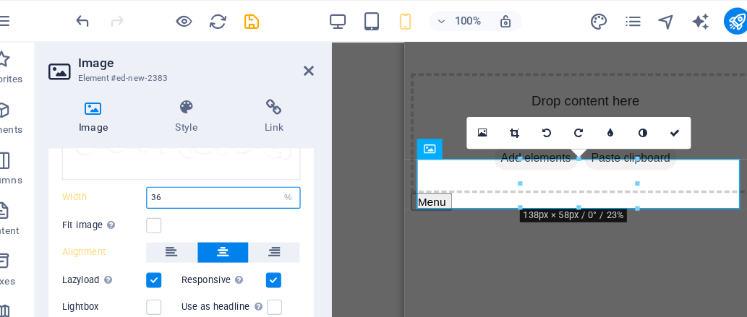
click at [183, 164] on input "36" at bounding box center [219, 169] width 131 height 17
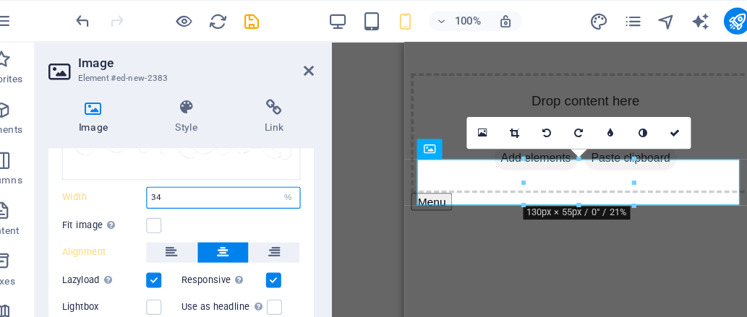
drag, startPoint x: 184, startPoint y: 165, endPoint x: 188, endPoint y: 171, distance: 7.8
click at [188, 171] on input "34" at bounding box center [219, 169] width 131 height 17
type input "3"
type input "30"
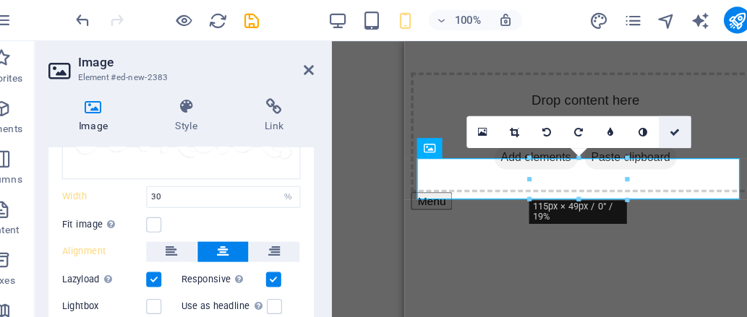
click at [606, 111] on icon at bounding box center [606, 114] width 9 height 9
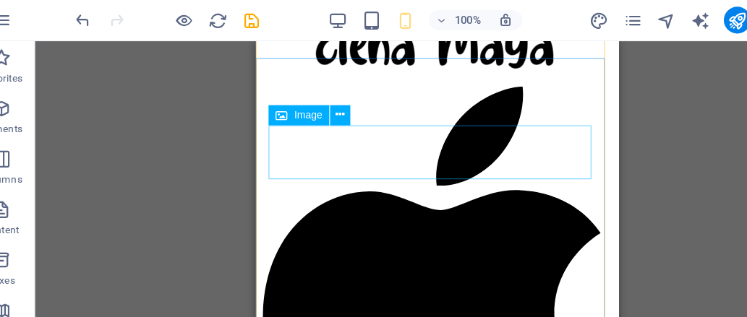
scroll to position [695, 0]
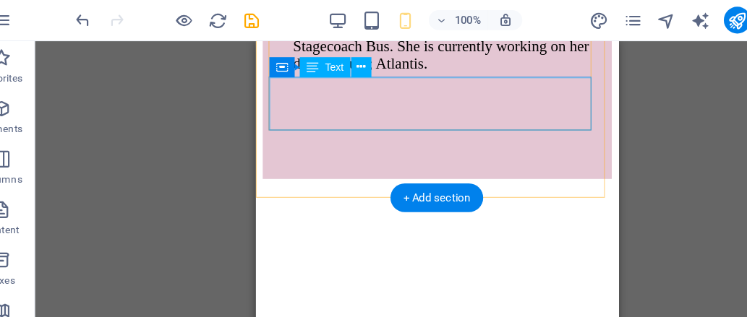
scroll to position [3663, 0]
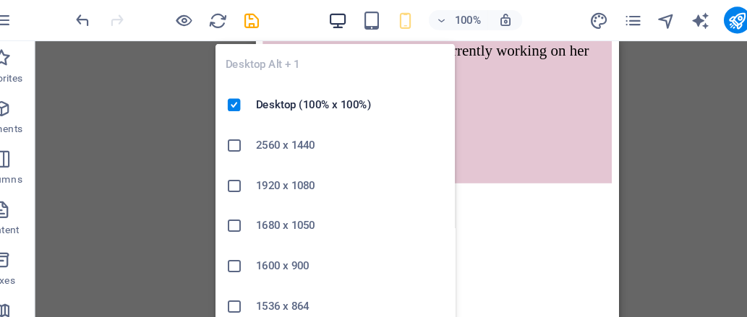
click at [318, 17] on icon "button" at bounding box center [317, 18] width 17 height 17
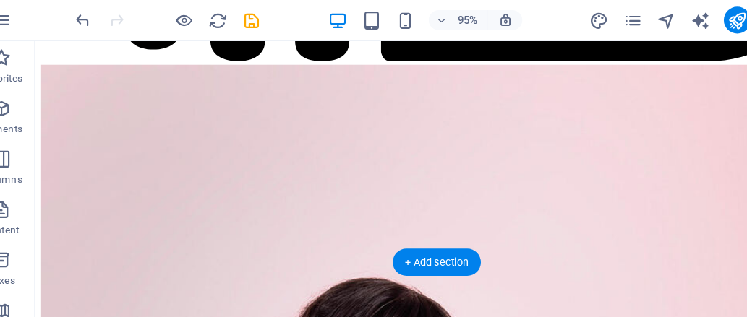
scroll to position [4090, 0]
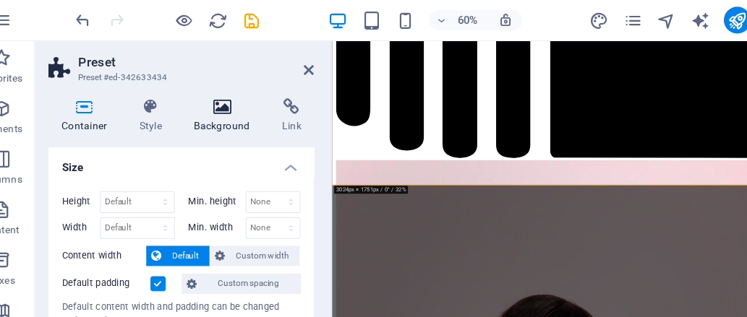
click at [237, 92] on icon at bounding box center [219, 92] width 70 height 14
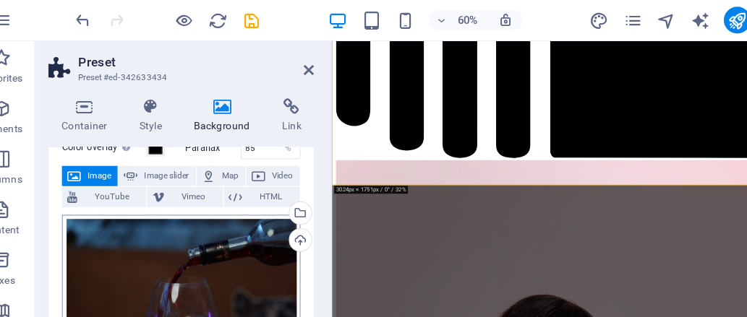
scroll to position [69, 0]
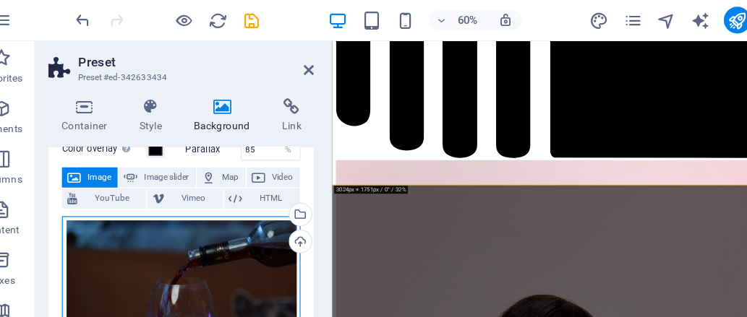
click at [233, 221] on div "Drag files here, click to choose files or select files from Files or our free s…" at bounding box center [183, 260] width 205 height 148
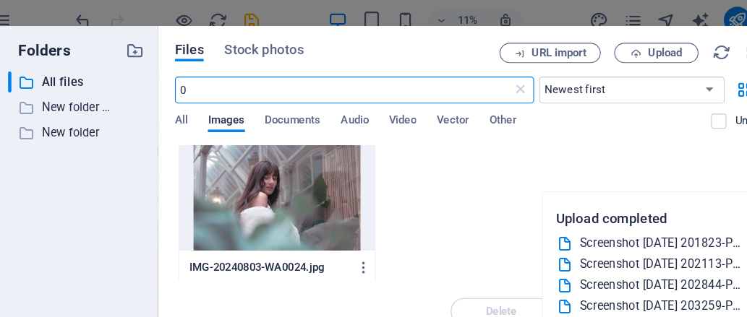
scroll to position [1696, 0]
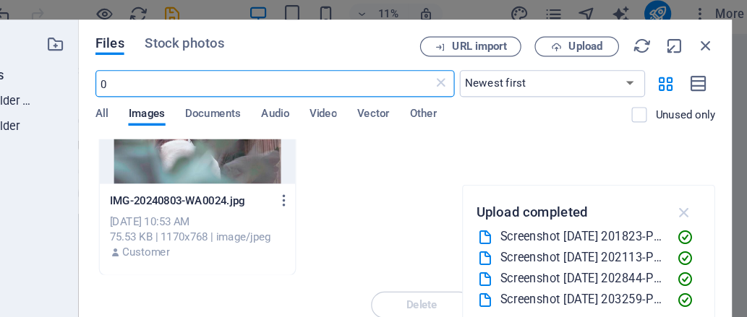
click at [679, 184] on icon "button" at bounding box center [682, 189] width 17 height 16
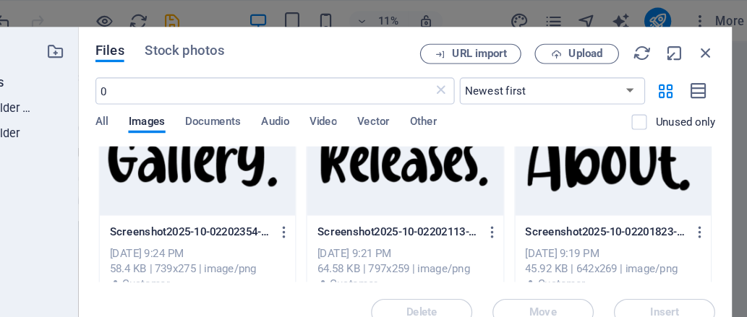
scroll to position [217, 0]
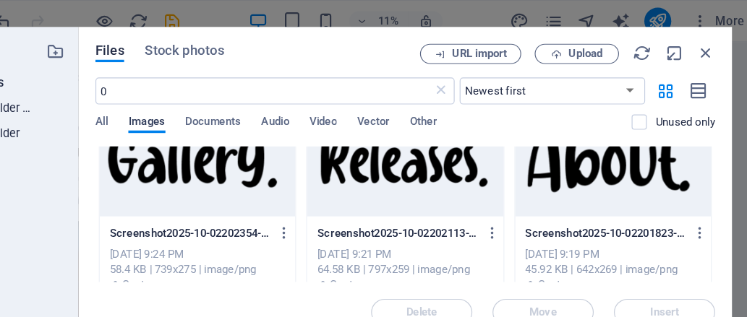
click at [223, 100] on span "Images" at bounding box center [222, 105] width 32 height 20
click at [257, 43] on span "Stock photos" at bounding box center [254, 43] width 68 height 17
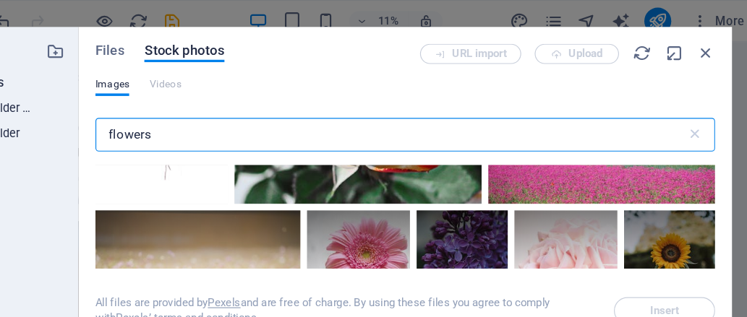
scroll to position [1813, 0]
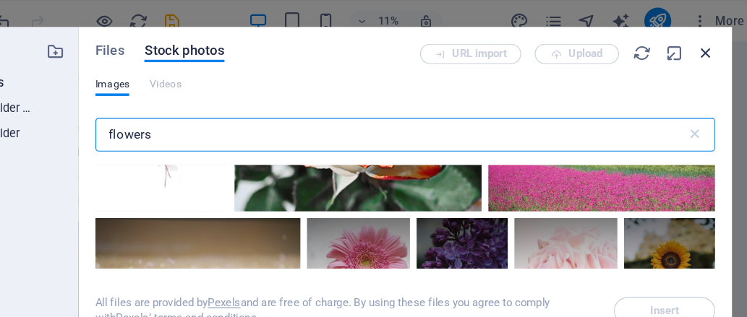
type input "flowers"
click at [699, 47] on icon "button" at bounding box center [701, 46] width 16 height 16
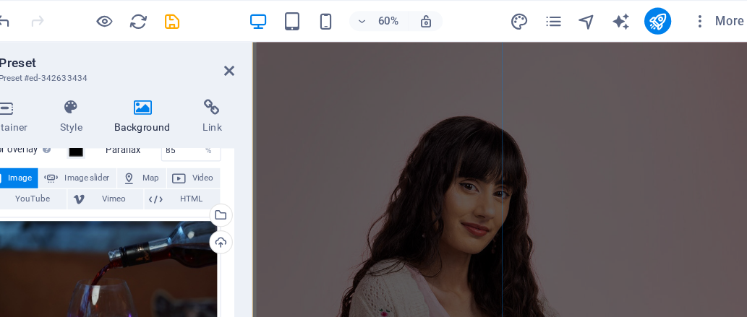
scroll to position [4357, 0]
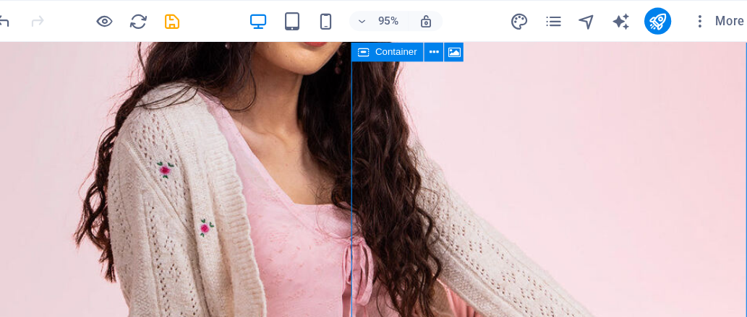
scroll to position [4495, 0]
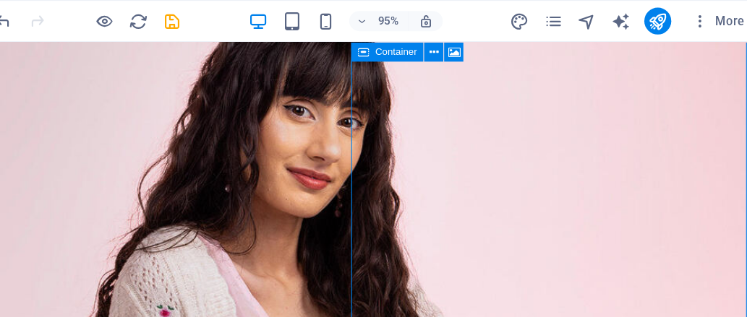
select select "px"
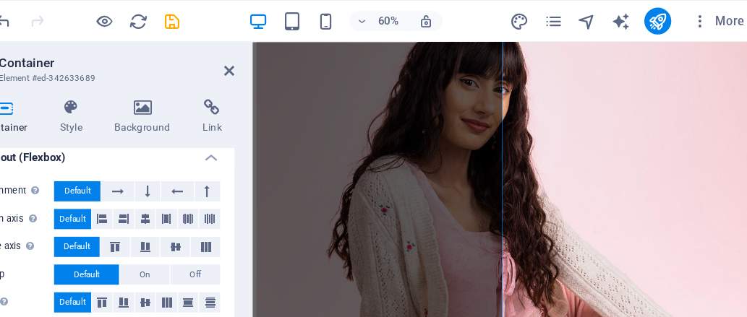
scroll to position [234, 0]
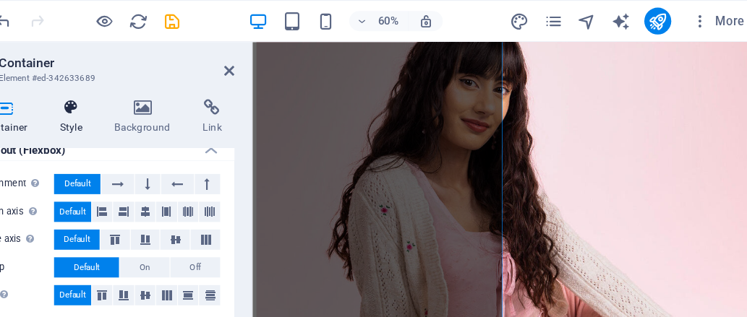
click at [166, 91] on icon at bounding box center [157, 92] width 41 height 14
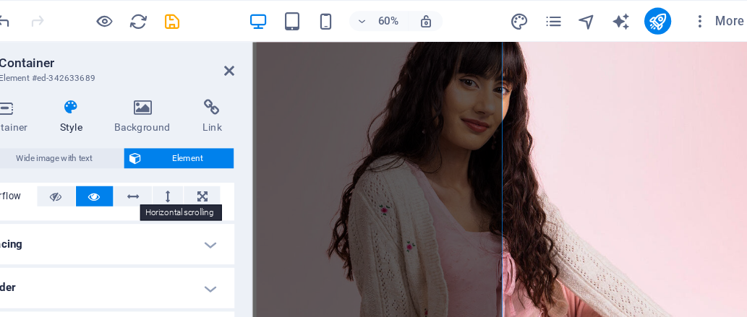
scroll to position [244, 0]
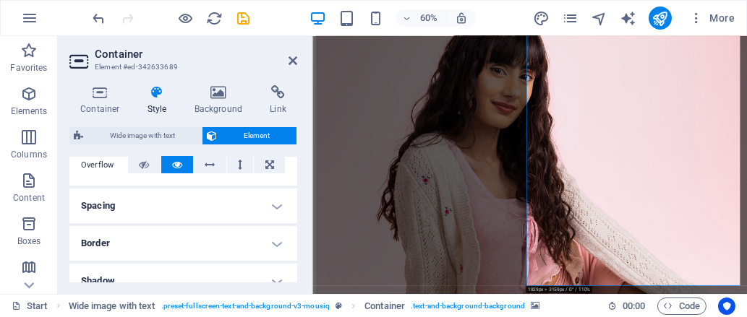
drag, startPoint x: 258, startPoint y: 111, endPoint x: 176, endPoint y: 246, distance: 158.3
click at [176, 246] on div "Wide image with text Element Layout How this element expands within the layout …" at bounding box center [183, 204] width 228 height 155
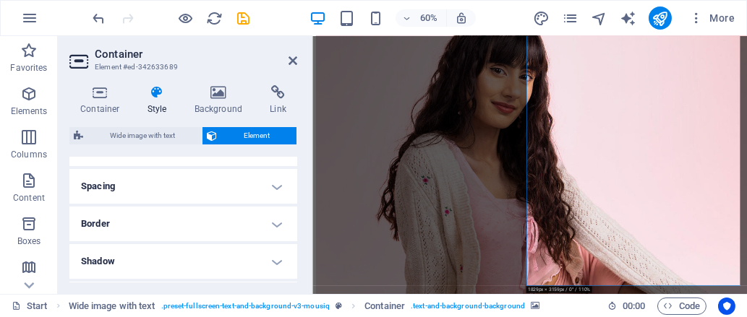
scroll to position [217, 0]
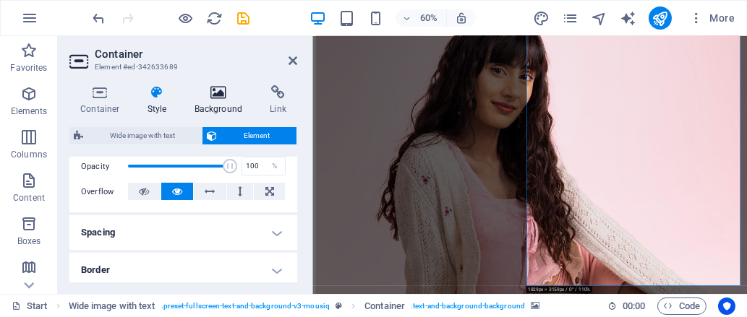
click at [204, 107] on h4 "Background" at bounding box center [222, 100] width 76 height 30
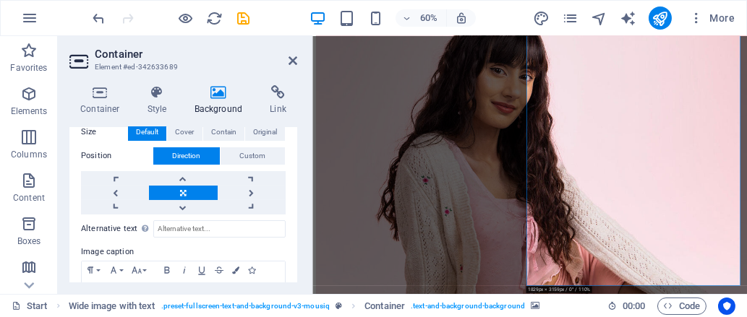
scroll to position [305, 0]
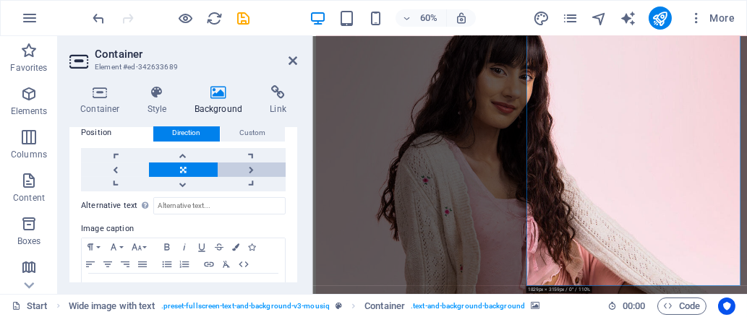
click at [246, 165] on link at bounding box center [252, 170] width 68 height 14
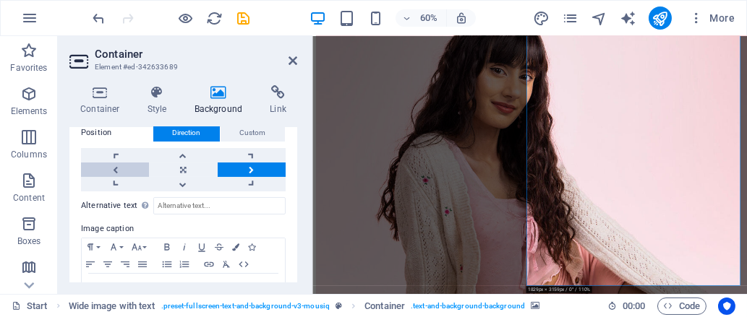
click at [119, 163] on link at bounding box center [115, 170] width 68 height 14
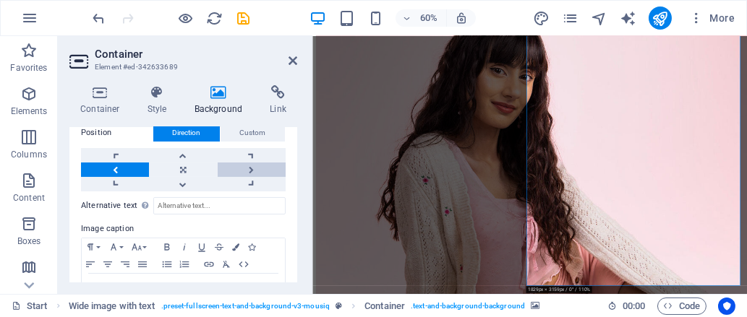
click at [231, 163] on link at bounding box center [252, 170] width 68 height 14
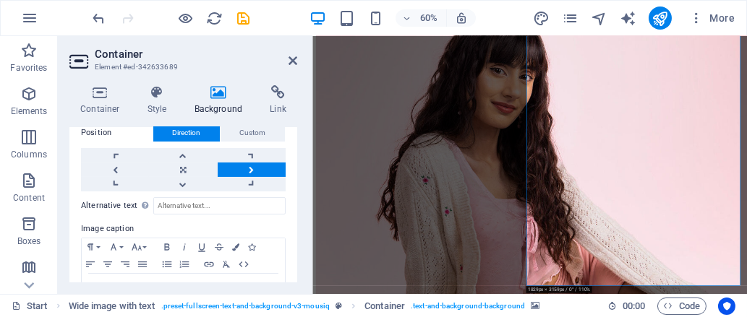
scroll to position [300, 0]
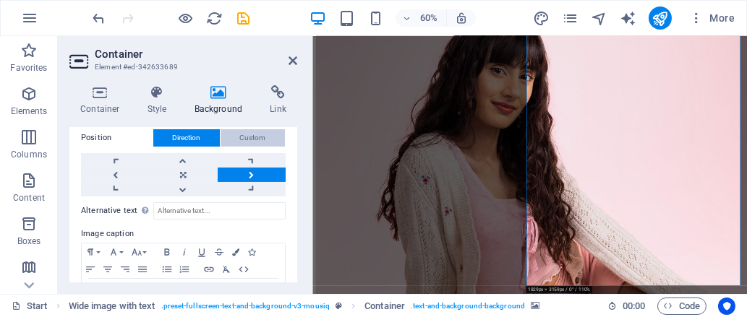
click at [249, 131] on span "Custom" at bounding box center [253, 137] width 26 height 17
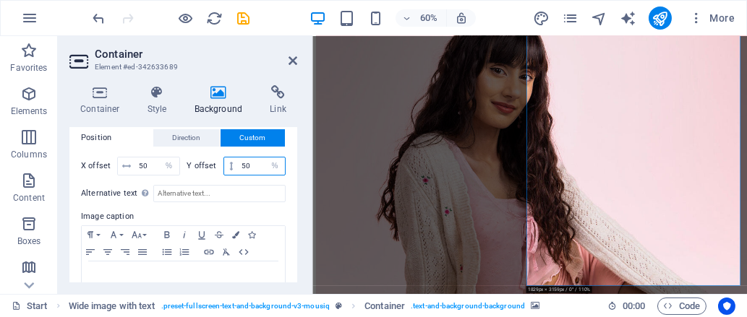
click at [252, 160] on input "50" at bounding box center [261, 166] width 47 height 17
click at [151, 160] on input "50" at bounding box center [157, 166] width 44 height 17
type input "5"
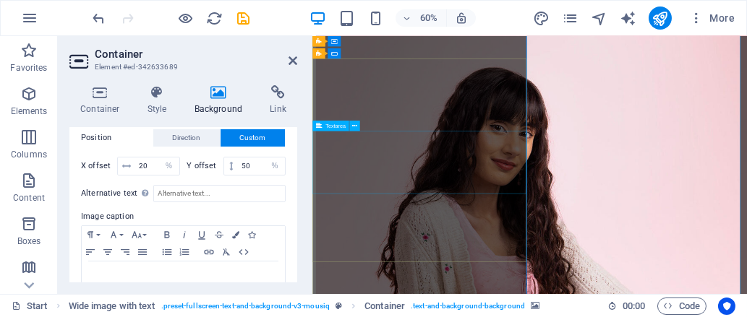
scroll to position [4398, 0]
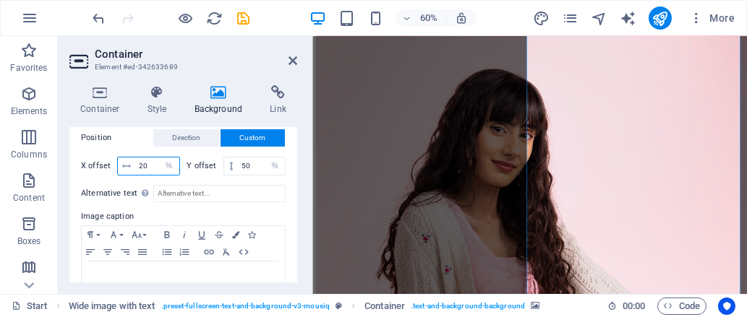
click at [152, 159] on input "20" at bounding box center [157, 166] width 44 height 17
type input "2"
click at [152, 159] on input "22" at bounding box center [157, 166] width 44 height 17
click at [152, 159] on input "26" at bounding box center [157, 166] width 44 height 17
type input "24"
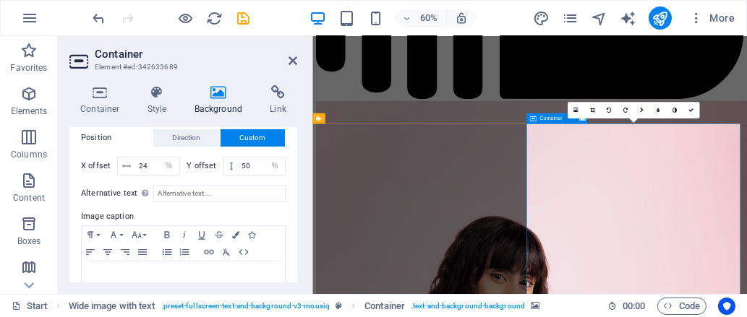
scroll to position [4150, 0]
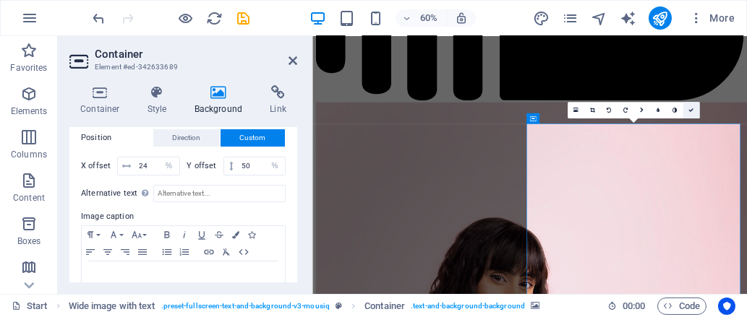
click at [690, 108] on icon at bounding box center [690, 110] width 5 height 5
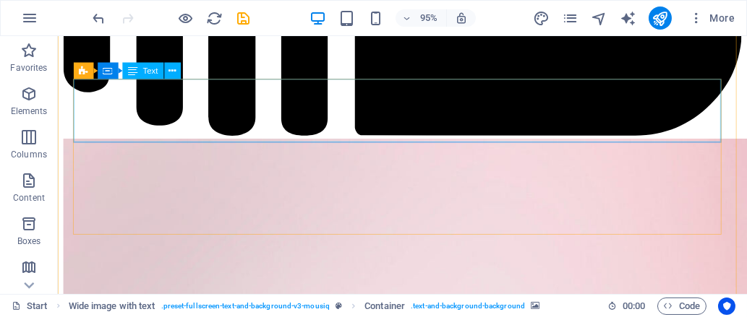
scroll to position [4003, 0]
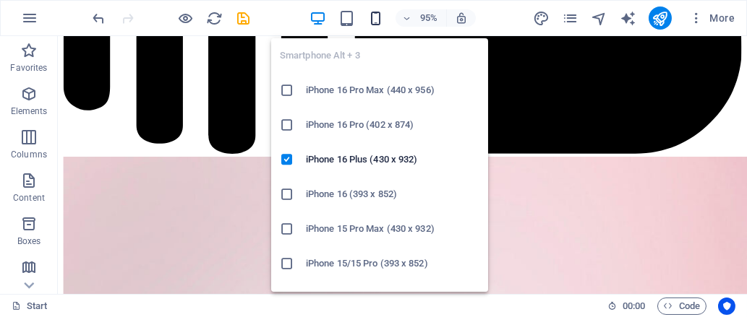
click at [371, 20] on icon "button" at bounding box center [375, 18] width 17 height 17
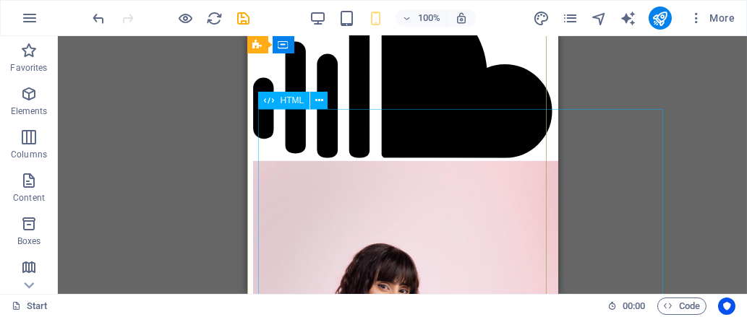
scroll to position [1726, 0]
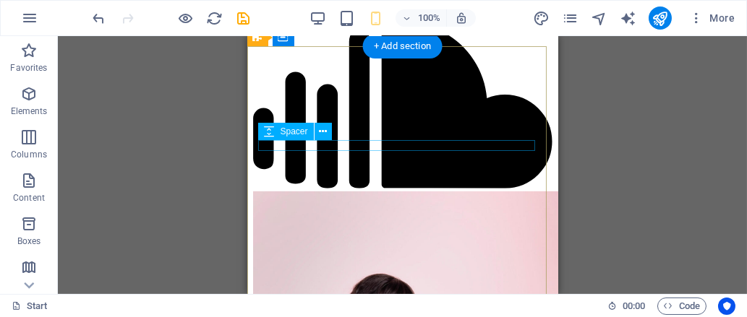
select select "px"
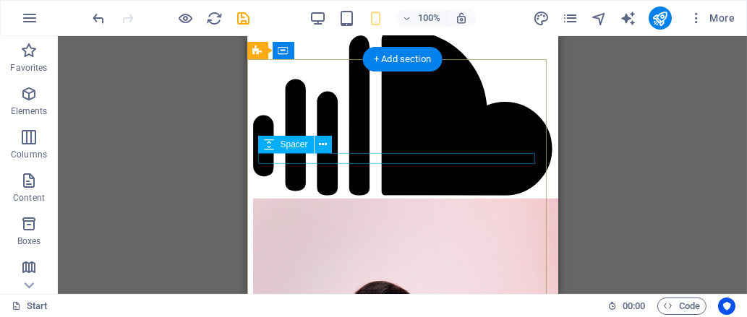
scroll to position [1712, 0]
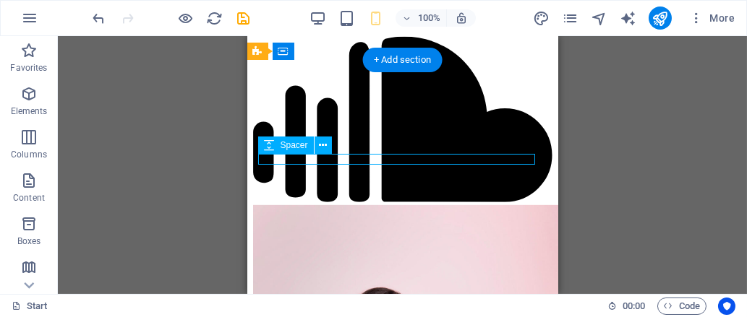
select select "px"
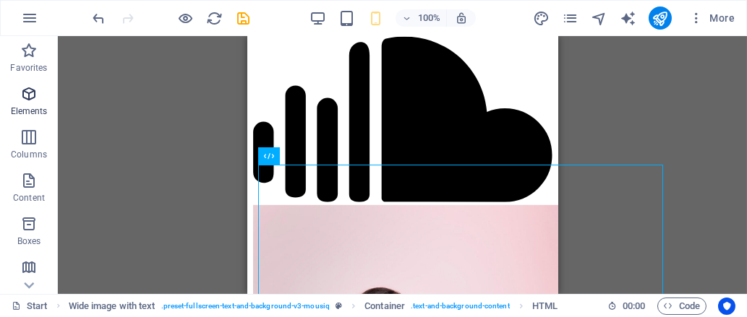
click at [37, 91] on icon "button" at bounding box center [28, 93] width 17 height 17
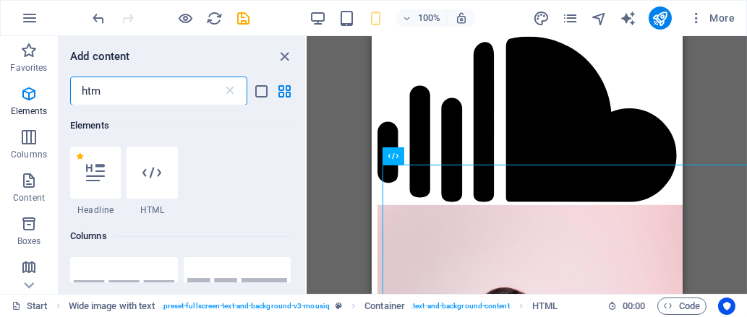
scroll to position [0, 0]
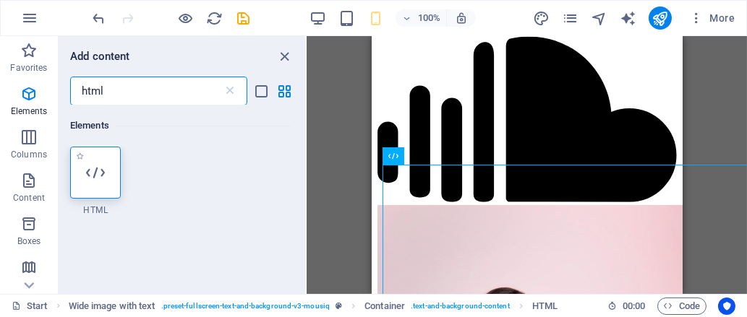
type input "html"
click at [93, 173] on icon at bounding box center [95, 172] width 19 height 19
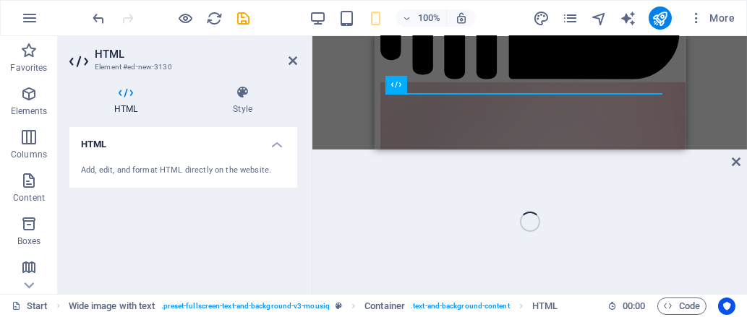
scroll to position [1737, 0]
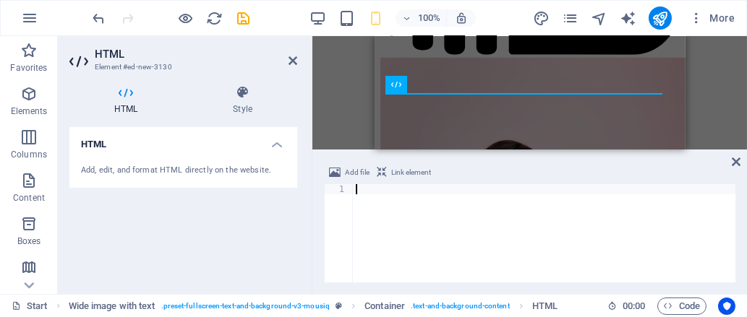
paste textarea "<iframe width="560" height="315" src="https://www.youtube.com/embed/FeCQtTm3GIc…"
type textarea "<iframe width="560" height="315" src="https://www.youtube.com/embed/FeCQtTm3GIc…"
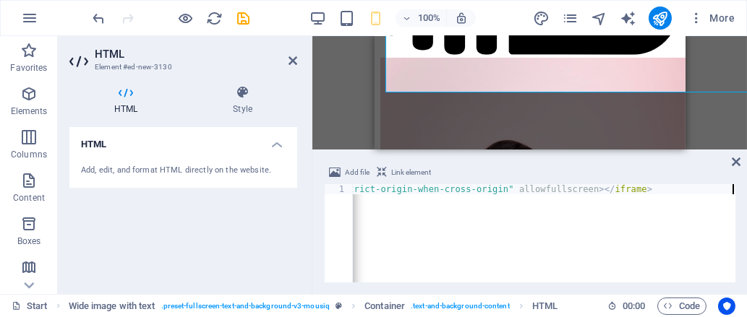
scroll to position [1969, 0]
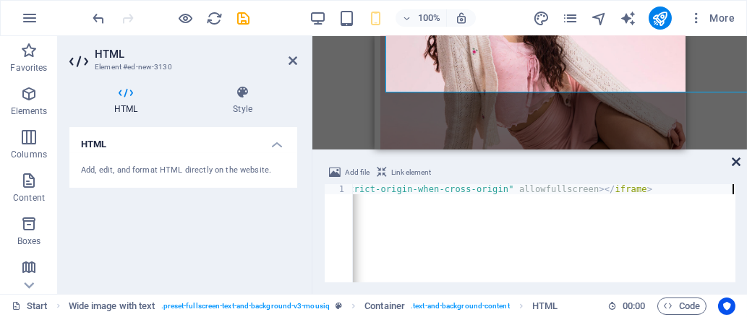
click at [732, 161] on icon at bounding box center [735, 162] width 9 height 12
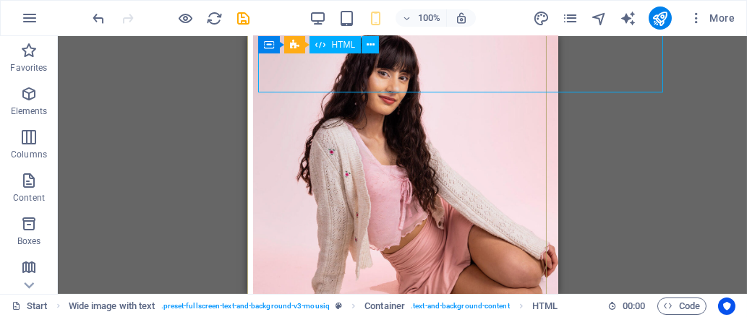
scroll to position [1737, 0]
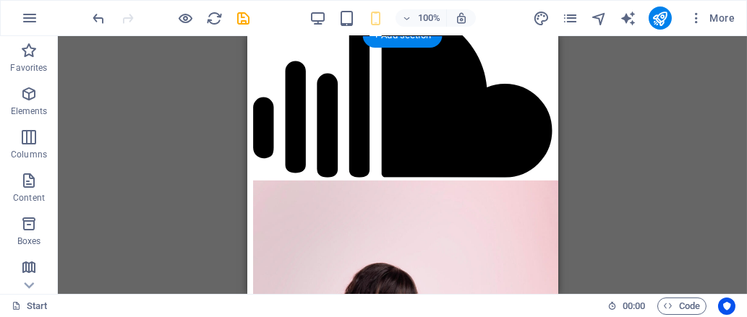
drag, startPoint x: 447, startPoint y: 73, endPoint x: 432, endPoint y: 137, distance: 65.9
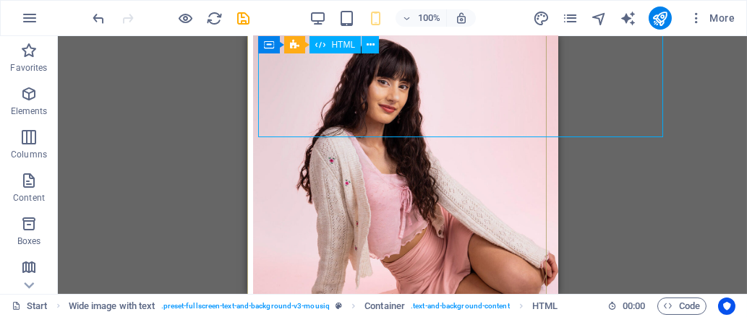
scroll to position [1729, 0]
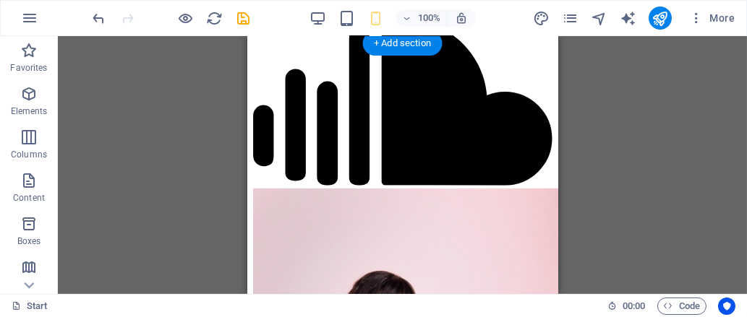
drag, startPoint x: 431, startPoint y: 115, endPoint x: 431, endPoint y: 155, distance: 39.8
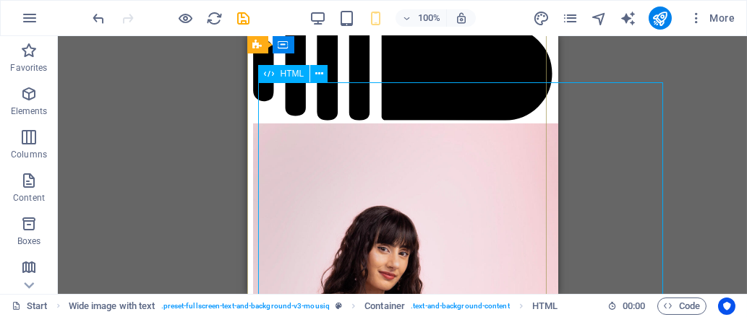
scroll to position [1795, 0]
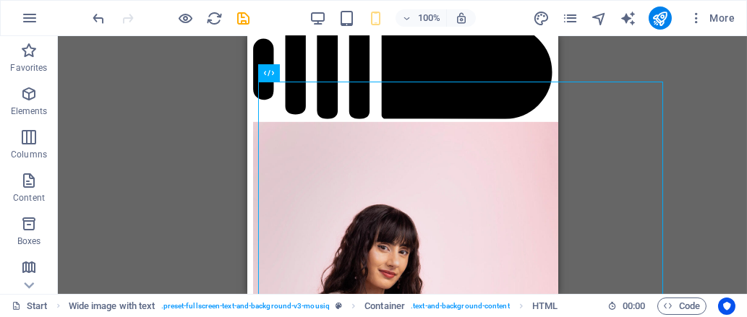
click at [203, 186] on div "Drag here to replace the existing content. Press “Ctrl” if you want to create a…" at bounding box center [402, 165] width 689 height 258
click at [192, 184] on div "Drag here to replace the existing content. Press “Ctrl” if you want to create a…" at bounding box center [402, 165] width 689 height 258
click at [142, 127] on div "Drag here to replace the existing content. Press “Ctrl” if you want to create a…" at bounding box center [402, 165] width 689 height 258
click at [327, 20] on div "100%" at bounding box center [392, 18] width 167 height 23
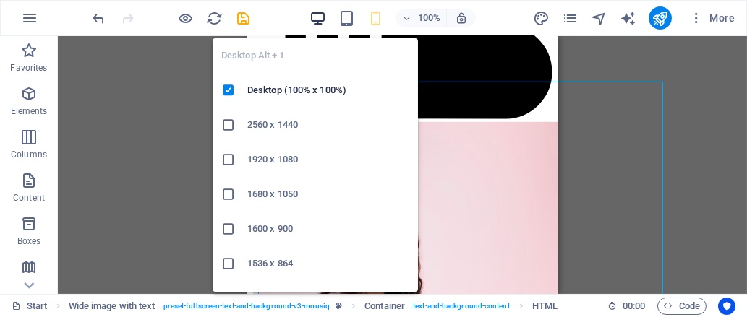
click at [325, 18] on icon "button" at bounding box center [317, 18] width 17 height 17
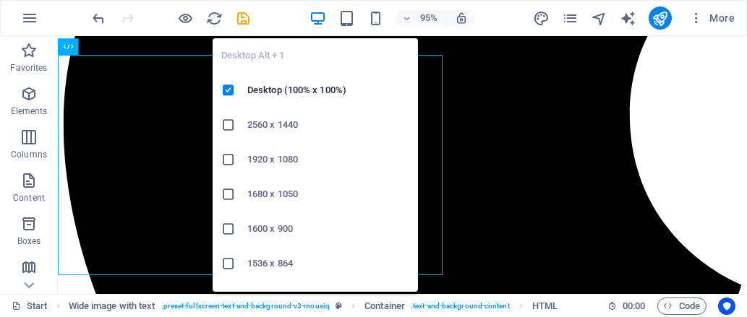
scroll to position [2112, 0]
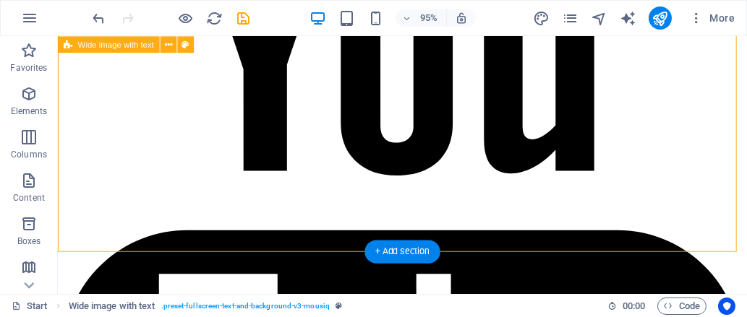
scroll to position [3113, 0]
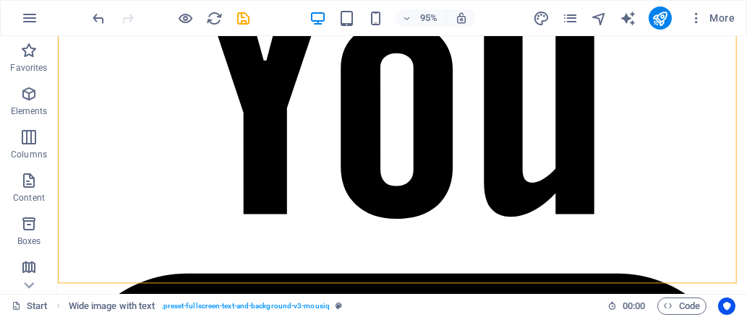
click at [332, 13] on div "95%" at bounding box center [392, 18] width 167 height 23
click at [356, 14] on div "95%" at bounding box center [392, 18] width 167 height 23
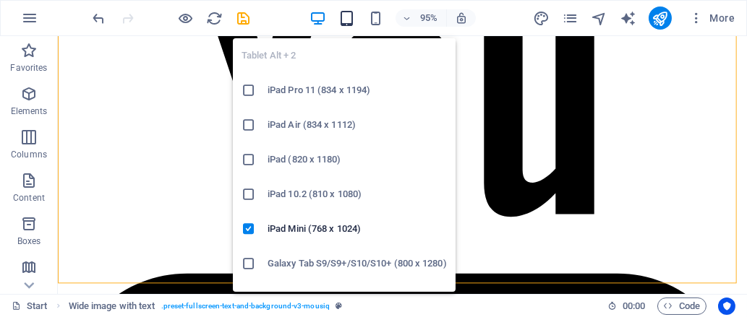
click at [341, 14] on icon "button" at bounding box center [346, 18] width 17 height 17
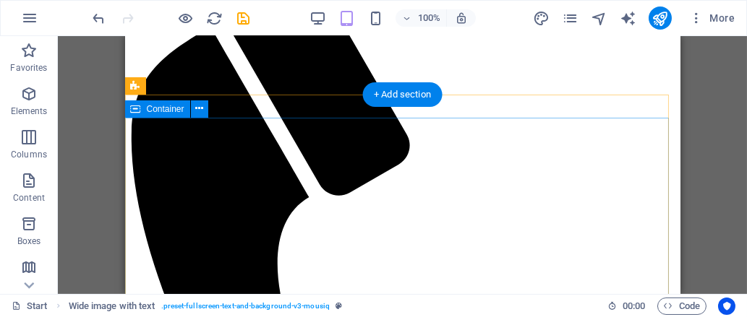
scroll to position [0, 0]
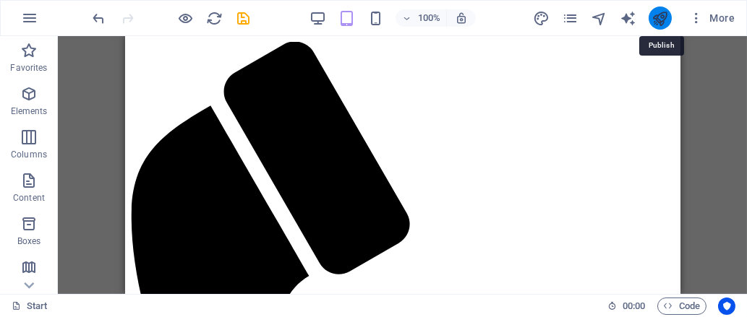
click at [653, 25] on icon "publish" at bounding box center [659, 18] width 17 height 17
checkbox input "false"
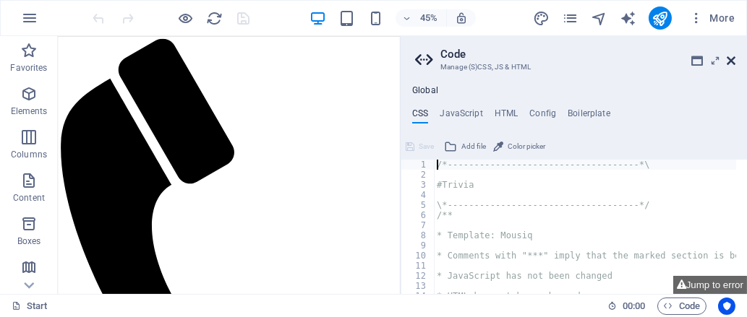
click at [730, 59] on icon at bounding box center [730, 61] width 9 height 12
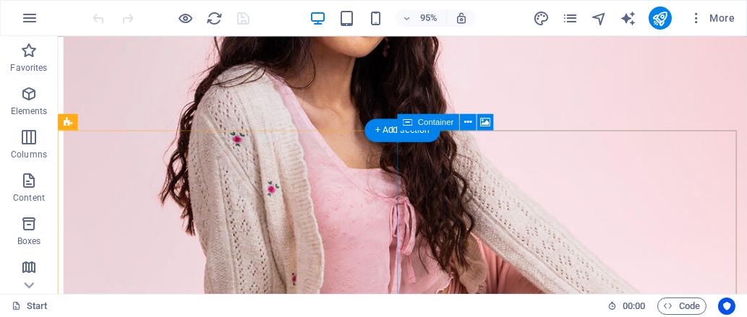
scroll to position [4498, 0]
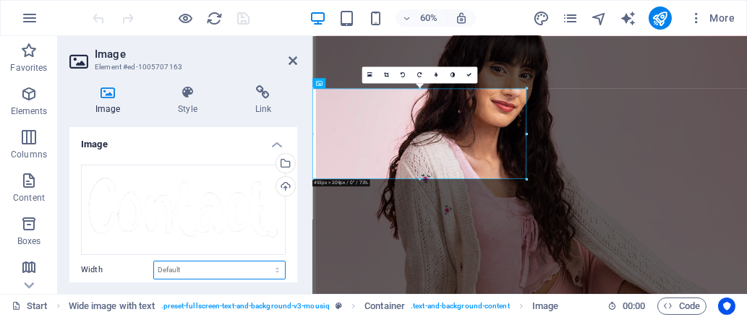
click at [203, 269] on select "Default auto px rem % em vh vw" at bounding box center [219, 270] width 131 height 17
select select "%"
click at [262, 262] on select "Default auto px rem % em vh vw" at bounding box center [219, 270] width 131 height 17
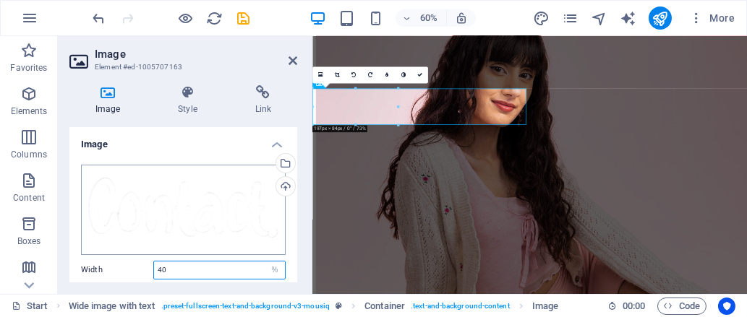
type input "4"
type input "6"
type input "60"
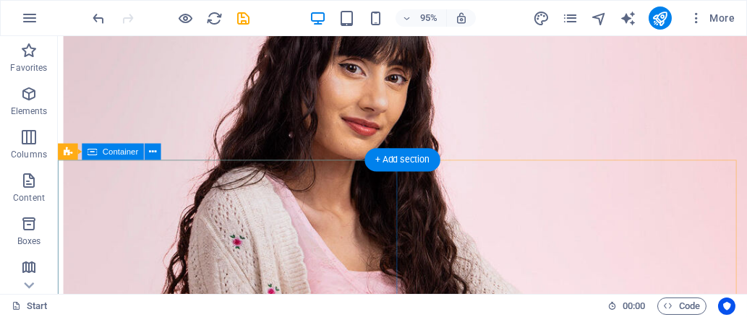
scroll to position [4398, 0]
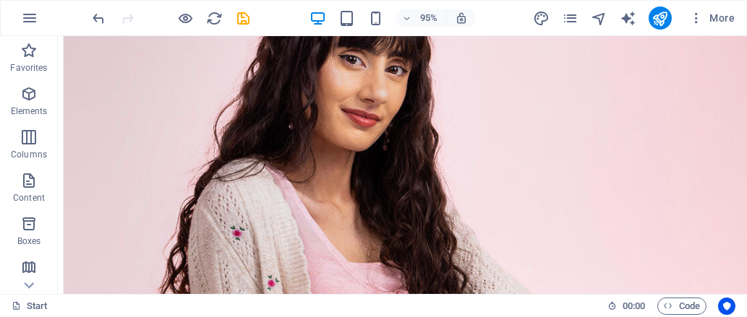
click at [99, 7] on div at bounding box center [171, 18] width 162 height 23
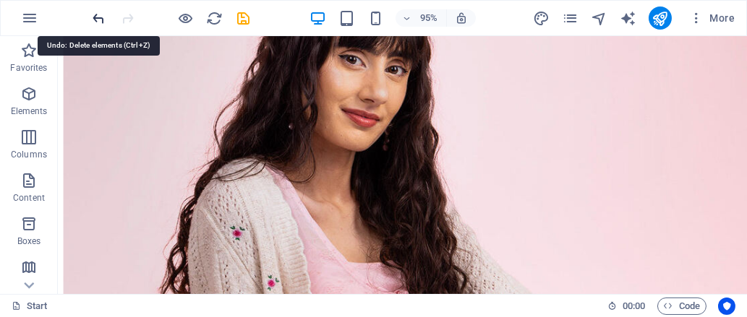
click at [96, 12] on icon "undo" at bounding box center [99, 18] width 17 height 17
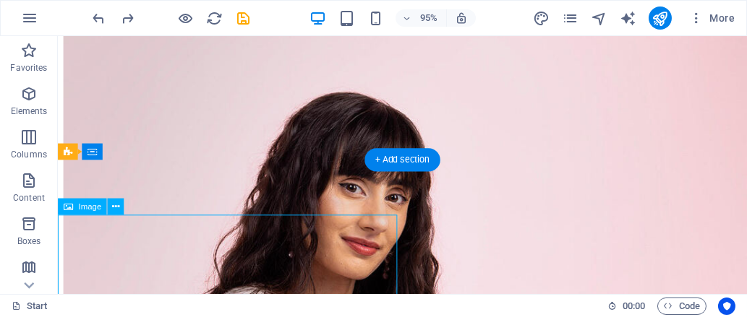
select select "%"
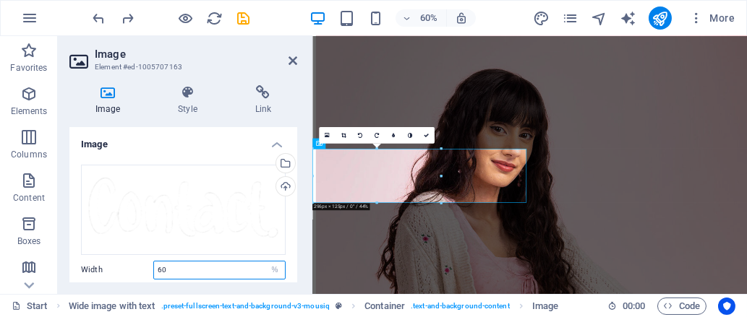
drag, startPoint x: 181, startPoint y: 270, endPoint x: 153, endPoint y: 270, distance: 28.2
click at [154, 270] on input "60" at bounding box center [219, 270] width 131 height 17
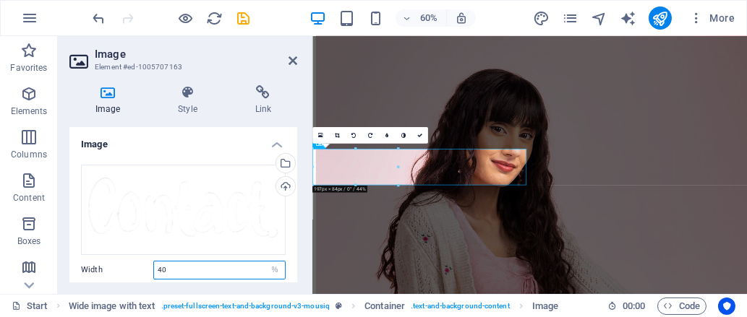
click at [190, 264] on input "40" at bounding box center [219, 270] width 131 height 17
type input "4"
type input "50"
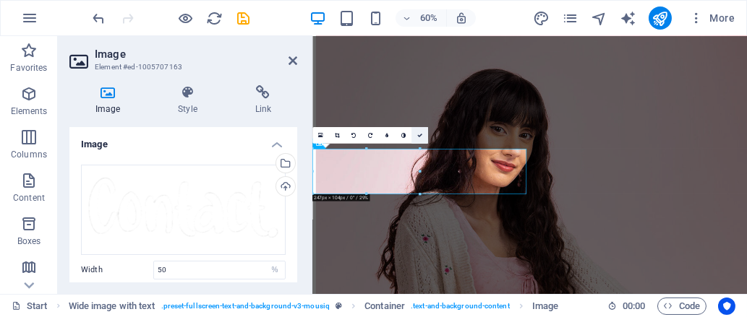
click at [418, 137] on icon at bounding box center [419, 135] width 5 height 5
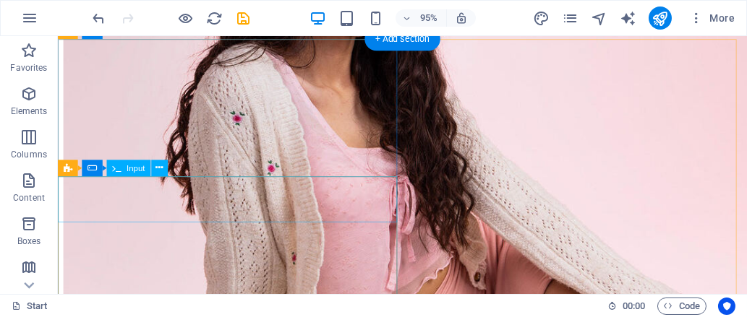
scroll to position [4529, 0]
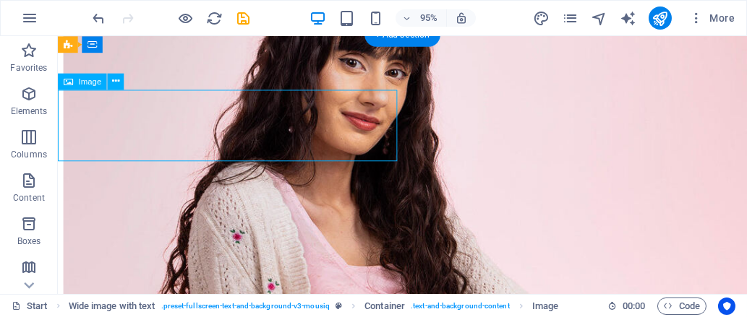
select select "%"
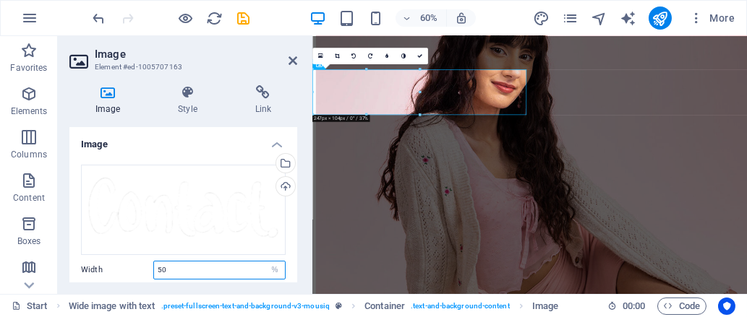
click at [184, 266] on input "50" at bounding box center [219, 270] width 131 height 17
type input "5"
type input "46"
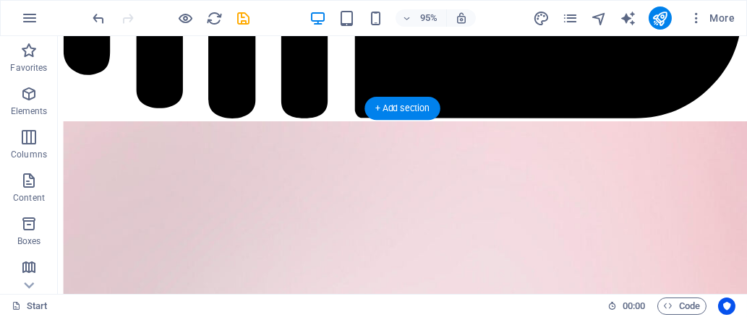
scroll to position [4044, 0]
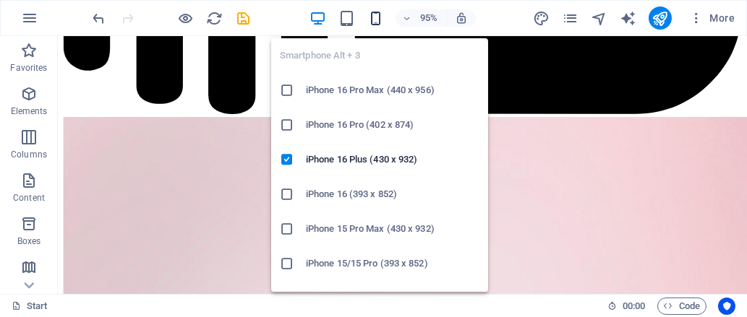
click at [377, 10] on icon "button" at bounding box center [375, 18] width 17 height 17
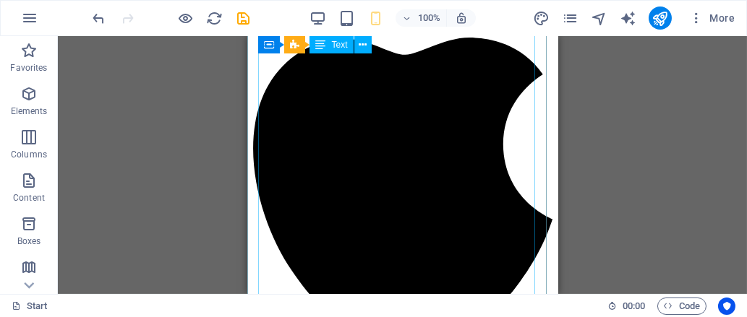
scroll to position [903, 0]
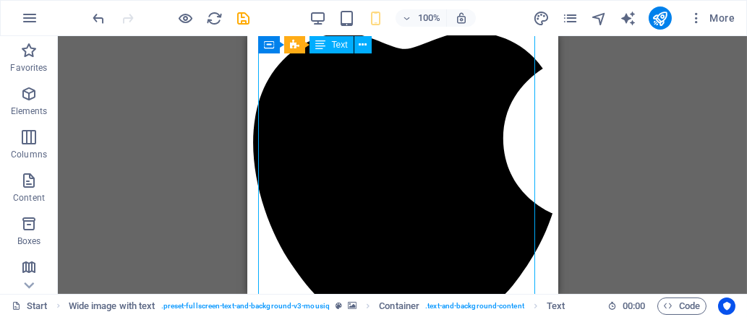
scroll to position [830, 0]
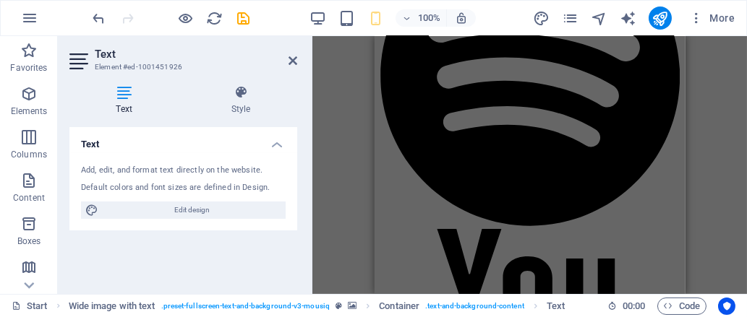
scroll to position [1172, 0]
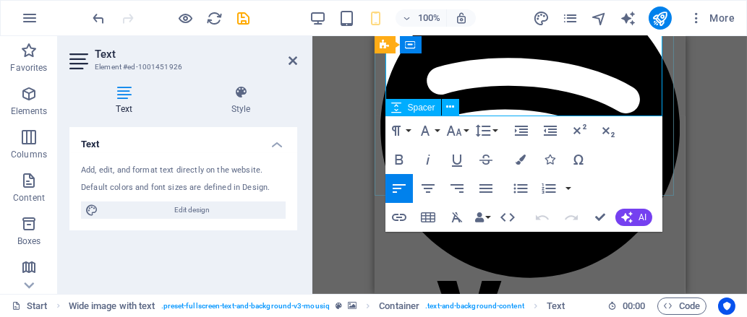
drag, startPoint x: 397, startPoint y: 169, endPoint x: 588, endPoint y: 114, distance: 198.6
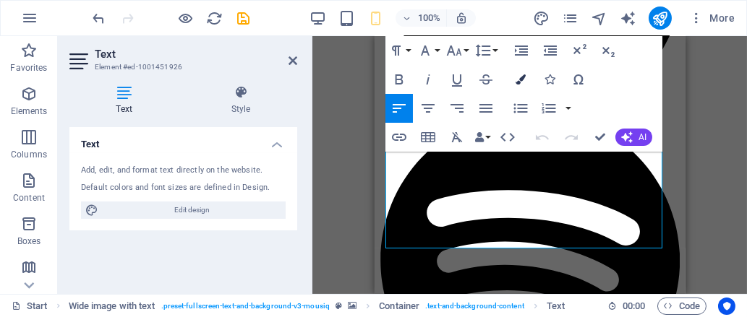
click at [520, 70] on button "Colors" at bounding box center [520, 79] width 27 height 29
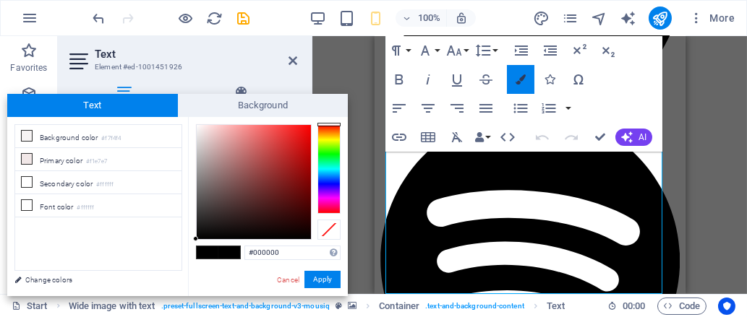
scroll to position [994, 0]
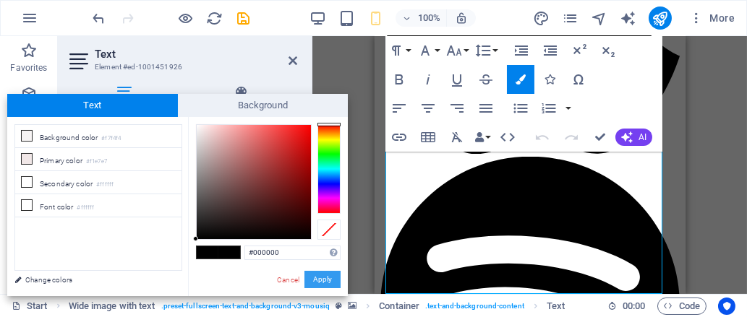
click at [318, 280] on button "Apply" at bounding box center [322, 279] width 36 height 17
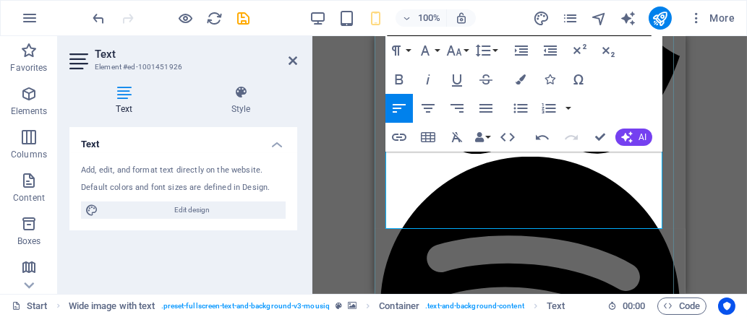
drag, startPoint x: 512, startPoint y: 205, endPoint x: 451, endPoint y: 201, distance: 60.9
click at [478, 164] on icon "button" at bounding box center [481, 166] width 17 height 17
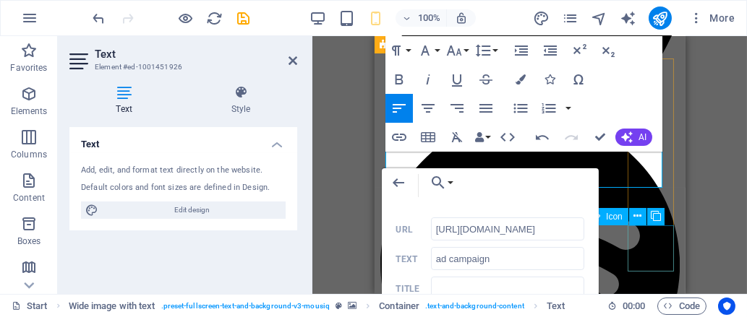
scroll to position [1092, 0]
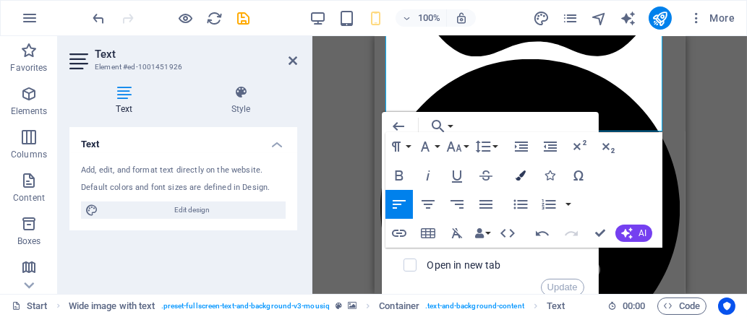
click at [524, 173] on icon "button" at bounding box center [520, 176] width 10 height 10
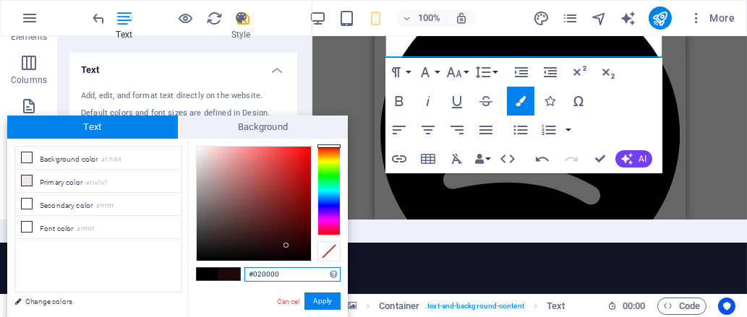
type input "#000000"
drag, startPoint x: 286, startPoint y: 245, endPoint x: 320, endPoint y: 271, distance: 42.8
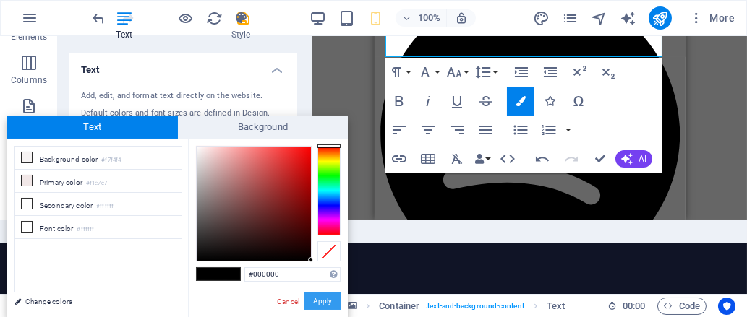
click at [327, 303] on button "Apply" at bounding box center [322, 301] width 36 height 17
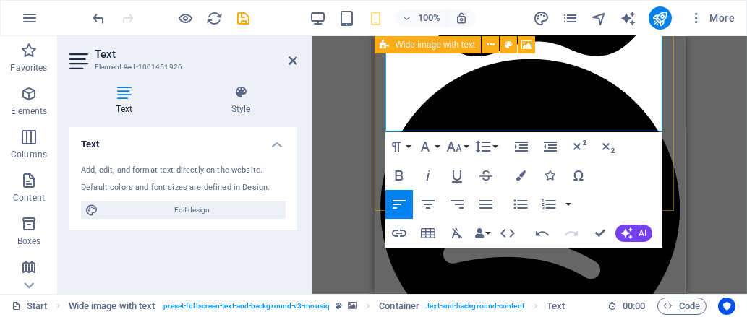
scroll to position [0, 0]
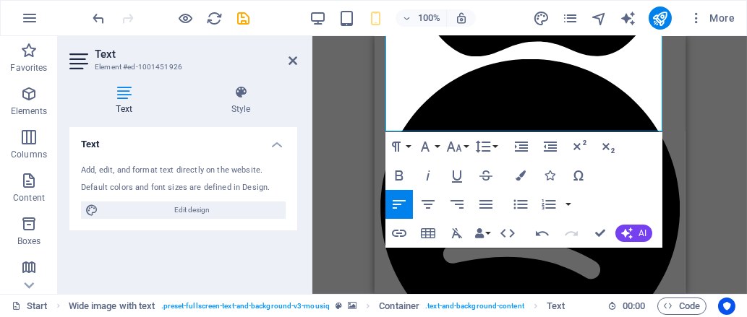
click at [732, 193] on div "Drag here to replace the existing content. Press “Ctrl” if you want to create a…" at bounding box center [529, 165] width 434 height 258
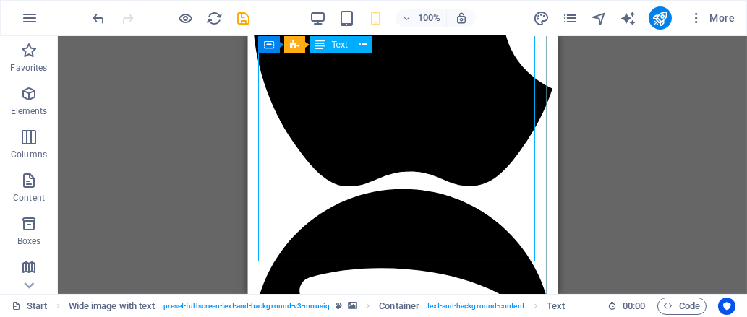
scroll to position [958, 0]
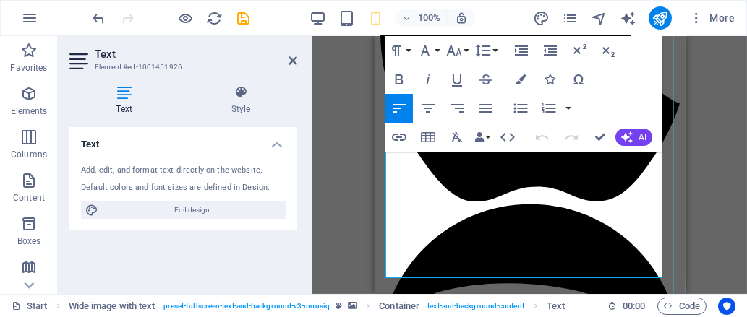
scroll to position [945, 0]
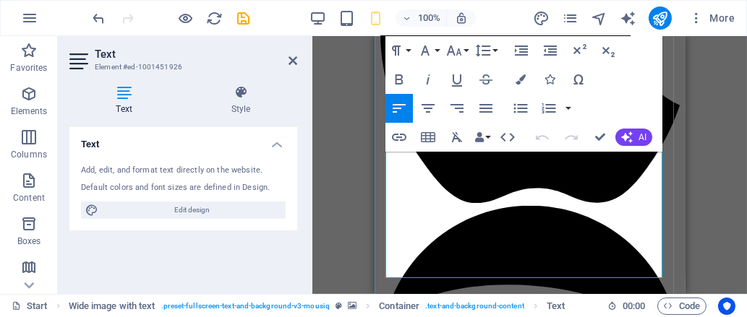
drag, startPoint x: 450, startPoint y: 254, endPoint x: 510, endPoint y: 258, distance: 60.9
click at [403, 73] on icon "button" at bounding box center [398, 79] width 17 height 17
click at [709, 197] on div "Drag here to replace the existing content. Press “Ctrl” if you want to create a…" at bounding box center [529, 165] width 434 height 258
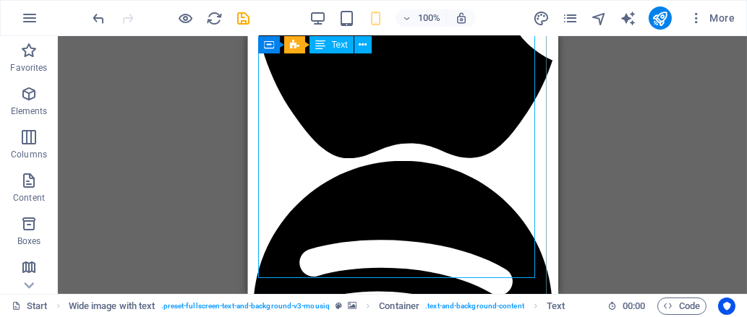
scroll to position [992, 0]
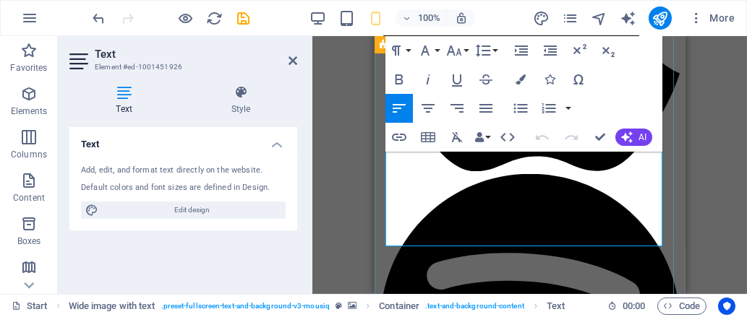
scroll to position [980, 0]
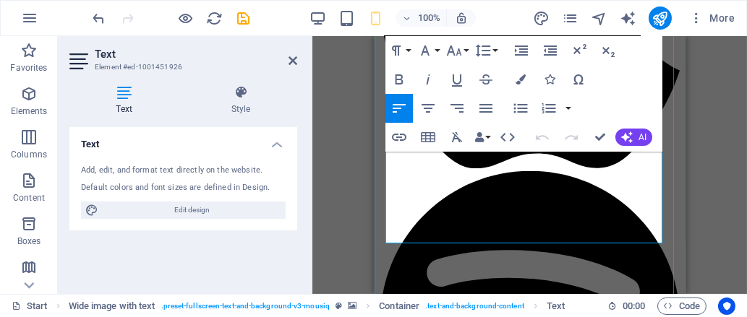
drag, startPoint x: 451, startPoint y: 218, endPoint x: 514, endPoint y: 220, distance: 62.9
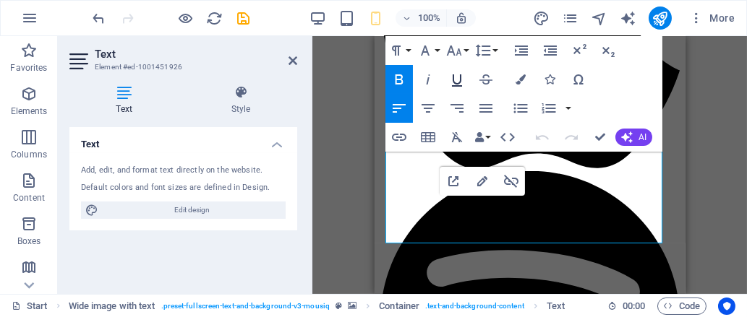
click at [457, 74] on icon "button" at bounding box center [456, 79] width 17 height 17
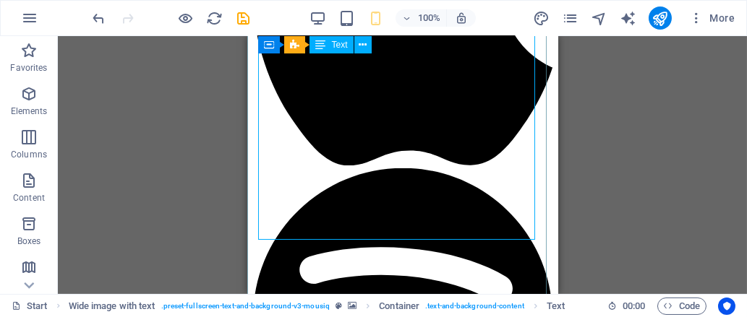
scroll to position [901, 0]
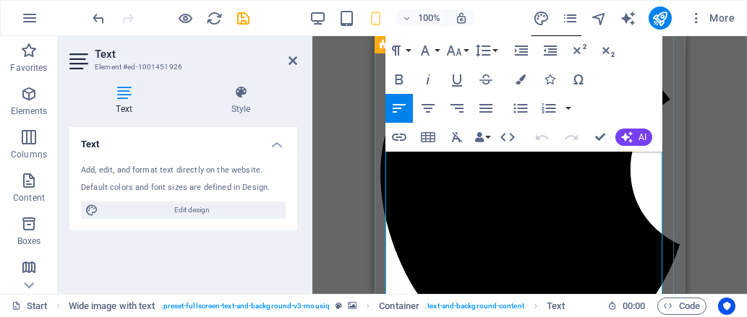
scroll to position [804, 0]
drag, startPoint x: 418, startPoint y: 268, endPoint x: 387, endPoint y: 262, distance: 31.8
drag, startPoint x: 419, startPoint y: 265, endPoint x: 379, endPoint y: 261, distance: 40.7
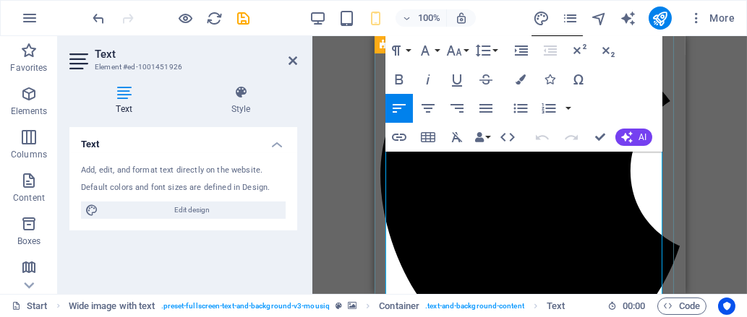
drag, startPoint x: 417, startPoint y: 266, endPoint x: 383, endPoint y: 263, distance: 34.1
click at [403, 81] on icon "button" at bounding box center [398, 79] width 17 height 17
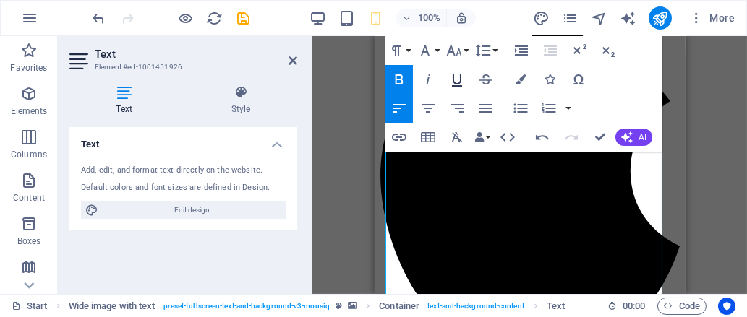
click at [458, 79] on icon "button" at bounding box center [456, 79] width 17 height 17
click at [516, 80] on icon "button" at bounding box center [520, 79] width 10 height 10
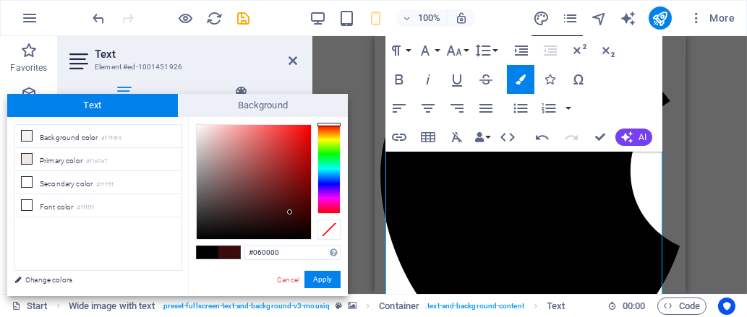
type input "#000000"
drag, startPoint x: 290, startPoint y: 212, endPoint x: 319, endPoint y: 278, distance: 72.1
click at [319, 278] on div "#000000 Supported formats #0852ed rgb(8, 82, 237) rgba(8, 82, 237, 90%) hsv(221…" at bounding box center [268, 311] width 160 height 389
click at [325, 278] on button "Apply" at bounding box center [322, 279] width 36 height 17
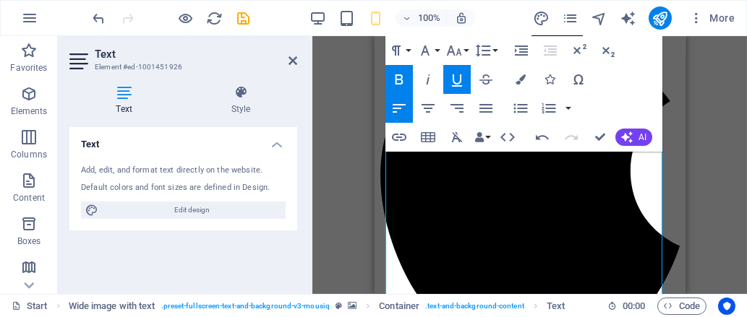
click at [697, 228] on div "Drag here to replace the existing content. Press “Ctrl” if you want to create a…" at bounding box center [529, 165] width 434 height 258
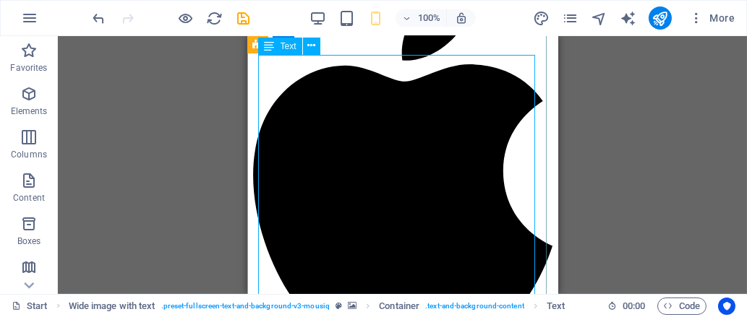
scroll to position [825, 0]
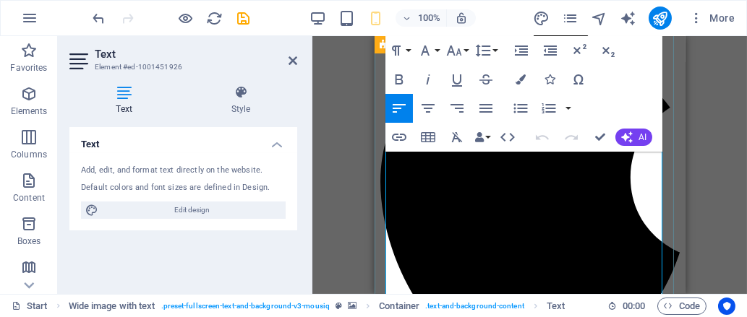
scroll to position [828, 0]
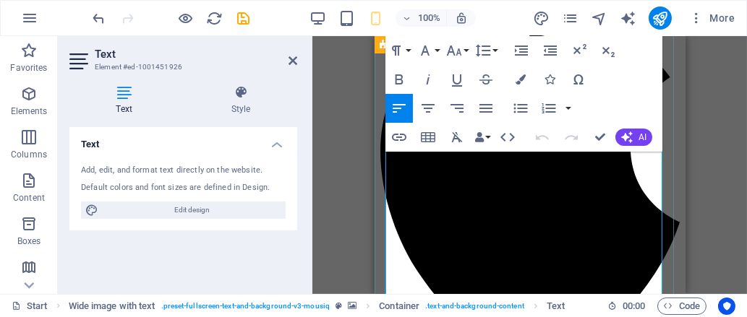
drag, startPoint x: 422, startPoint y: 241, endPoint x: 374, endPoint y: 232, distance: 49.2
drag, startPoint x: 418, startPoint y: 246, endPoint x: 383, endPoint y: 239, distance: 36.1
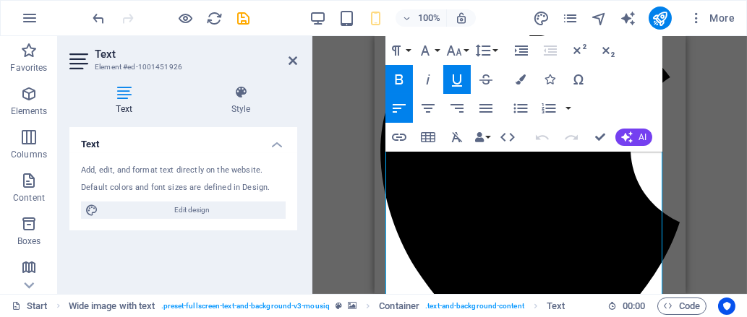
click at [461, 80] on icon "button" at bounding box center [457, 80] width 10 height 12
click at [457, 80] on icon "button" at bounding box center [456, 79] width 17 height 17
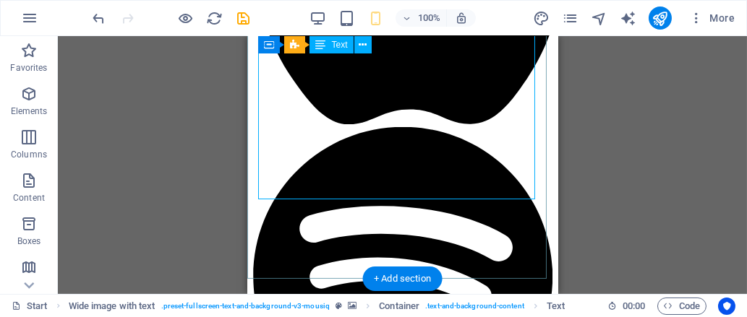
scroll to position [959, 0]
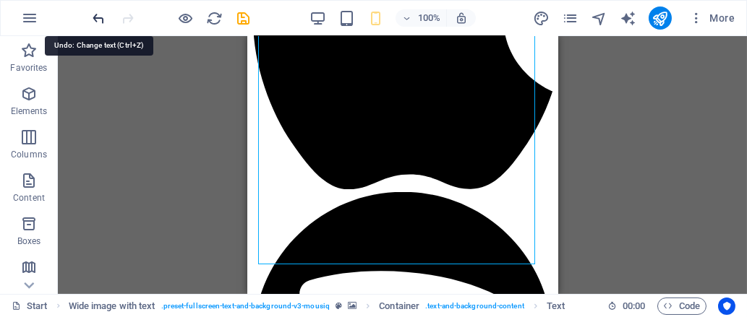
click at [91, 14] on icon "undo" at bounding box center [99, 18] width 17 height 17
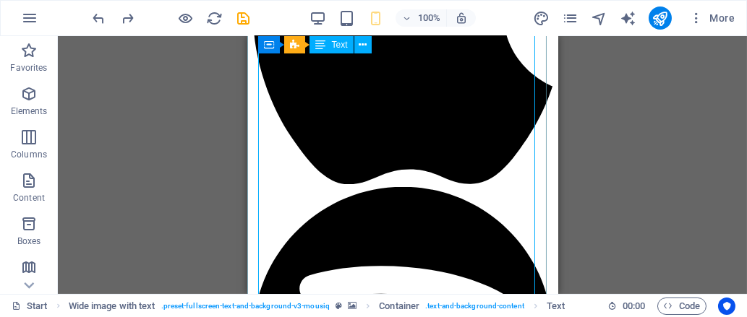
scroll to position [971, 0]
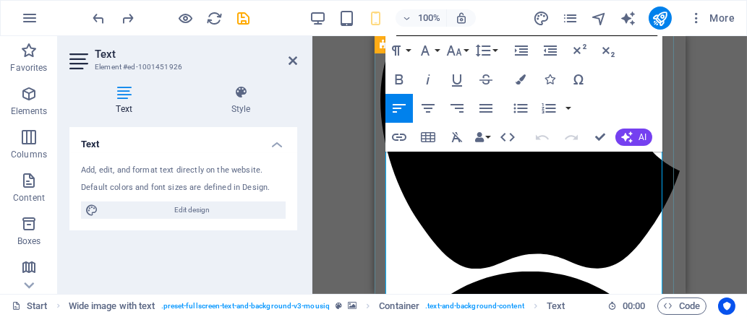
scroll to position [882, 0]
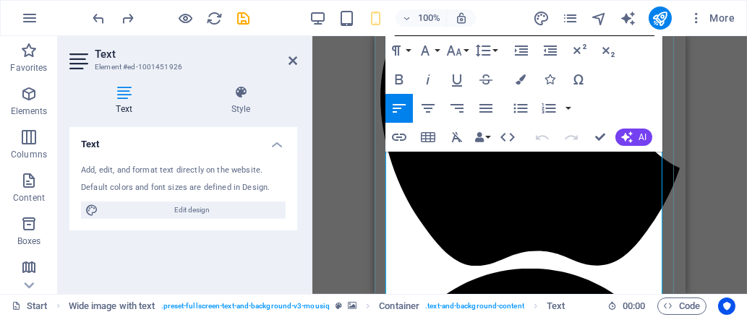
drag, startPoint x: 506, startPoint y: 221, endPoint x: 476, endPoint y: 220, distance: 30.4
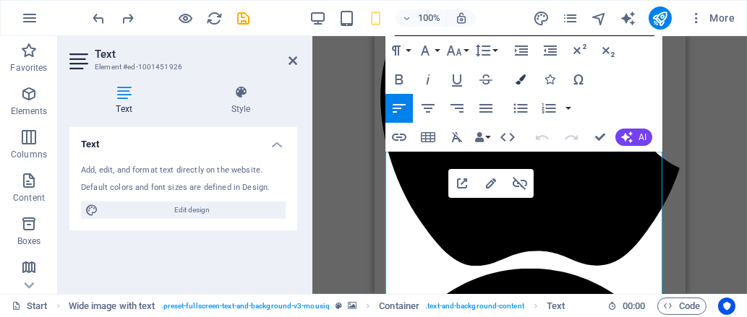
click at [516, 73] on button "Colors" at bounding box center [520, 79] width 27 height 29
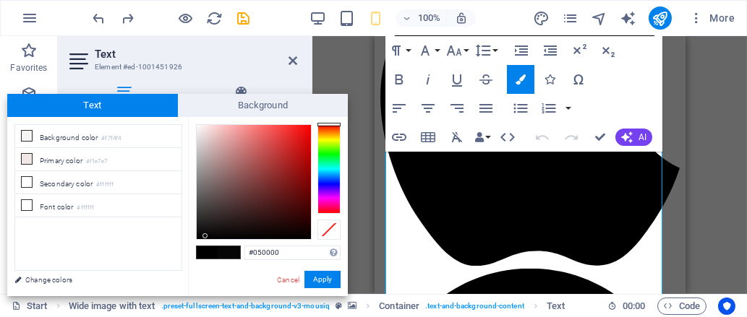
type input "#000000"
drag, startPoint x: 223, startPoint y: 216, endPoint x: 390, endPoint y: 266, distance: 174.2
click at [390, 266] on body "elenamaya.com Start Favorites Elements Columns Content Boxes Accordion Tables F…" at bounding box center [373, 158] width 747 height 317
click at [325, 283] on button "Apply" at bounding box center [322, 279] width 36 height 17
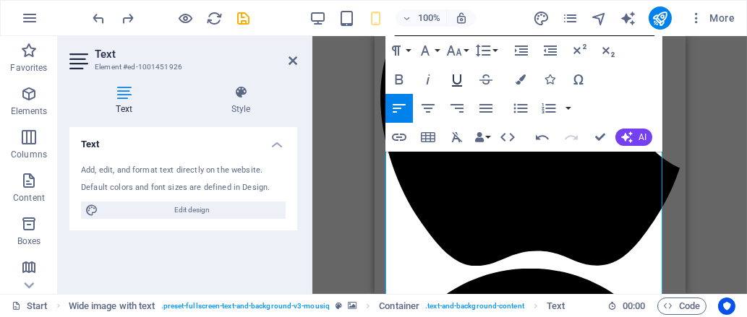
click at [465, 82] on icon "button" at bounding box center [456, 79] width 17 height 17
click at [405, 76] on icon "button" at bounding box center [398, 79] width 17 height 17
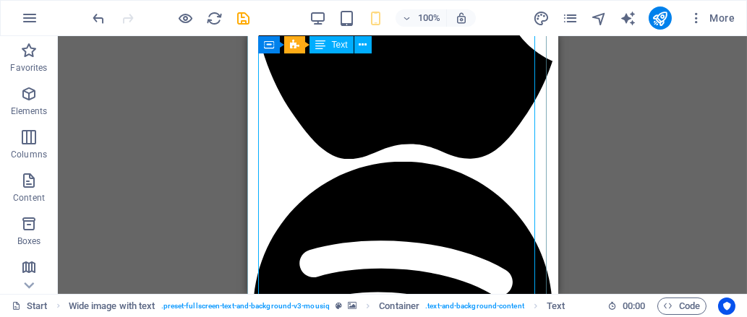
scroll to position [989, 0]
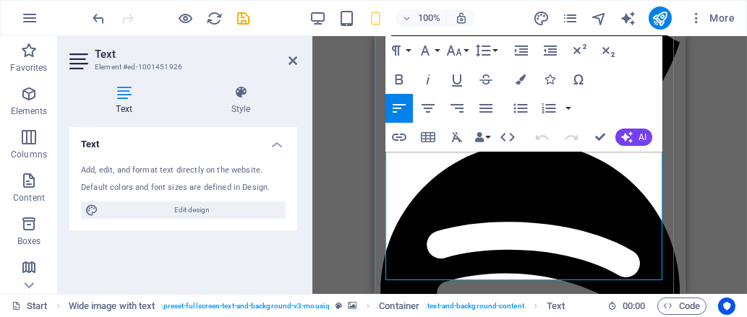
scroll to position [1008, 0]
drag, startPoint x: 543, startPoint y: 173, endPoint x: 603, endPoint y: 180, distance: 61.1
drag, startPoint x: 401, startPoint y: 192, endPoint x: 427, endPoint y: 196, distance: 26.4
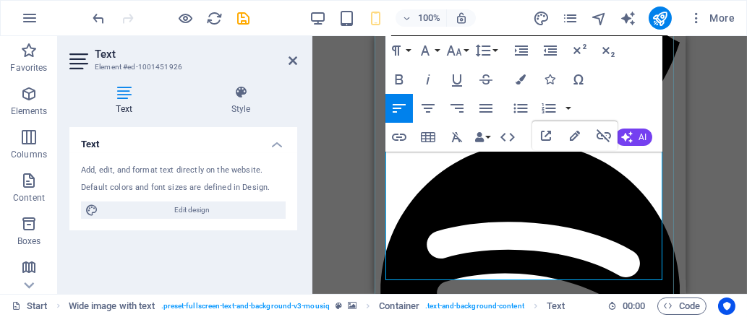
drag, startPoint x: 543, startPoint y: 171, endPoint x: 602, endPoint y: 181, distance: 59.4
click at [518, 84] on icon "button" at bounding box center [520, 79] width 10 height 10
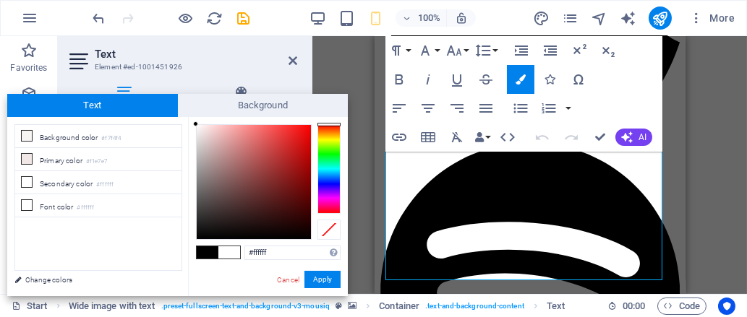
click at [198, 249] on span at bounding box center [208, 252] width 22 height 12
type input "#000000"
click at [322, 273] on button "Apply" at bounding box center [322, 279] width 36 height 17
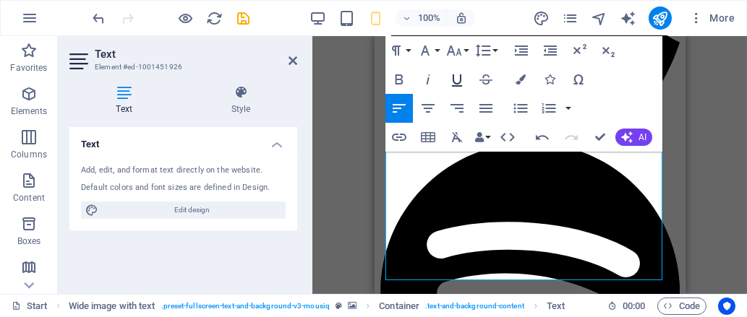
click at [458, 85] on icon "button" at bounding box center [457, 80] width 10 height 12
click at [400, 77] on icon "button" at bounding box center [398, 79] width 17 height 17
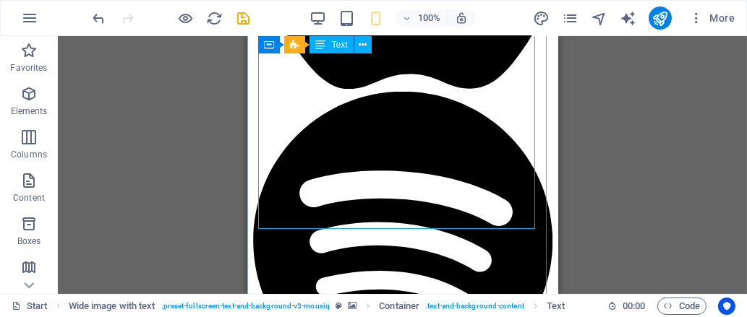
scroll to position [1060, 0]
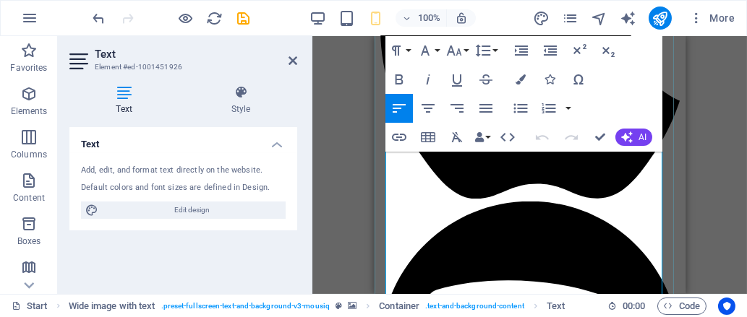
scroll to position [950, 0]
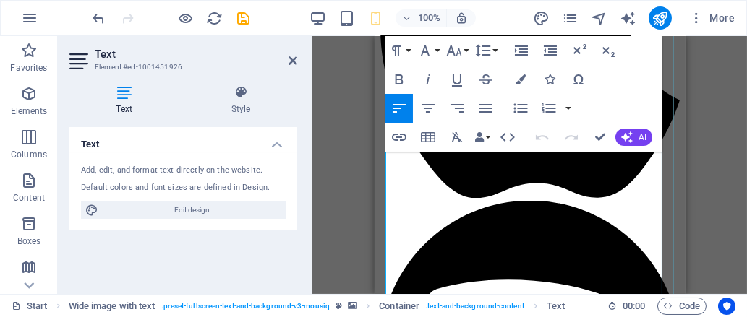
drag, startPoint x: 441, startPoint y: 252, endPoint x: 623, endPoint y: 220, distance: 184.9
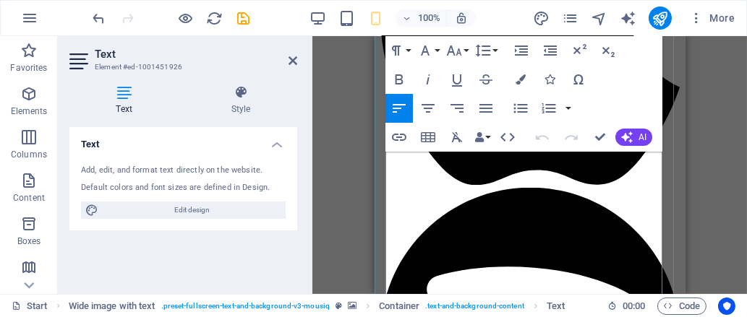
scroll to position [963, 0]
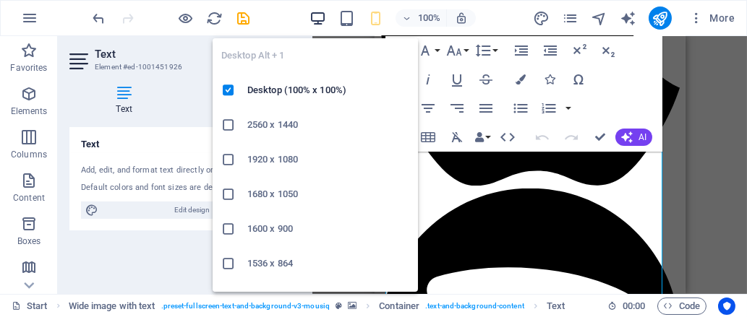
click at [315, 17] on icon "button" at bounding box center [317, 18] width 17 height 17
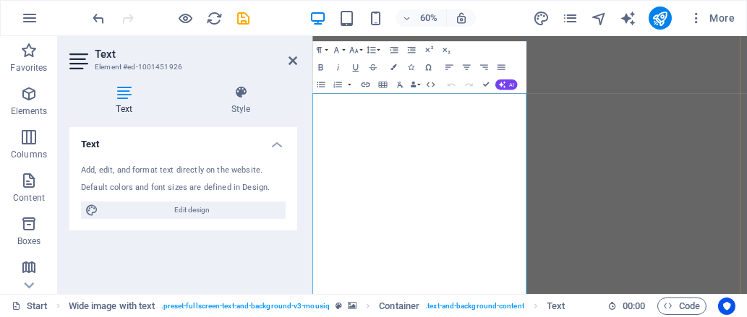
scroll to position [994, 0]
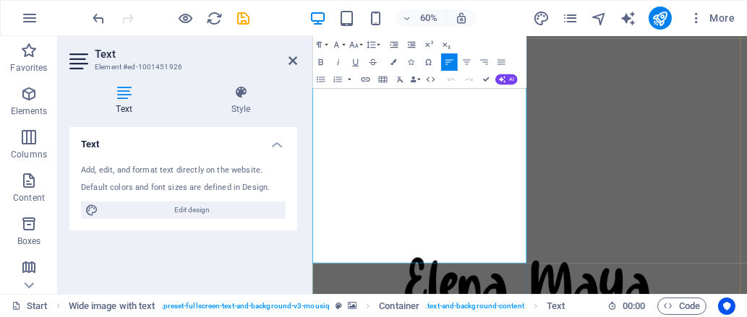
scroll to position [1090, 0]
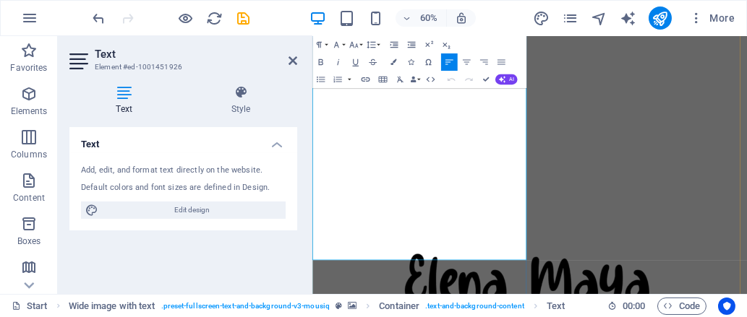
drag, startPoint x: 499, startPoint y: 313, endPoint x: 566, endPoint y: 325, distance: 68.2
click at [452, 187] on icon "button" at bounding box center [455, 189] width 10 height 10
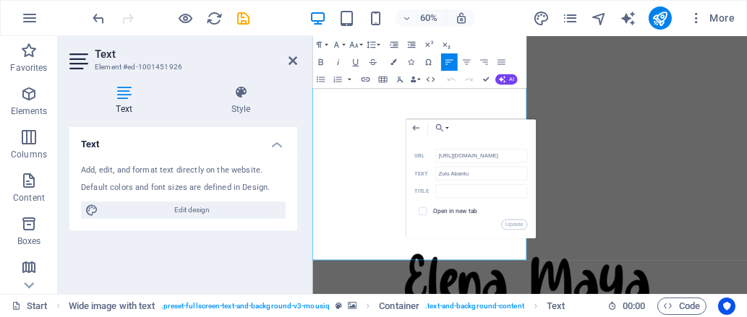
scroll to position [0, 231]
click at [391, 57] on button "Colors" at bounding box center [393, 61] width 17 height 17
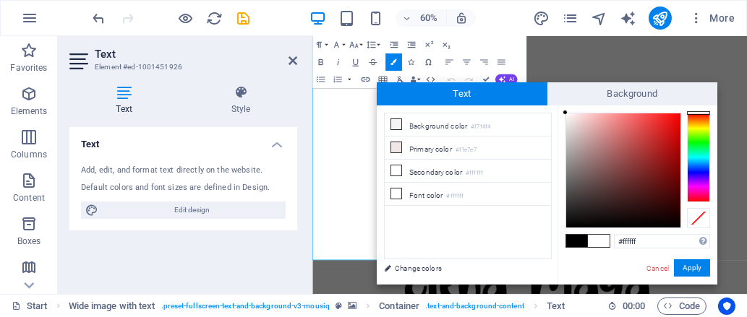
click at [574, 239] on span at bounding box center [577, 241] width 22 height 12
click at [689, 268] on button "Apply" at bounding box center [692, 267] width 36 height 17
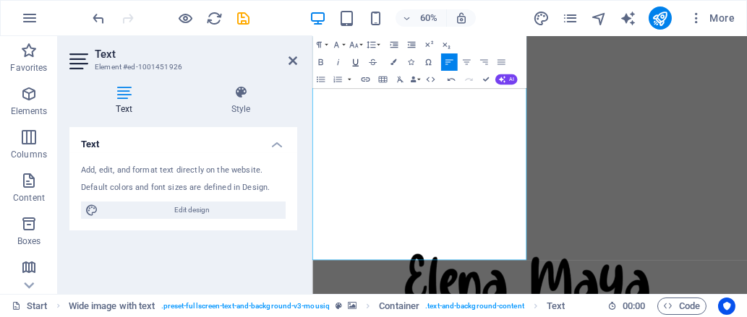
click at [352, 57] on icon "button" at bounding box center [355, 62] width 10 height 10
click at [320, 64] on icon "button" at bounding box center [320, 62] width 10 height 10
drag, startPoint x: 538, startPoint y: 359, endPoint x: 608, endPoint y: 364, distance: 69.5
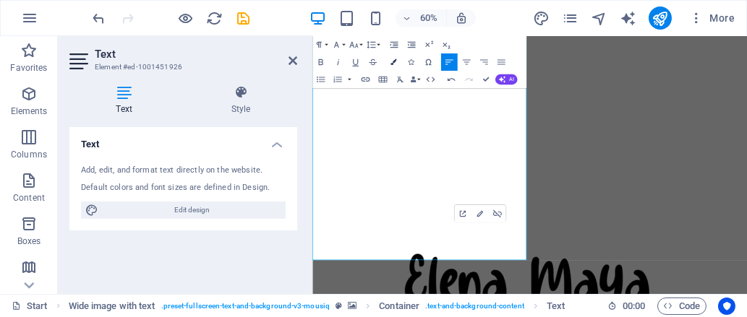
click at [395, 58] on button "Colors" at bounding box center [393, 61] width 17 height 17
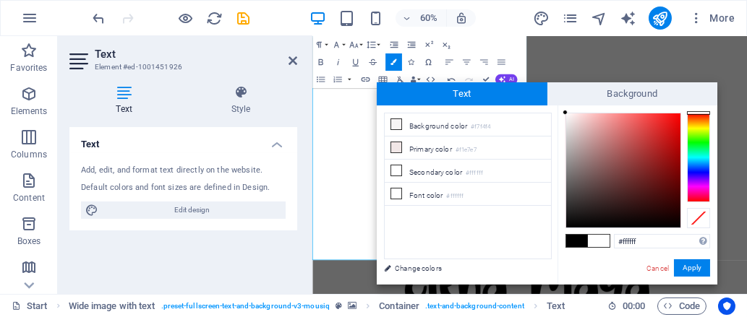
click at [578, 238] on span at bounding box center [577, 241] width 22 height 12
type input "#000000"
click at [690, 265] on button "Apply" at bounding box center [692, 267] width 36 height 17
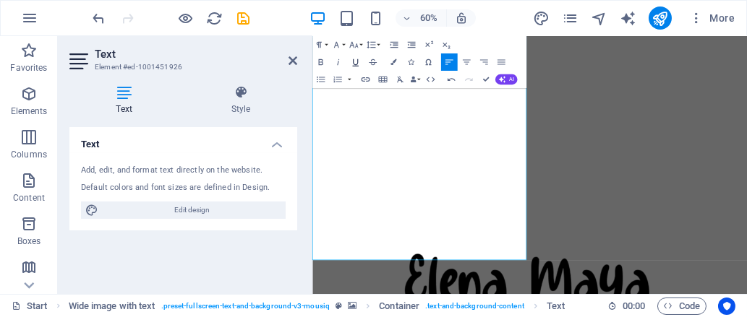
click at [353, 61] on icon "button" at bounding box center [355, 62] width 10 height 10
click at [317, 56] on button "Bold" at bounding box center [320, 61] width 17 height 17
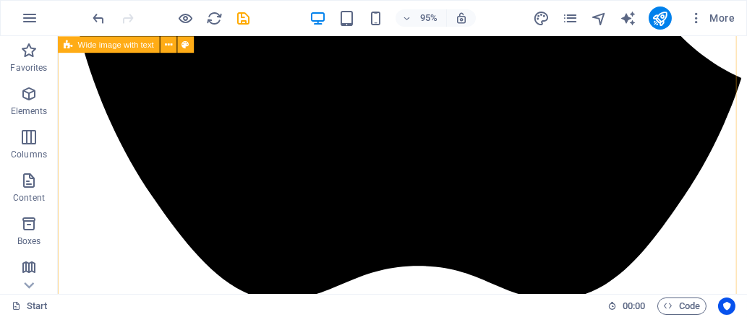
scroll to position [2034, 0]
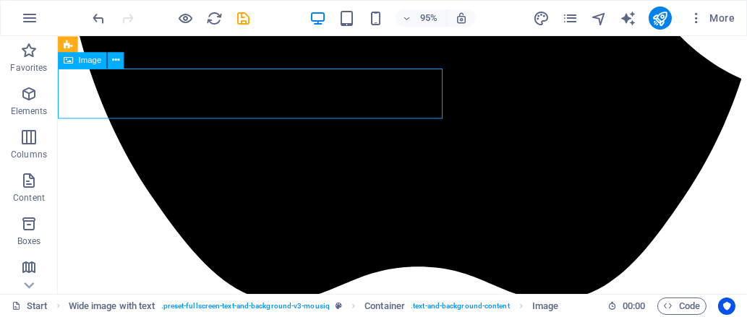
select select "%"
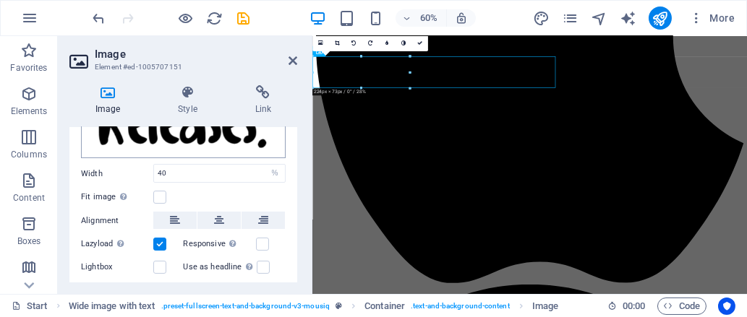
scroll to position [80, 0]
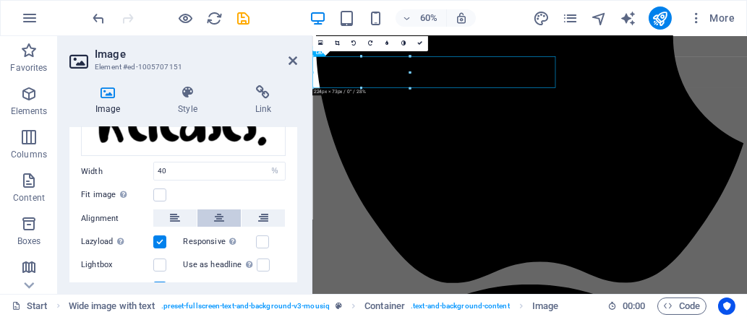
click at [214, 211] on icon at bounding box center [219, 218] width 10 height 17
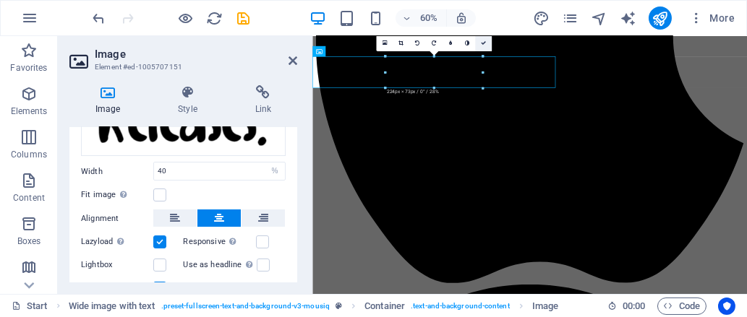
click at [478, 43] on link at bounding box center [483, 43] width 17 height 17
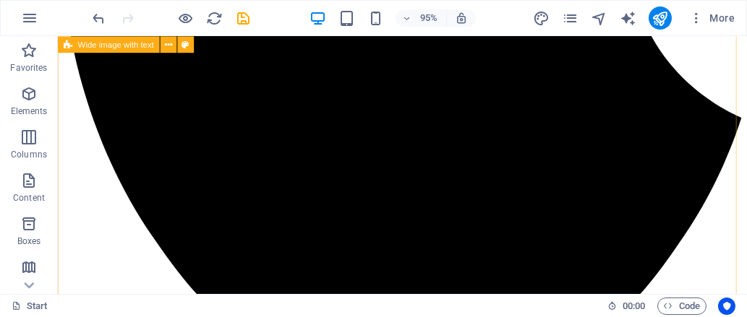
scroll to position [1967, 0]
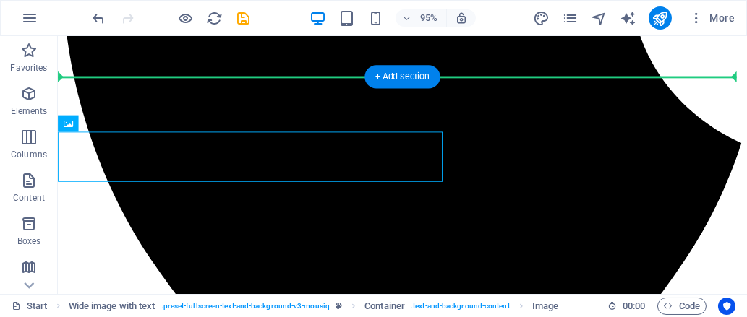
drag, startPoint x: 392, startPoint y: 144, endPoint x: 574, endPoint y: 114, distance: 183.8
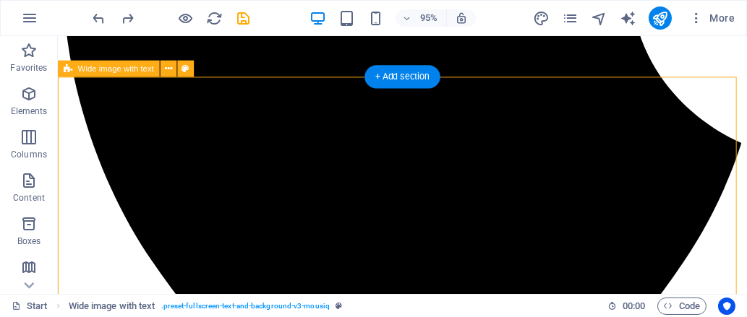
drag, startPoint x: 523, startPoint y: 207, endPoint x: 623, endPoint y: 225, distance: 101.5
drag, startPoint x: 598, startPoint y: 213, endPoint x: 635, endPoint y: 220, distance: 38.3
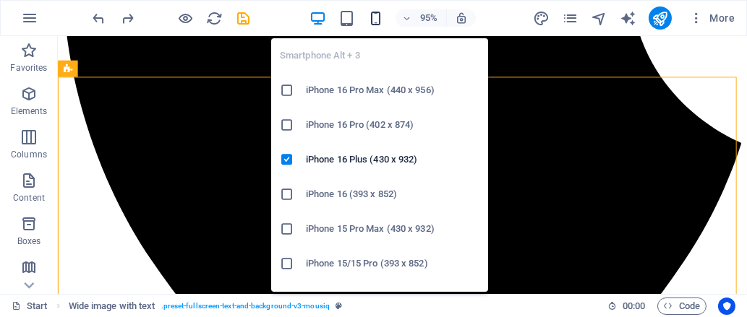
click at [374, 14] on icon "button" at bounding box center [375, 18] width 17 height 17
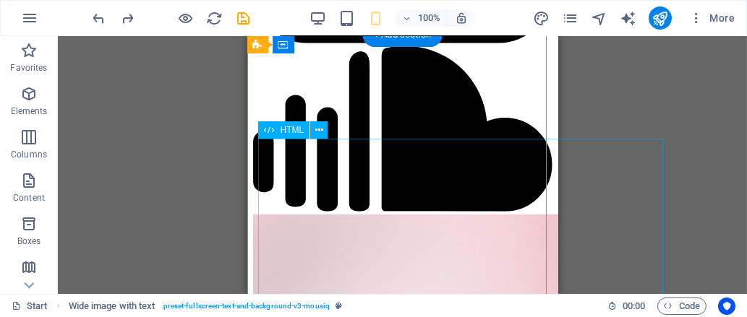
scroll to position [1702, 0]
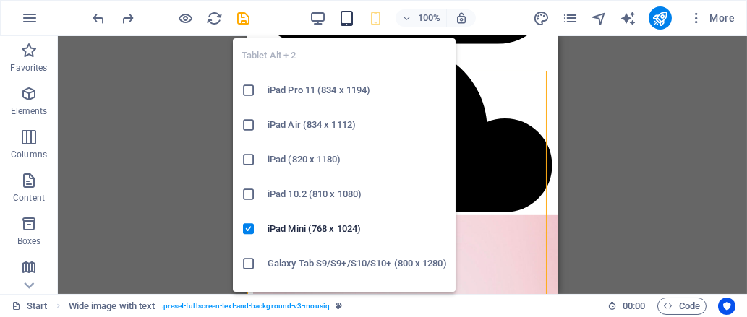
click at [344, 15] on icon "button" at bounding box center [346, 18] width 17 height 17
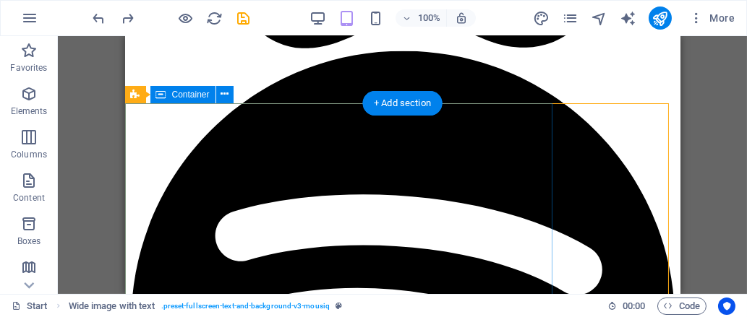
scroll to position [1915, 0]
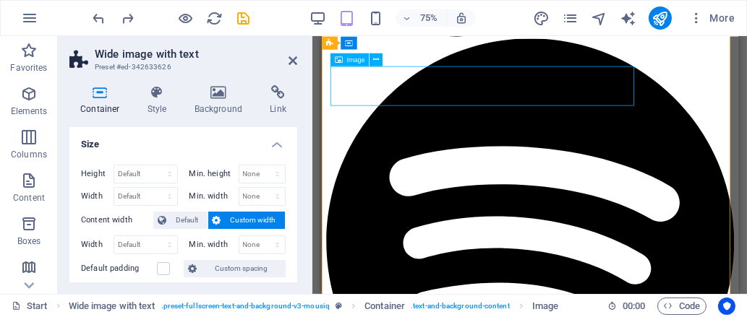
select select "%"
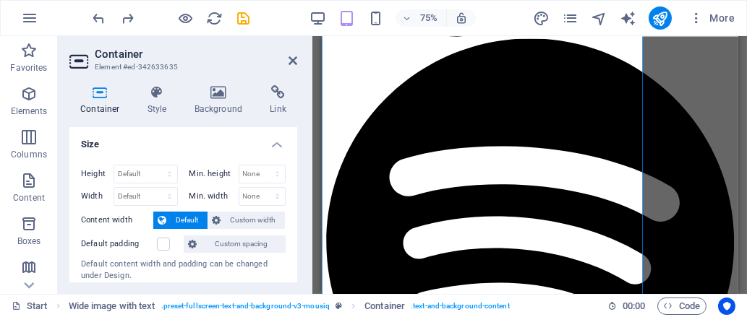
click at [100, 88] on icon at bounding box center [99, 92] width 61 height 14
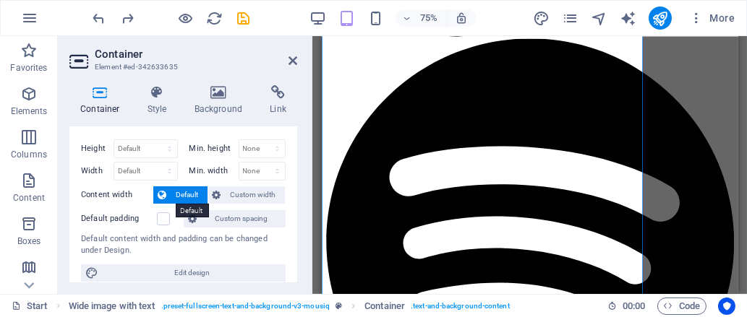
scroll to position [25, 0]
click at [228, 197] on span "Custom width" at bounding box center [253, 194] width 56 height 17
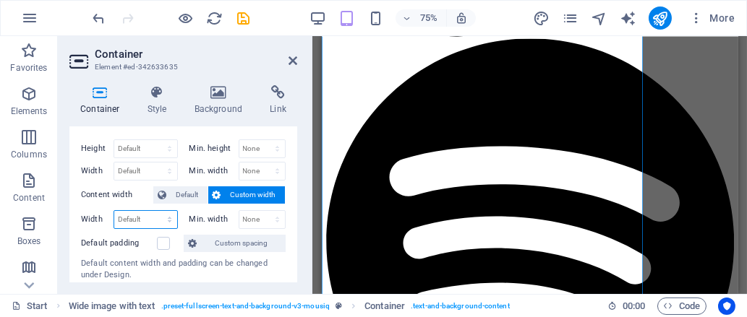
click at [151, 215] on select "Default px rem % em vh vw" at bounding box center [145, 219] width 63 height 17
select select "%"
click at [155, 211] on select "Default px rem % em vh vw" at bounding box center [145, 219] width 63 height 17
type input "160"
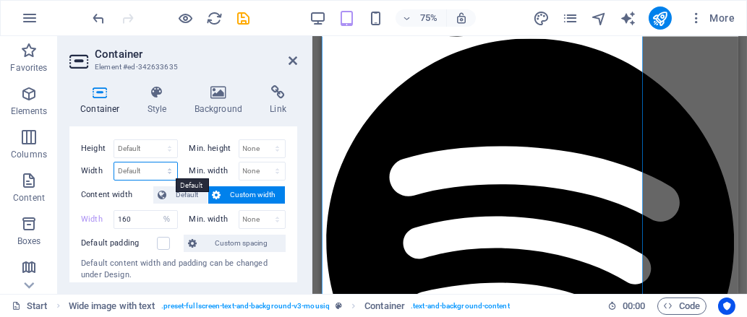
click at [163, 168] on select "Default px rem % em vh vw" at bounding box center [145, 171] width 63 height 17
select select "%"
click at [155, 163] on select "Default px rem % em vh vw" at bounding box center [145, 171] width 63 height 17
type input "1"
click at [286, 205] on div "Height Default px rem % vh vw Min. height None px rem % vh vw Width 200 Default…" at bounding box center [183, 223] width 228 height 190
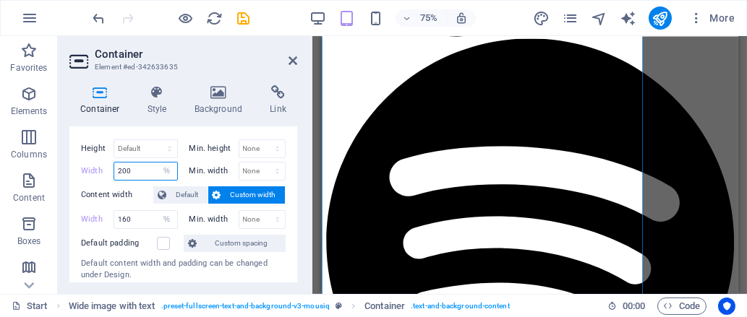
click at [135, 168] on input "200" at bounding box center [145, 171] width 63 height 17
type input "260"
click at [306, 229] on div "Container Style Background Link Size Height Default px rem % vh vw Min. height …" at bounding box center [183, 184] width 251 height 220
click at [145, 163] on input "260" at bounding box center [145, 171] width 63 height 17
click at [152, 166] on input "260" at bounding box center [145, 171] width 63 height 17
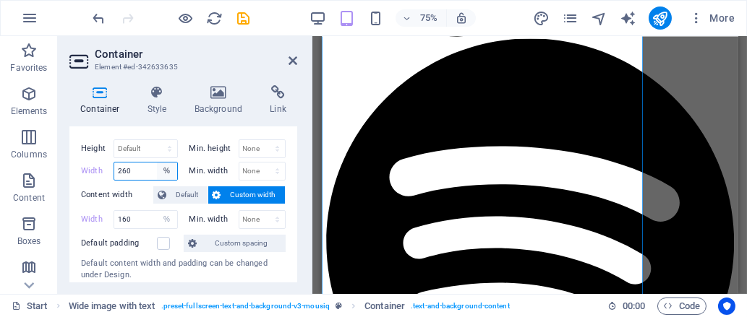
click at [164, 172] on select "Default px rem % em vh vw" at bounding box center [167, 171] width 20 height 17
select select "default"
click at [157, 163] on select "Default px rem % em vh vw" at bounding box center [167, 171] width 20 height 17
type input "260"
click at [150, 173] on input "260" at bounding box center [145, 171] width 63 height 17
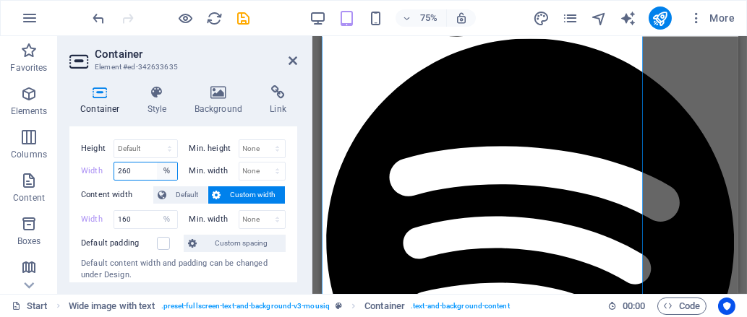
click at [168, 171] on select "Default px rem % em vh vw" at bounding box center [167, 171] width 20 height 17
select select "default"
click at [157, 163] on select "Default px rem % em vh vw" at bounding box center [167, 171] width 20 height 17
type input "260"
click at [169, 164] on select "Default px rem % em vh vw" at bounding box center [167, 171] width 20 height 17
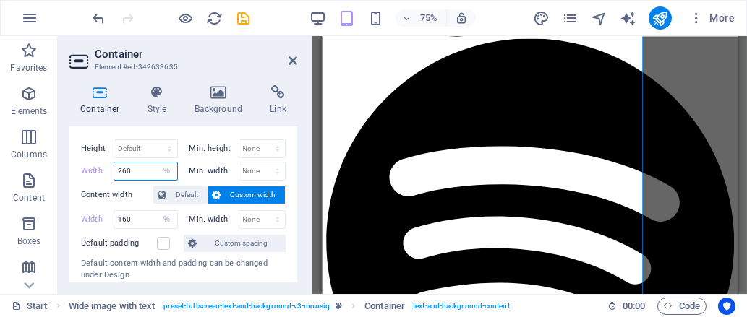
select select "default"
click at [157, 163] on select "Default px rem % em vh vw" at bounding box center [167, 171] width 20 height 17
type input "260"
select select "%"
click at [138, 166] on input "260" at bounding box center [145, 171] width 63 height 17
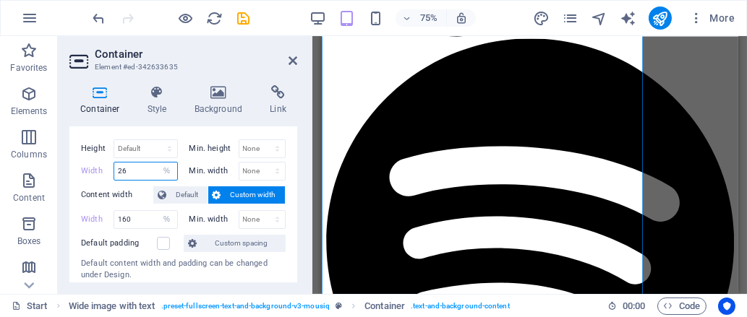
type input "2"
click at [291, 194] on div "Height Default px rem % vh vw Min. height None px rem % vh vw Width Default px …" at bounding box center [183, 223] width 228 height 190
click at [158, 164] on select "Default px rem % em vh vw" at bounding box center [167, 171] width 20 height 17
select select "default"
click at [157, 163] on select "Default px rem % em vh vw" at bounding box center [167, 171] width 20 height 17
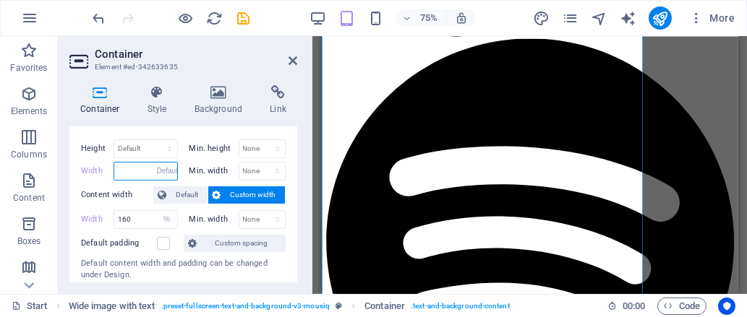
type input "260"
select select "%"
click at [290, 56] on icon at bounding box center [292, 61] width 9 height 12
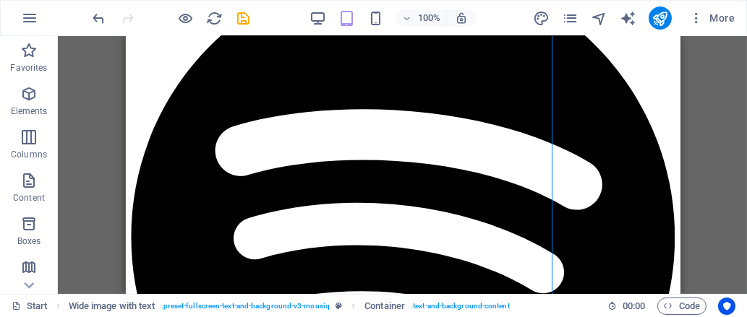
click at [93, 26] on div at bounding box center [171, 18] width 162 height 23
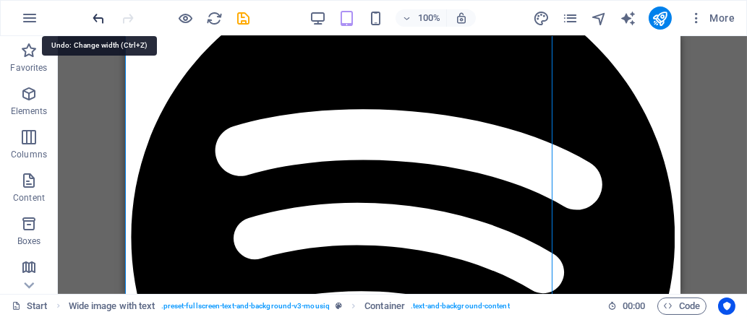
click at [96, 18] on icon "undo" at bounding box center [99, 18] width 17 height 17
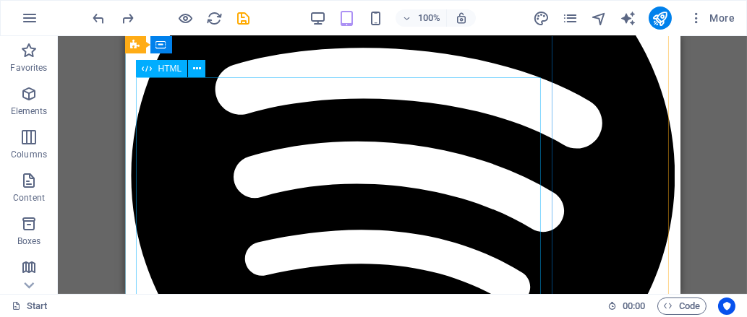
scroll to position [1882, 0]
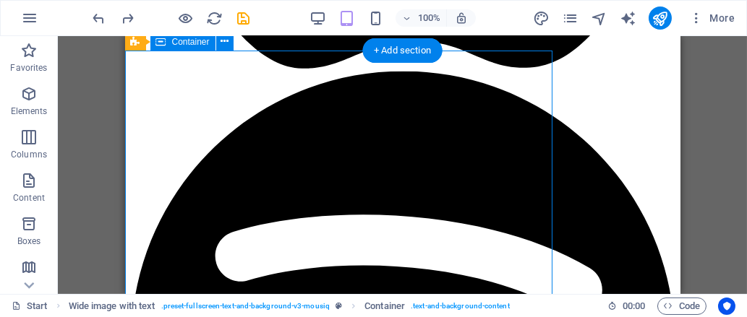
select select "%"
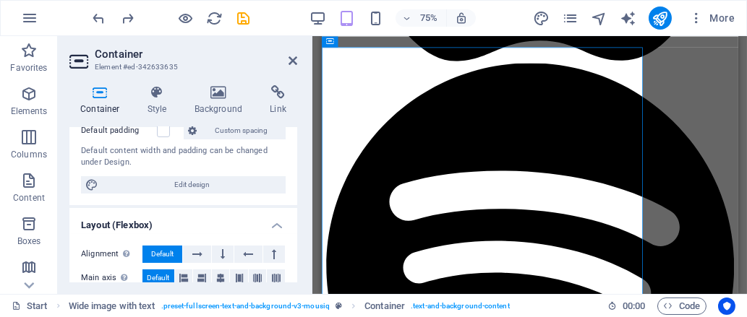
scroll to position [187, 0]
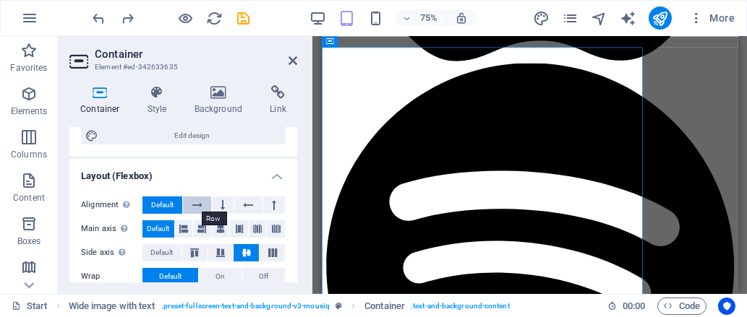
click at [195, 199] on icon at bounding box center [197, 205] width 10 height 17
click at [164, 202] on span "Default" at bounding box center [162, 205] width 22 height 17
click at [186, 223] on icon at bounding box center [183, 228] width 9 height 17
click at [203, 229] on icon at bounding box center [201, 228] width 9 height 17
click at [216, 227] on icon at bounding box center [220, 228] width 9 height 17
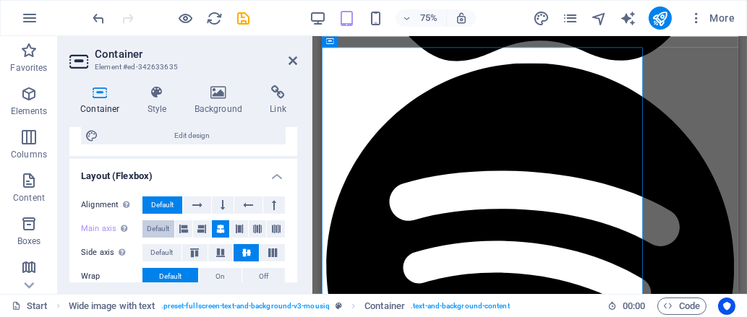
click at [158, 225] on span "Default" at bounding box center [158, 228] width 22 height 17
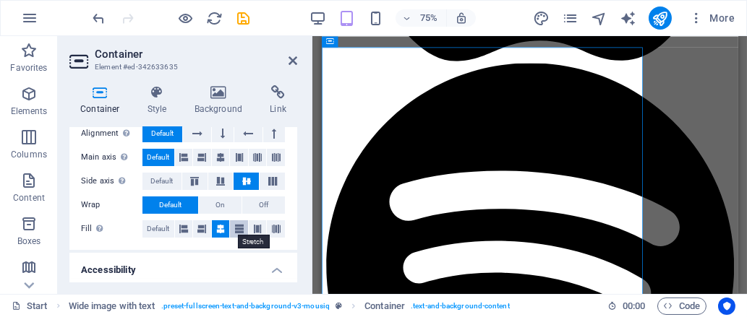
click at [230, 227] on button at bounding box center [239, 228] width 18 height 17
click at [216, 222] on icon at bounding box center [220, 228] width 9 height 17
click at [166, 87] on icon at bounding box center [157, 92] width 41 height 14
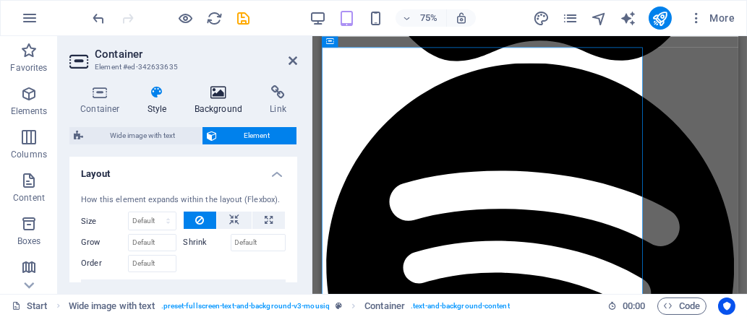
click at [223, 104] on h4 "Background" at bounding box center [222, 100] width 76 height 30
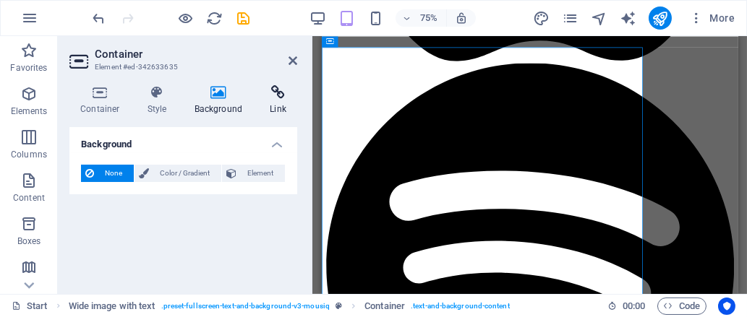
click at [264, 103] on h4 "Link" at bounding box center [278, 100] width 38 height 30
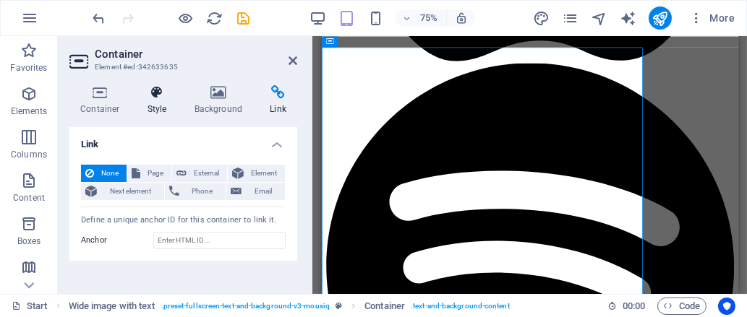
click at [158, 93] on icon at bounding box center [157, 92] width 41 height 14
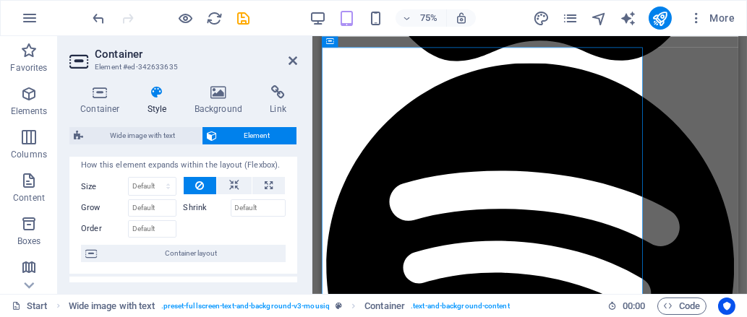
scroll to position [30, 0]
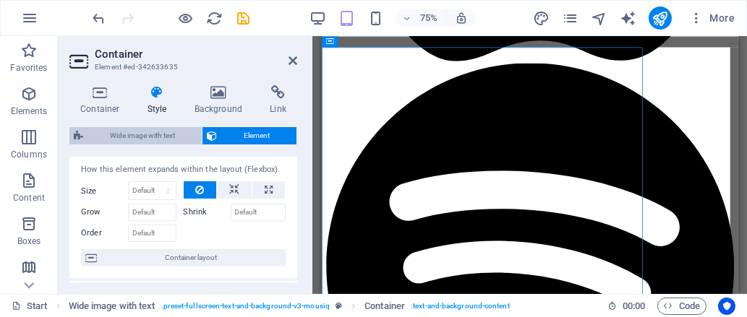
click at [144, 137] on span "Wide image with text" at bounding box center [142, 135] width 110 height 17
select select "%"
select select "rem"
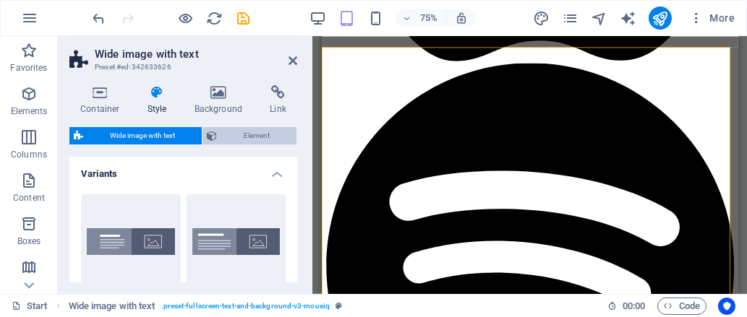
click at [238, 137] on span "Element" at bounding box center [256, 135] width 71 height 17
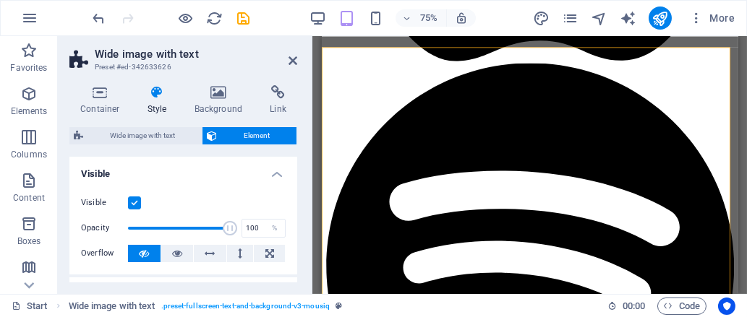
scroll to position [44, 0]
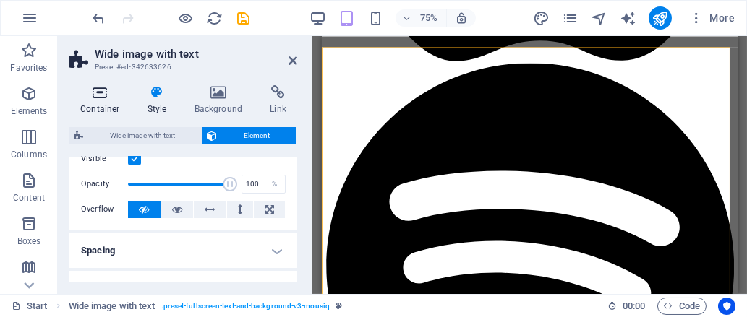
click at [108, 99] on icon at bounding box center [99, 92] width 61 height 14
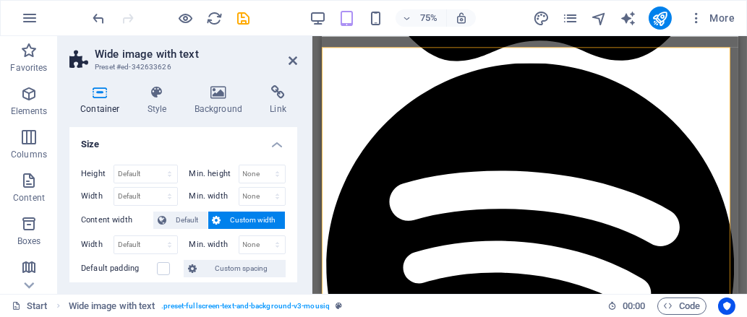
click at [129, 91] on icon at bounding box center [99, 92] width 61 height 14
click at [159, 89] on icon at bounding box center [157, 92] width 41 height 14
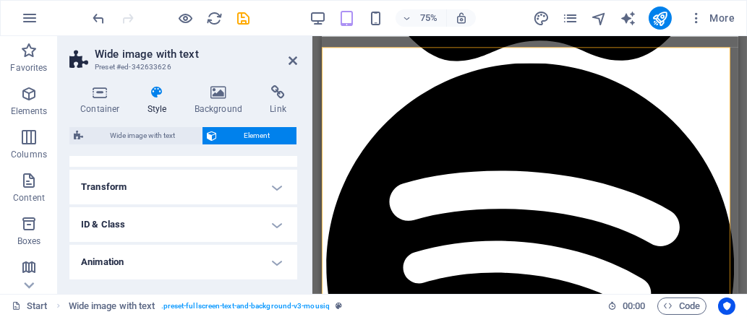
scroll to position [311, 0]
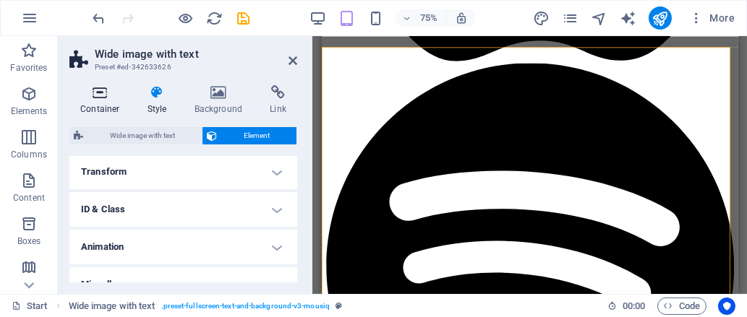
click at [107, 90] on icon at bounding box center [99, 92] width 61 height 14
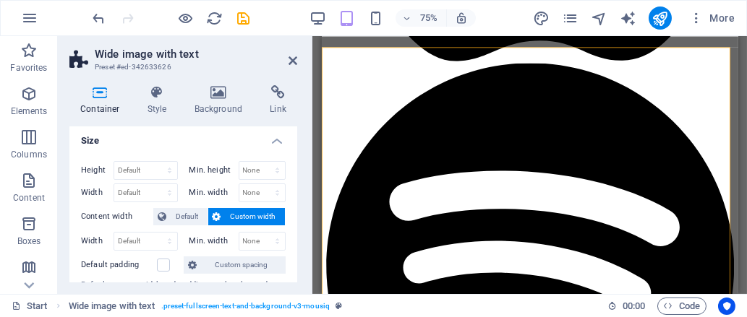
scroll to position [0, 0]
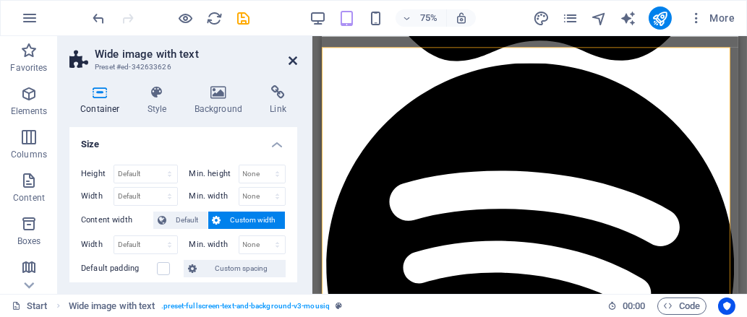
click at [288, 56] on icon at bounding box center [292, 61] width 9 height 12
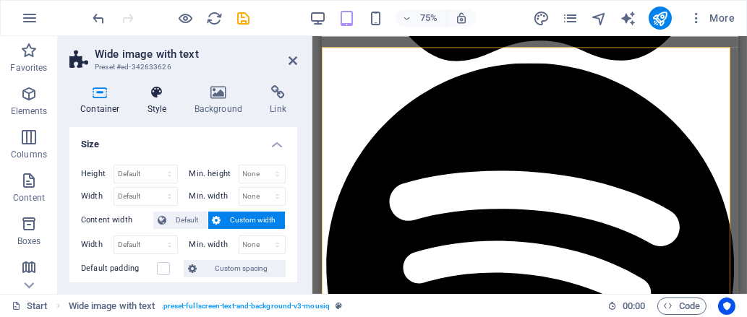
click at [170, 95] on icon at bounding box center [157, 92] width 41 height 14
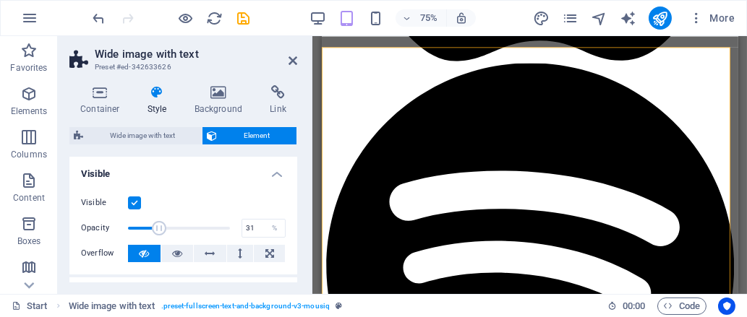
drag, startPoint x: 226, startPoint y: 230, endPoint x: 158, endPoint y: 225, distance: 68.1
click at [158, 225] on span at bounding box center [159, 228] width 14 height 14
drag, startPoint x: 159, startPoint y: 225, endPoint x: 187, endPoint y: 231, distance: 28.8
click at [187, 231] on span at bounding box center [184, 228] width 14 height 14
drag, startPoint x: 187, startPoint y: 231, endPoint x: 87, endPoint y: 222, distance: 100.1
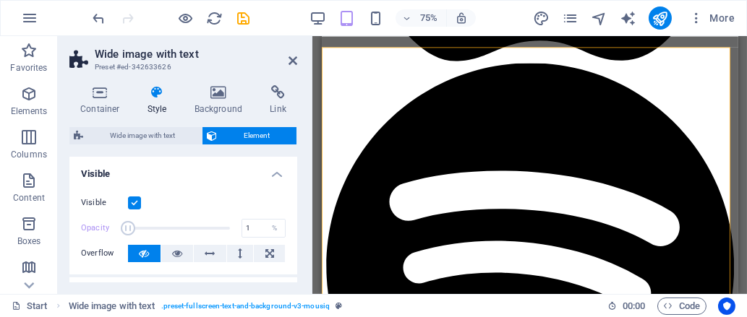
click at [87, 222] on div "Opacity 1 %" at bounding box center [183, 229] width 205 height 22
drag, startPoint x: 136, startPoint y: 223, endPoint x: 155, endPoint y: 228, distance: 19.5
click at [143, 228] on span at bounding box center [136, 228] width 14 height 14
drag, startPoint x: 155, startPoint y: 228, endPoint x: 222, endPoint y: 236, distance: 67.7
click at [222, 236] on span at bounding box center [179, 229] width 102 height 22
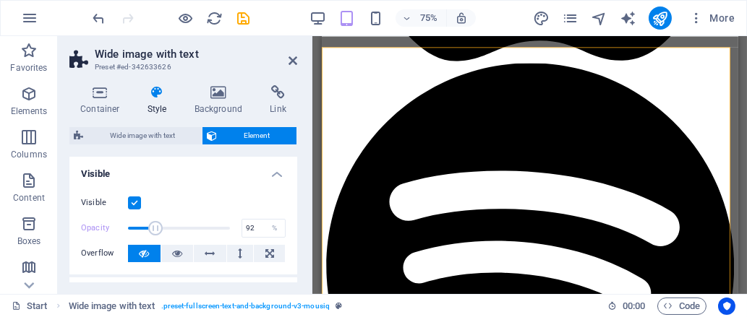
type input "94"
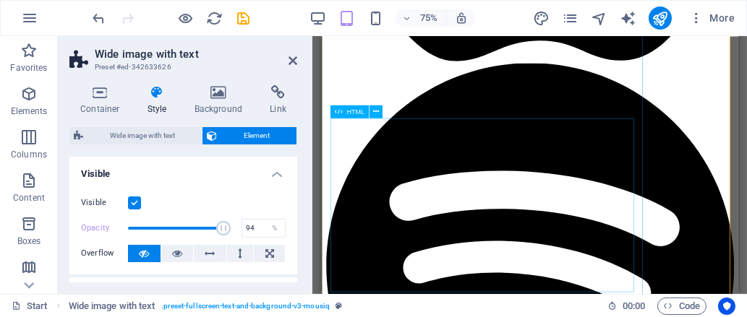
scroll to position [1937, 0]
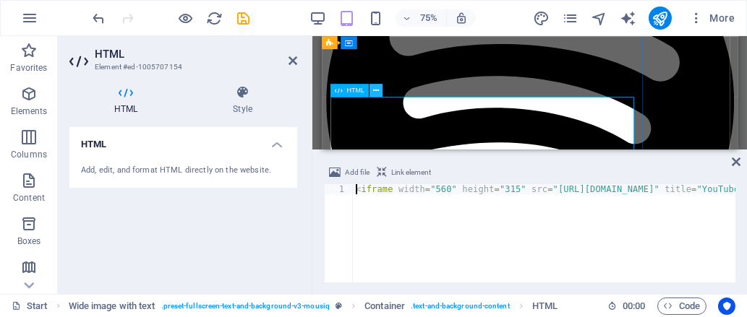
click at [377, 93] on icon at bounding box center [375, 91] width 6 height 12
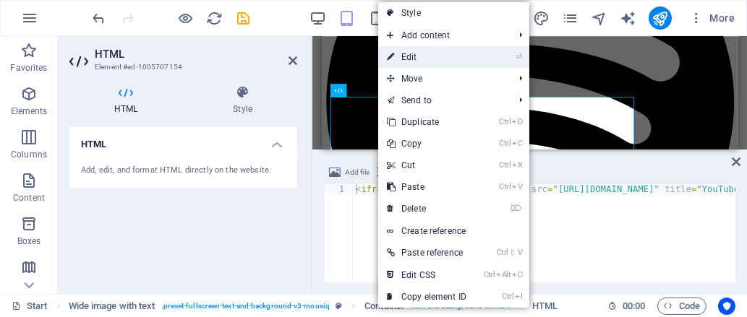
click at [417, 54] on link "⏎ Edit" at bounding box center [426, 57] width 97 height 22
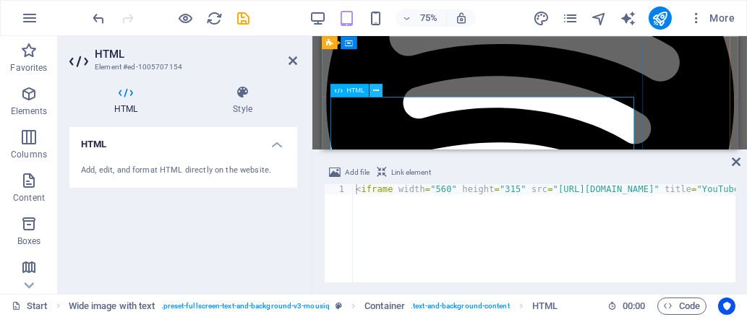
click at [377, 90] on icon at bounding box center [375, 91] width 6 height 12
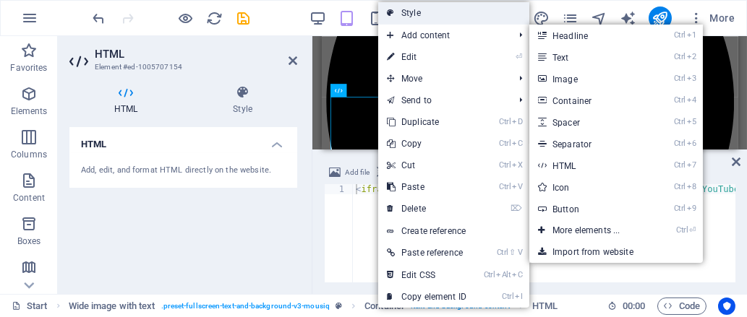
click at [424, 13] on link "Style" at bounding box center [453, 13] width 151 height 22
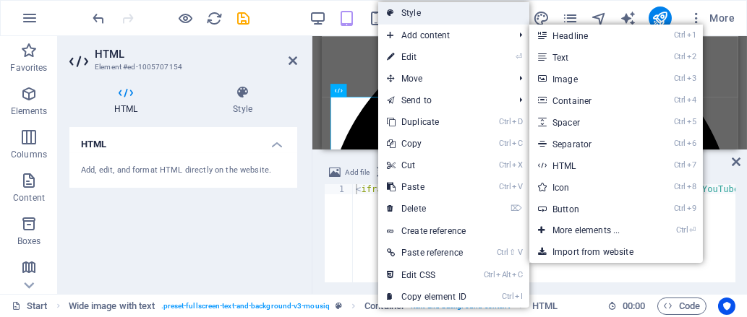
select select "%"
select select "rem"
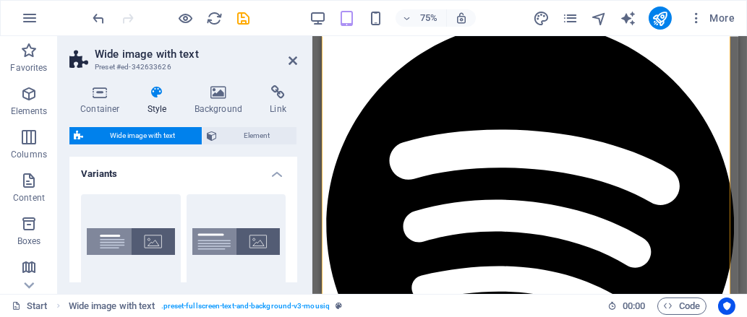
scroll to position [173, 0]
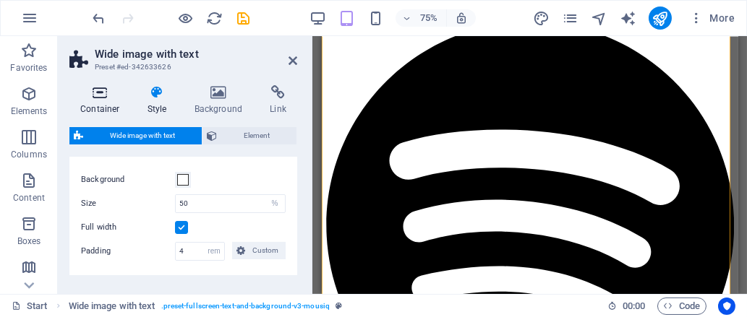
click at [106, 104] on h4 "Container" at bounding box center [102, 100] width 67 height 30
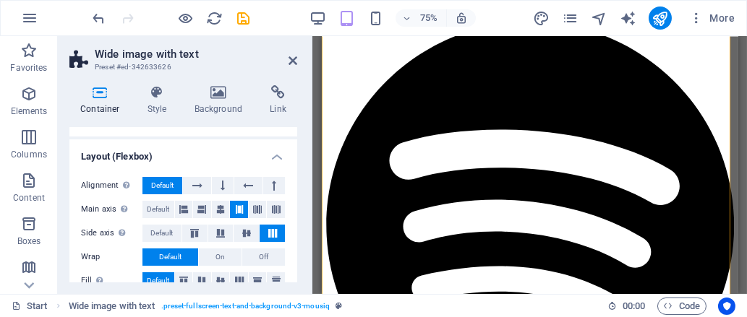
scroll to position [204, 0]
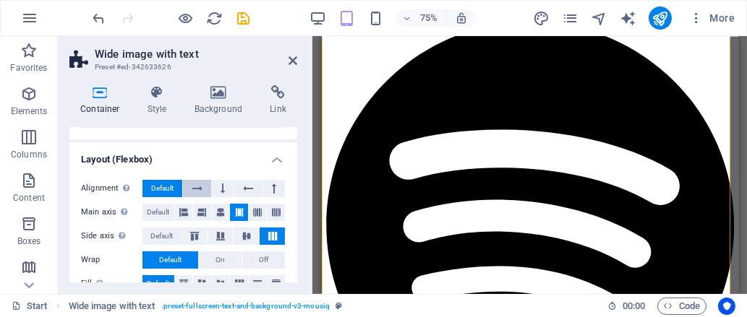
click at [186, 180] on button at bounding box center [196, 188] width 27 height 17
click at [166, 180] on span "Default" at bounding box center [162, 188] width 22 height 17
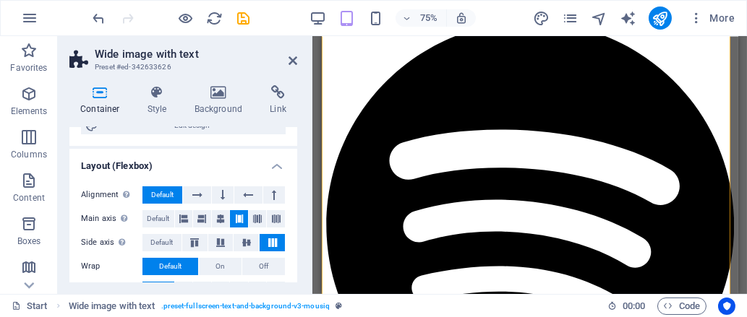
scroll to position [184, 0]
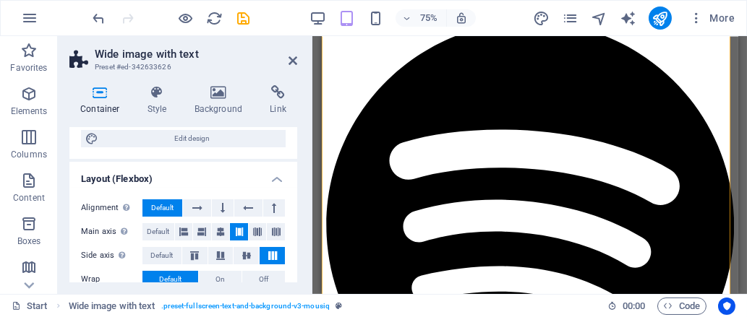
click at [288, 59] on h2 "Wide image with text" at bounding box center [196, 54] width 202 height 13
click at [291, 58] on icon at bounding box center [292, 61] width 9 height 12
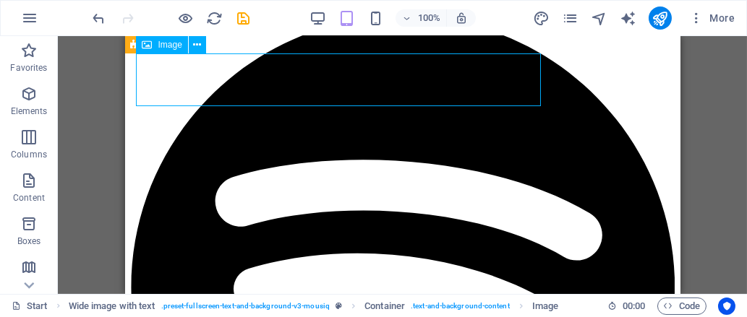
select select "%"
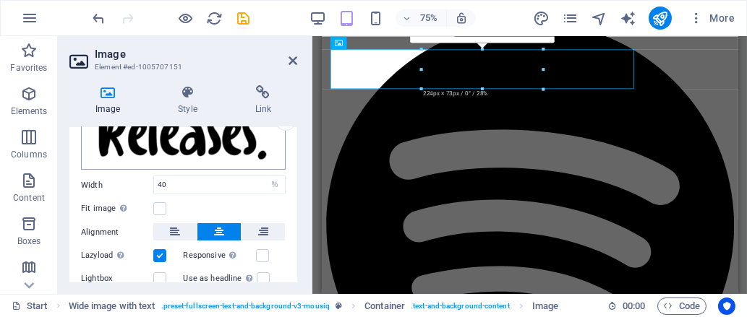
scroll to position [66, 0]
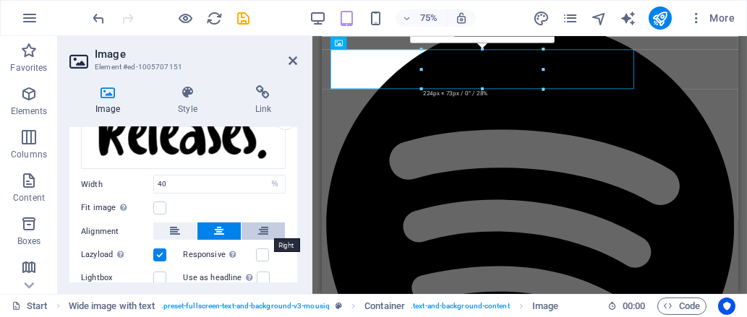
click at [254, 238] on button at bounding box center [262, 231] width 43 height 17
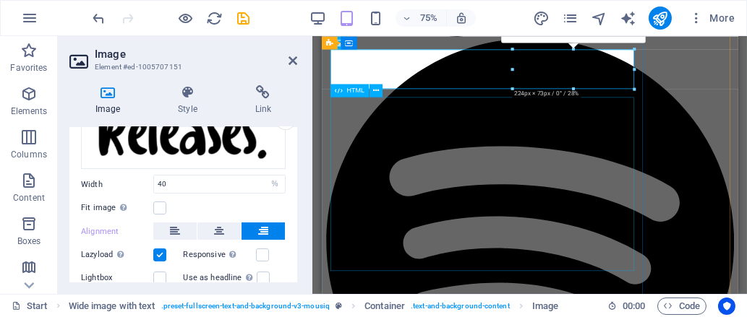
scroll to position [1914, 0]
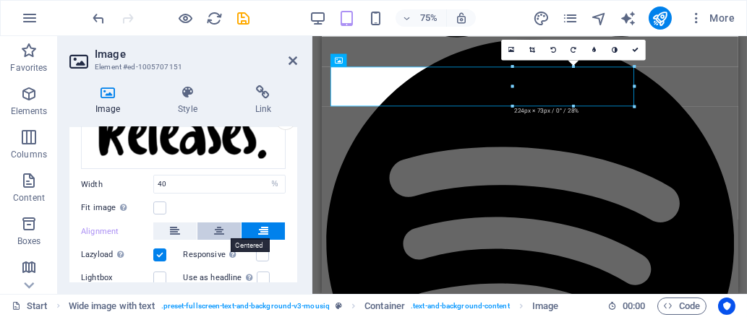
click at [210, 227] on button at bounding box center [218, 231] width 43 height 17
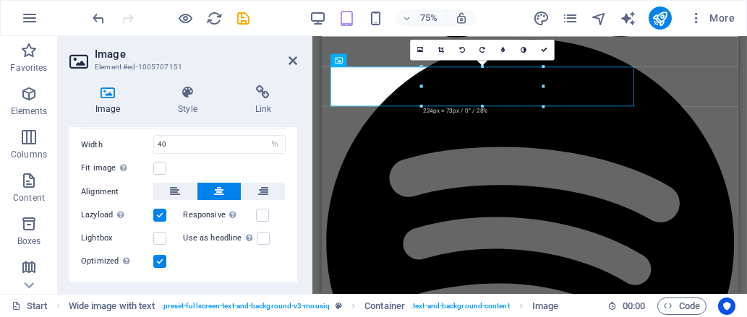
scroll to position [106, 0]
click at [176, 185] on icon at bounding box center [175, 192] width 10 height 17
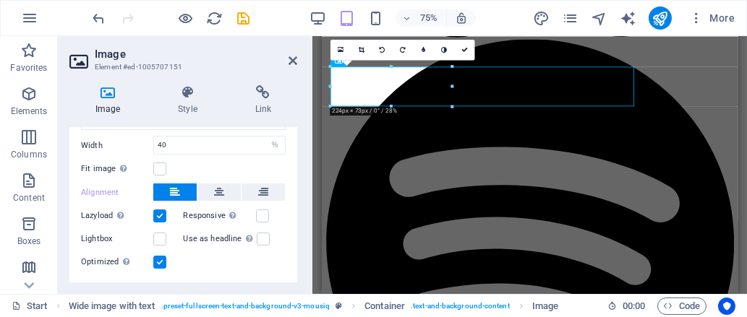
click at [315, 206] on div "Menu Bar Banner Banner Container Icon Preset Image Image Scroll indicator Conta…" at bounding box center [529, 165] width 434 height 258
click at [293, 58] on icon at bounding box center [292, 61] width 9 height 12
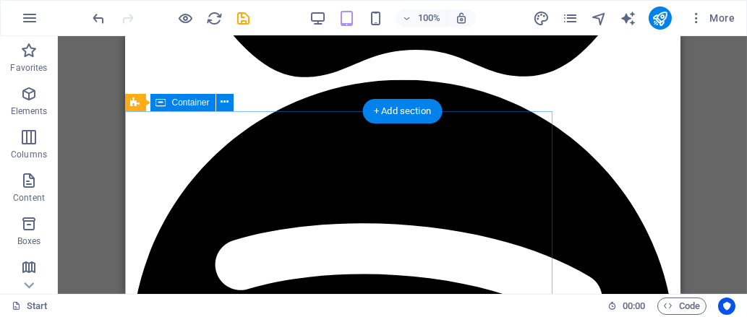
scroll to position [1788, 0]
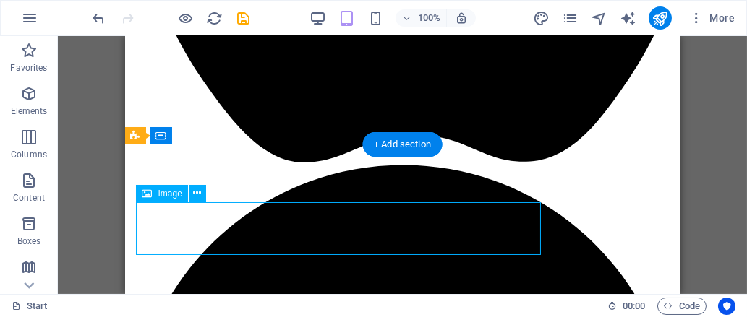
select select "%"
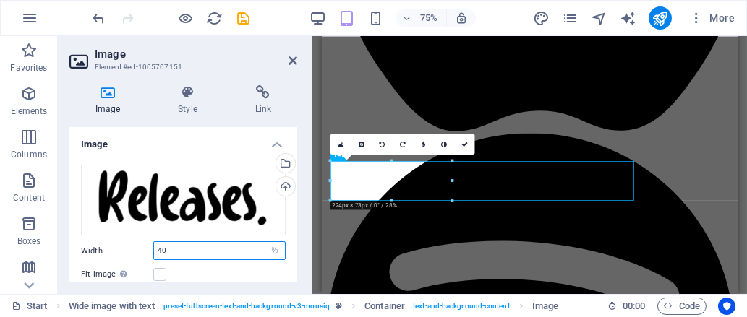
click at [173, 242] on input "40" at bounding box center [219, 250] width 131 height 17
type input "4"
type input "38"
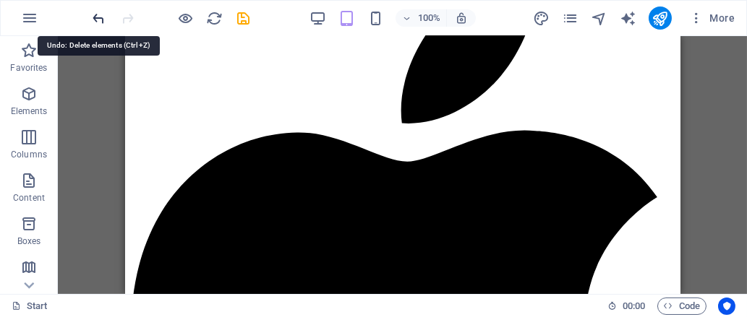
click at [100, 17] on icon "undo" at bounding box center [99, 18] width 17 height 17
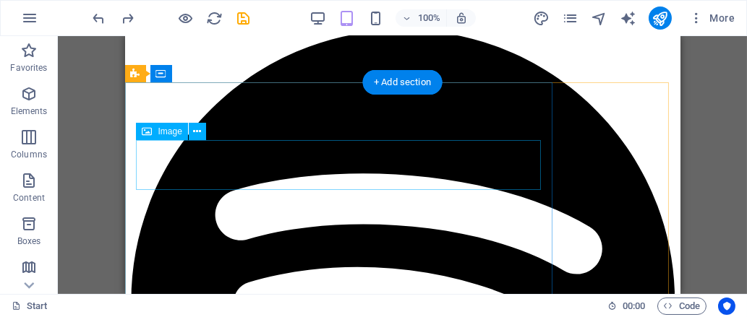
scroll to position [1888, 0]
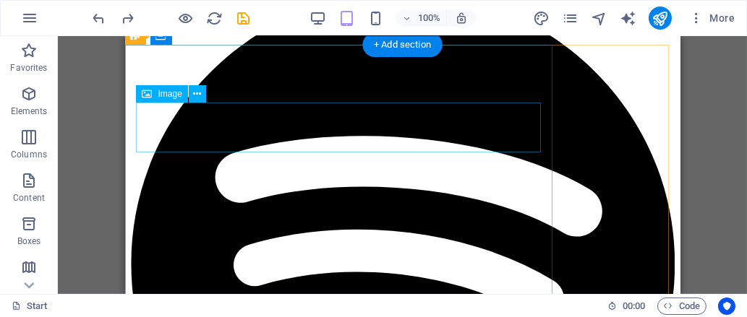
select select "%"
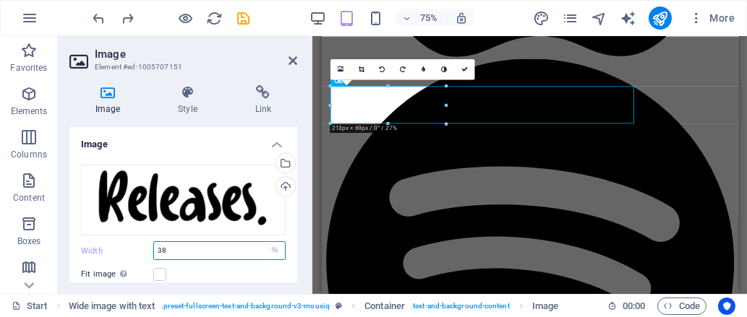
click at [205, 249] on input "38" at bounding box center [219, 250] width 131 height 17
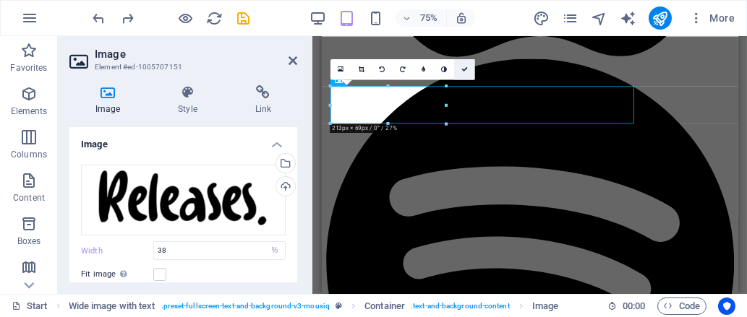
click at [465, 70] on icon at bounding box center [463, 69] width 7 height 7
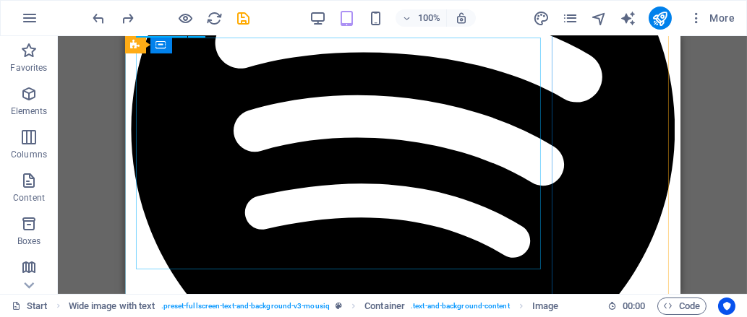
scroll to position [2023, 0]
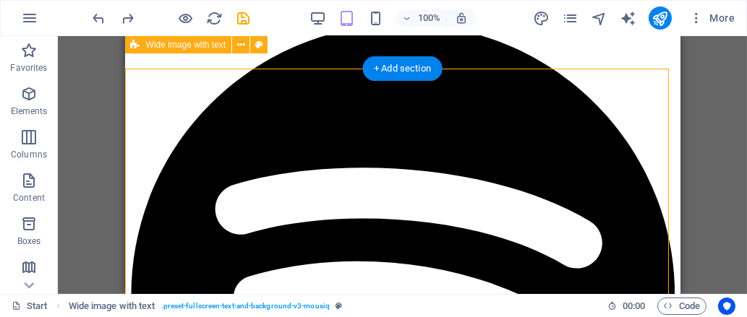
scroll to position [1855, 0]
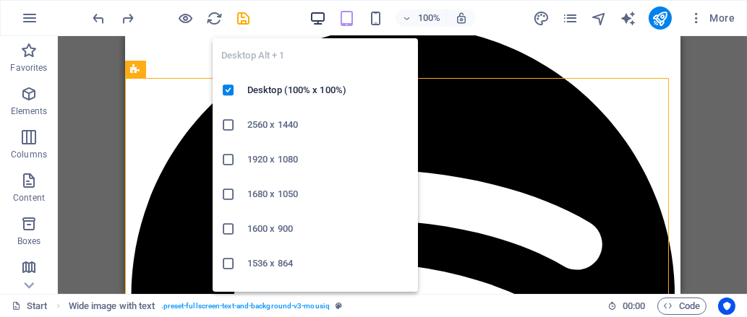
click at [324, 14] on icon "button" at bounding box center [317, 18] width 17 height 17
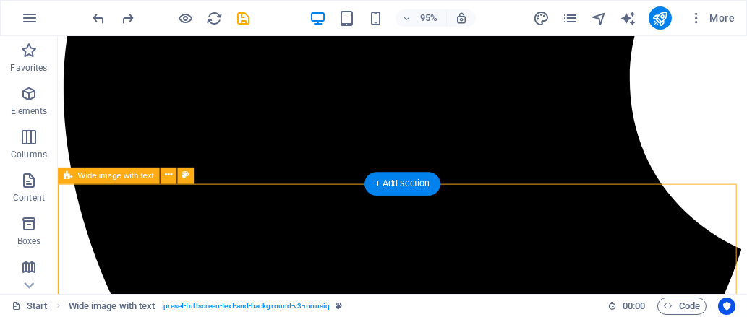
scroll to position [1995, 0]
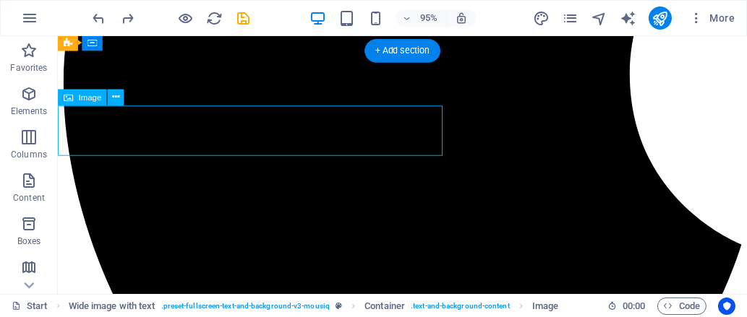
select select "%"
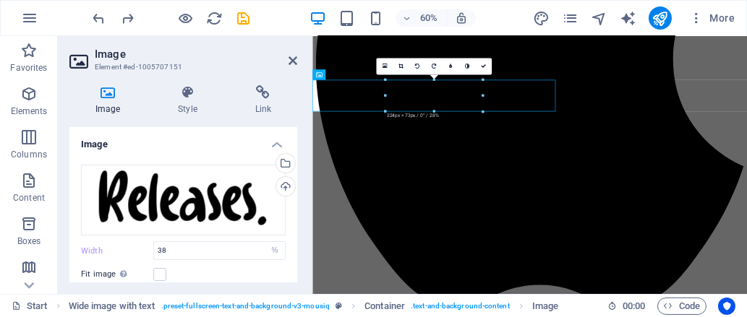
type input "40"
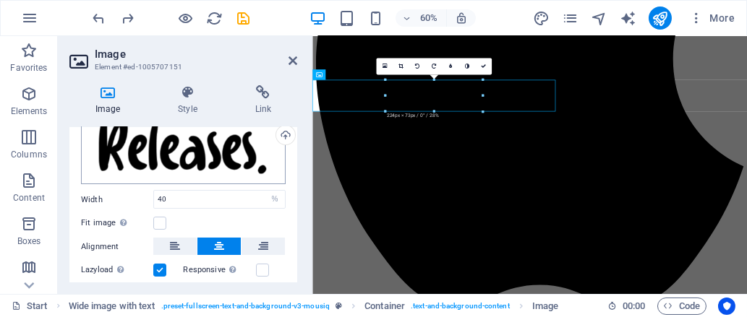
scroll to position [52, 0]
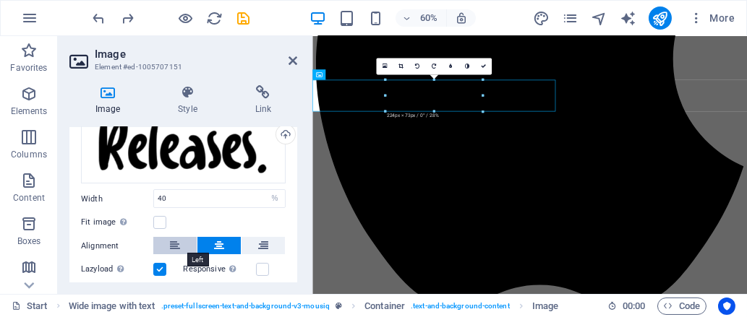
click at [173, 241] on icon at bounding box center [175, 245] width 10 height 17
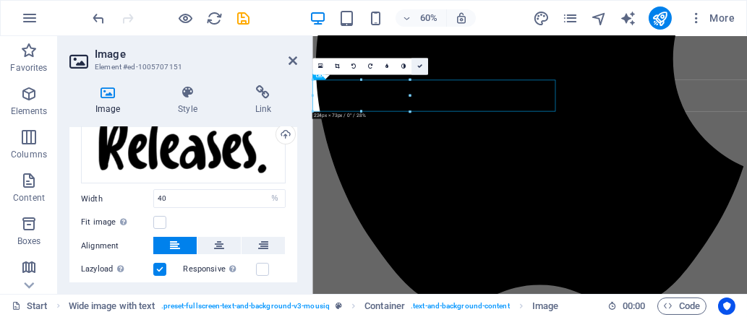
click at [414, 64] on link at bounding box center [419, 66] width 17 height 17
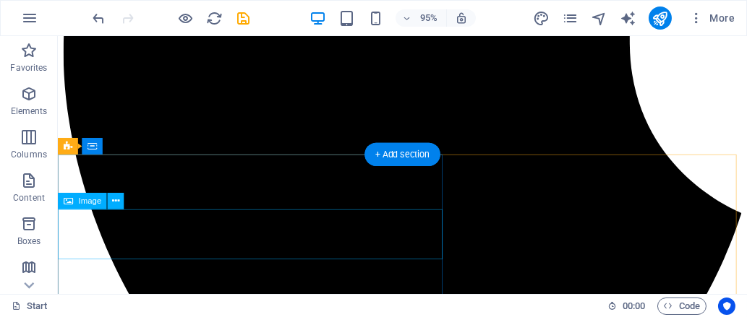
scroll to position [1893, 0]
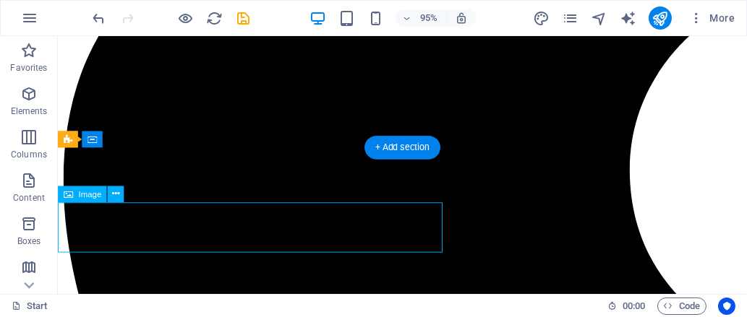
select select "%"
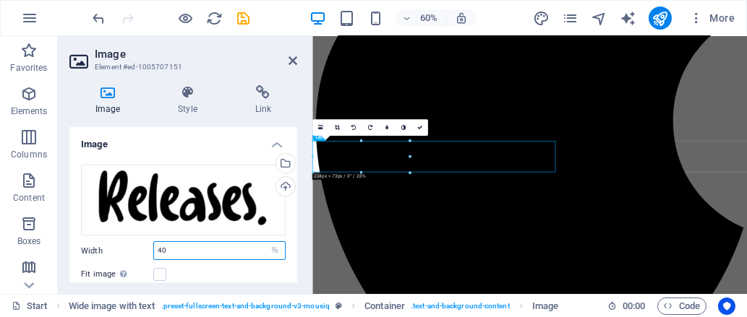
click at [179, 249] on input "40" at bounding box center [219, 250] width 131 height 17
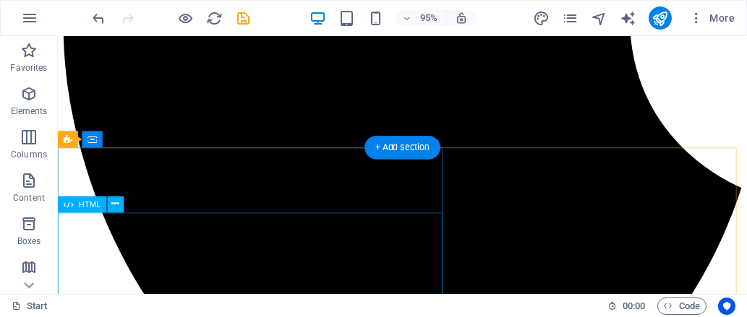
scroll to position [1923, 0]
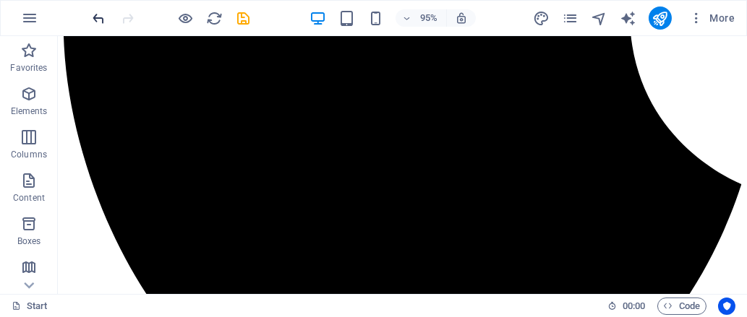
click at [100, 12] on icon "undo" at bounding box center [99, 18] width 17 height 17
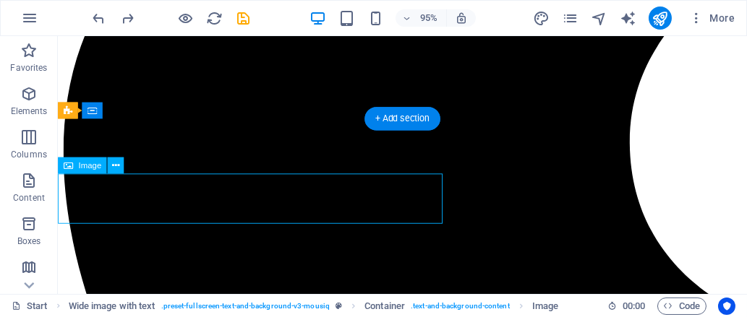
select select "%"
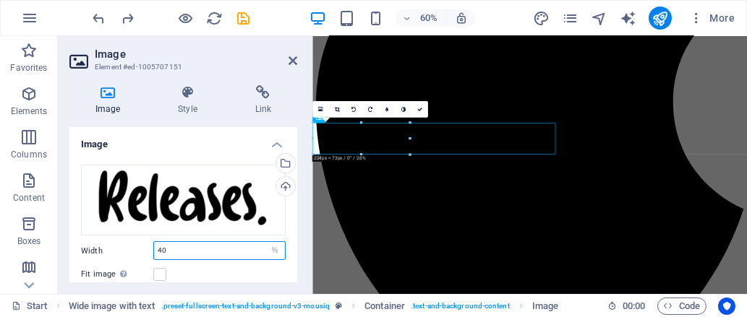
click at [171, 243] on input "40" at bounding box center [219, 250] width 131 height 17
type input "42"
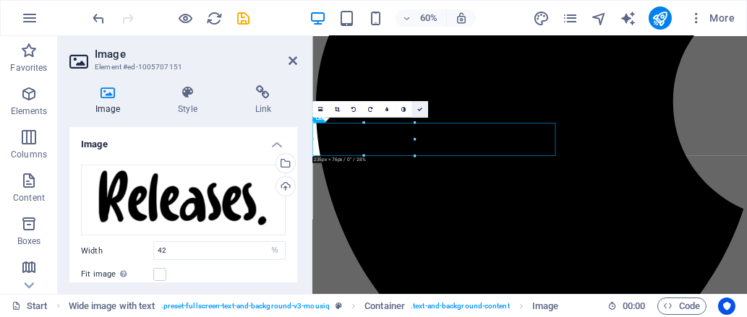
click at [423, 106] on link at bounding box center [419, 109] width 17 height 17
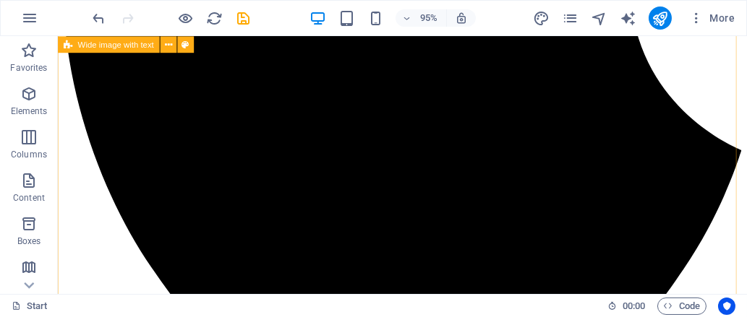
scroll to position [1948, 0]
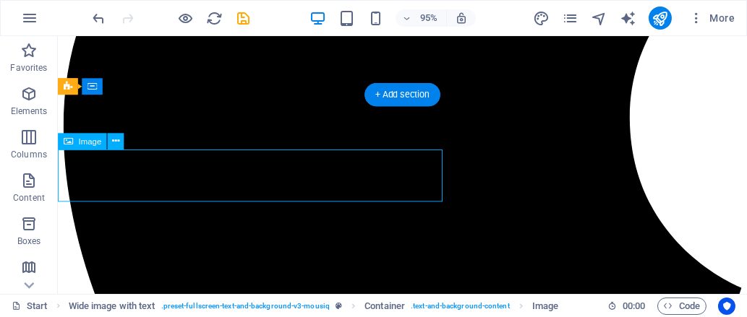
select select "%"
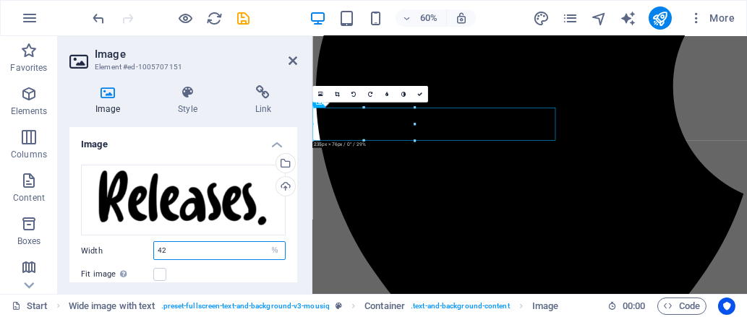
click at [178, 254] on input "42" at bounding box center [219, 250] width 131 height 17
type input "43"
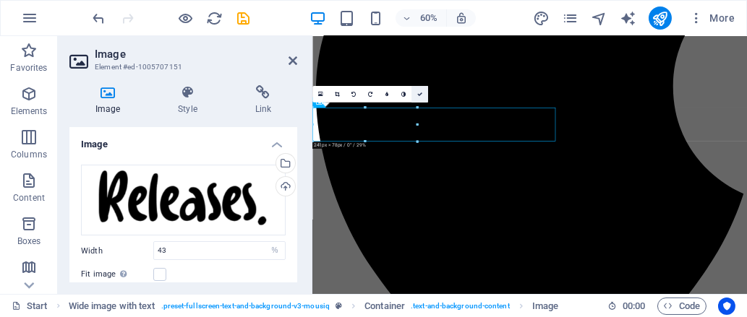
click at [422, 87] on link at bounding box center [419, 94] width 17 height 17
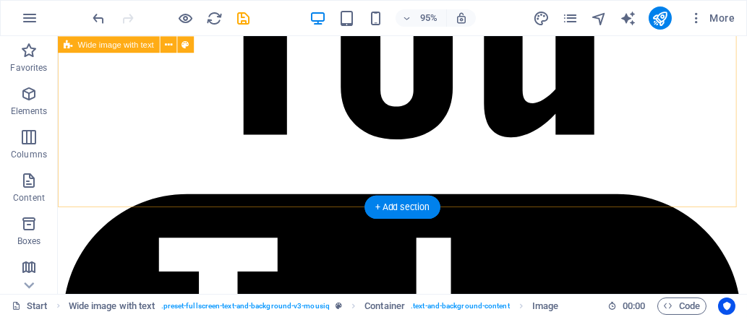
scroll to position [3262, 0]
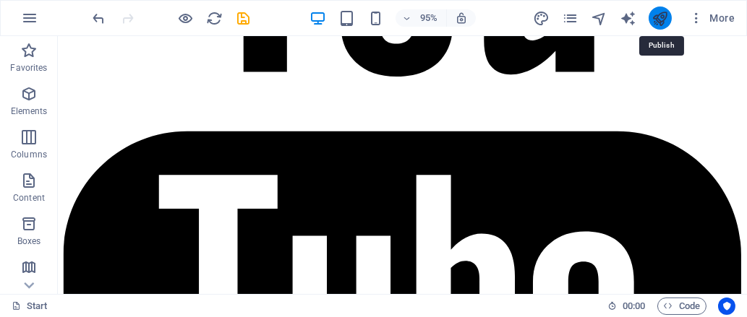
click at [662, 20] on icon "publish" at bounding box center [659, 18] width 17 height 17
checkbox input "false"
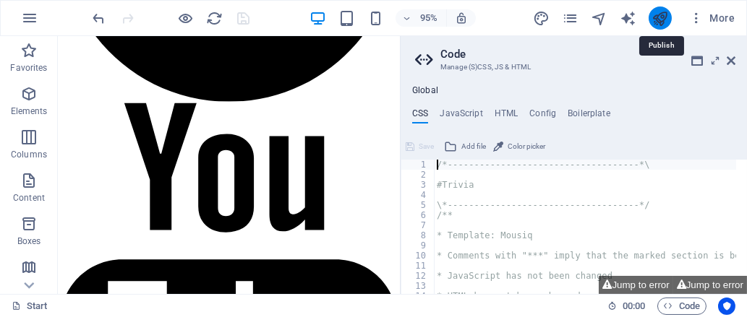
scroll to position [3244, 0]
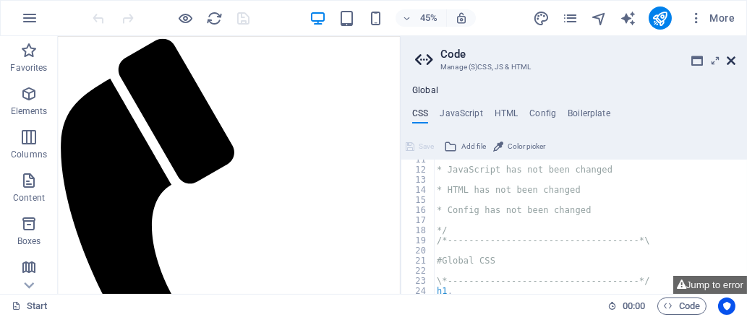
click at [734, 58] on icon at bounding box center [730, 61] width 9 height 12
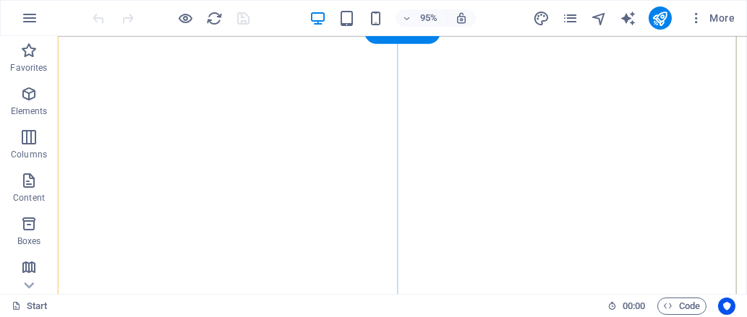
scroll to position [977, 0]
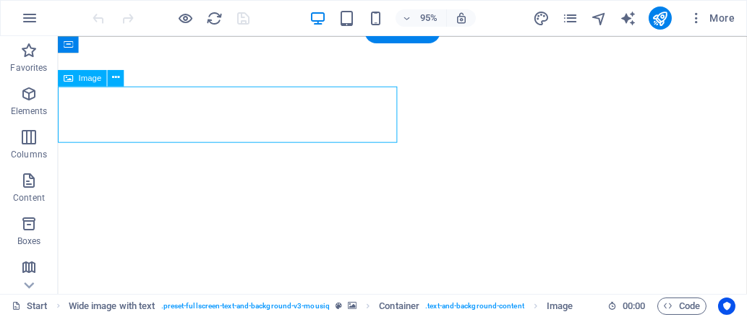
select select "%"
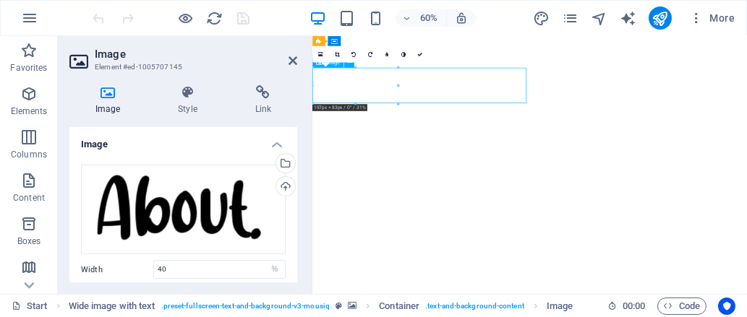
drag, startPoint x: 349, startPoint y: 109, endPoint x: 398, endPoint y: 119, distance: 50.0
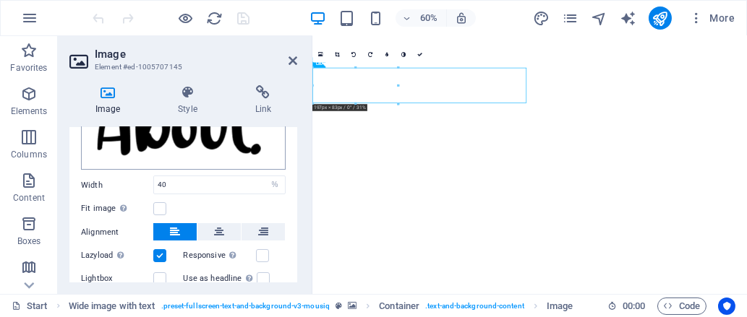
scroll to position [97, 0]
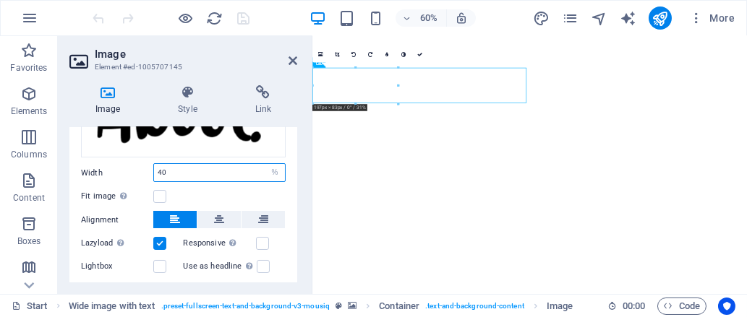
drag, startPoint x: 8, startPoint y: 92, endPoint x: 234, endPoint y: 168, distance: 238.8
click at [234, 168] on input "40" at bounding box center [219, 172] width 131 height 17
type input "4"
type input "39"
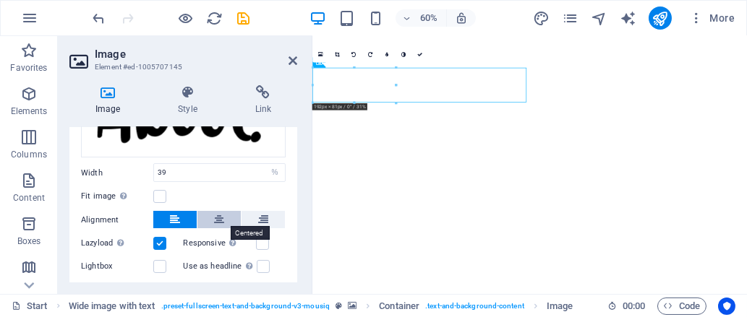
click at [212, 214] on button at bounding box center [218, 219] width 43 height 17
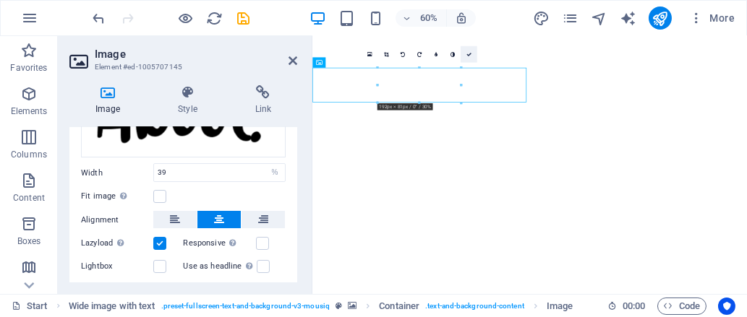
click at [471, 51] on link at bounding box center [468, 54] width 17 height 17
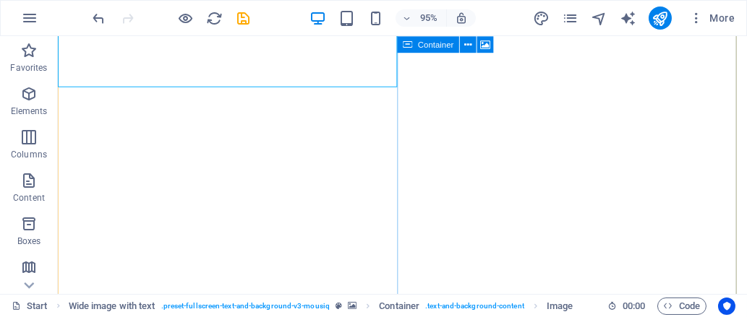
scroll to position [997, 0]
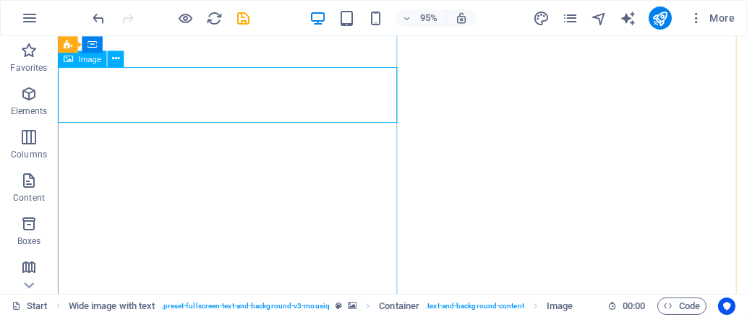
select select "%"
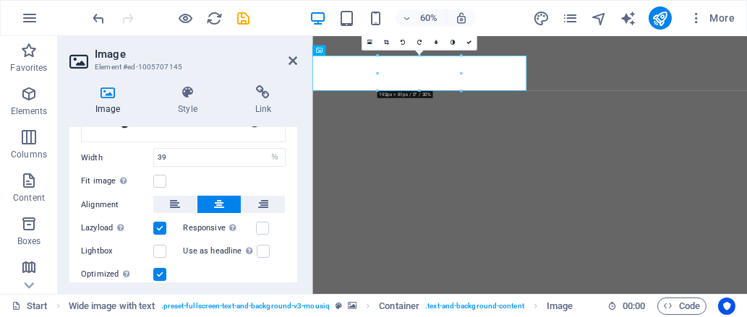
scroll to position [113, 0]
click at [170, 205] on icon at bounding box center [175, 203] width 10 height 17
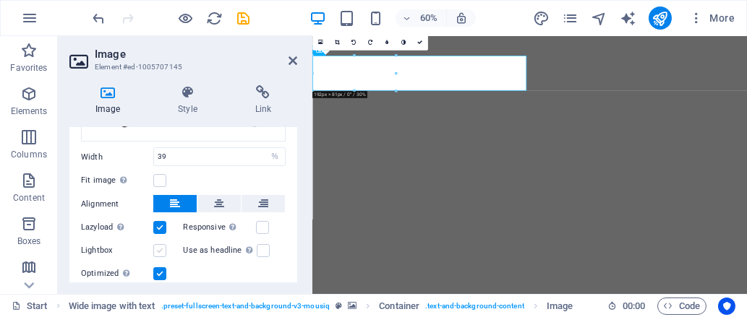
click at [158, 245] on label at bounding box center [159, 250] width 13 height 13
click at [0, 0] on input "Lightbox" at bounding box center [0, 0] width 0 height 0
click at [258, 219] on div "Responsive Automatically load retina image and smartphone optimized sizes." at bounding box center [235, 227] width 103 height 17
click at [260, 226] on label at bounding box center [262, 227] width 13 height 13
click at [0, 0] on input "Responsive Automatically load retina image and smartphone optimized sizes." at bounding box center [0, 0] width 0 height 0
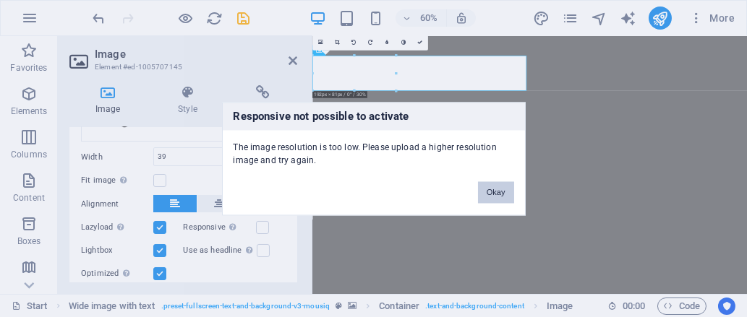
click at [504, 189] on button "Okay" at bounding box center [496, 192] width 36 height 22
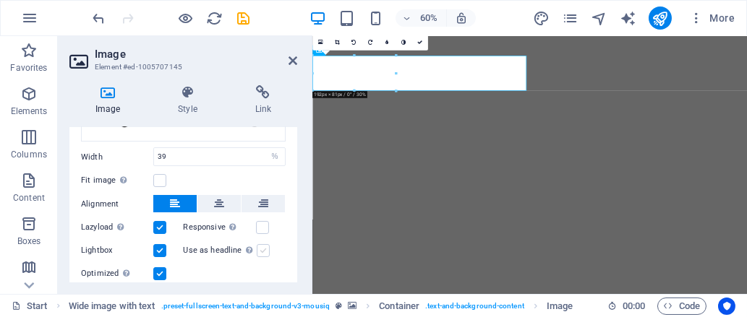
click at [260, 244] on label at bounding box center [263, 250] width 13 height 13
click at [0, 0] on input "Use as headline The image will be wrapped in an H1 headline tag. Useful for giv…" at bounding box center [0, 0] width 0 height 0
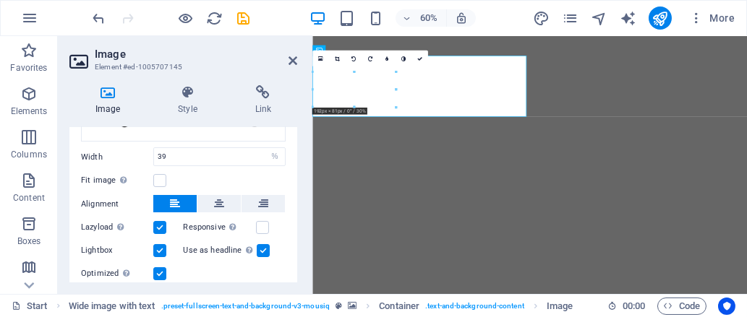
click at [260, 244] on label at bounding box center [263, 250] width 13 height 13
click at [0, 0] on input "Use as headline The image will be wrapped in an H1 headline tag. Useful for giv…" at bounding box center [0, 0] width 0 height 0
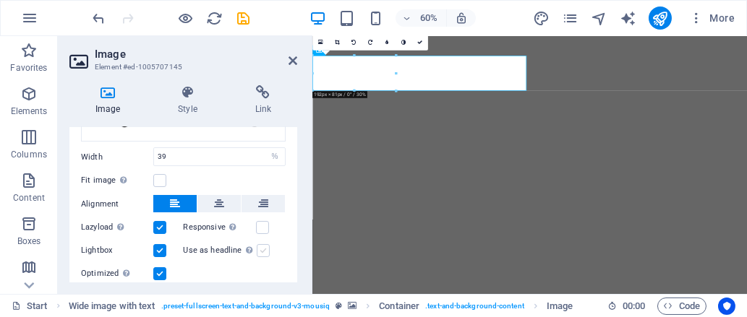
click at [260, 244] on label at bounding box center [263, 250] width 13 height 13
click at [0, 0] on input "Use as headline The image will be wrapped in an H1 headline tag. Useful for giv…" at bounding box center [0, 0] width 0 height 0
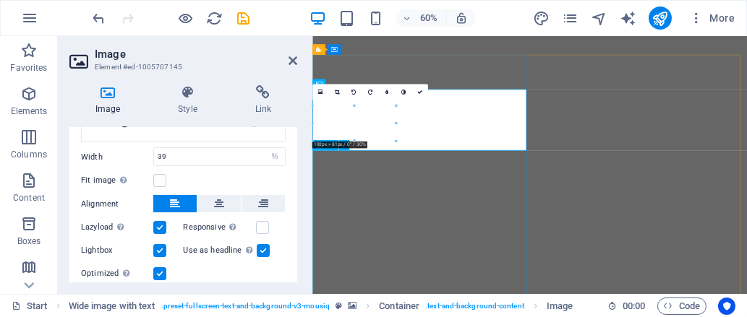
scroll to position [940, 0]
click at [259, 249] on label at bounding box center [263, 250] width 13 height 13
click at [0, 0] on input "Use as headline The image will be wrapped in an H1 headline tag. Useful for giv…" at bounding box center [0, 0] width 0 height 0
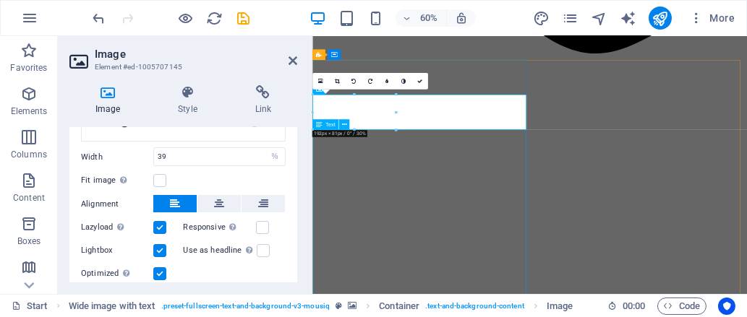
scroll to position [897, 0]
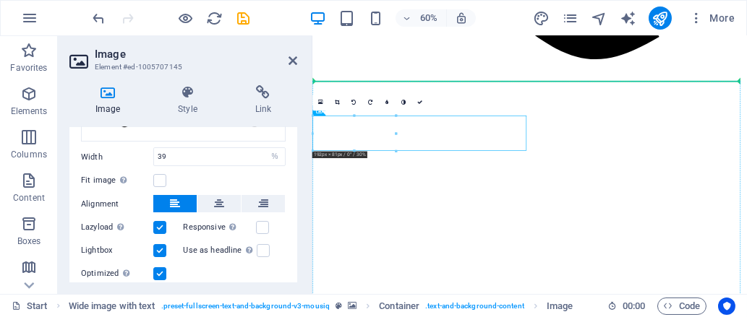
drag, startPoint x: 542, startPoint y: 178, endPoint x: 544, endPoint y: 157, distance: 21.1
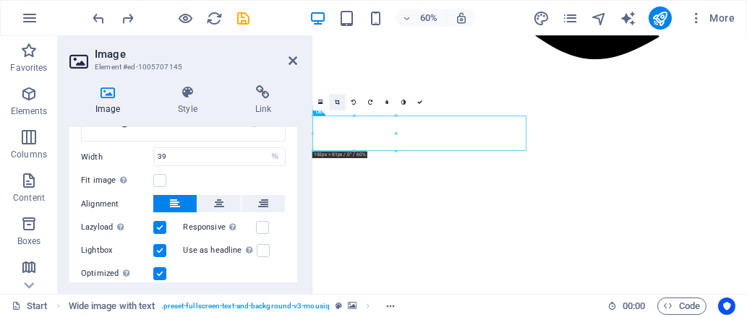
click at [335, 103] on icon at bounding box center [337, 102] width 5 height 5
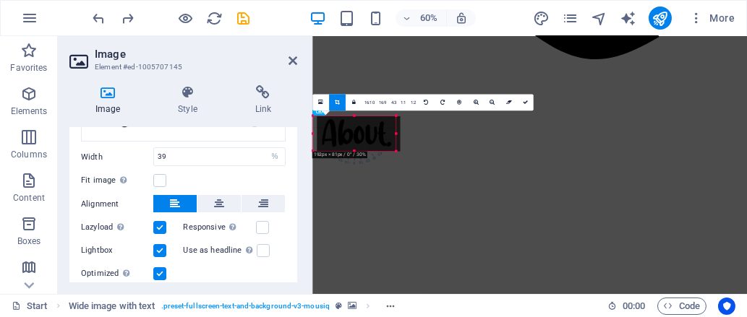
drag, startPoint x: 362, startPoint y: 143, endPoint x: 369, endPoint y: 145, distance: 7.4
click at [369, 145] on div at bounding box center [358, 133] width 83 height 35
drag, startPoint x: 369, startPoint y: 145, endPoint x: 377, endPoint y: 145, distance: 7.3
click at [377, 145] on div at bounding box center [358, 133] width 83 height 35
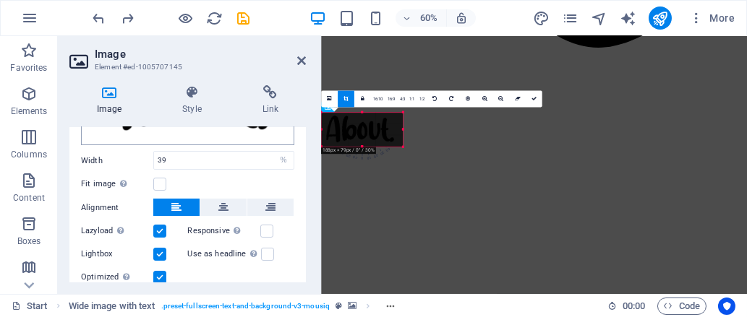
drag, startPoint x: 311, startPoint y: 134, endPoint x: 279, endPoint y: 132, distance: 31.9
click at [279, 132] on aside "Image Element #ed-1005707145 Image Style Link Image Drag files here, click to c…" at bounding box center [189, 165] width 263 height 258
drag, startPoint x: 402, startPoint y: 134, endPoint x: 437, endPoint y: 137, distance: 34.8
click at [329, 96] on icon at bounding box center [329, 99] width 5 height 6
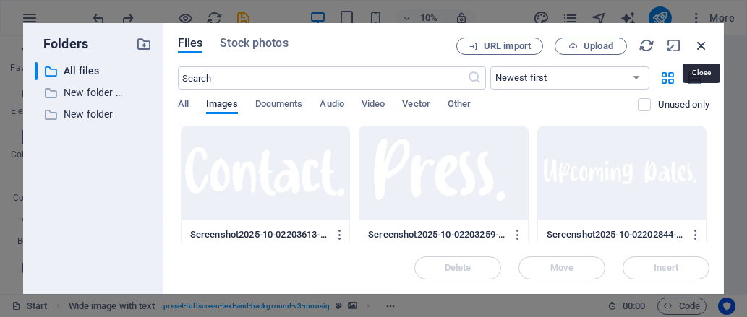
click at [700, 42] on icon "button" at bounding box center [701, 46] width 16 height 16
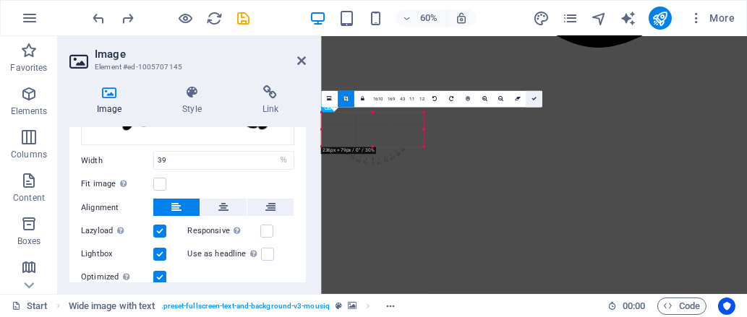
click at [530, 99] on icon at bounding box center [532, 98] width 5 height 5
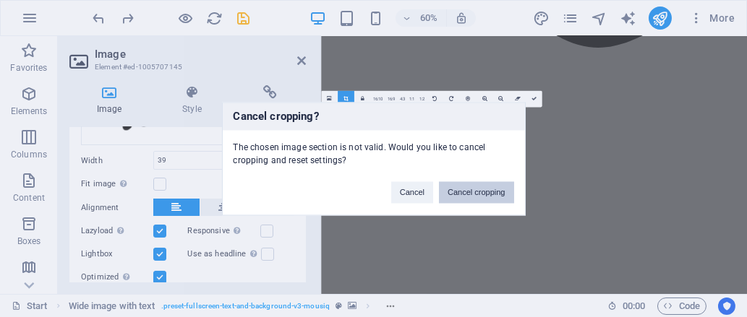
click at [439, 192] on button "Cancel cropping" at bounding box center [476, 192] width 75 height 22
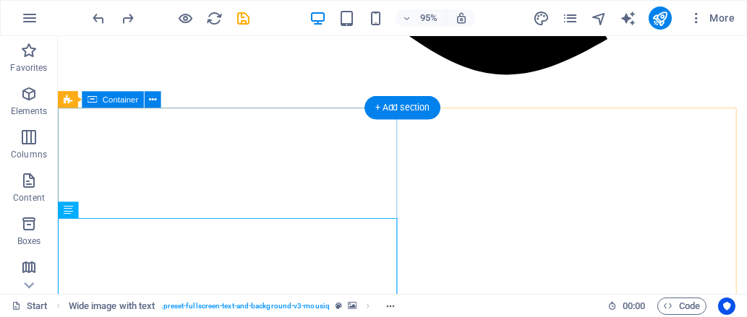
scroll to position [961, 0]
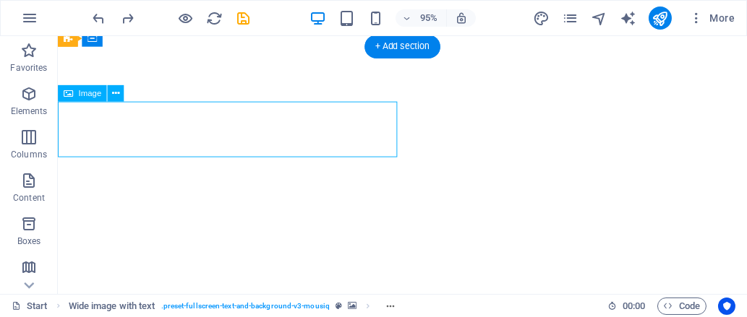
select select "%"
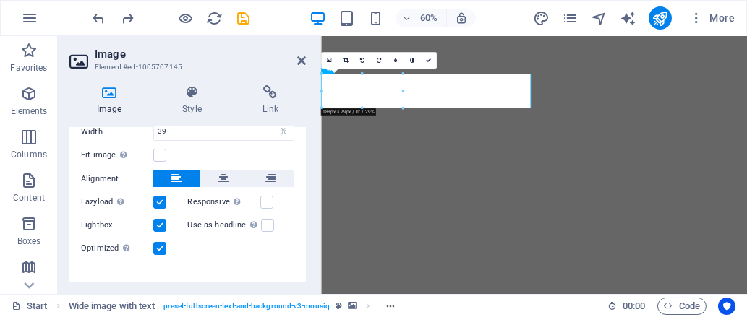
scroll to position [160, 0]
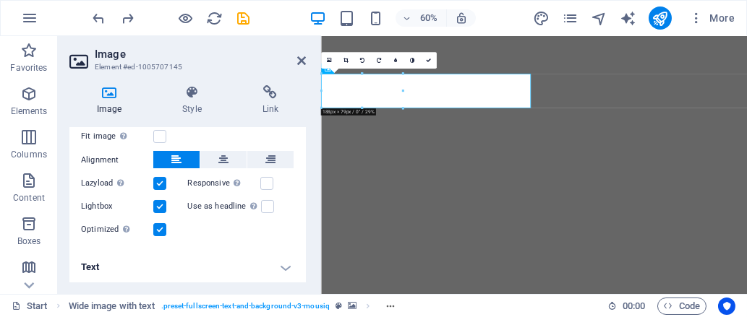
click at [225, 270] on h4 "Text" at bounding box center [187, 267] width 236 height 35
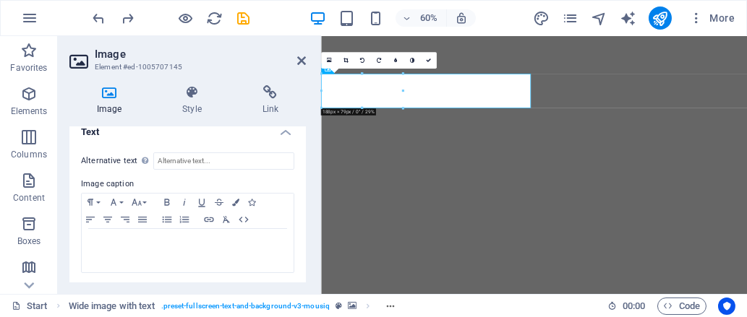
scroll to position [0, 0]
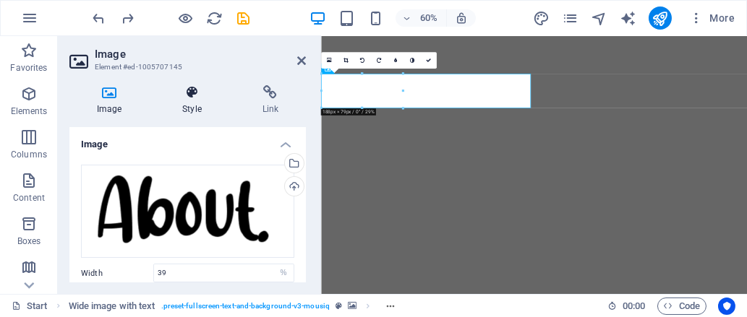
click at [187, 88] on icon at bounding box center [192, 92] width 74 height 14
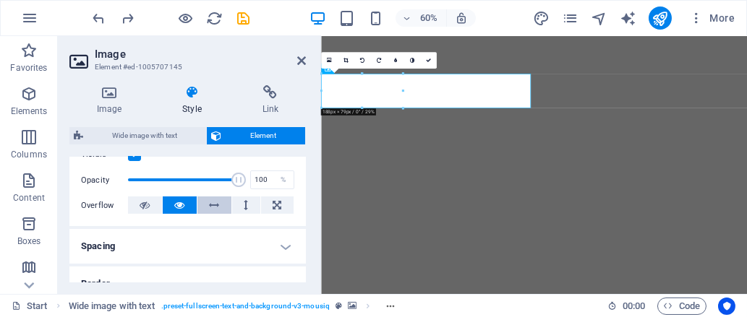
scroll to position [202, 0]
click at [210, 207] on icon at bounding box center [215, 205] width 10 height 17
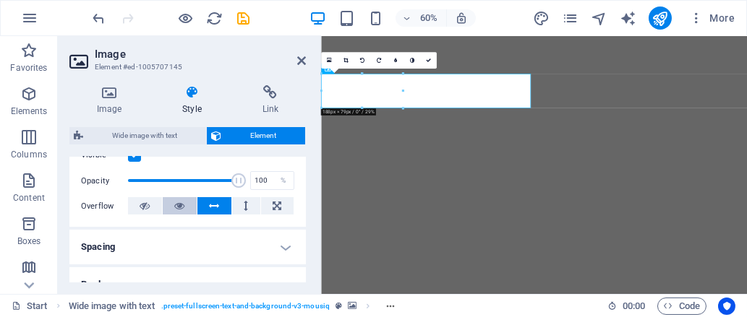
click at [175, 197] on icon at bounding box center [180, 205] width 10 height 17
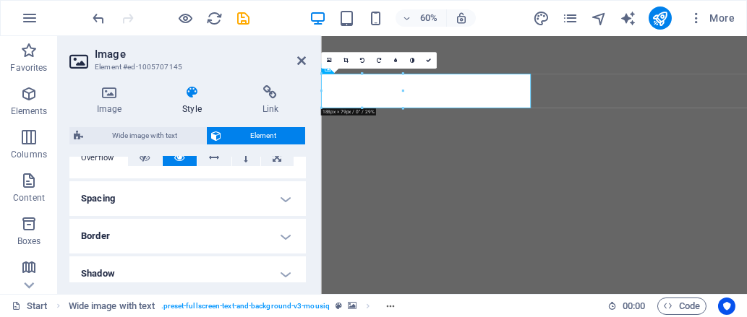
click at [173, 197] on h4 "Spacing" at bounding box center [187, 198] width 236 height 35
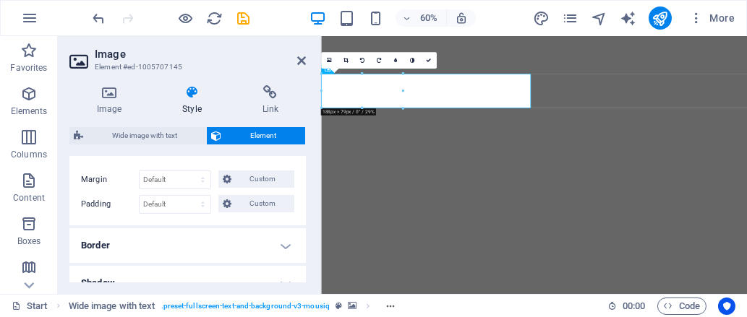
scroll to position [300, 0]
click at [171, 175] on select "Default auto px % rem vw vh Custom" at bounding box center [174, 179] width 71 height 17
click at [139, 171] on select "Default auto px % rem vw vh Custom" at bounding box center [174, 179] width 71 height 17
click at [173, 175] on select "Default auto px % rem vw vh Custom" at bounding box center [174, 179] width 71 height 17
select select "%"
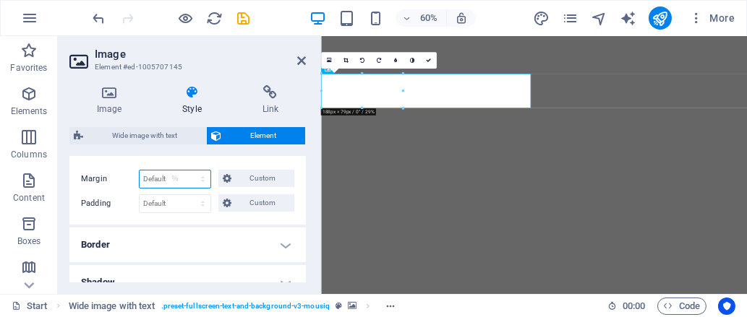
click at [189, 171] on select "Default auto px % rem vw vh Custom" at bounding box center [174, 179] width 71 height 17
type input "100"
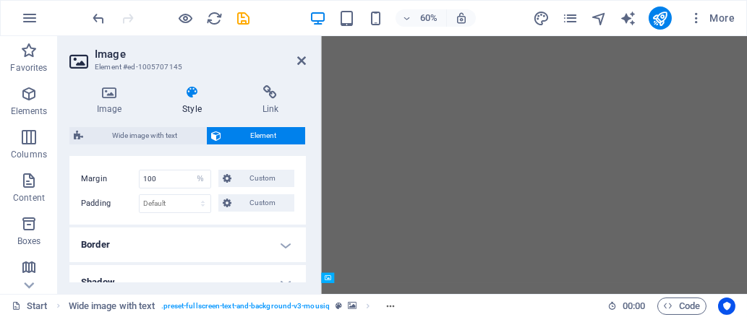
drag, startPoint x: 503, startPoint y: 278, endPoint x: 468, endPoint y: 352, distance: 81.8
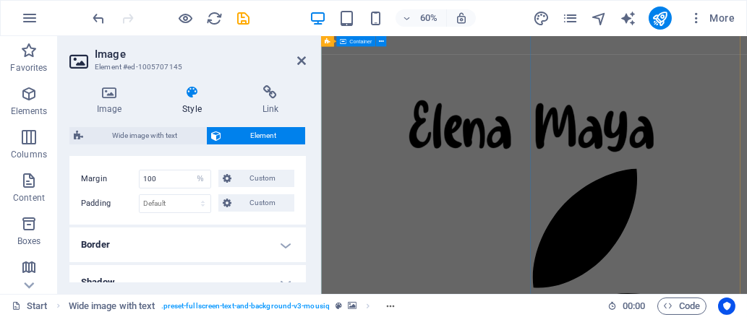
scroll to position [1312, 0]
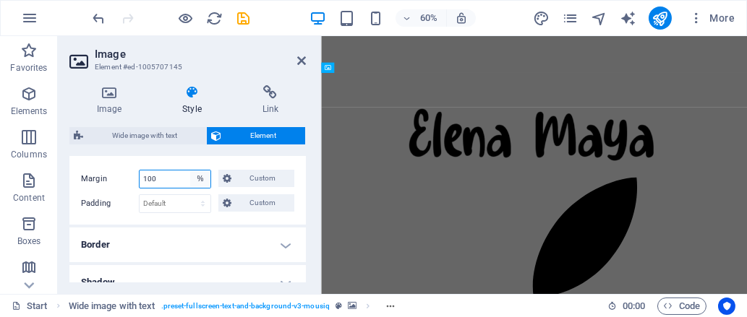
click at [192, 173] on select "Default auto px % rem vw vh Custom" at bounding box center [200, 179] width 20 height 17
select select "default"
click at [190, 171] on select "Default auto px % rem vw vh Custom" at bounding box center [200, 179] width 20 height 17
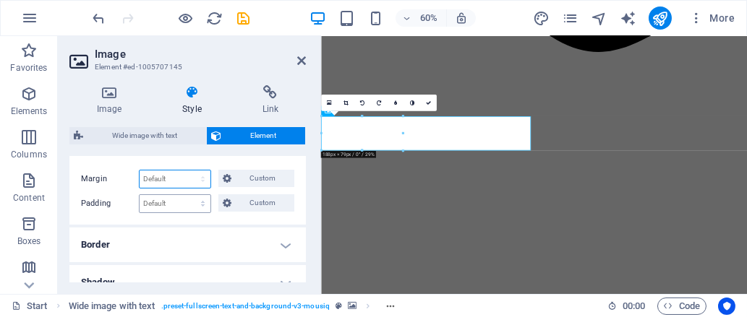
scroll to position [837, 0]
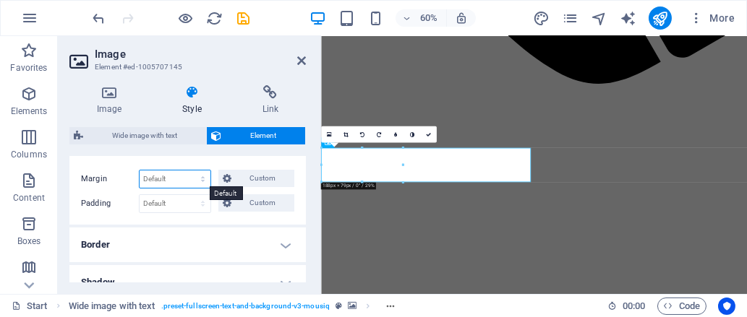
click at [181, 176] on select "Default auto px % rem vw vh Custom" at bounding box center [174, 179] width 71 height 17
select select "px"
click at [189, 171] on select "Default auto px % rem vw vh Custom" at bounding box center [174, 179] width 71 height 17
type input "0"
click at [204, 177] on select "Default auto px % rem vw vh Custom" at bounding box center [200, 179] width 20 height 17
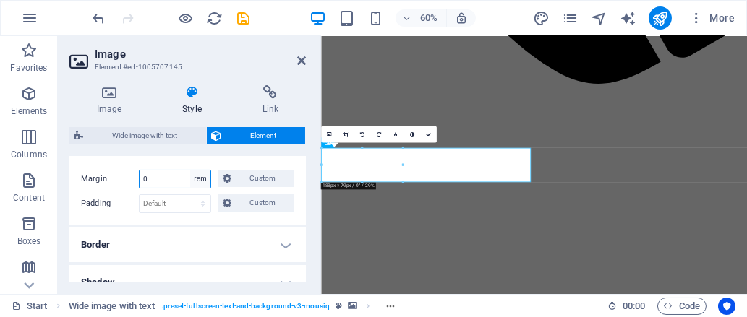
click at [190, 171] on select "Default auto px % rem vw vh Custom" at bounding box center [200, 179] width 20 height 17
click at [203, 172] on select "Default auto px % rem vw vh Custom" at bounding box center [200, 179] width 20 height 17
click at [190, 171] on select "Default auto px % rem vw vh Custom" at bounding box center [200, 179] width 20 height 17
click at [207, 174] on select "Default auto px % rem vw vh Custom" at bounding box center [200, 179] width 20 height 17
select select "%"
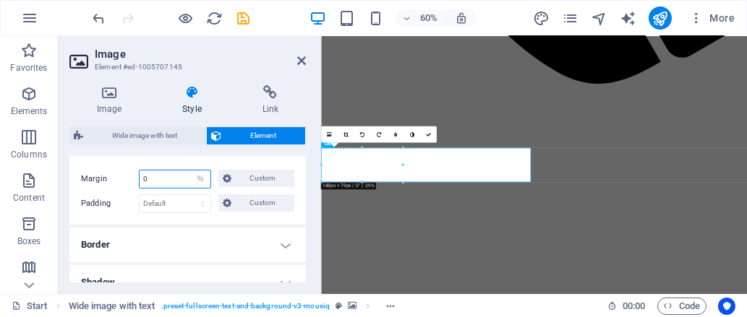
click at [190, 171] on select "Default auto px % rem vw vh Custom" at bounding box center [200, 179] width 20 height 17
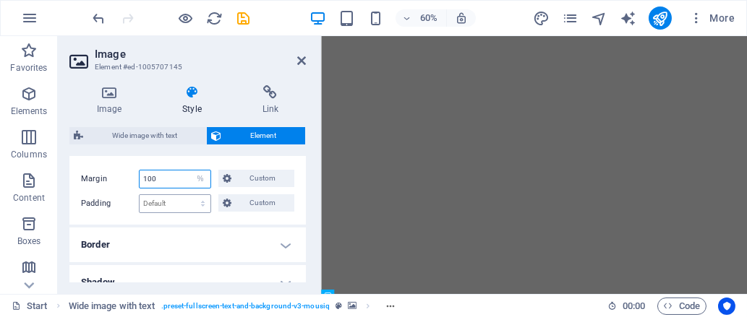
scroll to position [1186, 0]
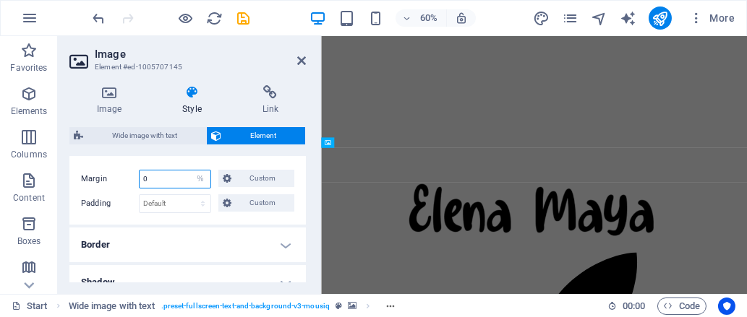
type input "0"
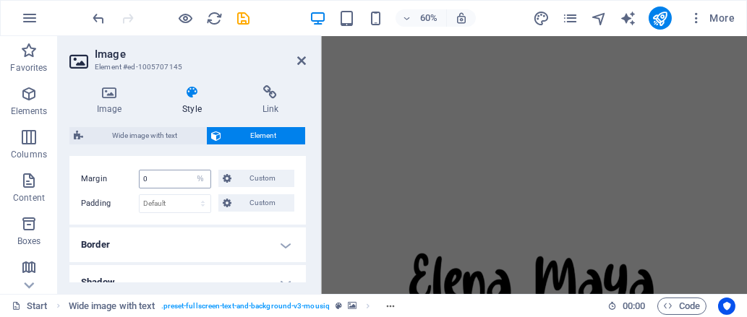
scroll to position [837, 0]
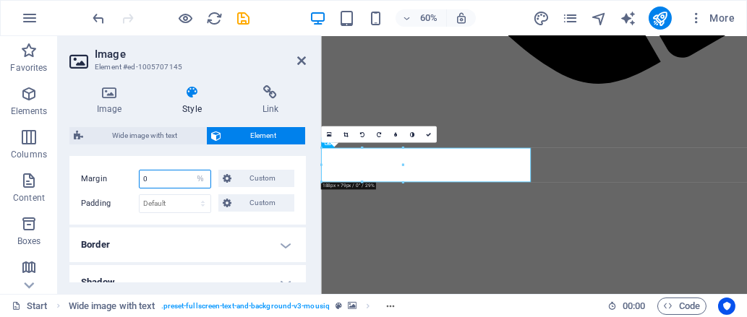
click at [172, 174] on input "0" at bounding box center [174, 179] width 71 height 17
type input "2"
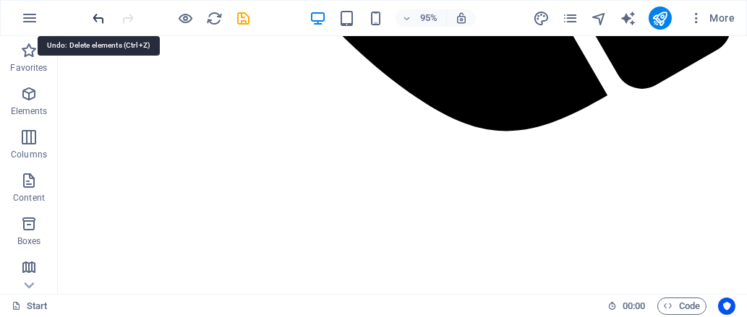
click at [96, 16] on icon "undo" at bounding box center [99, 18] width 17 height 17
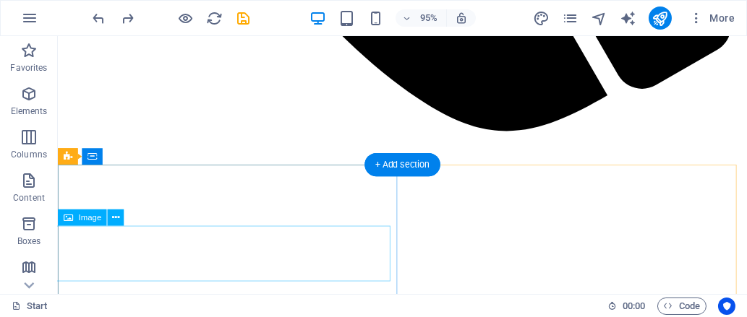
select select "%"
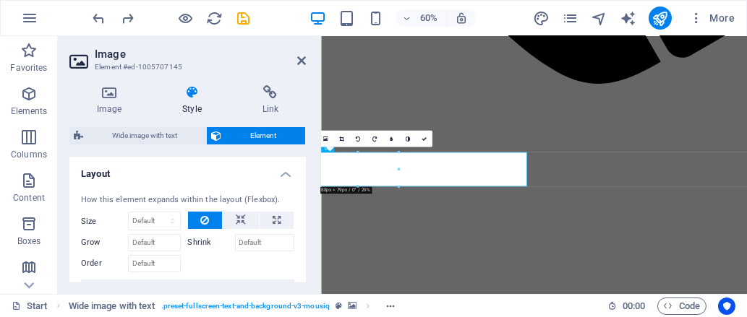
click at [186, 95] on icon at bounding box center [192, 92] width 74 height 14
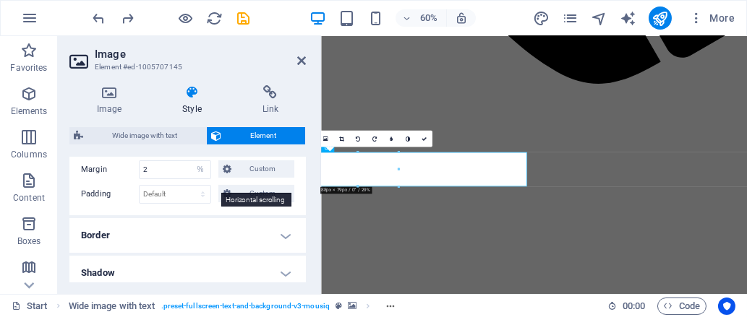
scroll to position [314, 0]
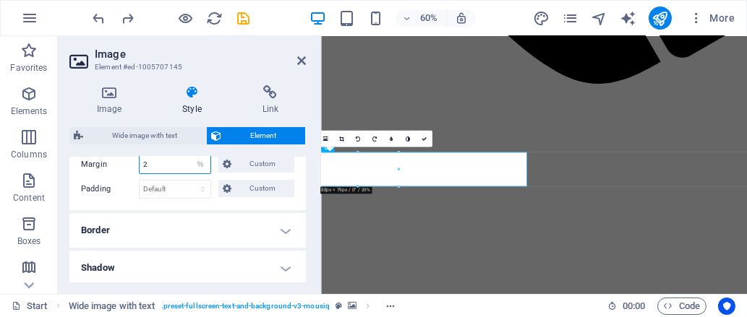
click at [177, 165] on input "2" at bounding box center [174, 164] width 71 height 17
type input "4"
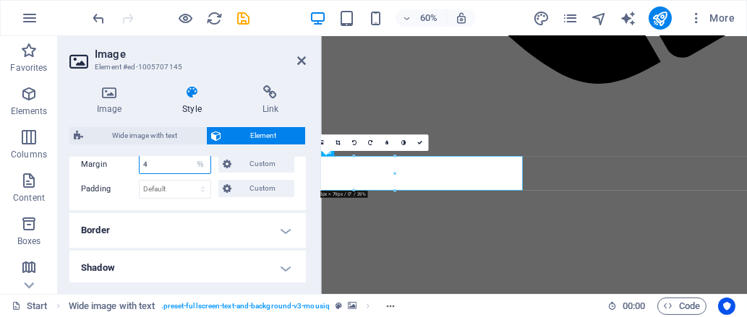
click at [177, 165] on input "4" at bounding box center [174, 164] width 71 height 17
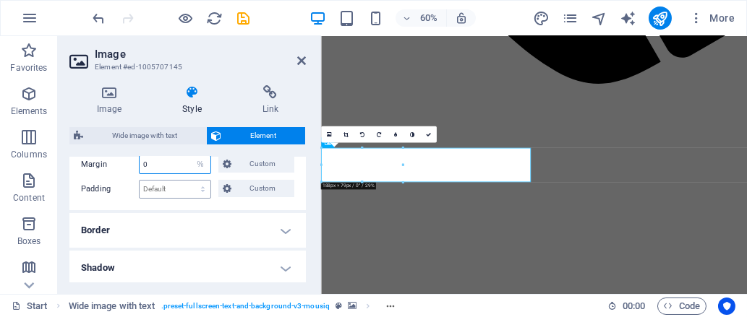
type input "0"
click at [176, 190] on select "Default px rem % vh vw Custom" at bounding box center [174, 189] width 71 height 17
select select "%"
click at [189, 181] on select "Default px rem % vh vw Custom" at bounding box center [174, 189] width 71 height 17
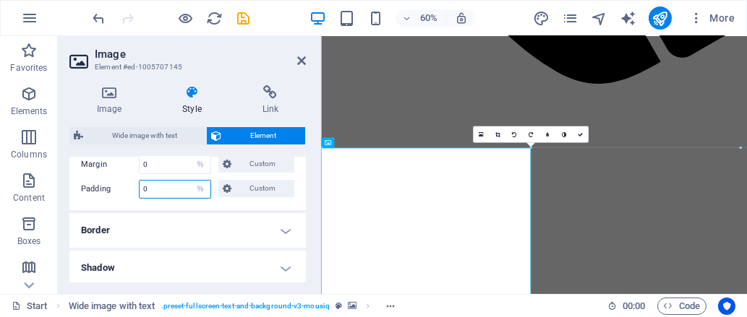
type input "0"
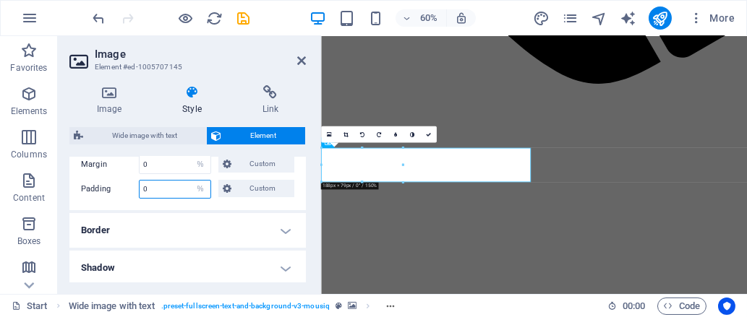
click at [166, 194] on input "0" at bounding box center [174, 189] width 71 height 17
type input "2"
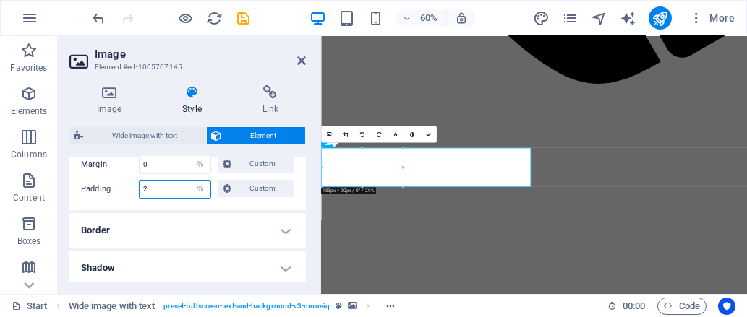
click at [159, 192] on input "2" at bounding box center [174, 189] width 71 height 17
type input "3"
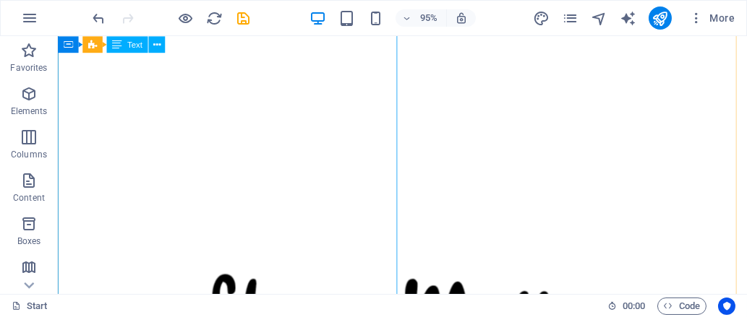
scroll to position [1069, 0]
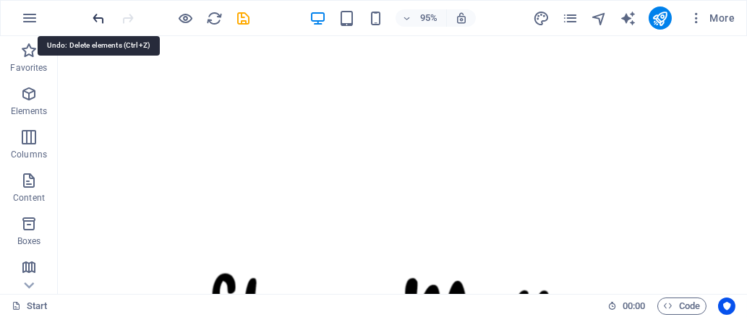
click at [98, 18] on icon "undo" at bounding box center [99, 18] width 17 height 17
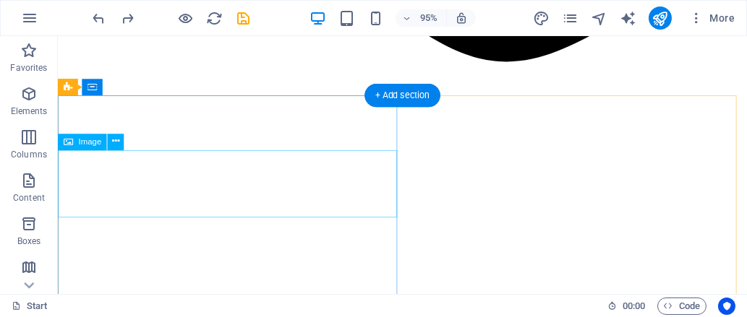
scroll to position [950, 0]
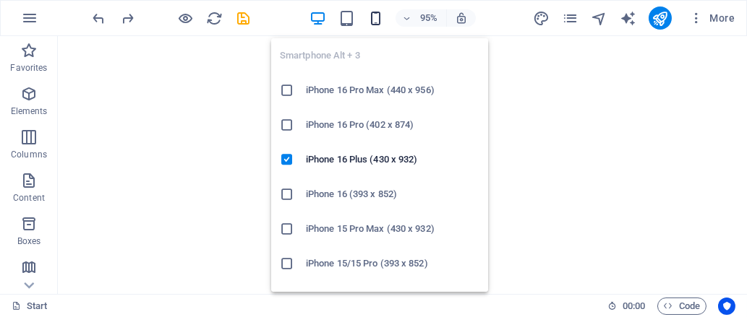
click at [374, 19] on icon "button" at bounding box center [375, 18] width 17 height 17
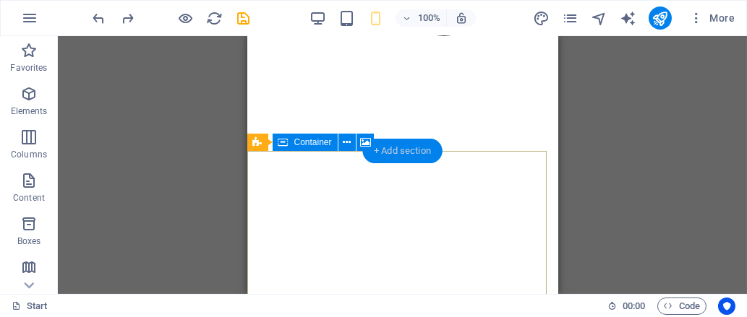
scroll to position [389, 0]
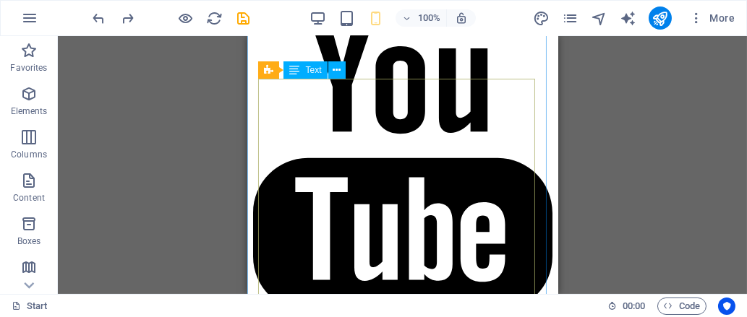
scroll to position [1443, 0]
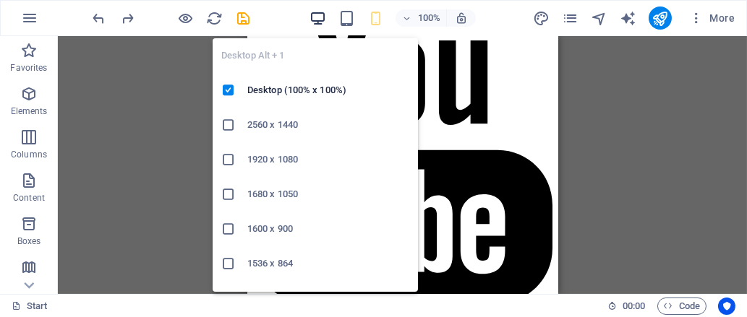
click at [319, 11] on icon "button" at bounding box center [317, 18] width 17 height 17
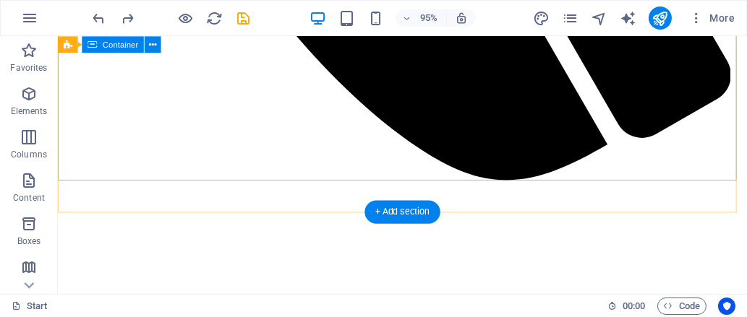
scroll to position [786, 0]
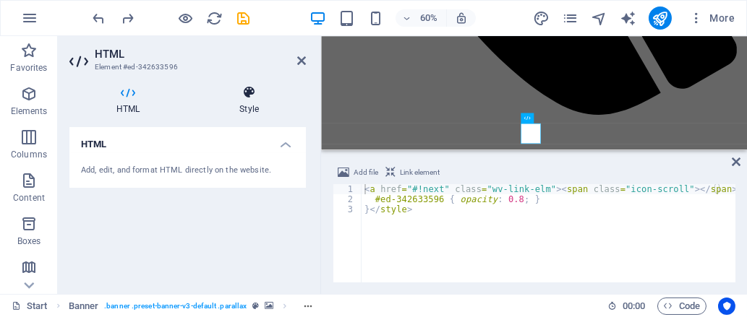
click at [259, 100] on h4 "Style" at bounding box center [248, 100] width 113 height 30
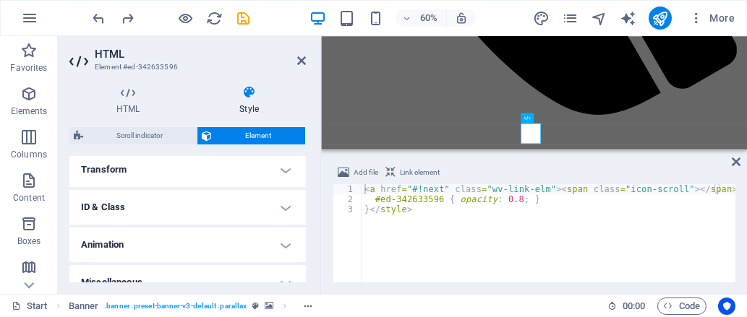
scroll to position [474, 0]
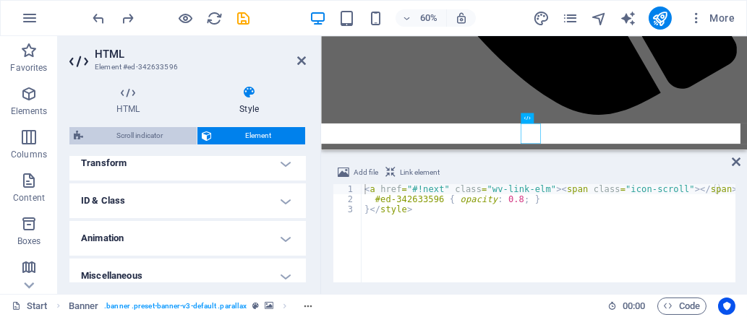
click at [162, 137] on span "Scroll indicator" at bounding box center [139, 135] width 105 height 17
select select "rem"
select select "px"
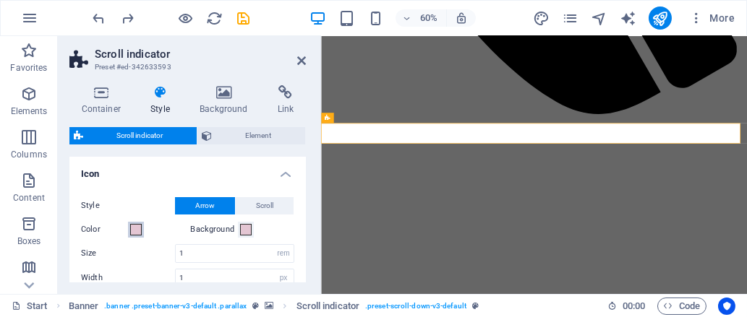
click at [131, 226] on span at bounding box center [136, 230] width 12 height 12
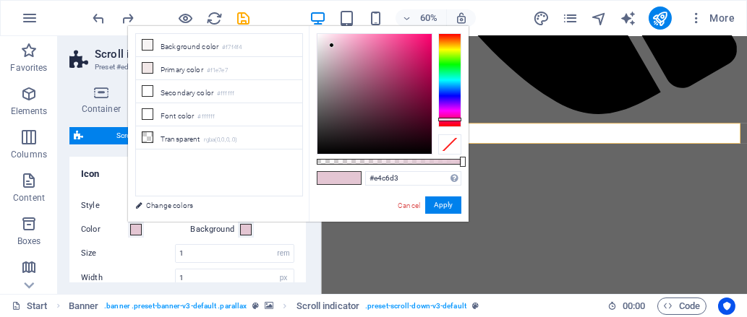
drag, startPoint x: 450, startPoint y: 157, endPoint x: 437, endPoint y: 157, distance: 12.3
click at [437, 157] on div "#e4c6d3 Supported formats #0852ed rgb(8, 82, 237) rgba(8, 82, 237, 90%) hsv(221…" at bounding box center [389, 228] width 160 height 405
click at [442, 161] on div at bounding box center [389, 162] width 145 height 6
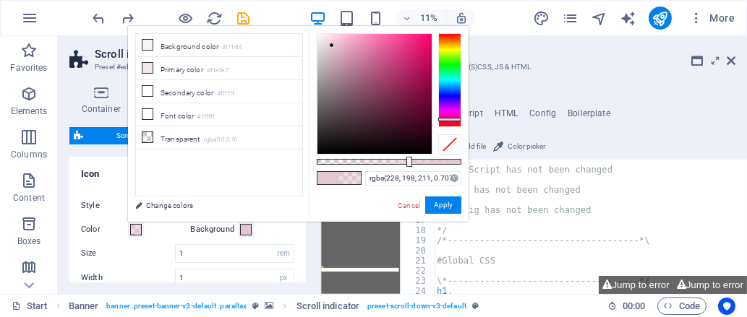
scroll to position [106, 0]
click at [445, 160] on div at bounding box center [442, 162] width 6 height 10
drag, startPoint x: 439, startPoint y: 159, endPoint x: 444, endPoint y: 166, distance: 7.8
click at [444, 165] on div at bounding box center [389, 162] width 145 height 6
type input "rgba(228, 198, 211, 0.882)"
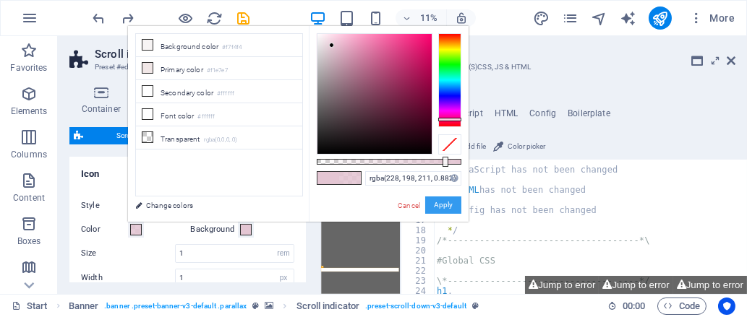
click at [442, 207] on button "Apply" at bounding box center [443, 205] width 36 height 17
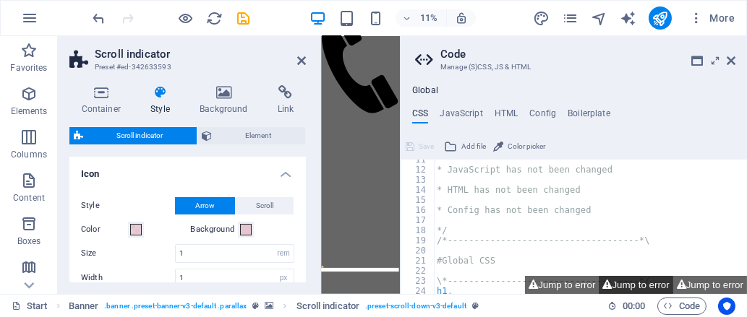
click at [624, 291] on button "Jump to error" at bounding box center [635, 285] width 74 height 18
type textarea "$menu-wrapper-align: flex_end_menu,"
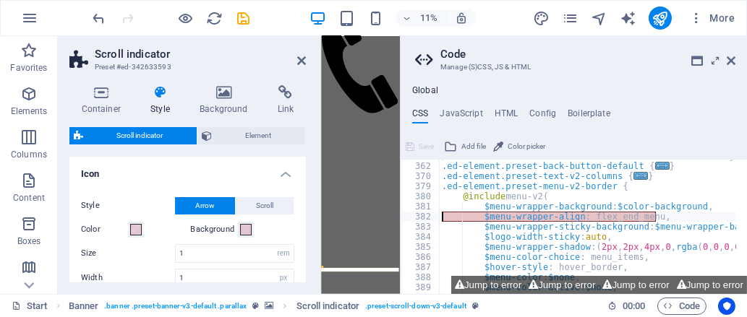
drag, startPoint x: 656, startPoint y: 219, endPoint x: 444, endPoint y: 214, distance: 212.5
click at [444, 214] on div "/* LEGAL NOTICE - Back button **Referenced on: Privacy */ .ed-element.preset-ba…" at bounding box center [656, 223] width 434 height 144
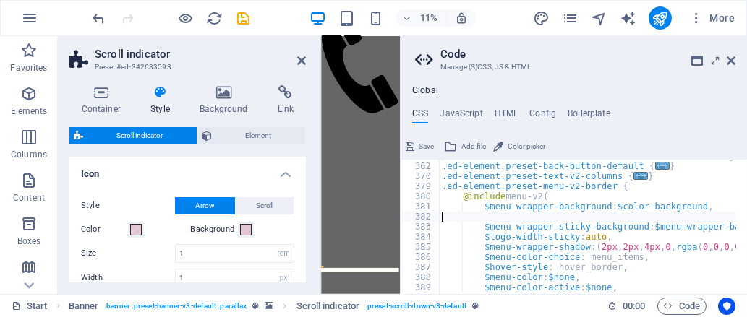
type textarea "$menu-wrapper-background: $color-background,"
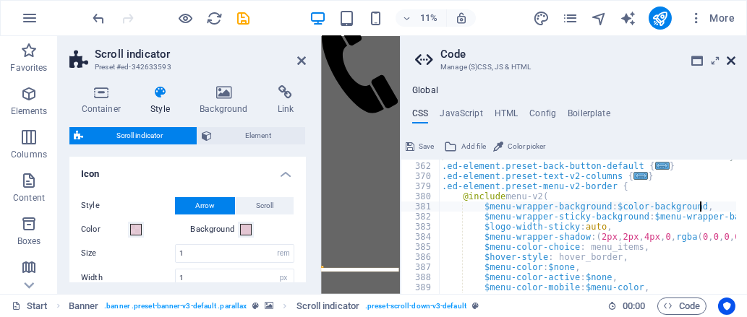
click at [728, 57] on icon at bounding box center [730, 61] width 9 height 12
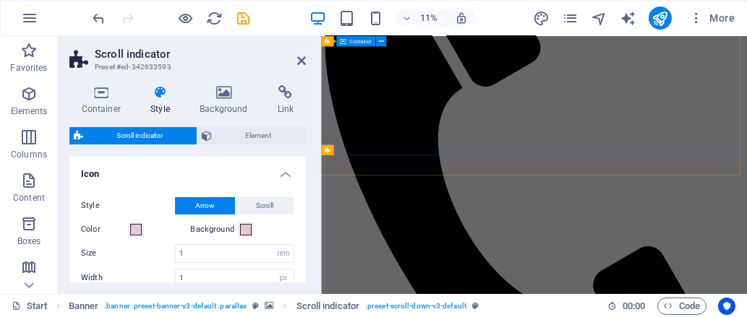
scroll to position [734, 0]
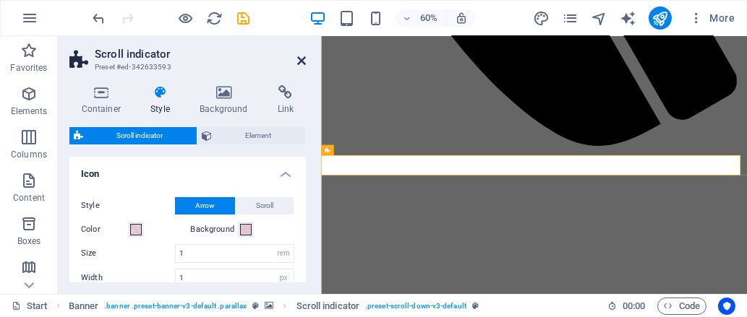
click at [298, 59] on icon at bounding box center [301, 61] width 9 height 12
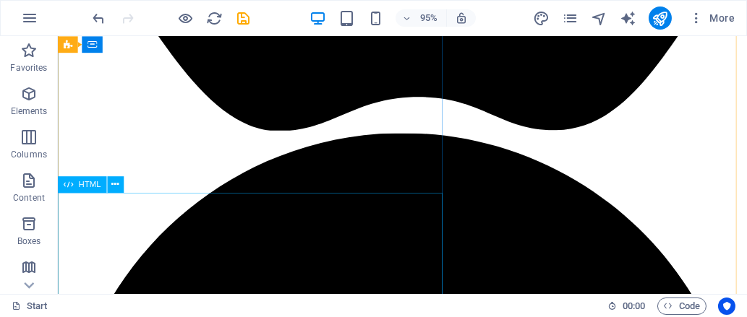
scroll to position [2214, 0]
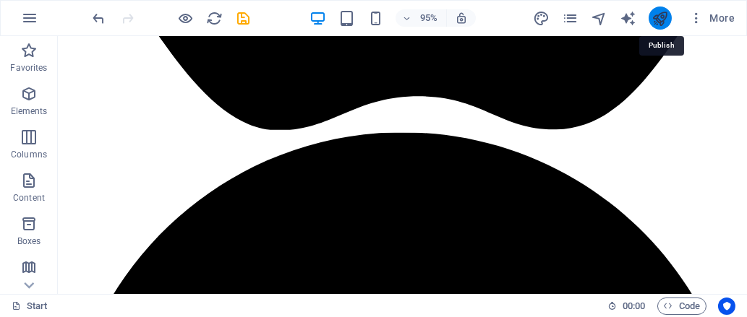
click at [654, 18] on icon "publish" at bounding box center [659, 18] width 17 height 17
checkbox input "false"
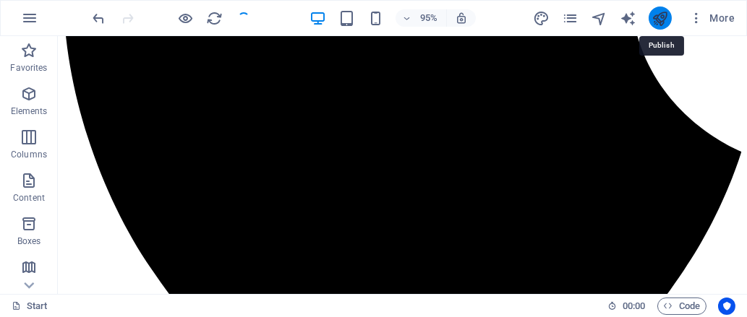
scroll to position [2197, 0]
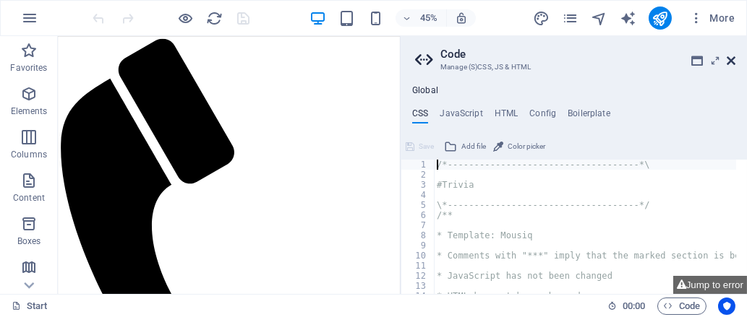
click at [727, 56] on icon at bounding box center [730, 61] width 9 height 12
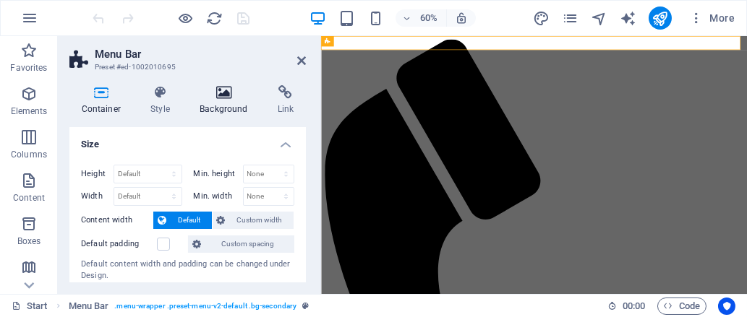
click at [223, 90] on icon at bounding box center [224, 92] width 72 height 14
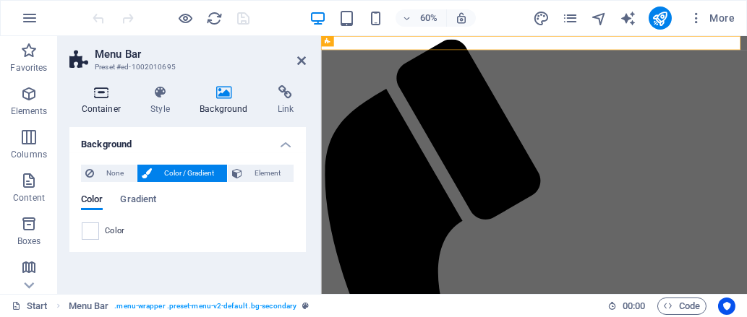
click at [110, 94] on icon at bounding box center [101, 92] width 64 height 14
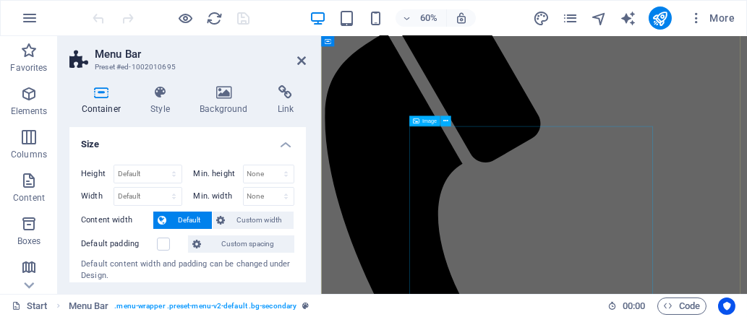
scroll to position [95, 0]
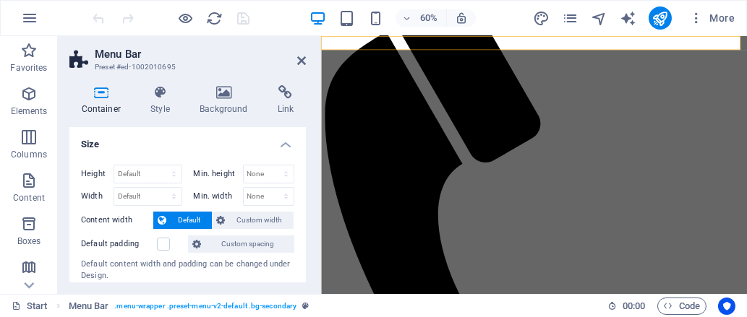
click at [296, 49] on h2 "Menu Bar" at bounding box center [200, 54] width 211 height 13
click at [298, 55] on icon at bounding box center [301, 61] width 9 height 12
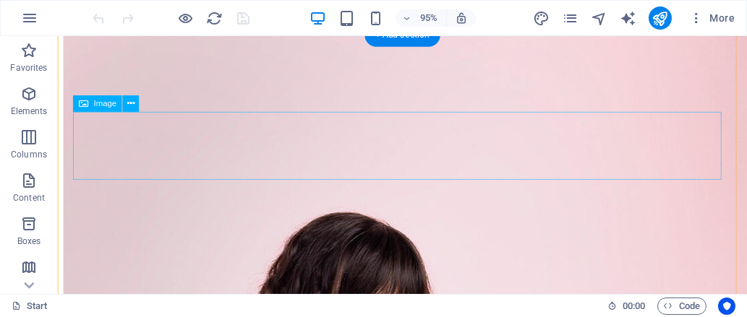
scroll to position [4135, 0]
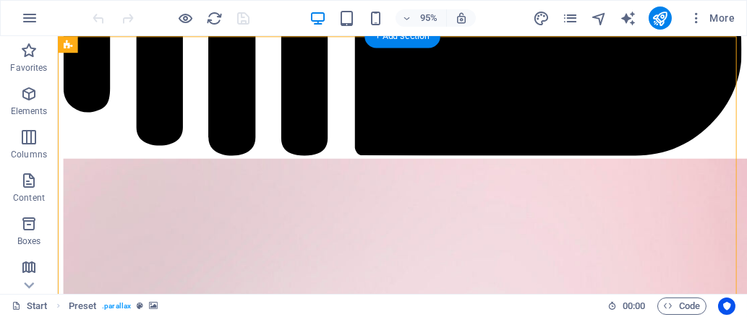
select select "%"
select select "px"
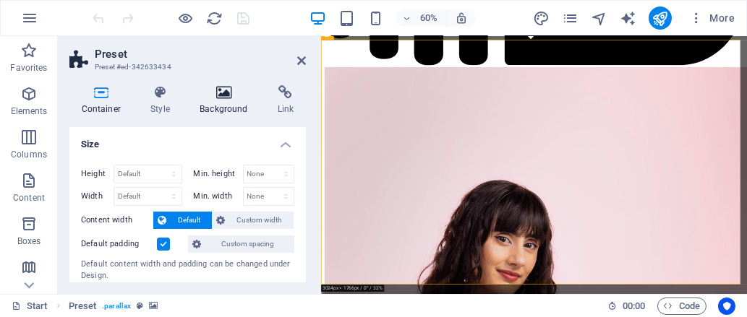
click at [223, 98] on icon at bounding box center [224, 92] width 72 height 14
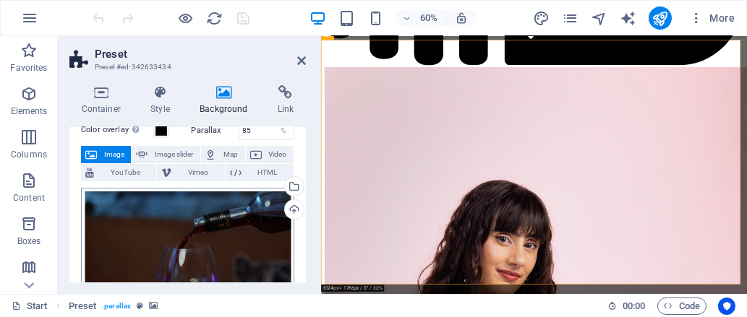
scroll to position [75, 0]
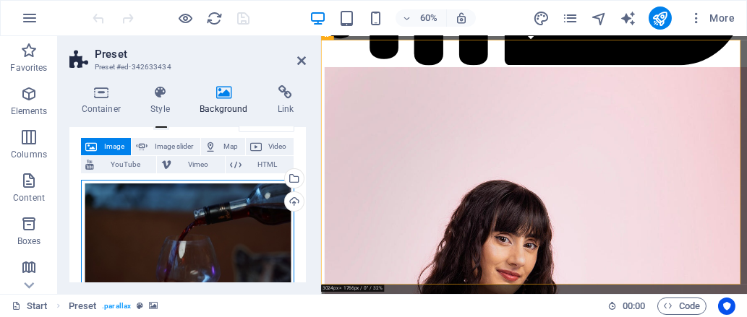
click at [254, 203] on div "Drag files here, click to choose files or select files from Files or our free s…" at bounding box center [187, 257] width 213 height 155
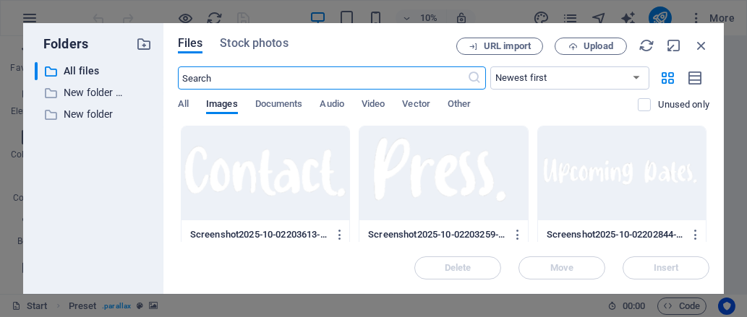
scroll to position [4321, 0]
click at [92, 92] on p "New folder (1)" at bounding box center [94, 93] width 61 height 17
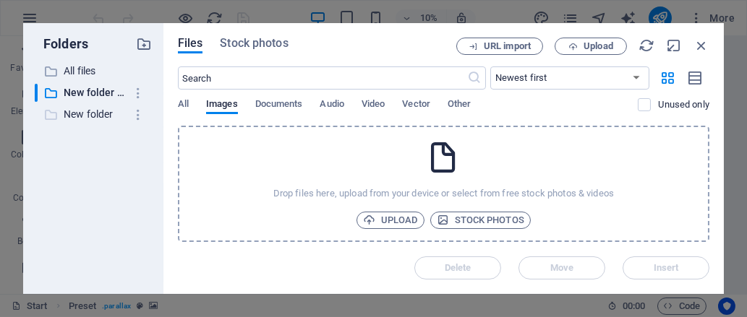
click at [95, 114] on p "New folder" at bounding box center [94, 114] width 61 height 17
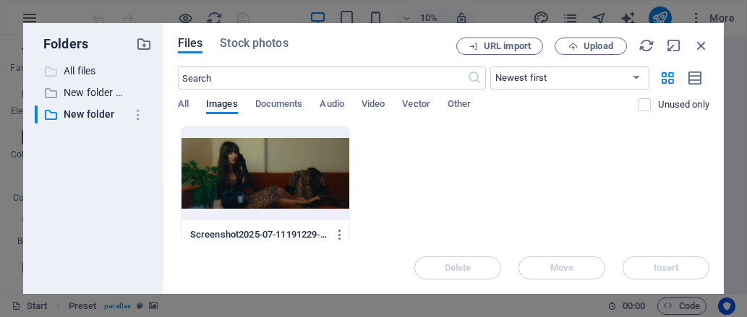
click at [102, 68] on p "All files" at bounding box center [94, 71] width 61 height 17
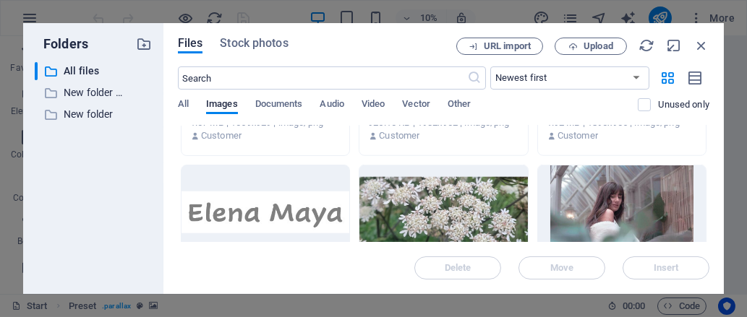
scroll to position [3242, 0]
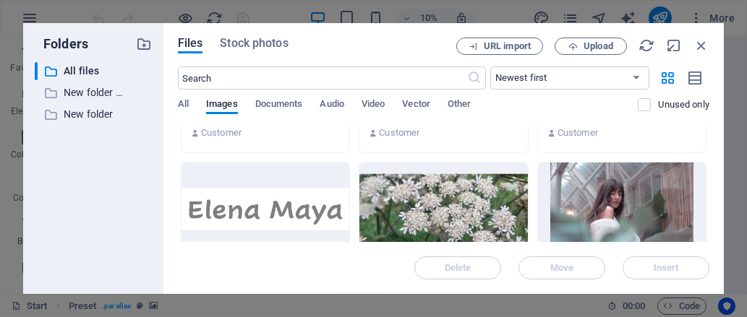
click at [460, 199] on div at bounding box center [443, 210] width 168 height 94
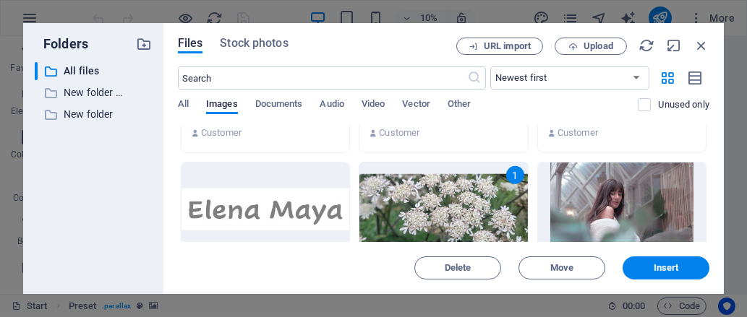
click at [460, 199] on div "1" at bounding box center [443, 210] width 168 height 94
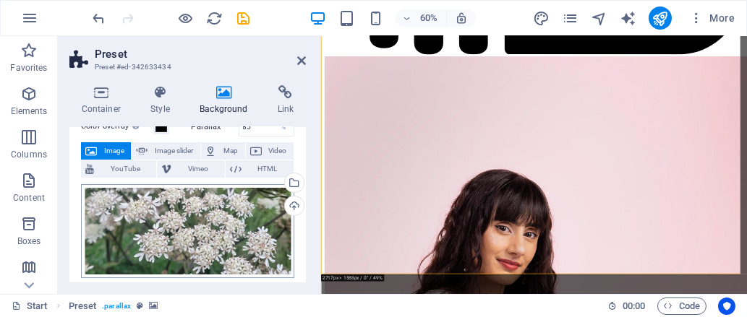
scroll to position [35, 0]
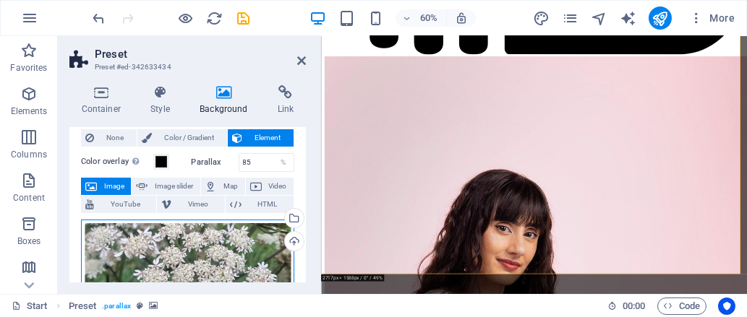
click at [178, 237] on div "Drag files here, click to choose files or select files from Files or our free s…" at bounding box center [187, 267] width 213 height 94
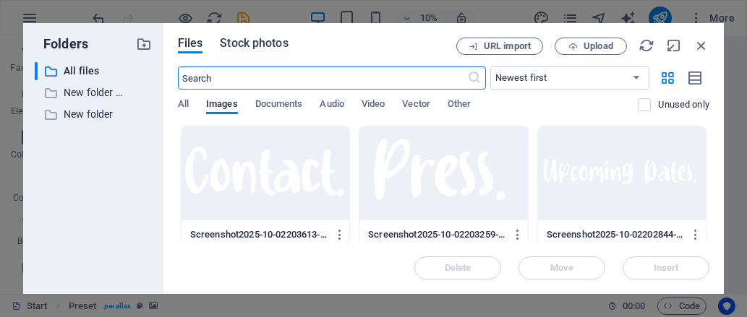
click at [259, 38] on span "Stock photos" at bounding box center [254, 43] width 68 height 17
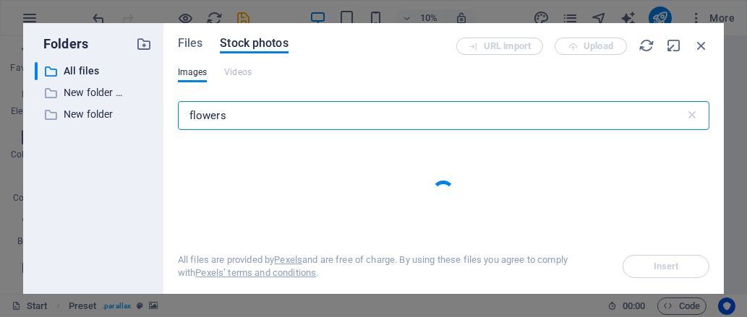
type input "flowers"
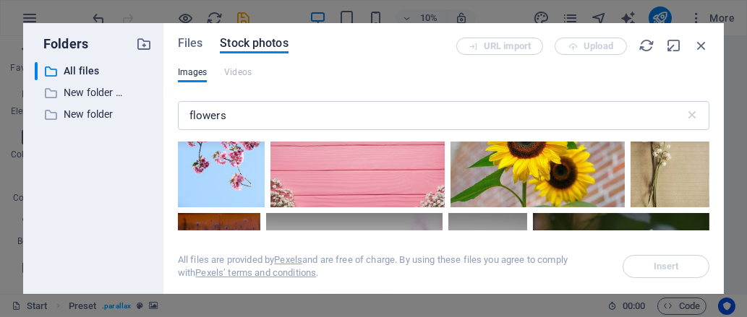
scroll to position [324, 0]
click at [212, 185] on div at bounding box center [221, 150] width 87 height 116
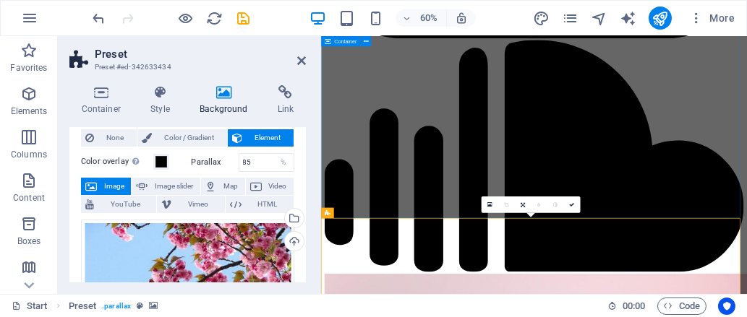
scroll to position [3961, 0]
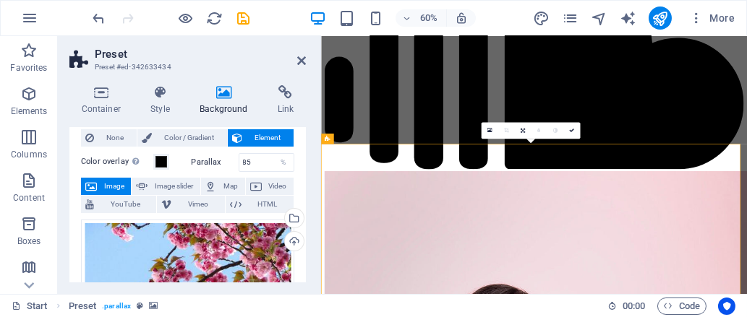
click at [124, 180] on span "Image" at bounding box center [113, 186] width 25 height 17
click at [111, 183] on span "Image" at bounding box center [113, 186] width 25 height 17
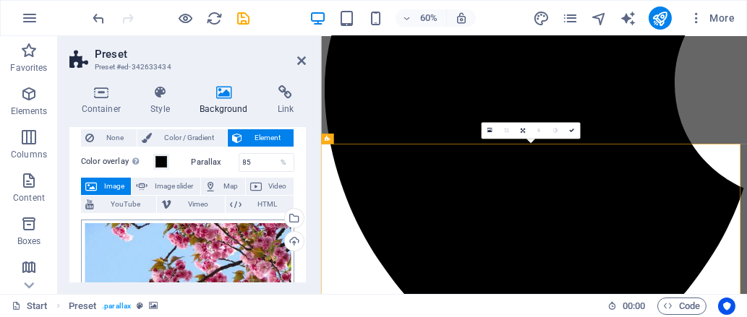
scroll to position [4321, 0]
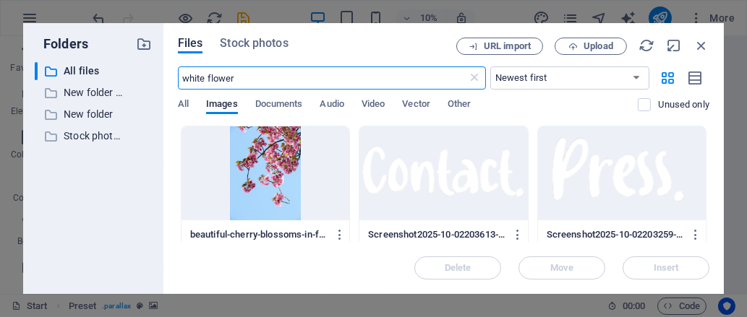
type input "white flower"
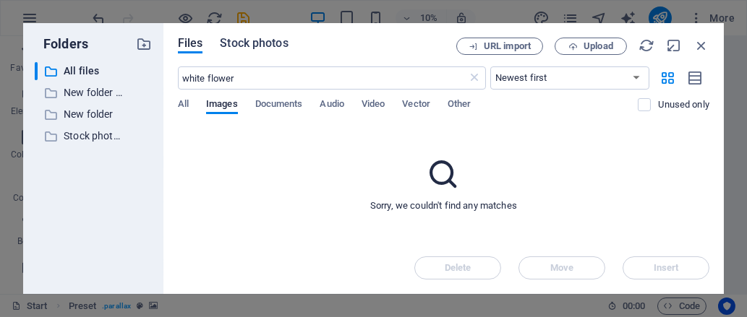
click at [243, 40] on span "Stock photos" at bounding box center [254, 43] width 68 height 17
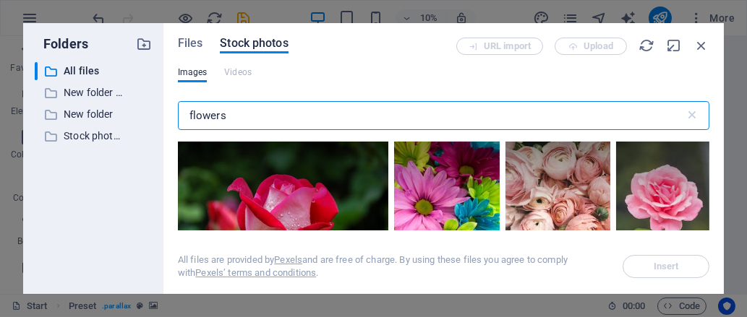
drag, startPoint x: 257, startPoint y: 113, endPoint x: 53, endPoint y: 164, distance: 210.2
click at [53, 164] on div "Folders ​ All files All files ​ New folder (1) New folder (1) ​ New folder New …" at bounding box center [373, 158] width 700 height 271
type input "white flowers"
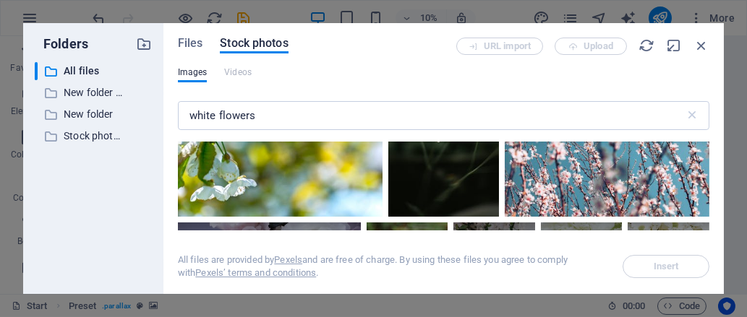
scroll to position [1075, 0]
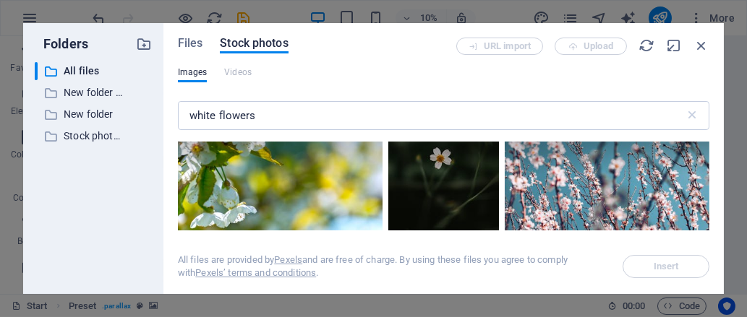
click at [575, 206] on div at bounding box center [606, 175] width 205 height 137
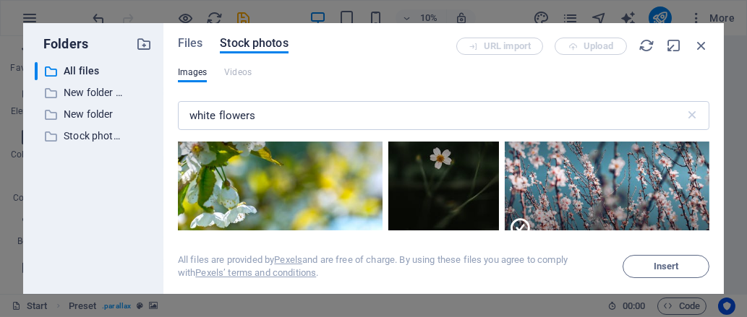
click at [575, 206] on div at bounding box center [606, 209] width 205 height 68
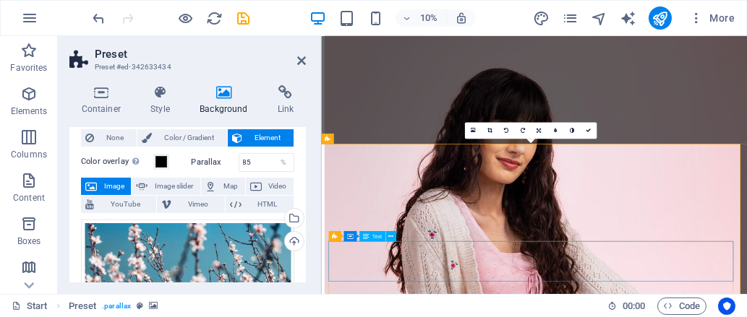
scroll to position [3961, 0]
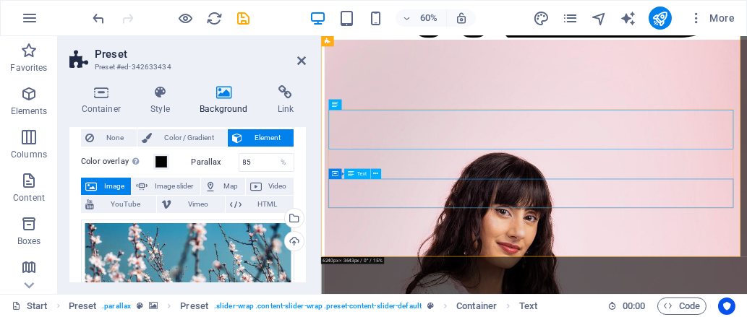
scroll to position [4178, 0]
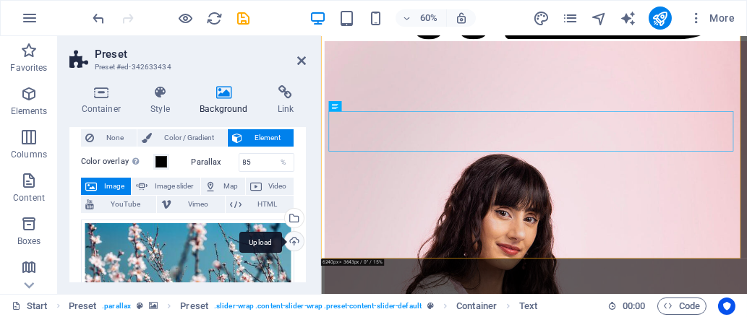
click at [294, 232] on div "Upload" at bounding box center [293, 243] width 22 height 22
click at [296, 244] on div "Upload" at bounding box center [293, 243] width 22 height 22
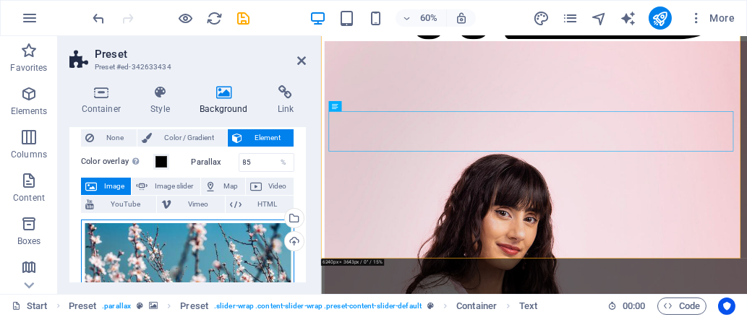
click at [142, 247] on div "Drag files here, click to choose files or select files from Files or our free s…" at bounding box center [187, 292] width 213 height 145
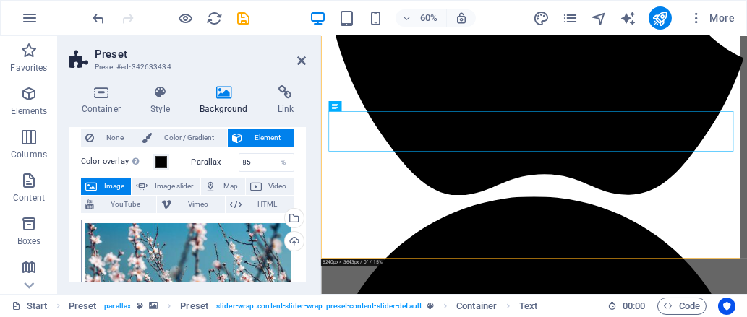
scroll to position [4321, 0]
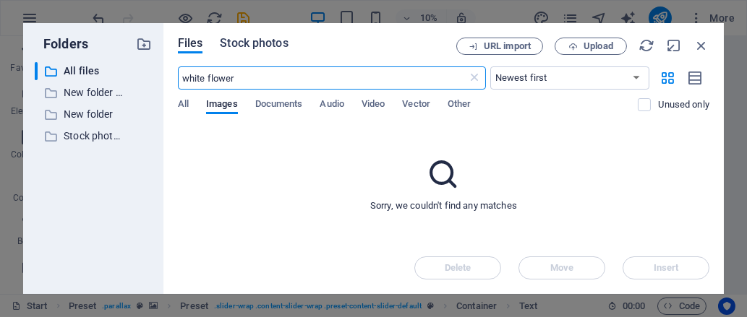
click at [247, 48] on span "Stock photos" at bounding box center [254, 43] width 68 height 17
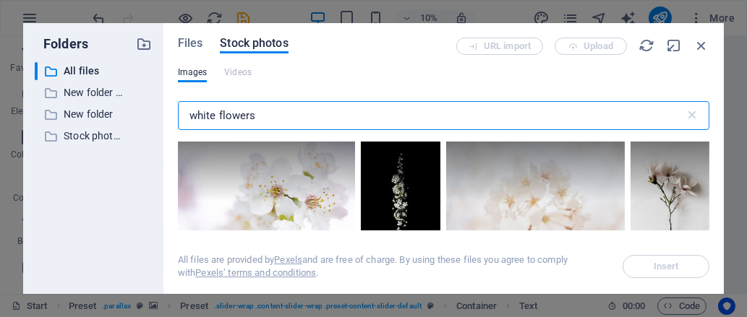
drag, startPoint x: 288, startPoint y: 108, endPoint x: 173, endPoint y: 134, distance: 117.8
click at [173, 134] on div "Files Stock photos URL import Upload Images Videos white flowers ​ All files ar…" at bounding box center [443, 158] width 560 height 271
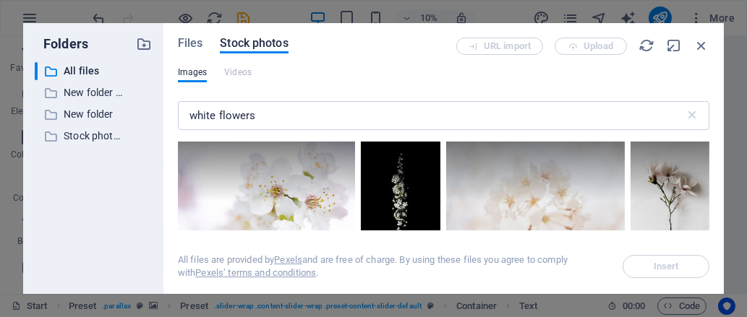
click at [173, 134] on div "Files Stock photos URL import Upload Images Videos white flowers ​ All files ar…" at bounding box center [443, 158] width 560 height 271
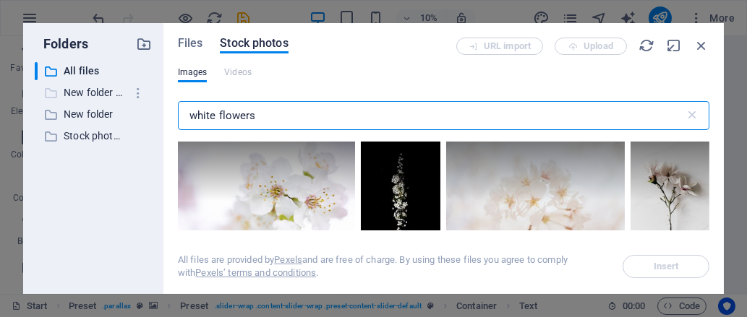
drag, startPoint x: 293, startPoint y: 111, endPoint x: 98, endPoint y: 92, distance: 196.0
click at [98, 92] on div "Folders ​ All files All files ​ New folder (1) New folder (1) ​ New folder New …" at bounding box center [373, 158] width 700 height 271
type input "c"
type input "blossom"
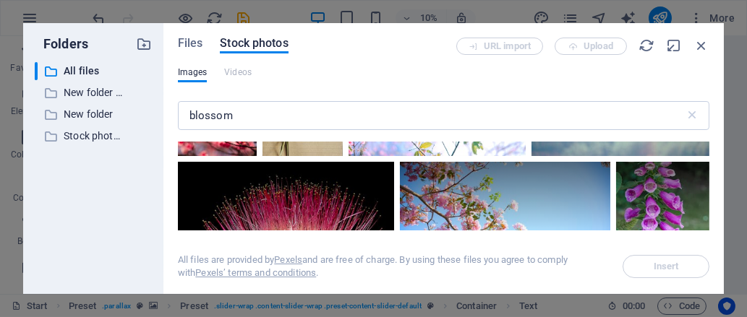
scroll to position [25, 0]
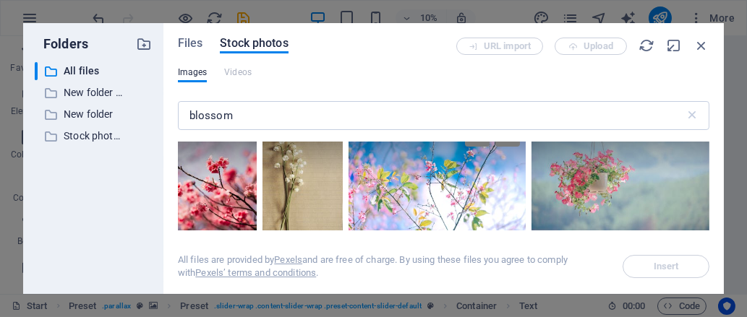
click at [379, 178] on div at bounding box center [436, 175] width 177 height 118
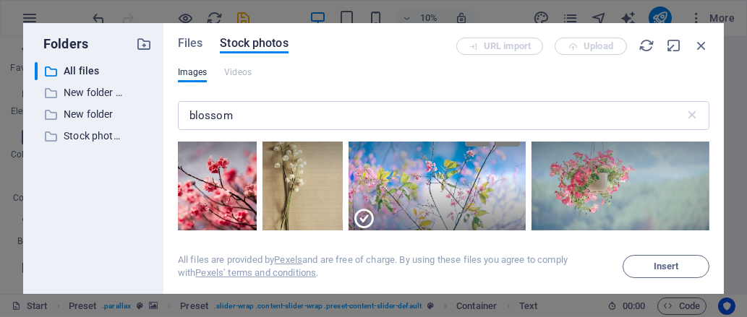
click at [379, 178] on div at bounding box center [436, 205] width 177 height 59
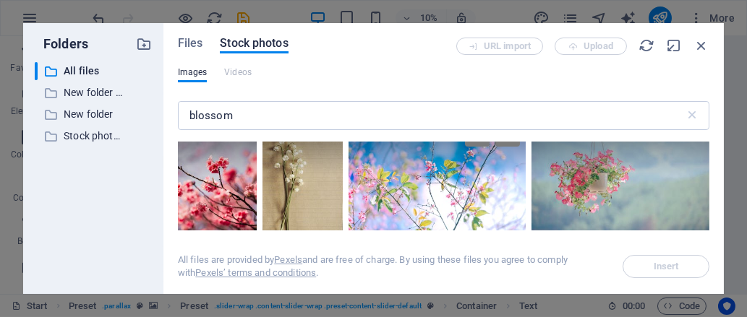
click at [456, 210] on div at bounding box center [436, 175] width 177 height 118
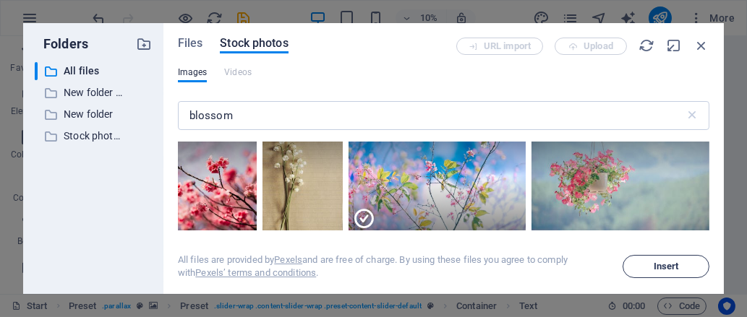
click at [679, 275] on button "Insert" at bounding box center [665, 266] width 87 height 23
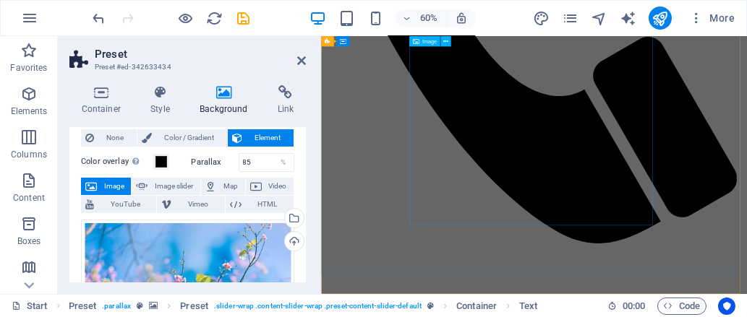
scroll to position [528, 0]
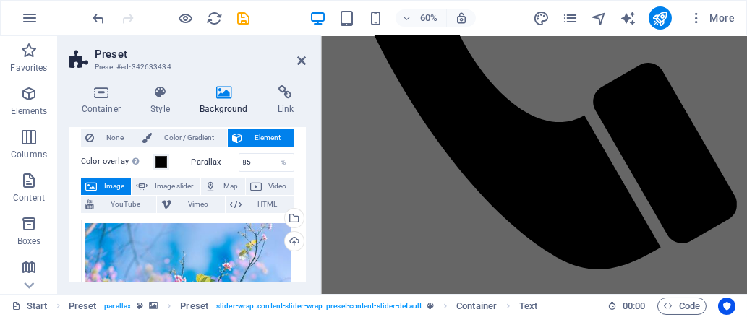
click at [307, 61] on aside "Preset Preset #ed-342633434 Container Style Background Link Size Height Default…" at bounding box center [189, 165] width 263 height 258
click at [302, 62] on icon at bounding box center [301, 61] width 9 height 12
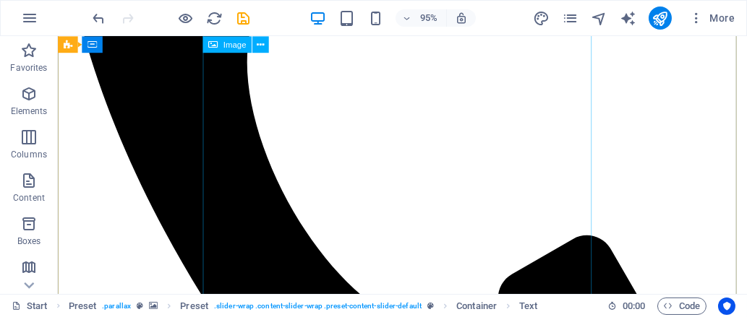
scroll to position [374, 0]
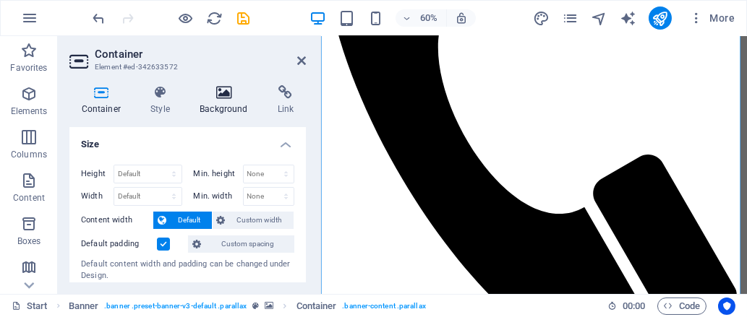
click at [231, 95] on icon at bounding box center [224, 92] width 72 height 14
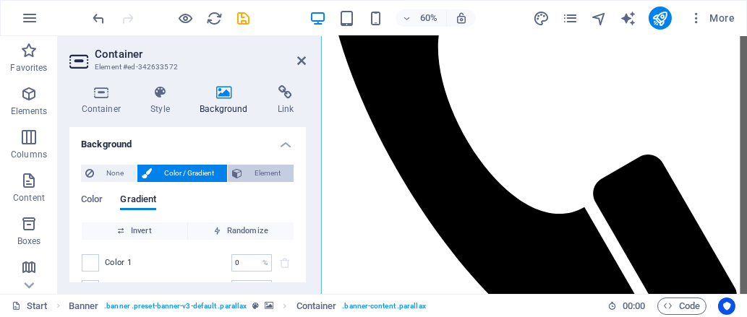
click at [255, 174] on span "Element" at bounding box center [267, 173] width 43 height 17
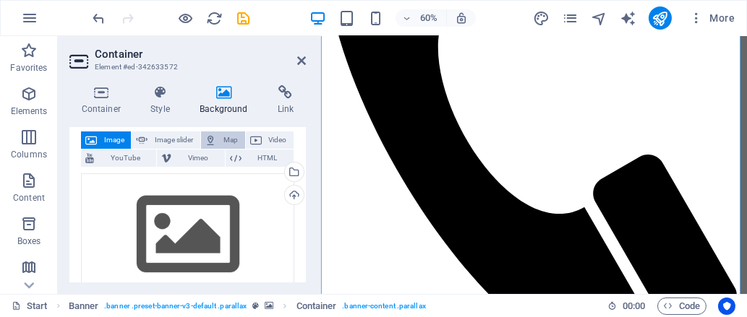
scroll to position [94, 0]
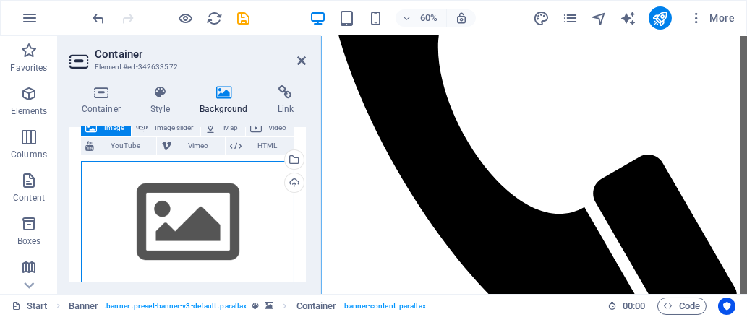
click at [225, 215] on div "Drag files here, click to choose files or select files from Files or our free s…" at bounding box center [187, 222] width 213 height 123
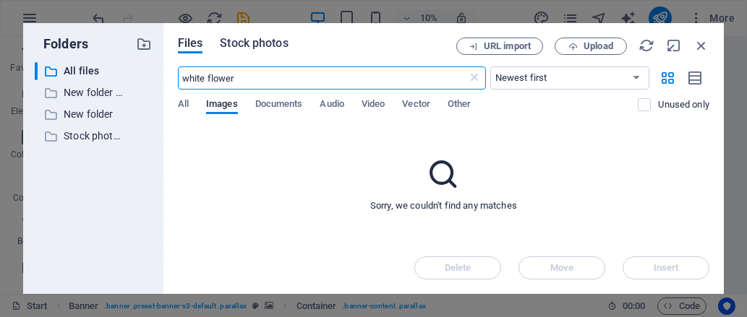
click at [268, 40] on span "Stock photos" at bounding box center [254, 43] width 68 height 17
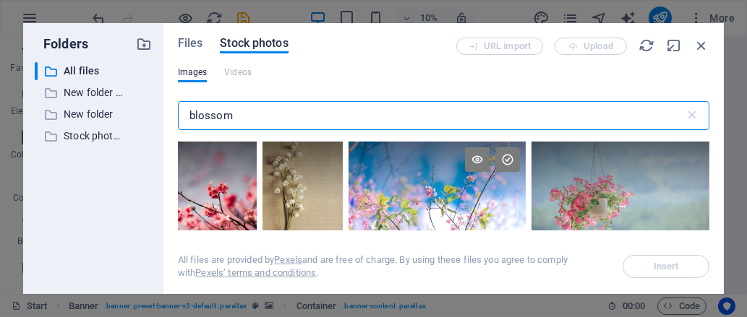
click at [406, 205] on div at bounding box center [436, 201] width 177 height 118
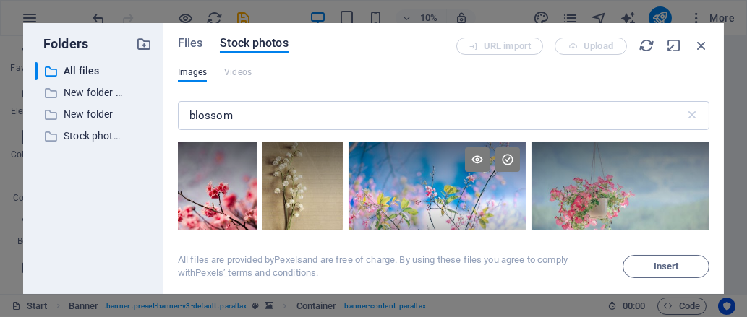
click at [406, 205] on div at bounding box center [436, 230] width 177 height 59
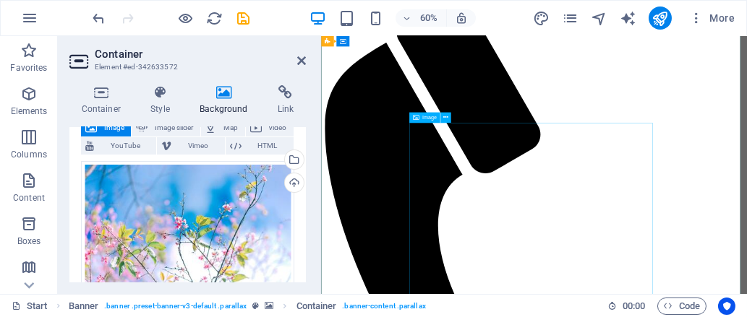
scroll to position [77, 0]
click at [298, 51] on h2 "Container" at bounding box center [200, 54] width 211 height 13
click at [300, 56] on icon at bounding box center [301, 61] width 9 height 12
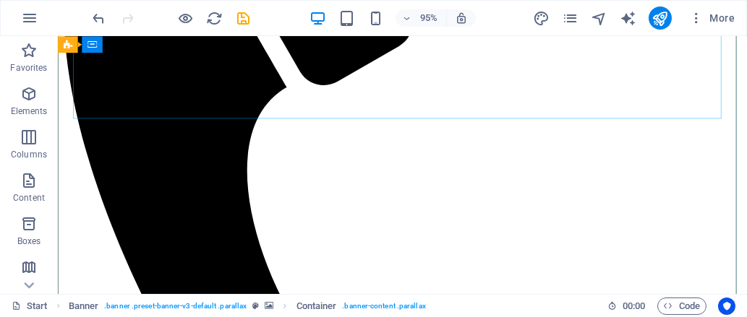
scroll to position [263, 0]
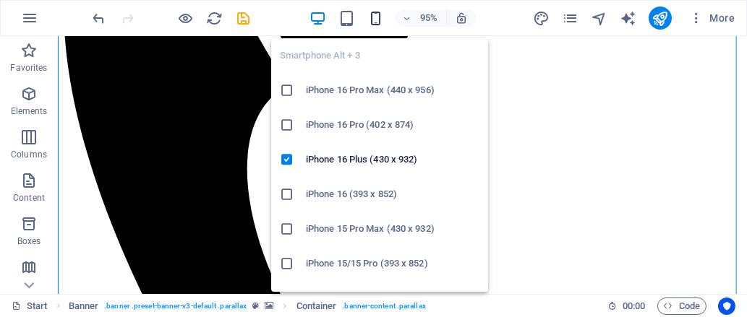
click at [374, 17] on icon "button" at bounding box center [375, 18] width 17 height 17
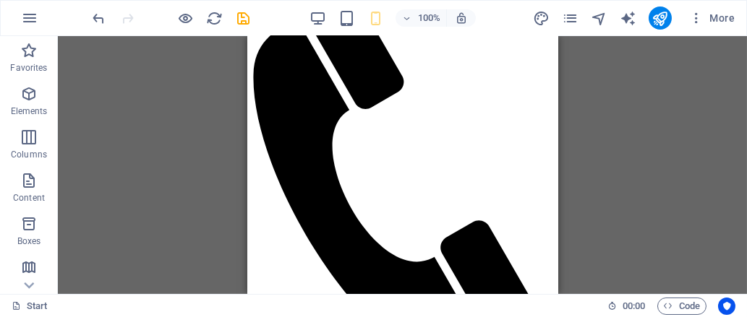
scroll to position [0, 0]
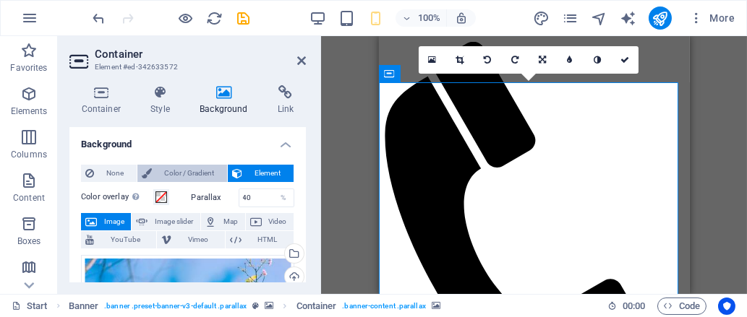
click at [181, 173] on span "Color / Gradient" at bounding box center [189, 173] width 66 height 17
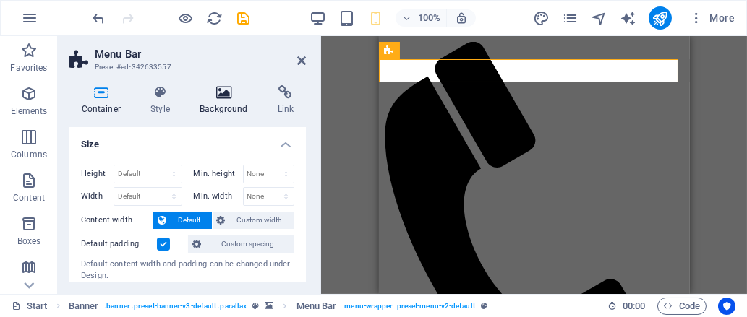
click at [210, 93] on icon at bounding box center [224, 92] width 72 height 14
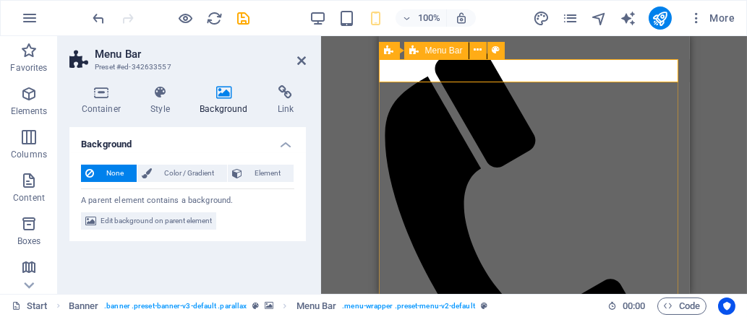
click at [735, 105] on div "Container Banner Menu Bar Banner Menu Bar Image Image Scroll indicator Wide ima…" at bounding box center [534, 165] width 426 height 258
click at [163, 108] on h4 "Style" at bounding box center [163, 100] width 49 height 30
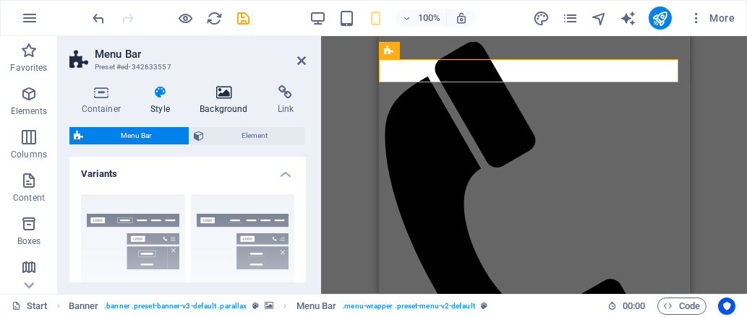
click at [205, 105] on h4 "Background" at bounding box center [227, 100] width 78 height 30
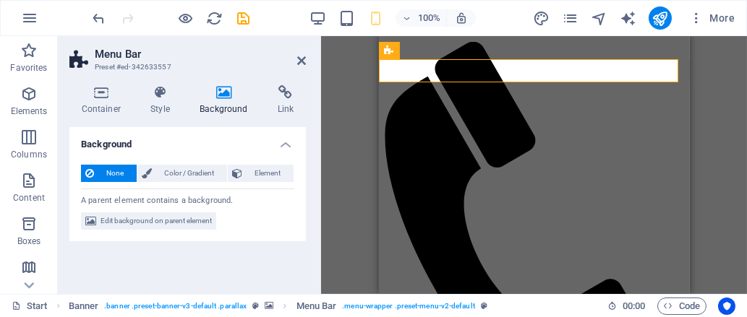
click at [350, 109] on div "Container Banner Menu Bar Banner Menu Bar Image Image Scroll indicator Wide ima…" at bounding box center [534, 165] width 426 height 258
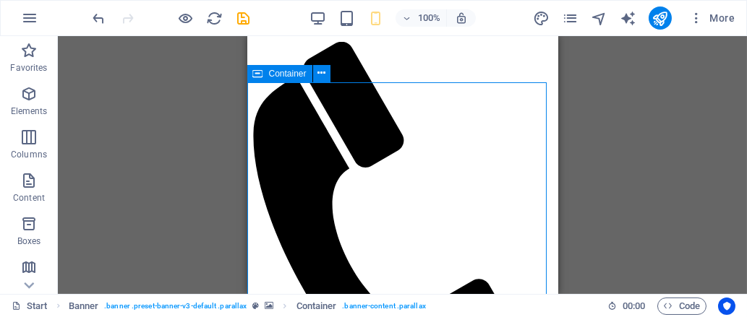
drag, startPoint x: 596, startPoint y: 145, endPoint x: 455, endPoint y: 101, distance: 147.7
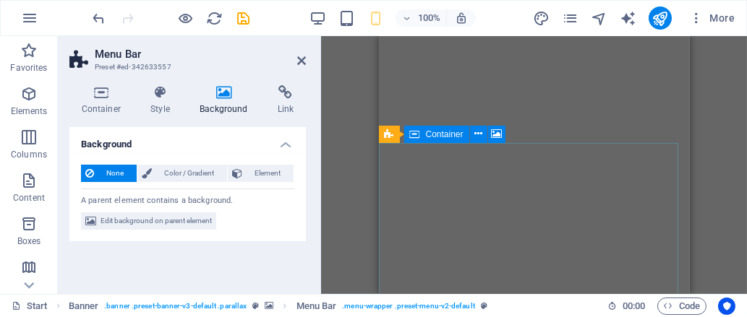
scroll to position [395, 0]
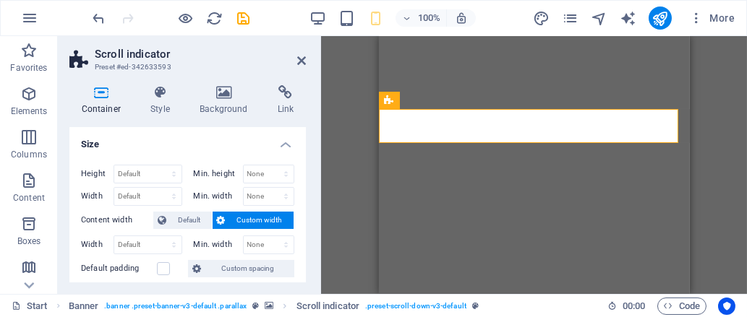
click at [234, 85] on div "Container Style Background Link Size Height Default px rem % vh vw Min. height …" at bounding box center [187, 184] width 259 height 220
click at [222, 93] on icon at bounding box center [224, 92] width 72 height 14
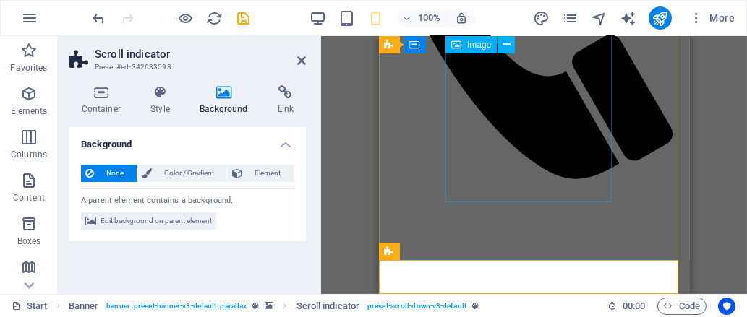
scroll to position [0, 0]
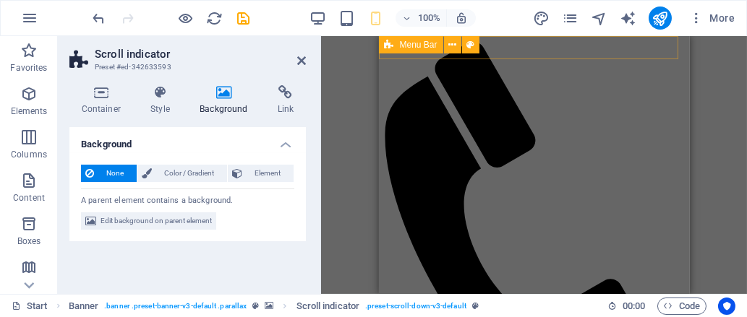
click at [559, 43] on div at bounding box center [533, 234] width 299 height 384
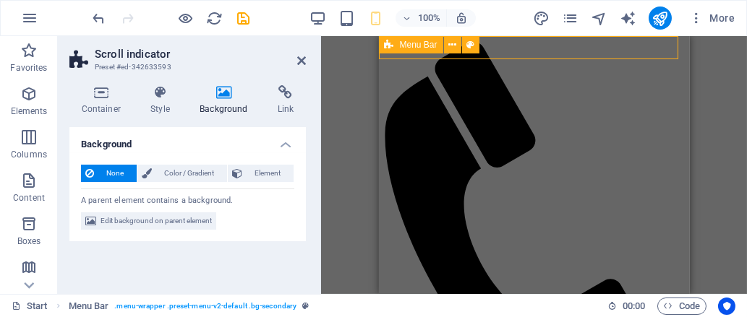
click at [559, 43] on div at bounding box center [533, 234] width 299 height 384
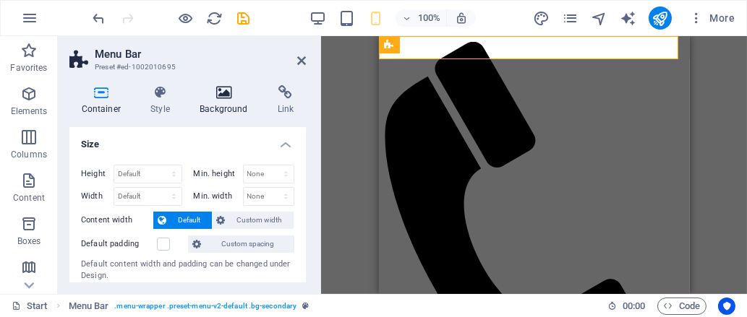
click at [209, 104] on h4 "Background" at bounding box center [227, 100] width 78 height 30
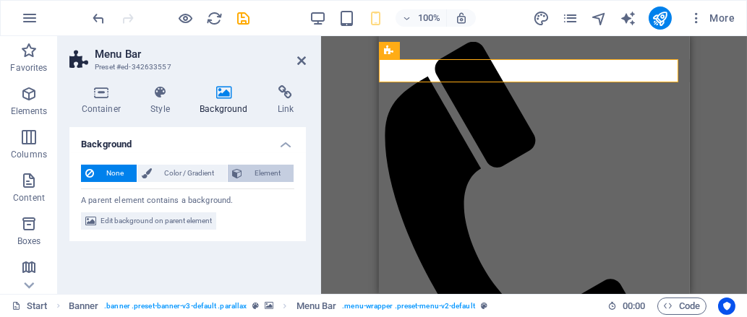
click at [239, 169] on icon at bounding box center [237, 173] width 10 height 17
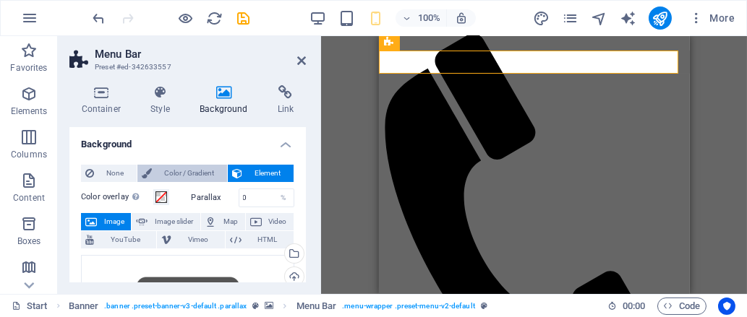
click at [186, 171] on span "Color / Gradient" at bounding box center [189, 173] width 66 height 17
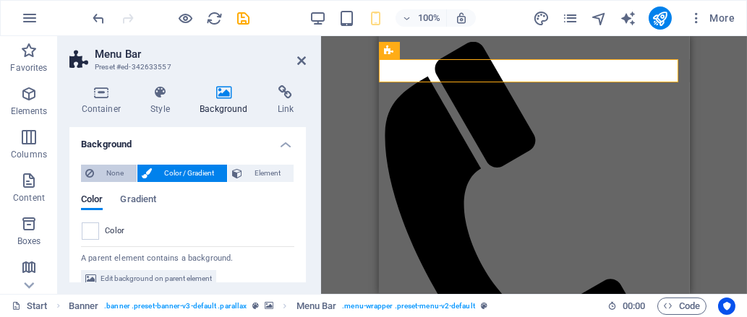
click at [119, 171] on span "None" at bounding box center [115, 173] width 34 height 17
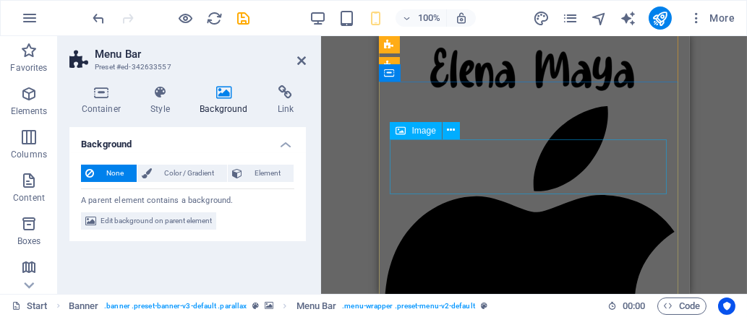
scroll to position [673, 0]
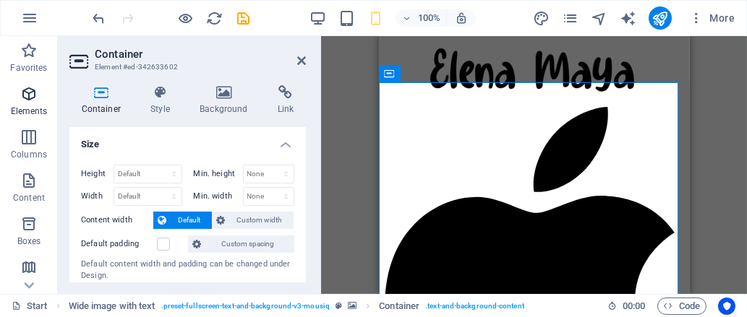
click at [19, 108] on p "Elements" at bounding box center [29, 112] width 37 height 12
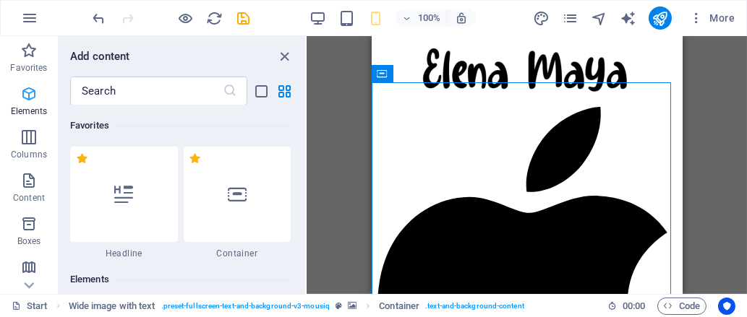
scroll to position [1, 0]
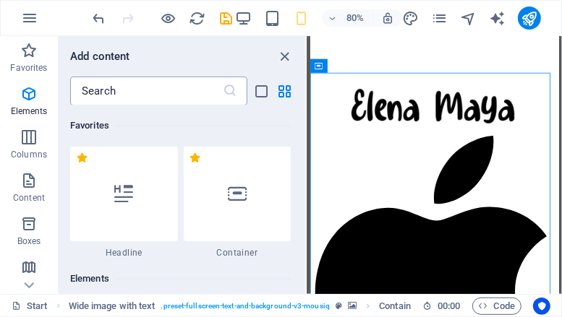
click at [137, 103] on input "text" at bounding box center [146, 91] width 152 height 29
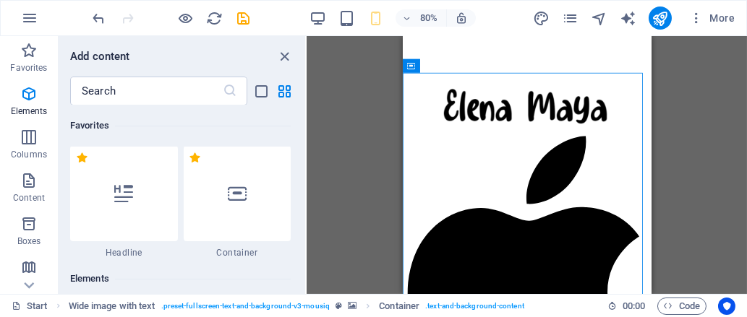
click at [122, 74] on div "Add content ​ Favorites 1 Star Headline 1 Star Container Elements 1 Star Headli…" at bounding box center [182, 165] width 246 height 258
click at [121, 81] on input "text" at bounding box center [146, 91] width 152 height 29
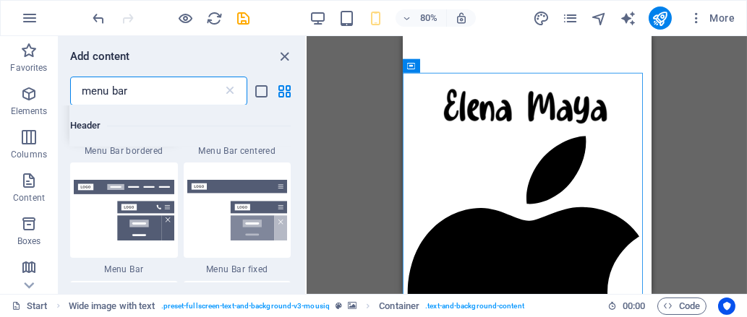
scroll to position [104, 0]
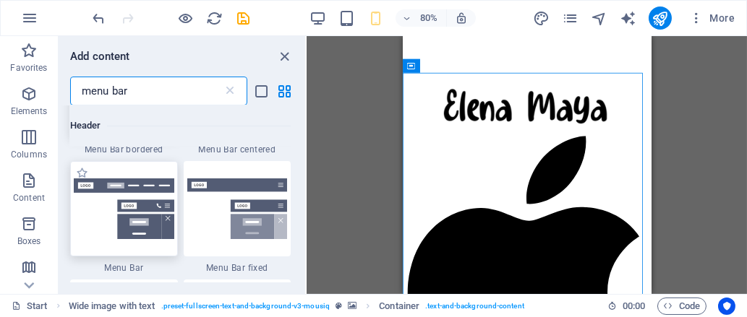
type input "menu bar"
click at [137, 209] on img at bounding box center [124, 209] width 100 height 61
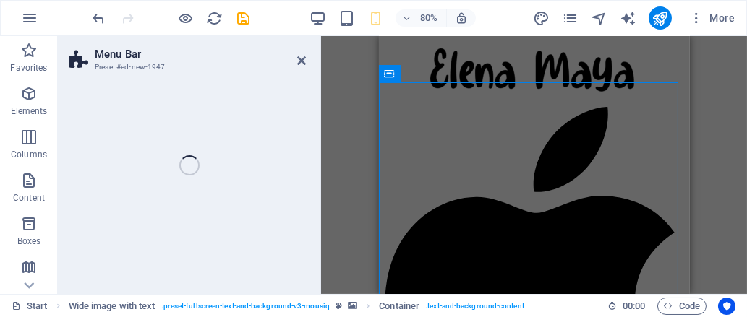
click at [104, 199] on div "Menu Bar Preset #ed-new-1947 Banner Container Banner Menu Bar Menu Bar Image Im…" at bounding box center [402, 165] width 689 height 258
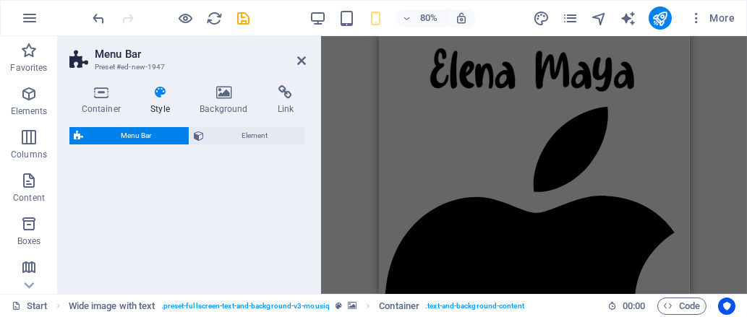
select select "rem"
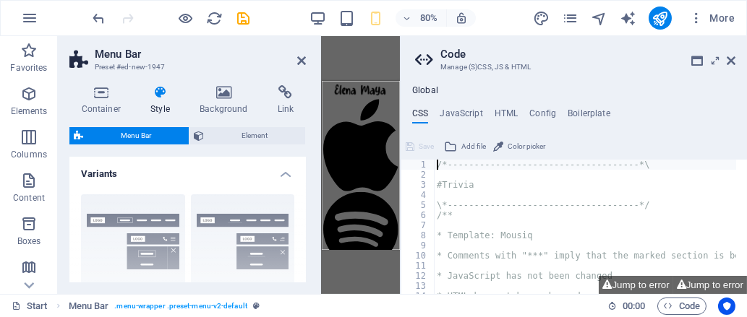
scroll to position [1594, 0]
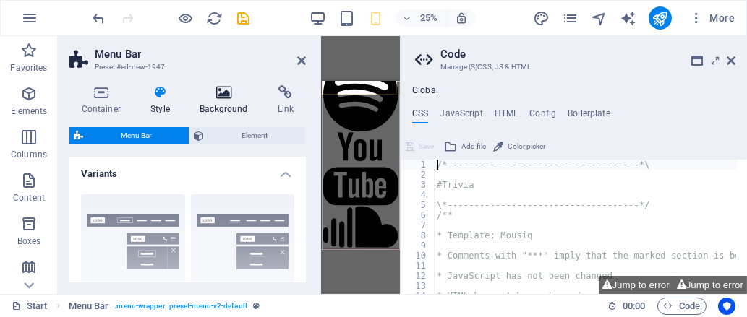
click at [220, 91] on icon at bounding box center [224, 92] width 72 height 14
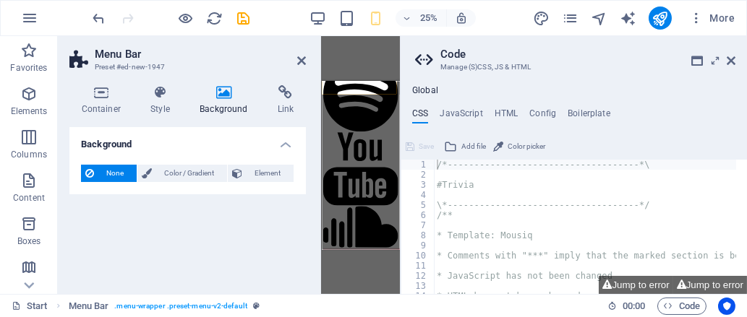
click at [122, 171] on span "None" at bounding box center [115, 173] width 34 height 17
click at [646, 287] on button "Jump to error" at bounding box center [635, 285] width 74 height 18
type textarea "$menu-wrapper-background: $color-background,"
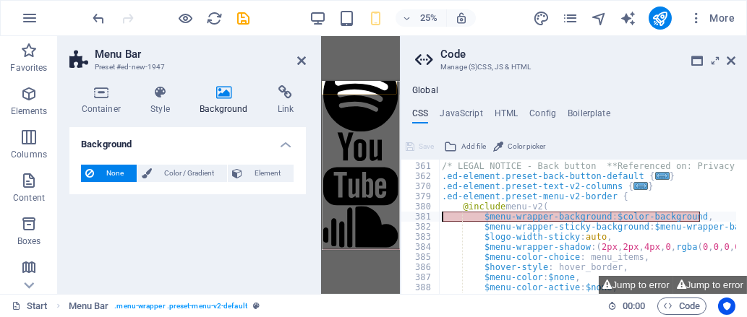
drag, startPoint x: 707, startPoint y: 212, endPoint x: 446, endPoint y: 219, distance: 261.0
click at [446, 219] on div "/* LEGAL NOTICE - Back button **Referenced on: Privacy */ .ed-element.preset-ba…" at bounding box center [656, 223] width 434 height 144
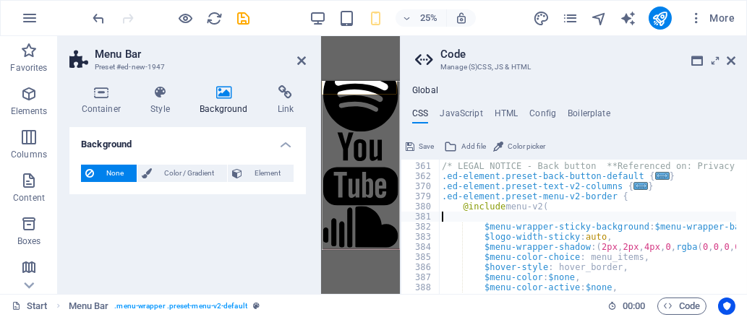
type textarea "@include menu-v2("
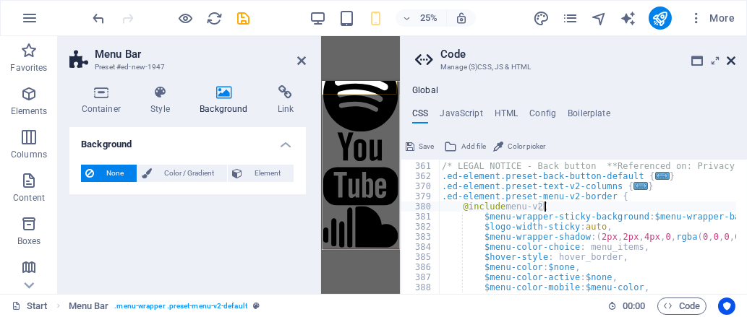
click at [727, 65] on icon at bounding box center [730, 61] width 9 height 12
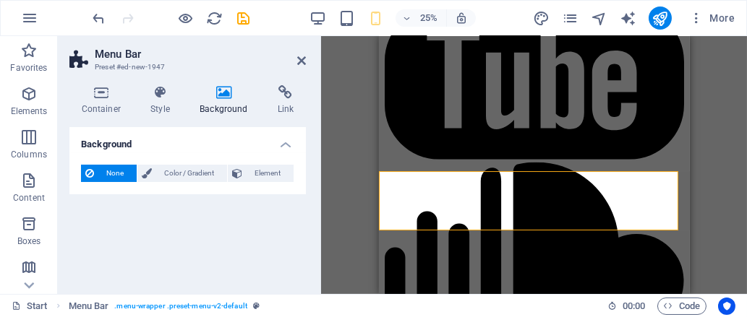
scroll to position [1453, 0]
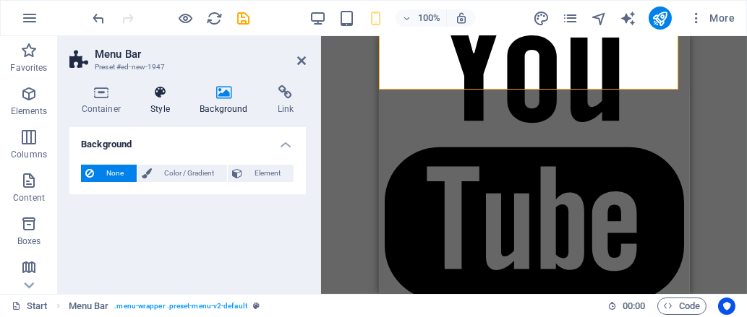
click at [162, 101] on h4 "Style" at bounding box center [163, 100] width 49 height 30
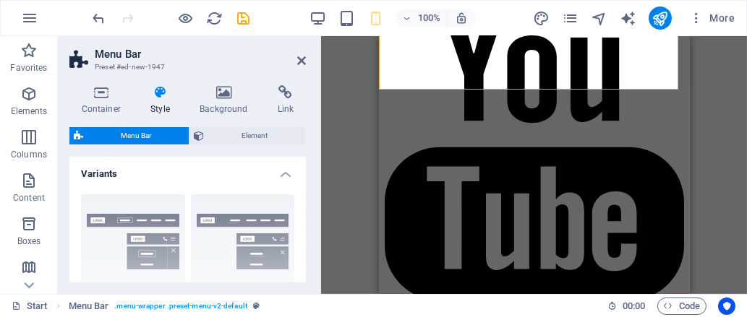
click at [110, 79] on div "Container Style Background Link Size Height Default px rem % vh vw Min. height …" at bounding box center [187, 184] width 259 height 220
click at [105, 91] on icon at bounding box center [101, 92] width 64 height 14
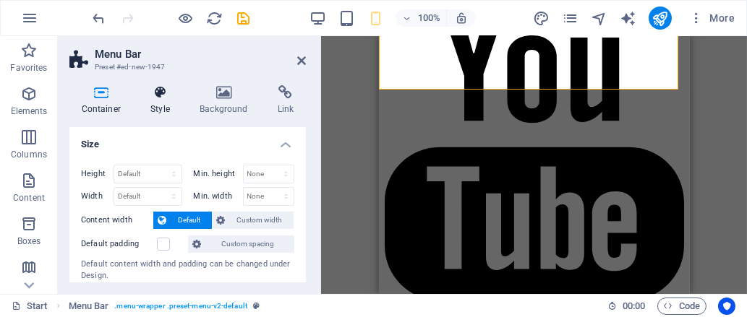
click at [159, 106] on h4 "Style" at bounding box center [163, 100] width 49 height 30
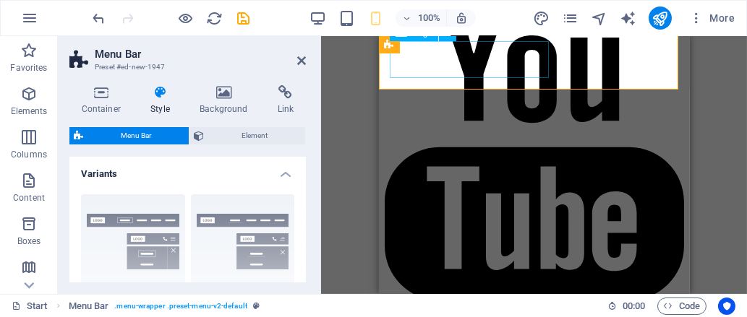
select select "px"
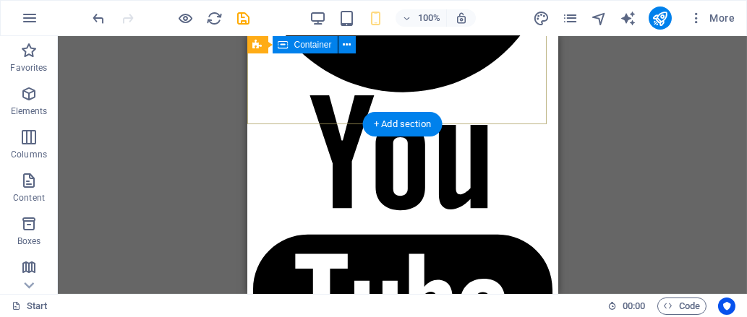
scroll to position [1355, 0]
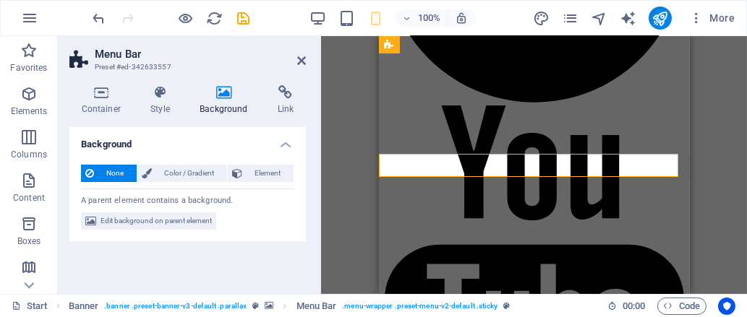
scroll to position [1238, 0]
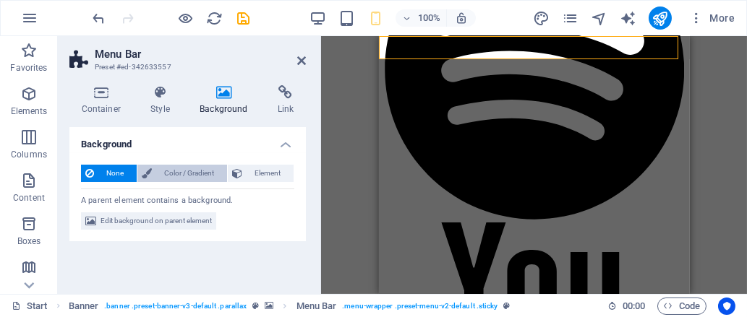
click at [171, 169] on span "Color / Gradient" at bounding box center [189, 173] width 66 height 17
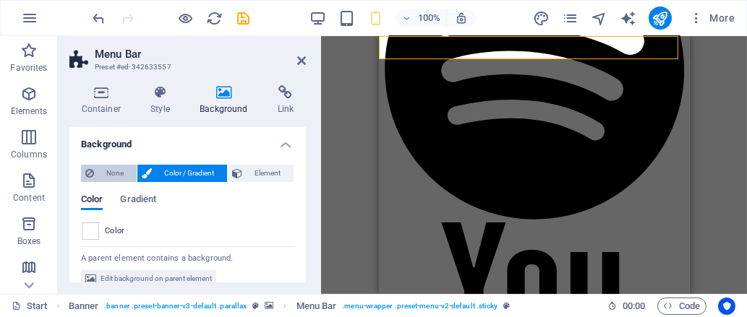
click at [103, 168] on span "None" at bounding box center [115, 173] width 34 height 17
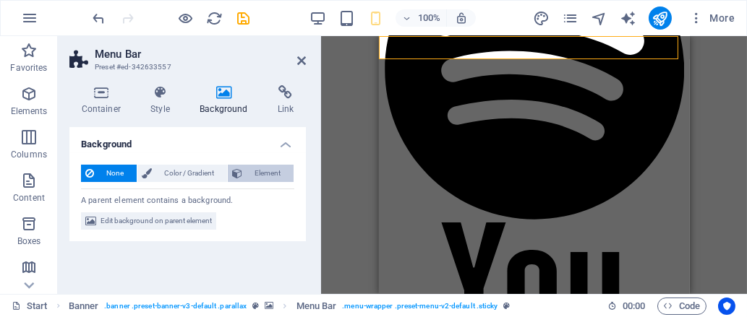
click at [242, 171] on icon at bounding box center [237, 173] width 10 height 17
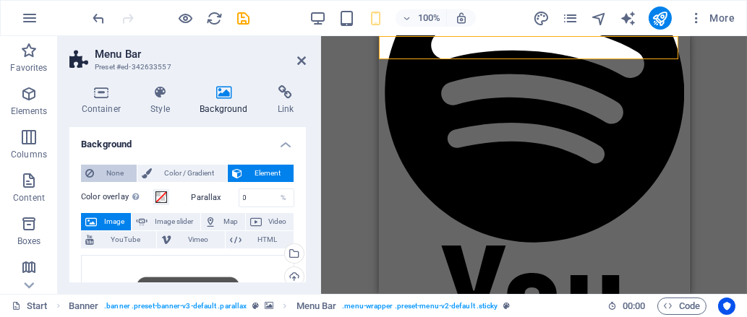
click at [109, 168] on span "None" at bounding box center [115, 173] width 34 height 17
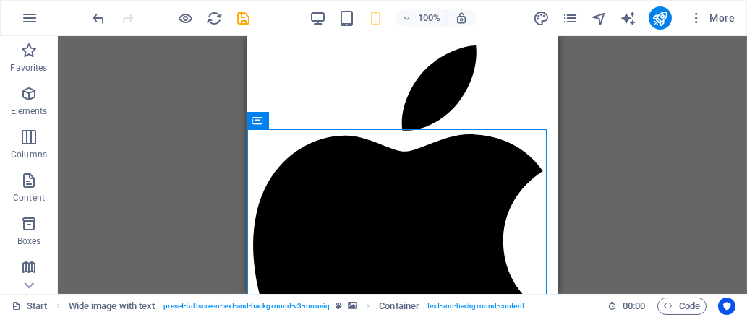
scroll to position [563, 0]
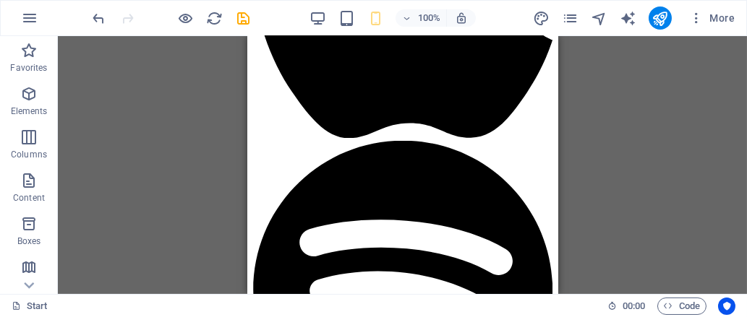
drag, startPoint x: 255, startPoint y: 208, endPoint x: 378, endPoint y: 160, distance: 132.1
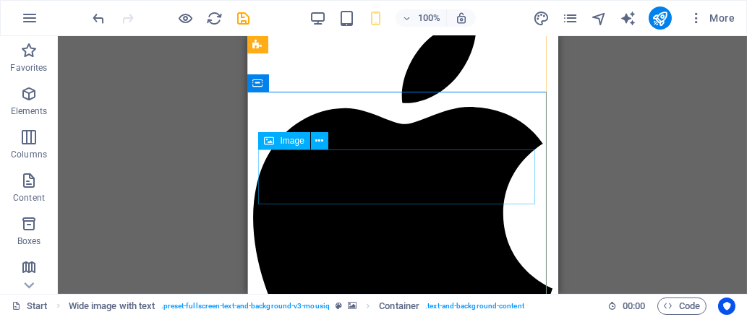
scroll to position [728, 0]
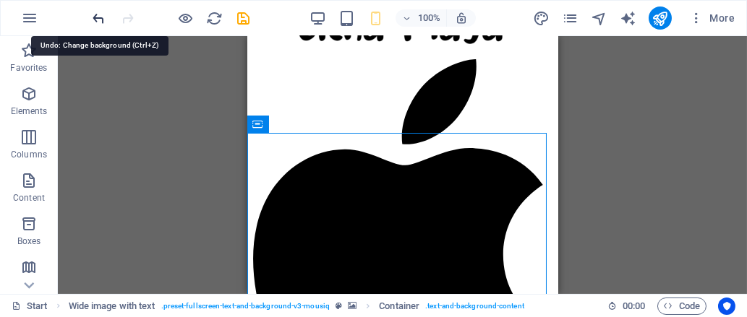
click at [93, 10] on icon "undo" at bounding box center [99, 18] width 17 height 17
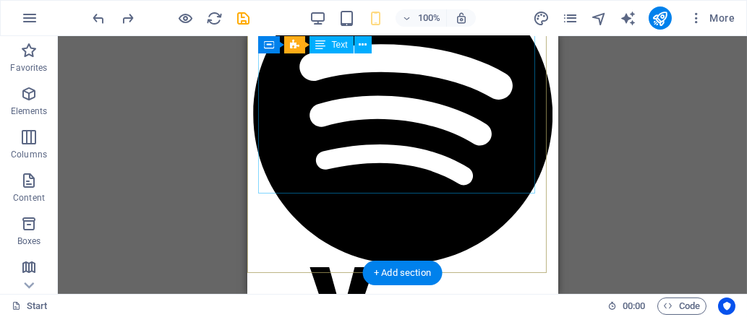
scroll to position [1241, 0]
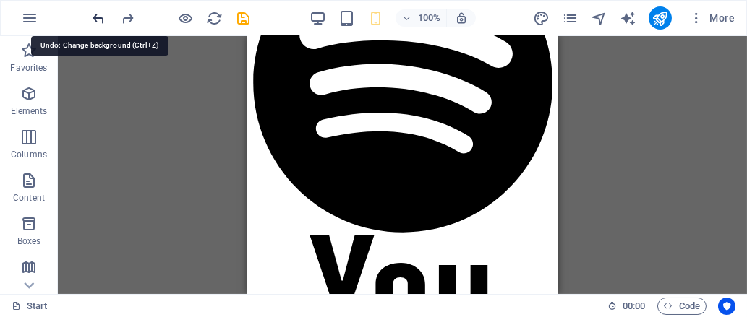
click at [106, 20] on icon "undo" at bounding box center [99, 18] width 17 height 17
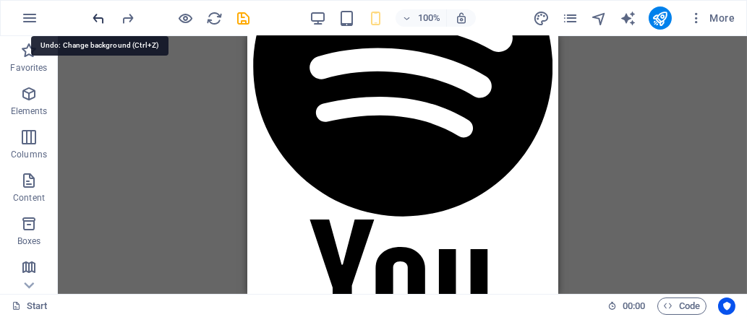
click at [106, 20] on icon "undo" at bounding box center [99, 18] width 17 height 17
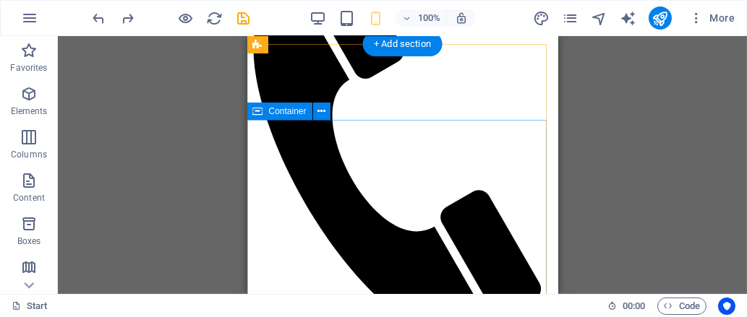
scroll to position [54, 0]
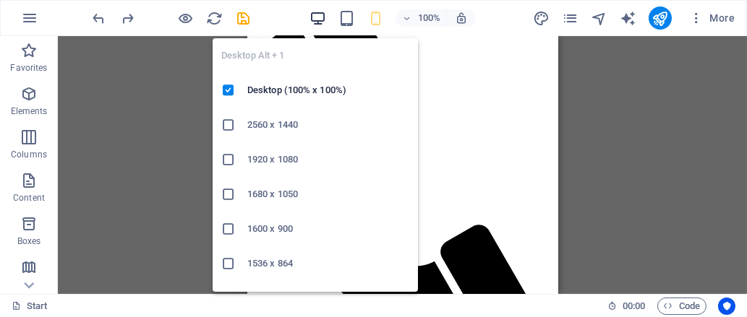
click at [324, 12] on icon "button" at bounding box center [317, 18] width 17 height 17
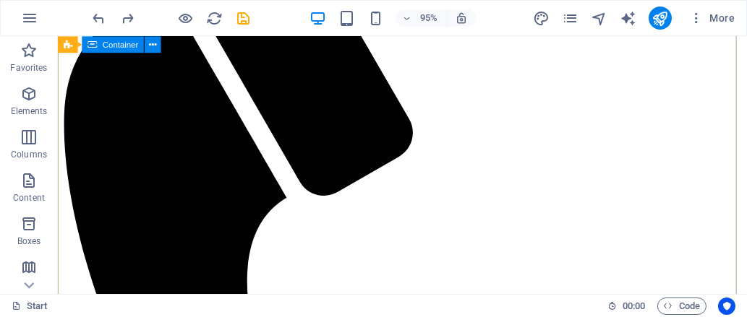
scroll to position [170, 0]
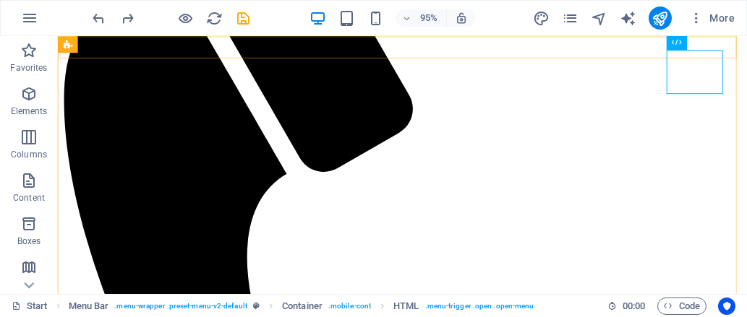
scroll to position [166, 0]
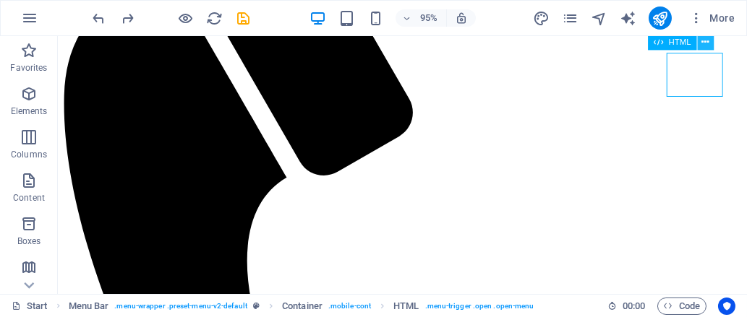
click at [702, 44] on icon at bounding box center [704, 42] width 7 height 14
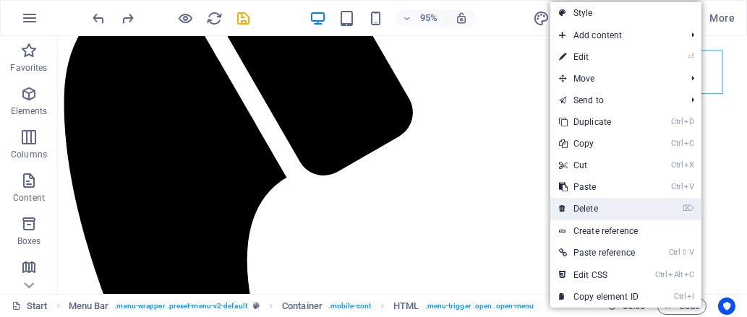
click at [600, 210] on link "⌦ Delete" at bounding box center [598, 209] width 97 height 22
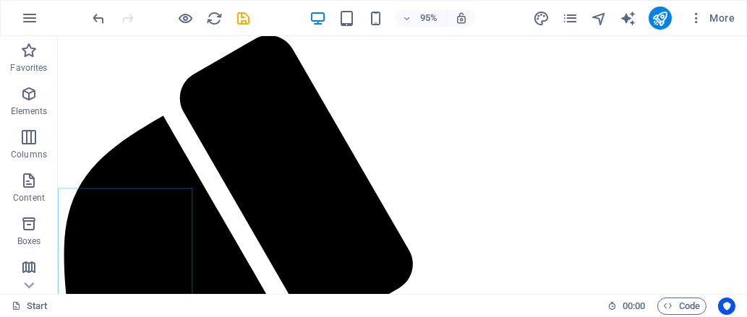
scroll to position [0, 0]
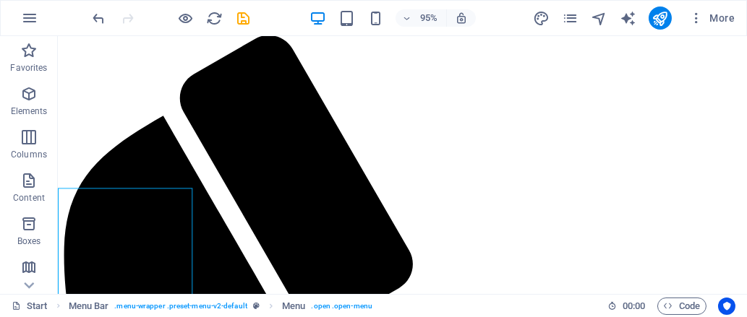
select select
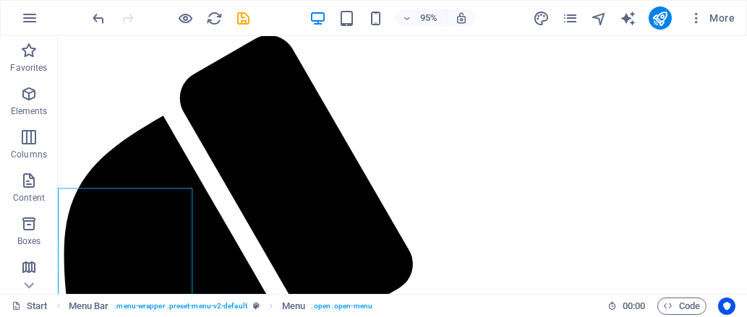
select select
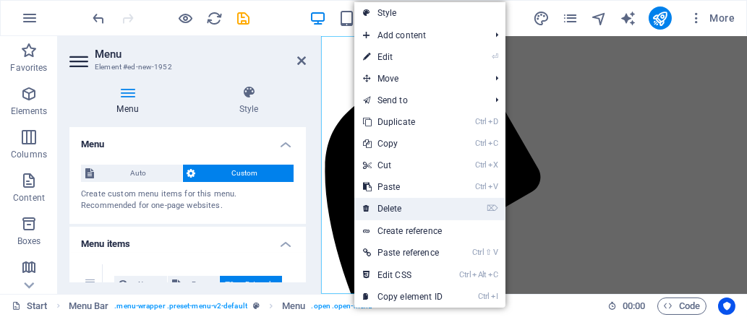
click at [391, 213] on link "⌦ Delete" at bounding box center [402, 209] width 97 height 22
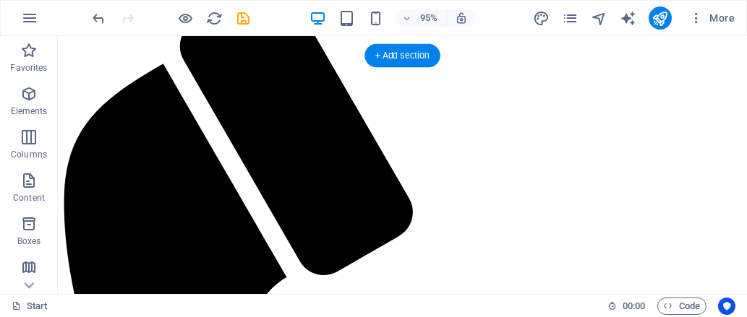
scroll to position [55, 0]
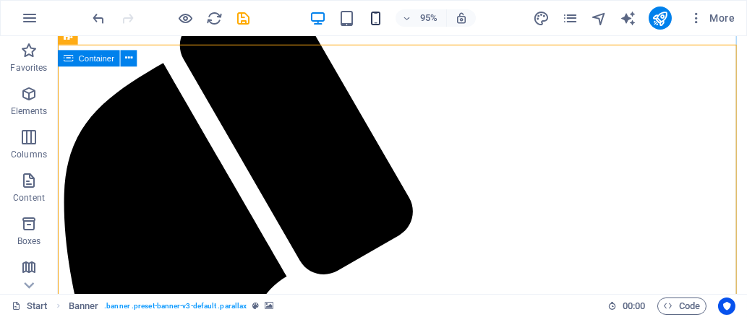
scroll to position [67, 0]
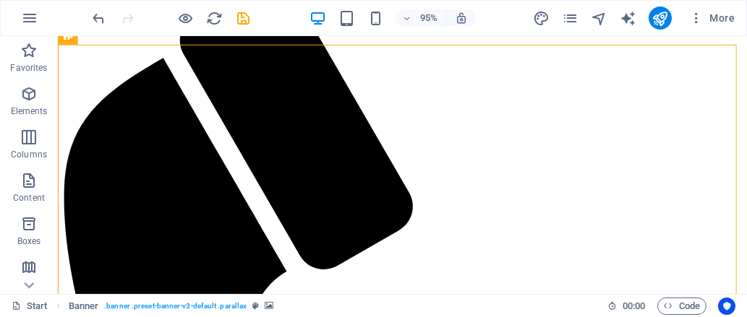
click at [372, 3] on div "95% More" at bounding box center [373, 18] width 745 height 35
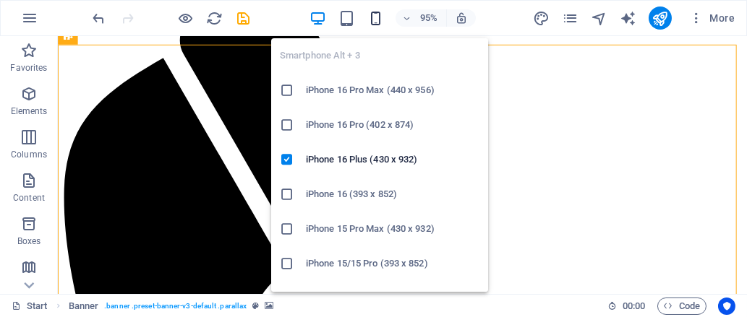
click at [374, 16] on icon "button" at bounding box center [375, 18] width 17 height 17
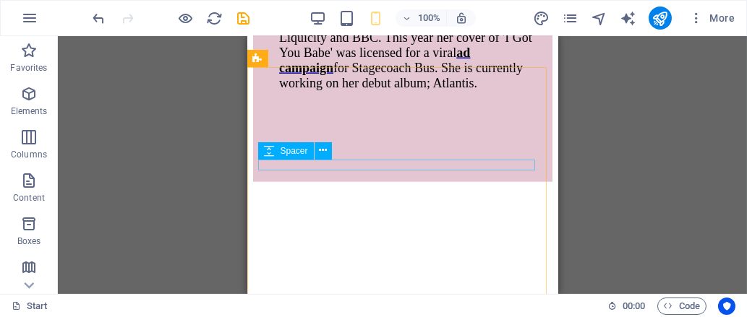
scroll to position [3664, 0]
